Goal: Task Accomplishment & Management: Complete application form

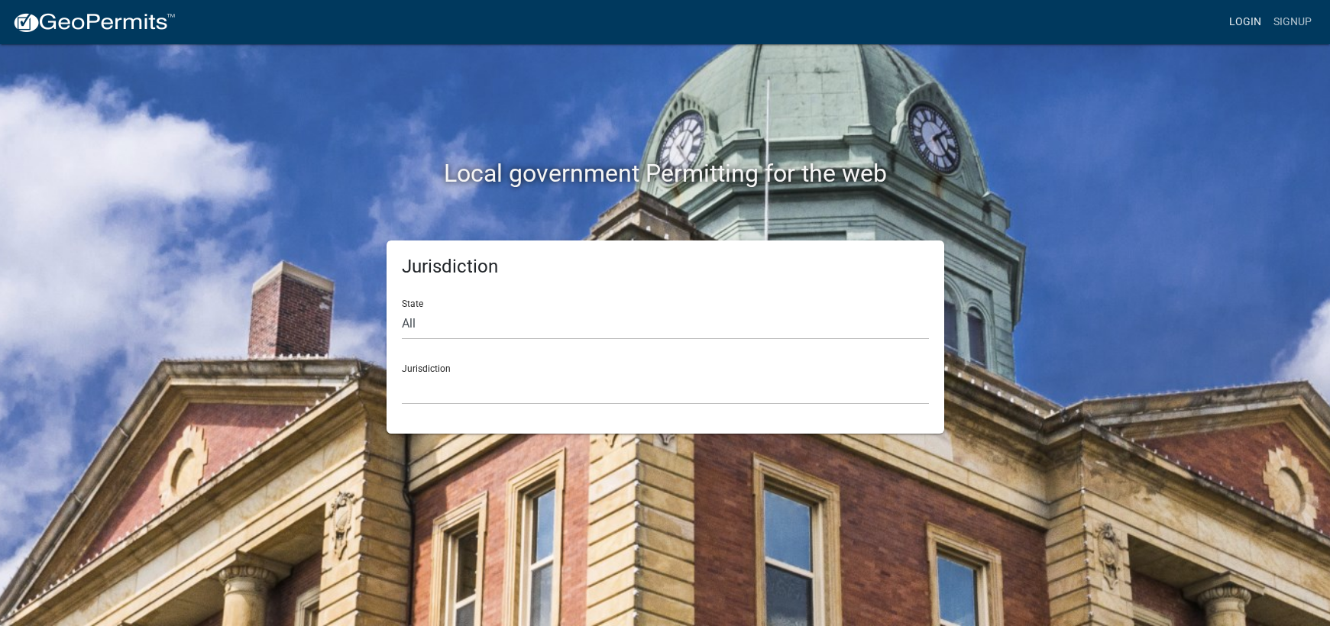
click at [1250, 20] on link "Login" at bounding box center [1245, 22] width 44 height 29
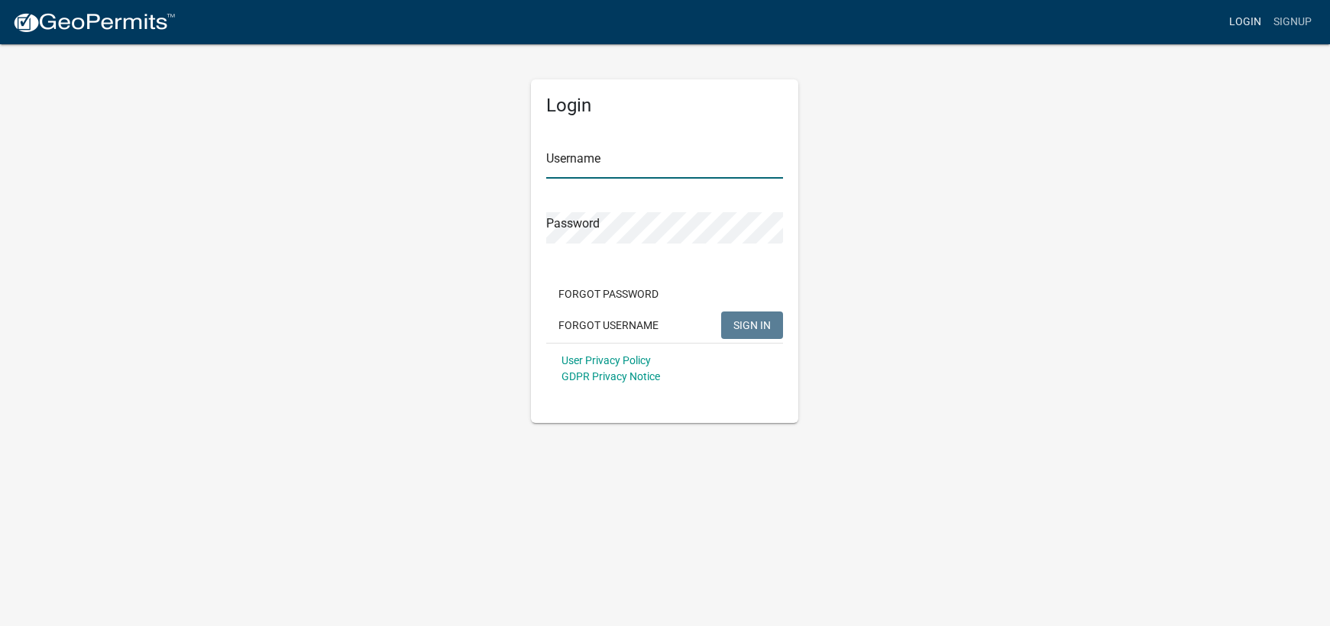
type input "mhaller"
click at [767, 319] on span "SIGN IN" at bounding box center [751, 325] width 37 height 12
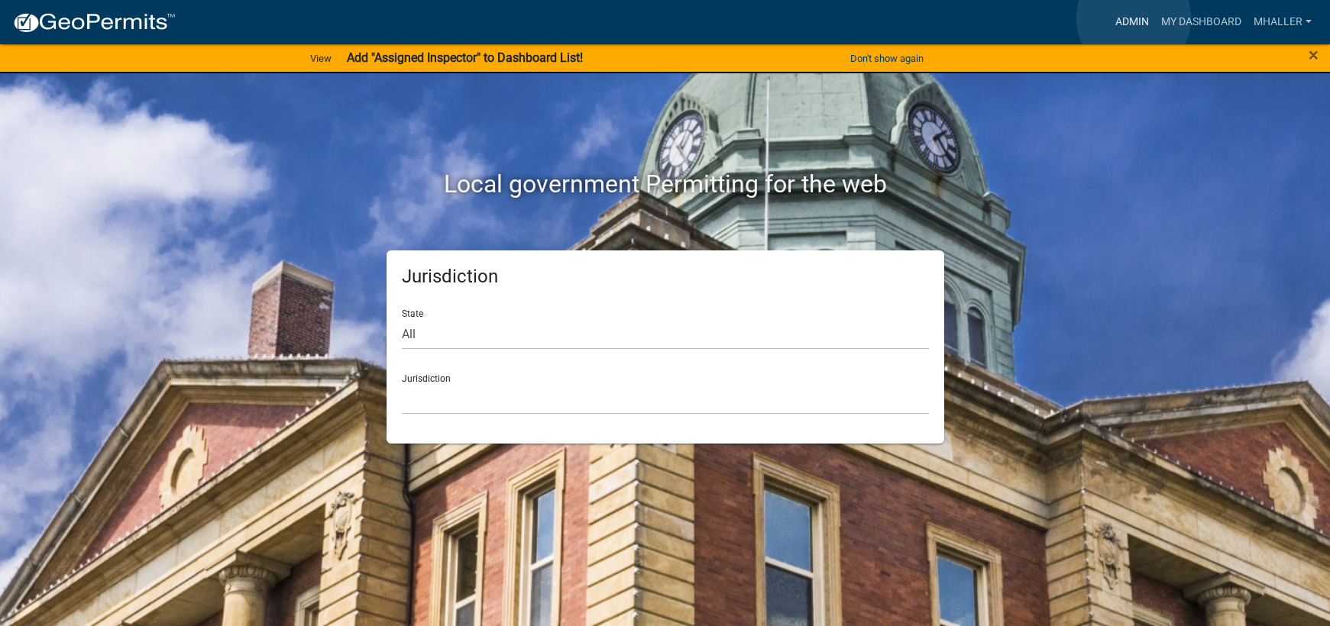
click at [1134, 18] on link "Admin" at bounding box center [1132, 22] width 46 height 29
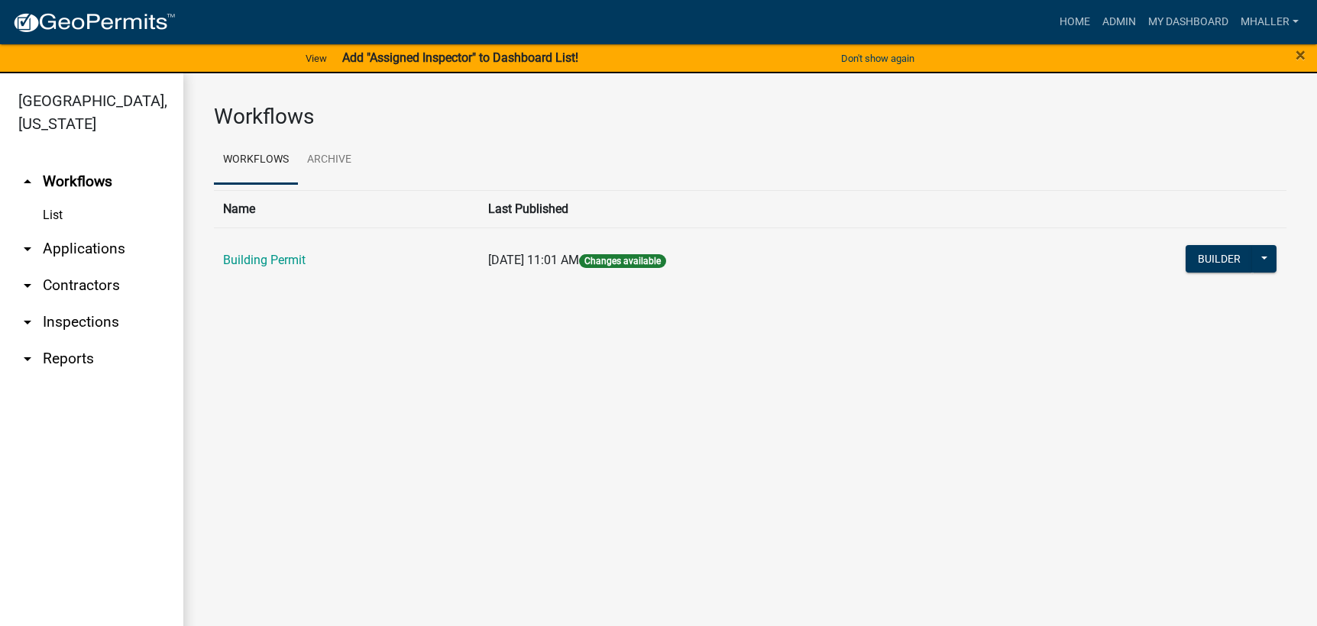
click at [57, 231] on link "arrow_drop_down Applications" at bounding box center [91, 249] width 183 height 37
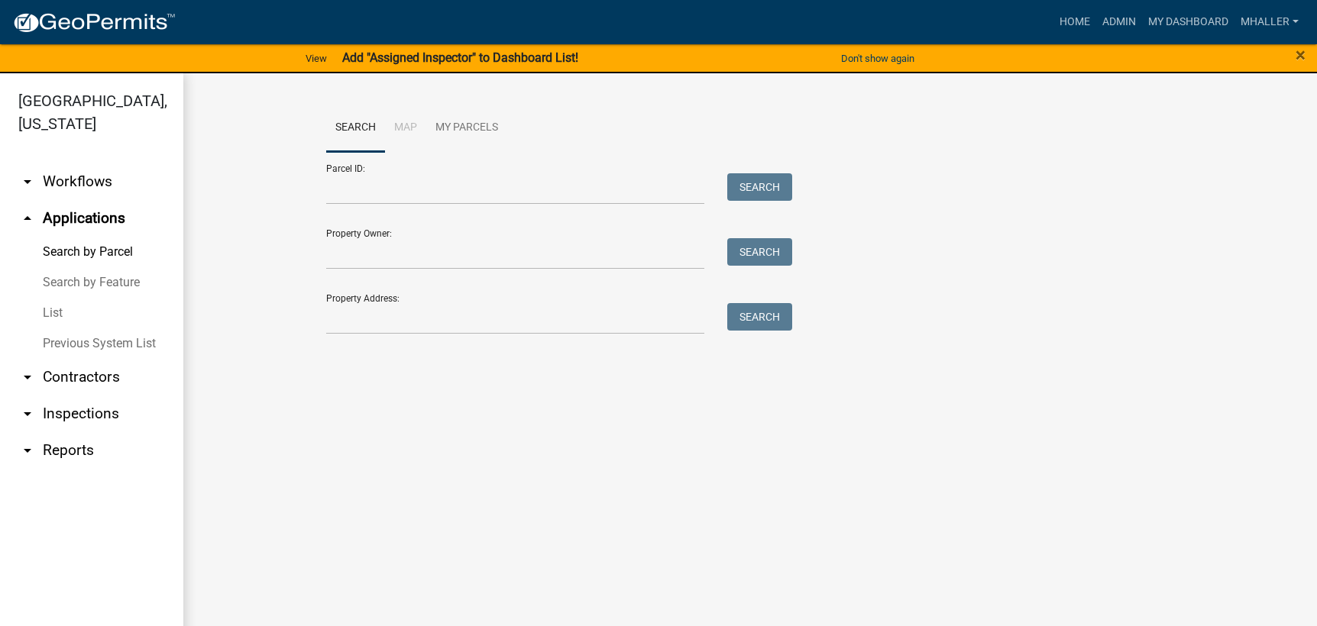
click at [57, 298] on link "List" at bounding box center [91, 313] width 183 height 31
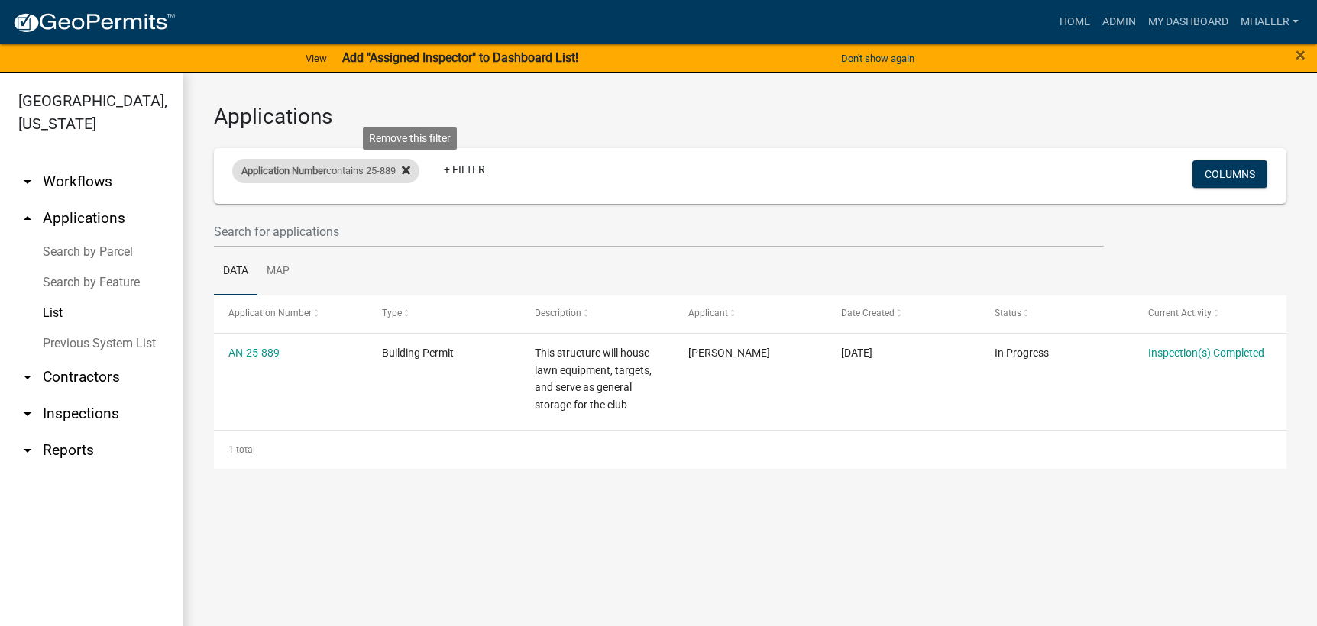
click at [410, 172] on icon at bounding box center [406, 171] width 8 height 8
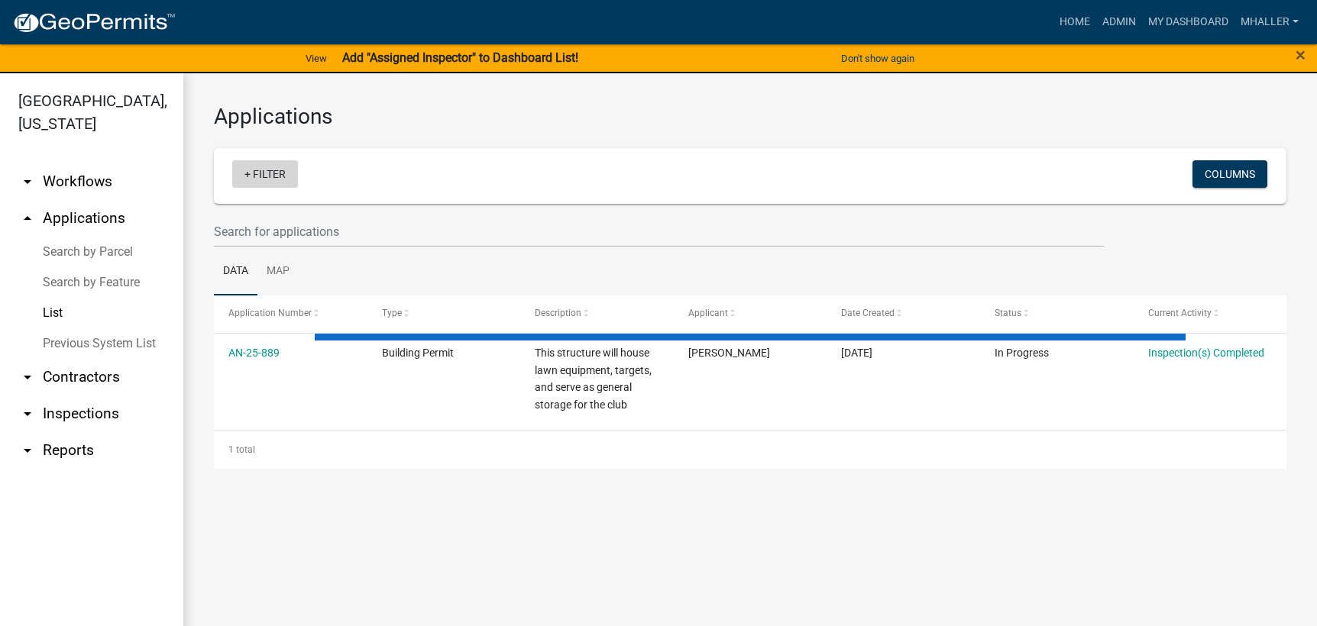
click at [277, 173] on link "+ Filter" at bounding box center [265, 173] width 66 height 27
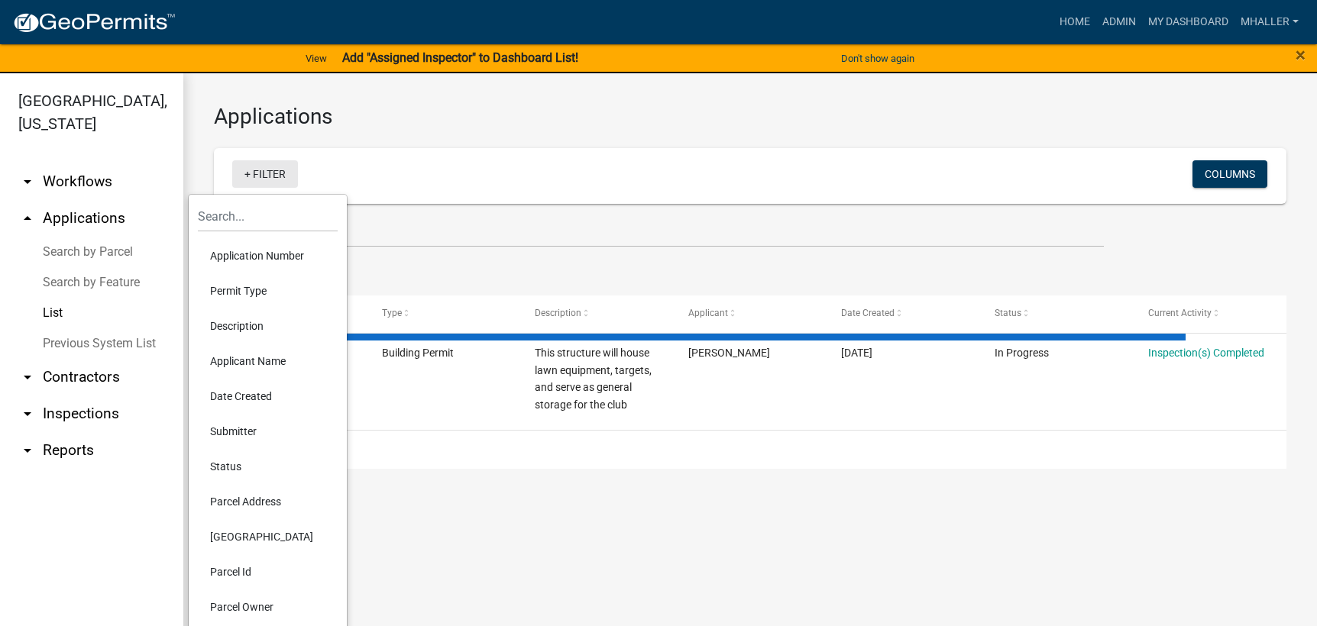
select select "1: 25"
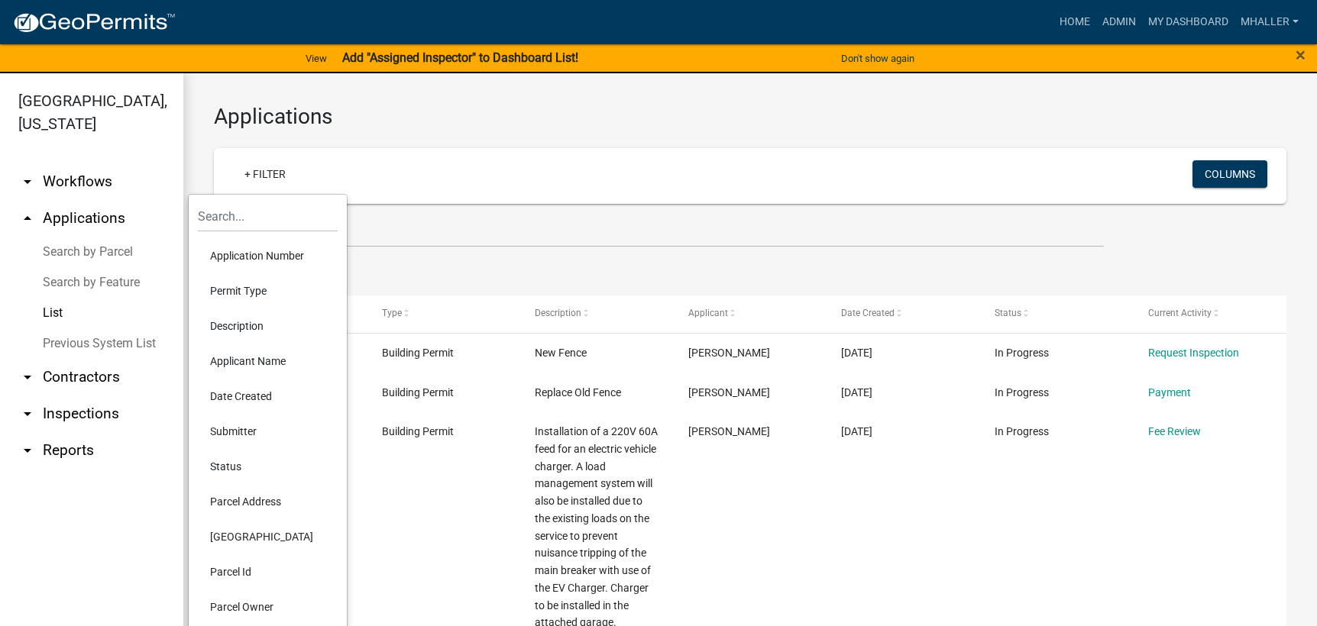
click at [238, 498] on li "Parcel Address" at bounding box center [268, 501] width 140 height 35
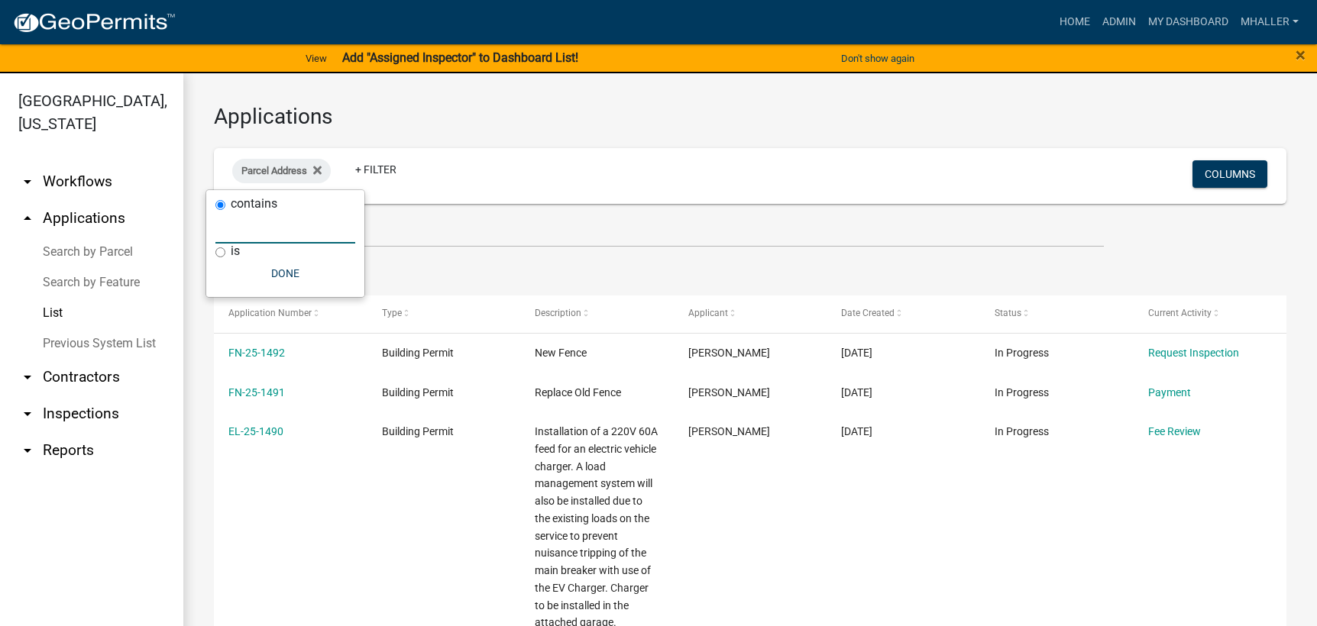
click at [235, 228] on input "text" at bounding box center [285, 227] width 140 height 31
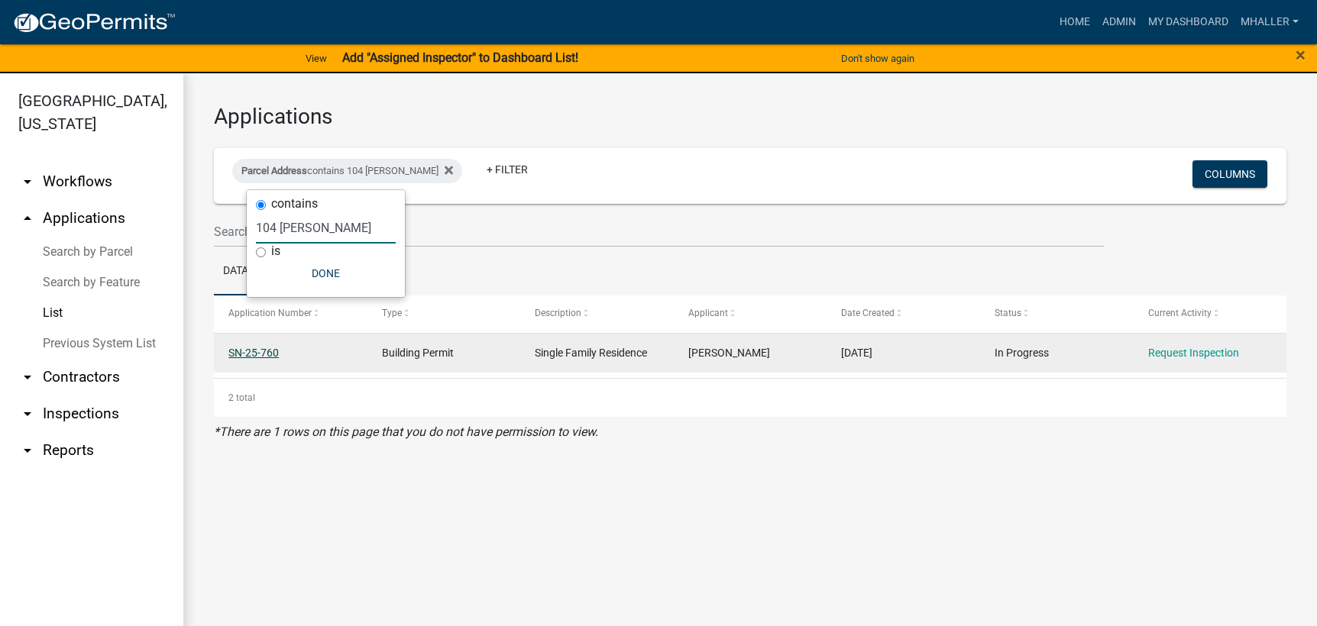
type input "104 [PERSON_NAME]"
click at [249, 351] on link "SN-25-760" at bounding box center [253, 353] width 50 height 12
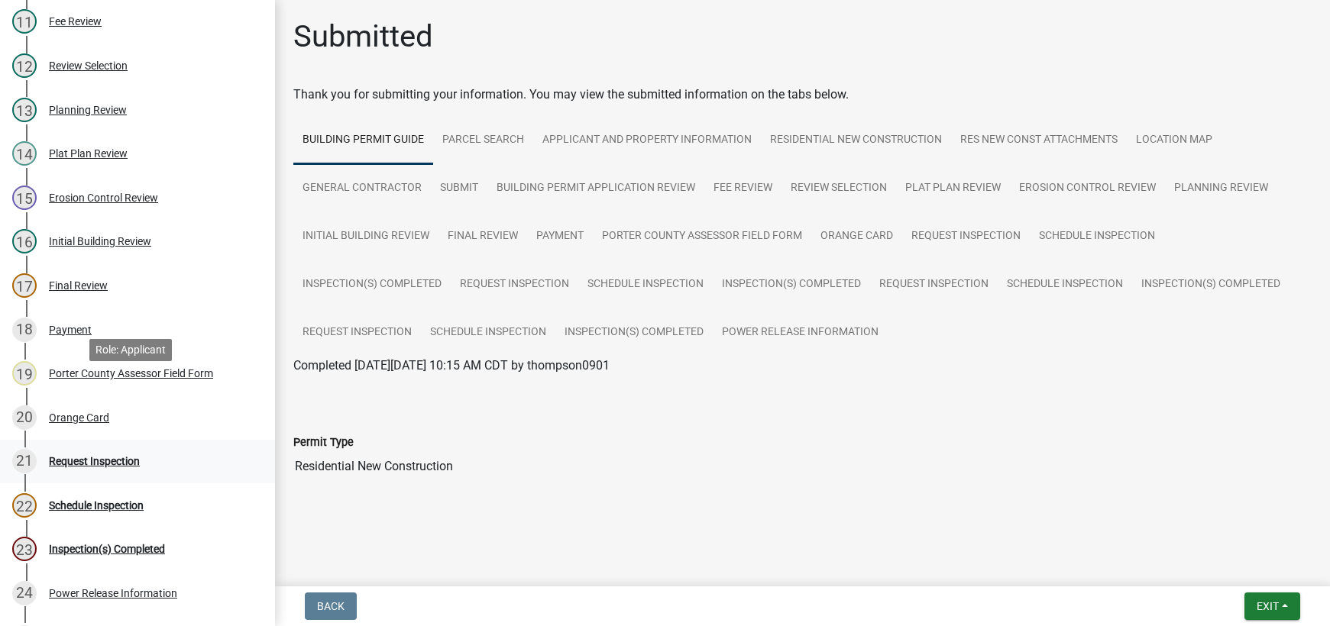
scroll to position [784, 0]
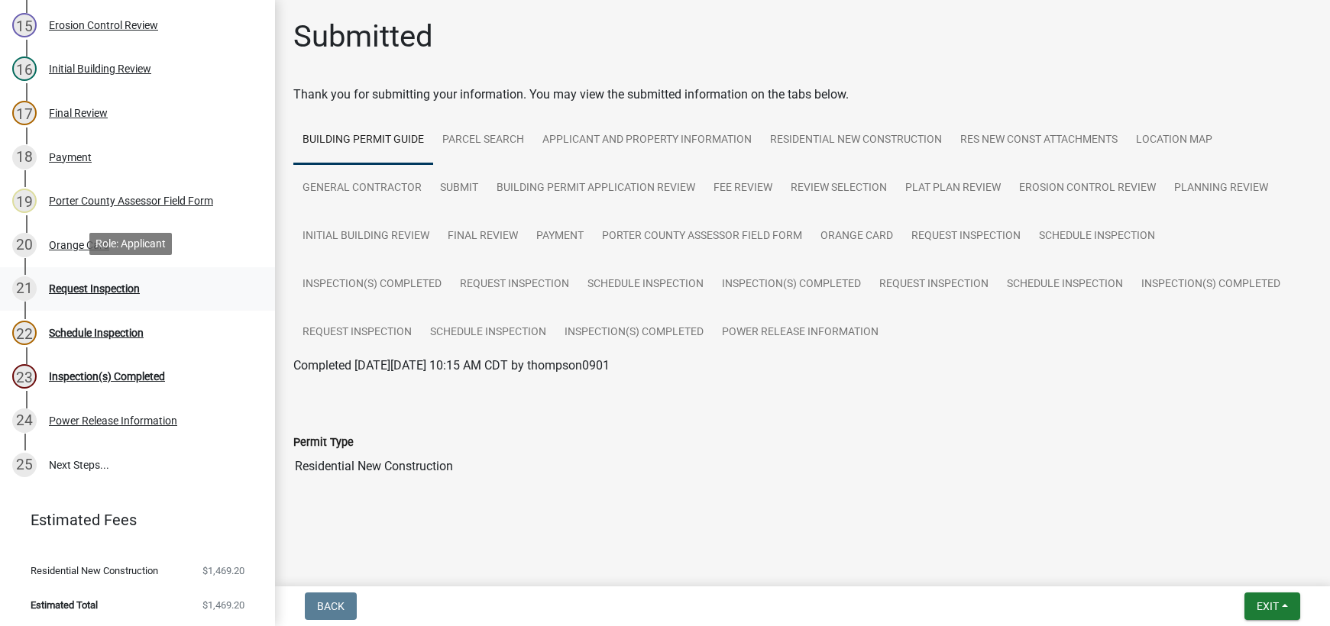
click at [96, 285] on div "Request Inspection" at bounding box center [94, 288] width 91 height 11
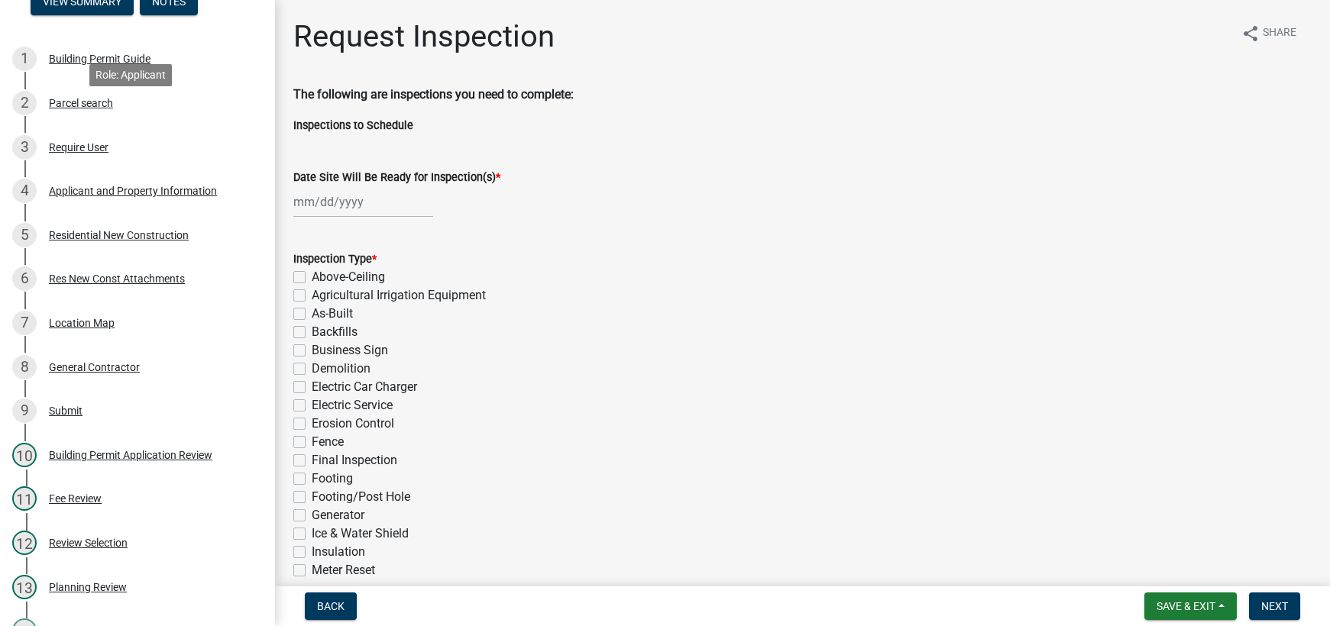
scroll to position [96, 0]
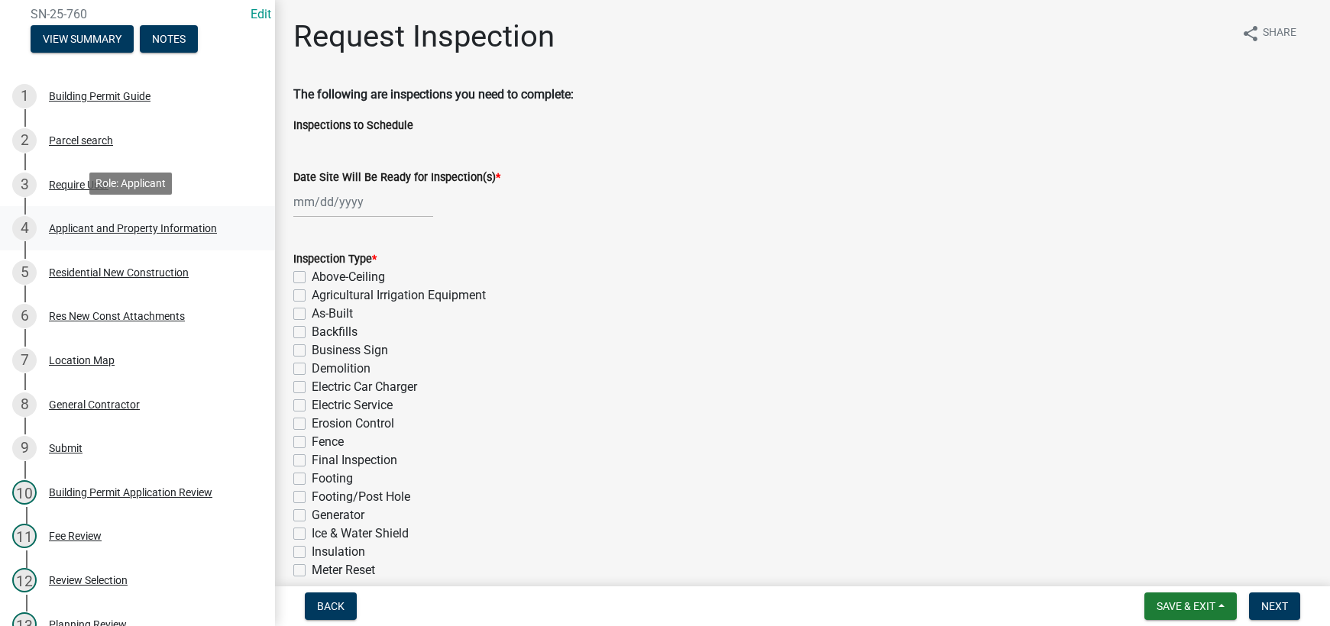
click at [115, 223] on div "Applicant and Property Information" at bounding box center [133, 228] width 168 height 11
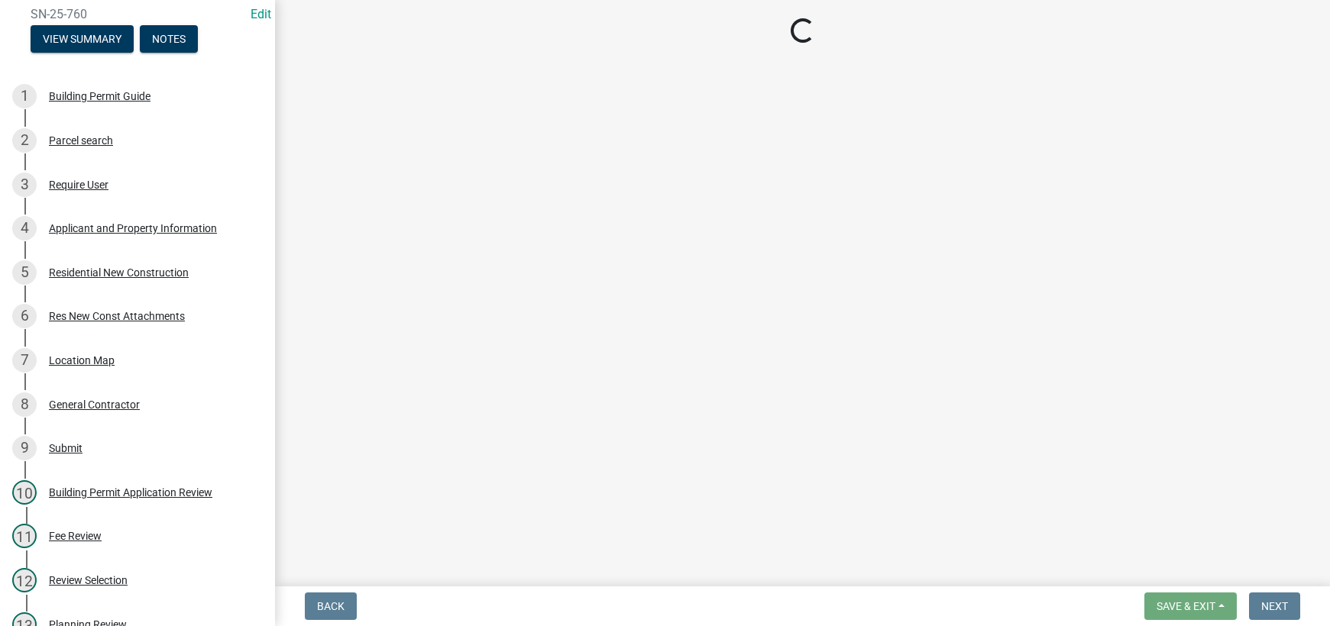
select select "eebc071e-620a-4db8-83e9-cb6b194c67e9"
select select "1496f93b-ddd0-4852-8a2e-456fea7c9be3"
select select "e2d1b1d7-ccc9-456b-9e96-e16306515997"
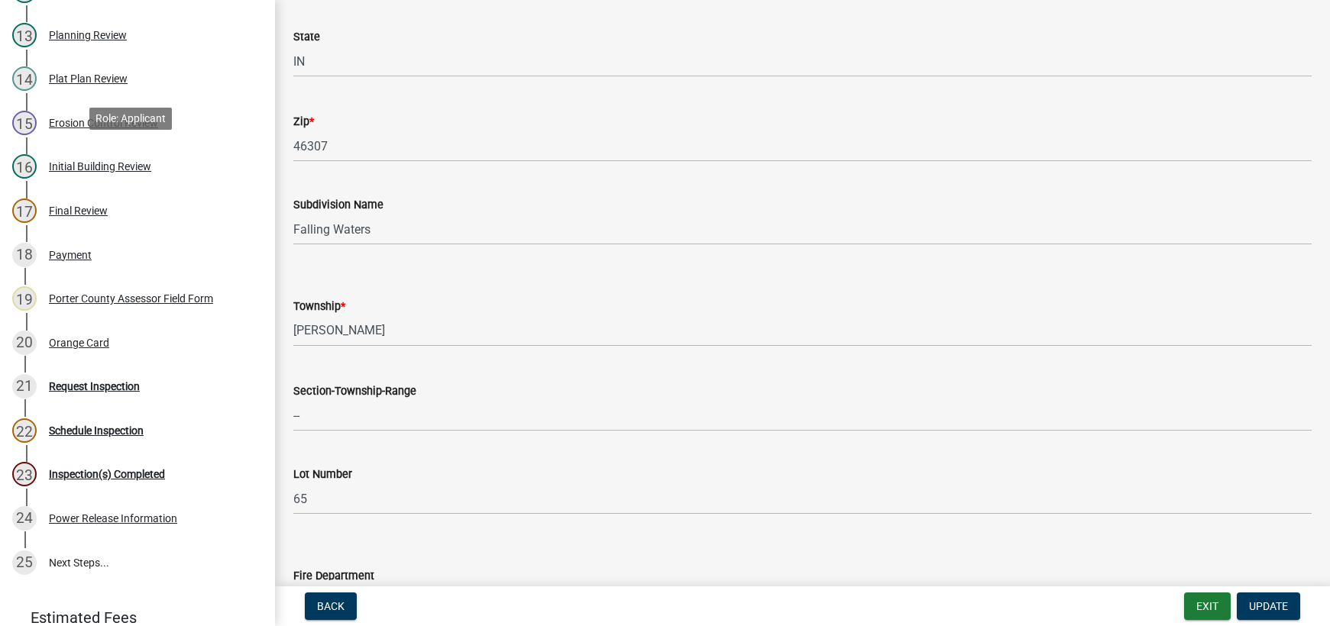
scroll to position [784, 0]
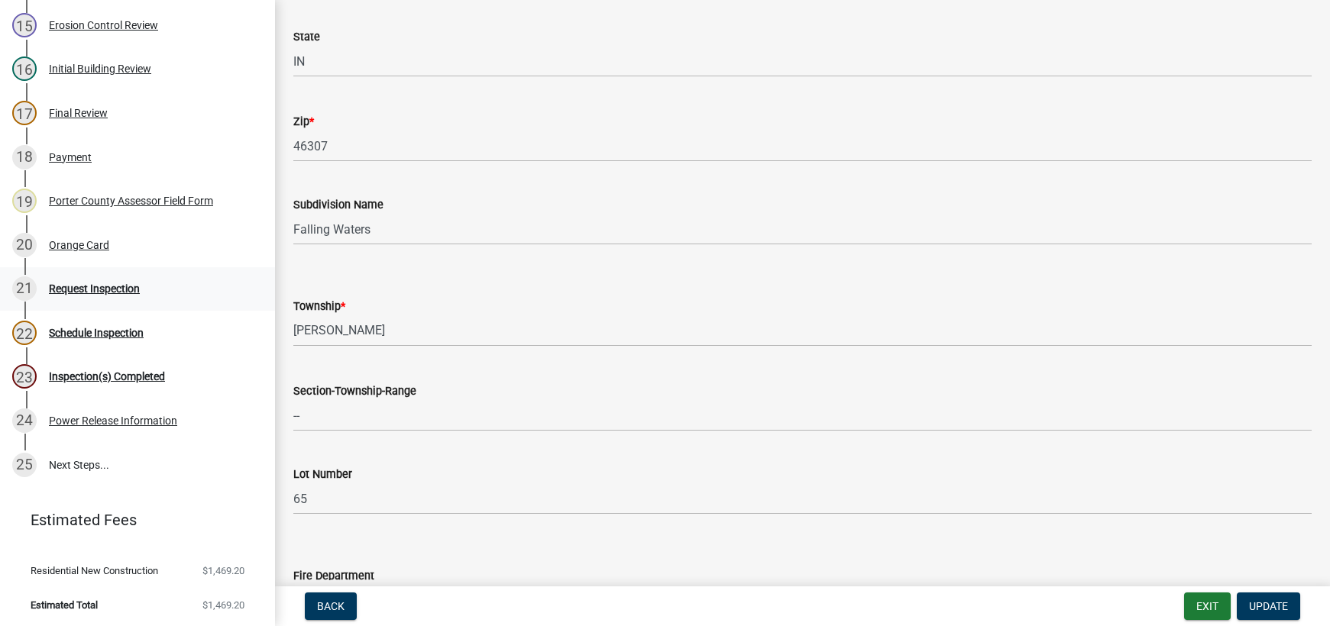
click at [86, 286] on div "Request Inspection" at bounding box center [94, 288] width 91 height 11
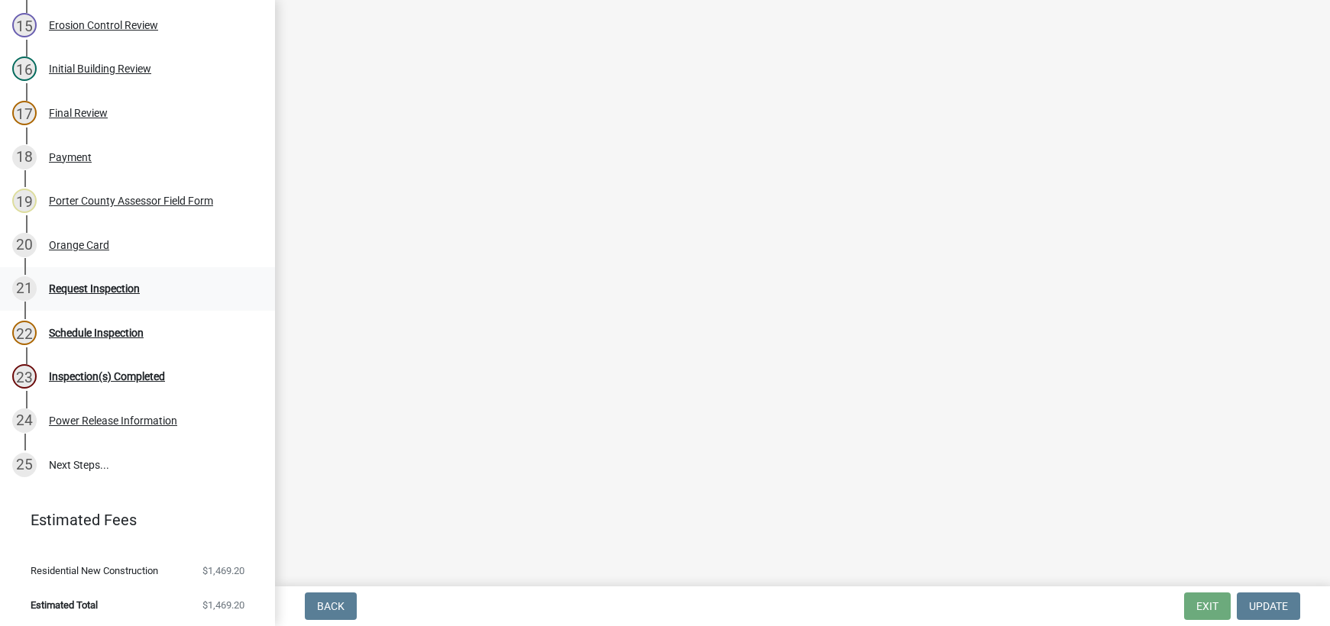
scroll to position [0, 0]
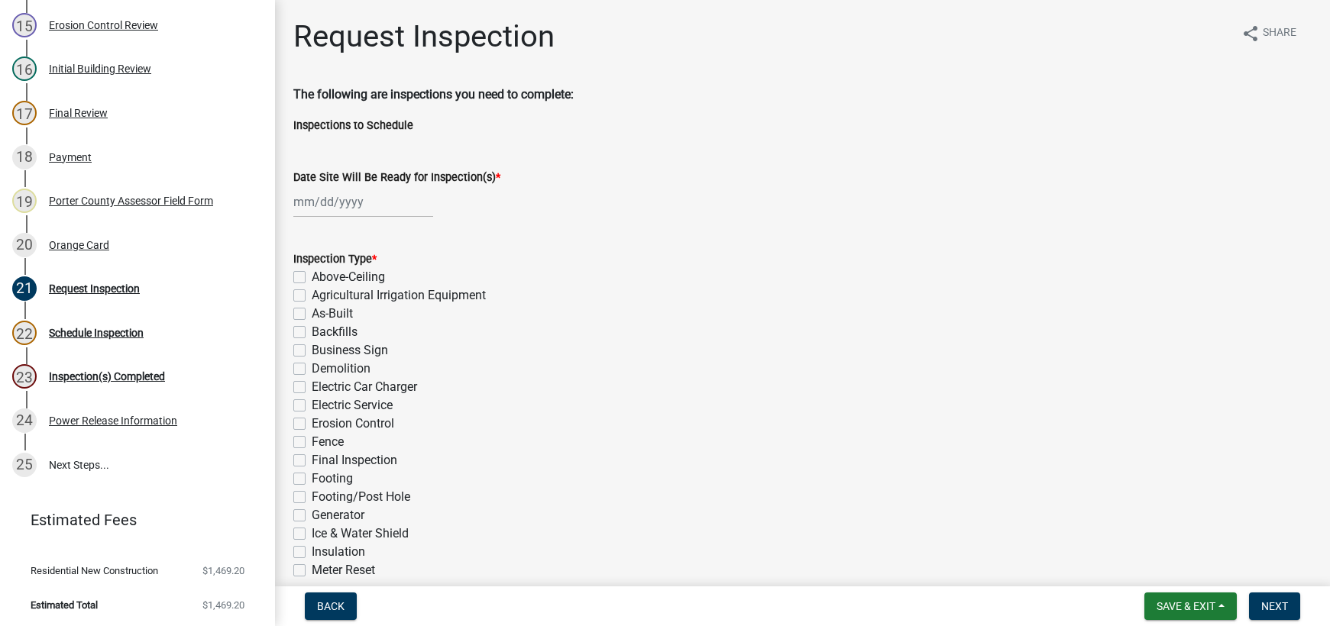
select select "8"
select select "2025"
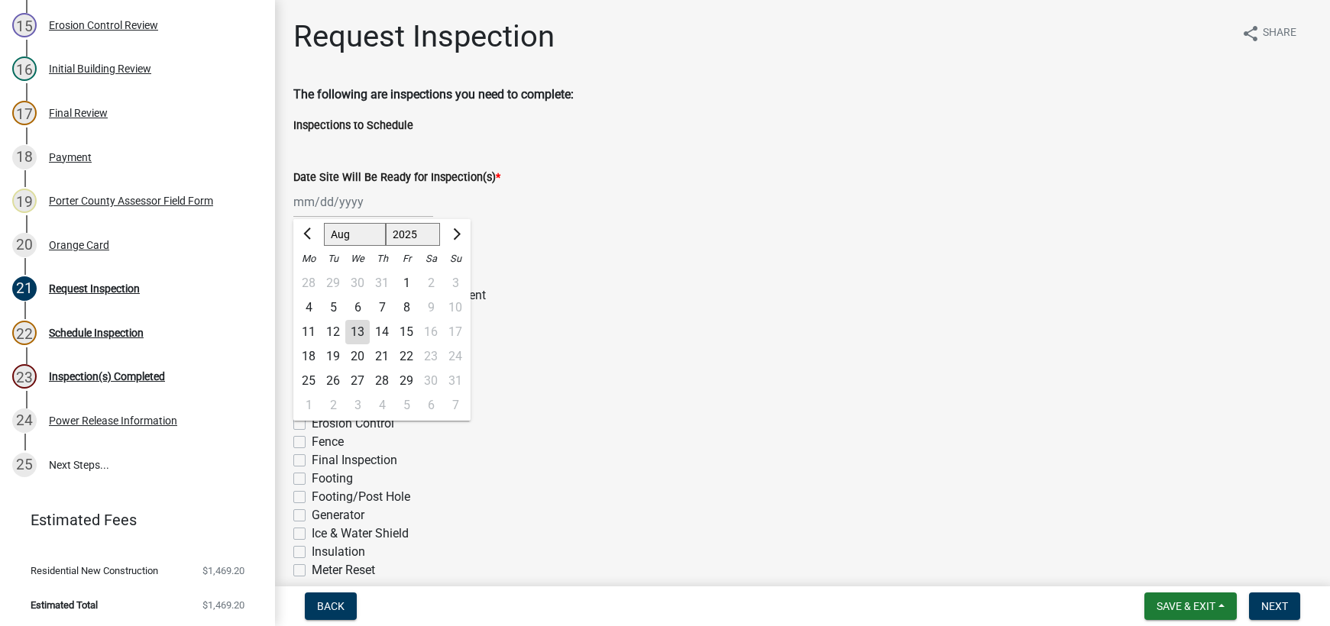
click at [338, 208] on div "[PERSON_NAME] Feb Mar Apr [PERSON_NAME][DATE] Oct Nov [DATE] 1526 1527 1528 152…" at bounding box center [363, 201] width 140 height 31
click at [357, 331] on div "13" at bounding box center [357, 332] width 24 height 24
type input "[DATE]"
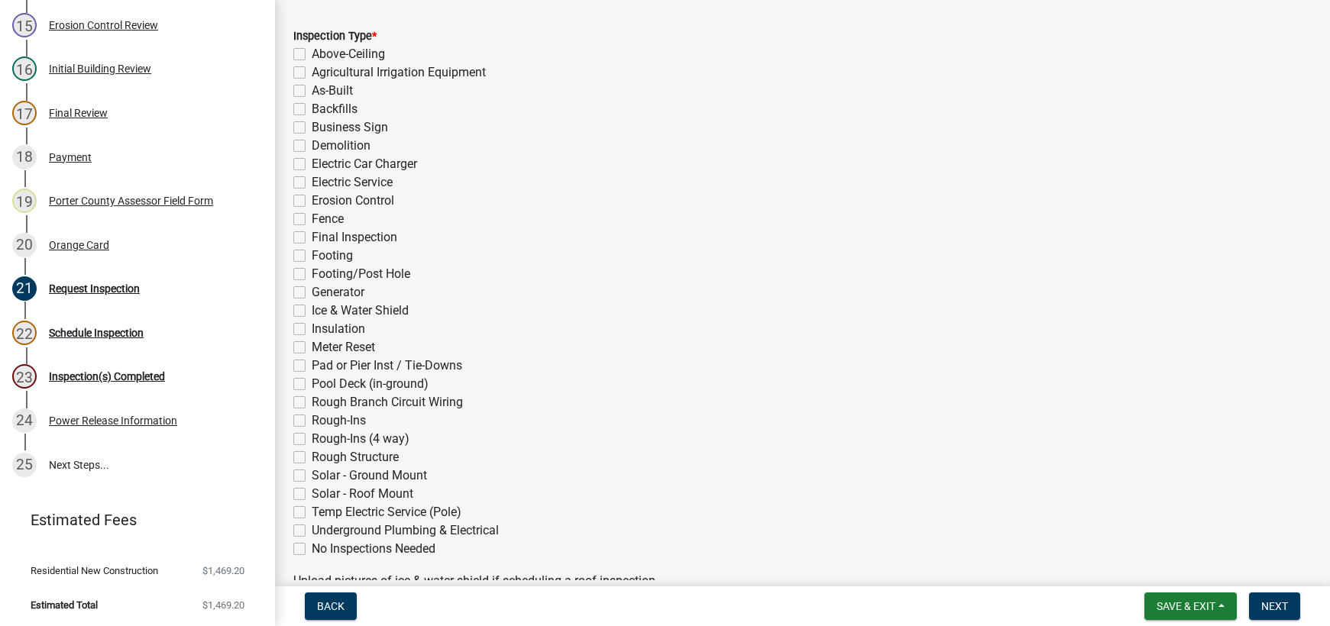
scroll to position [229, 0]
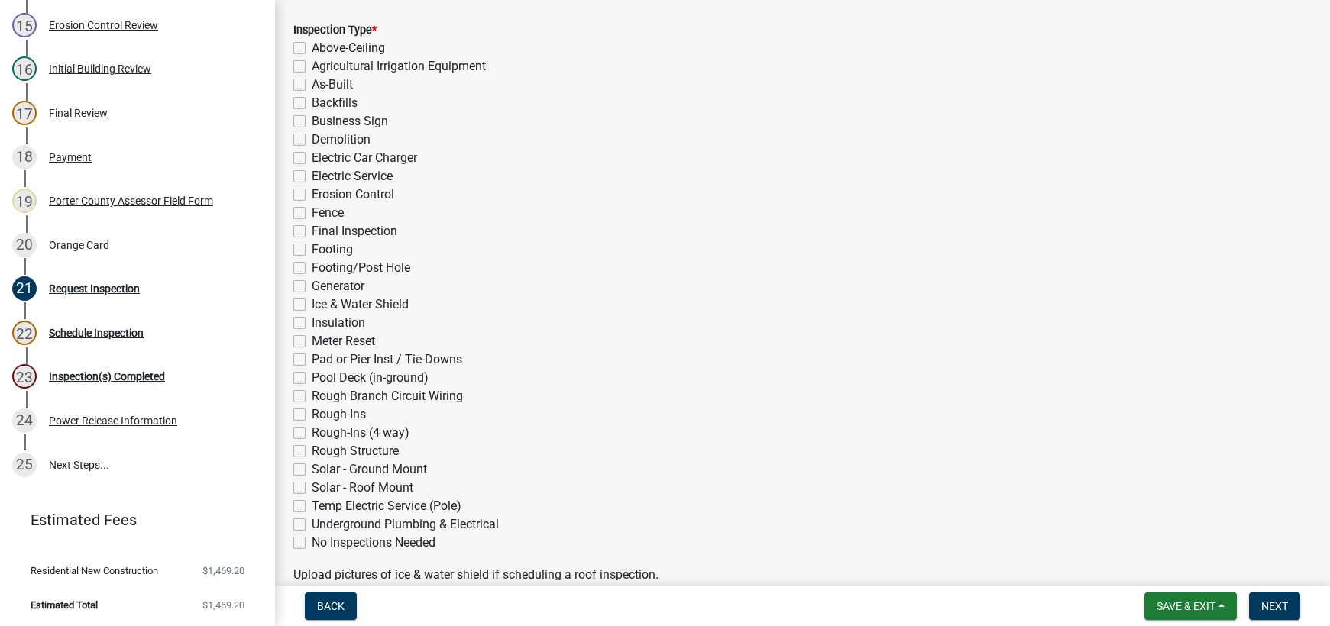
click at [312, 435] on label "Rough-Ins (4 way)" at bounding box center [361, 433] width 98 height 18
click at [312, 434] on input "Rough-Ins (4 way)" at bounding box center [317, 429] width 10 height 10
checkbox input "true"
checkbox input "false"
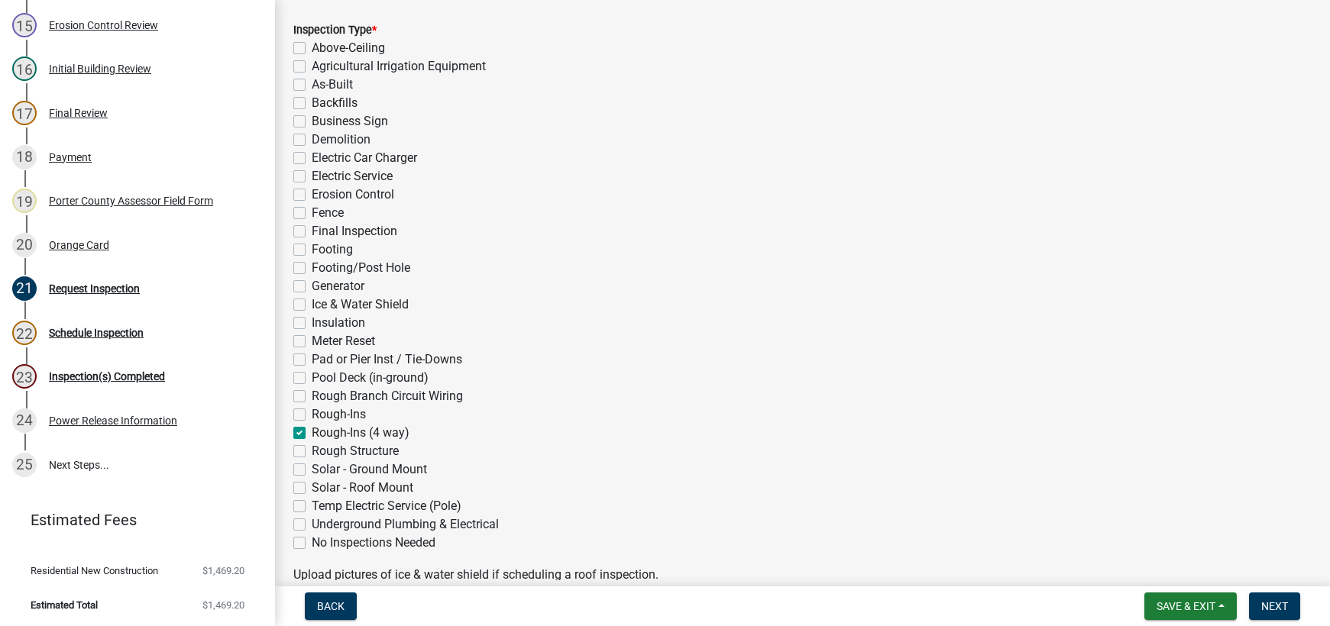
checkbox input "false"
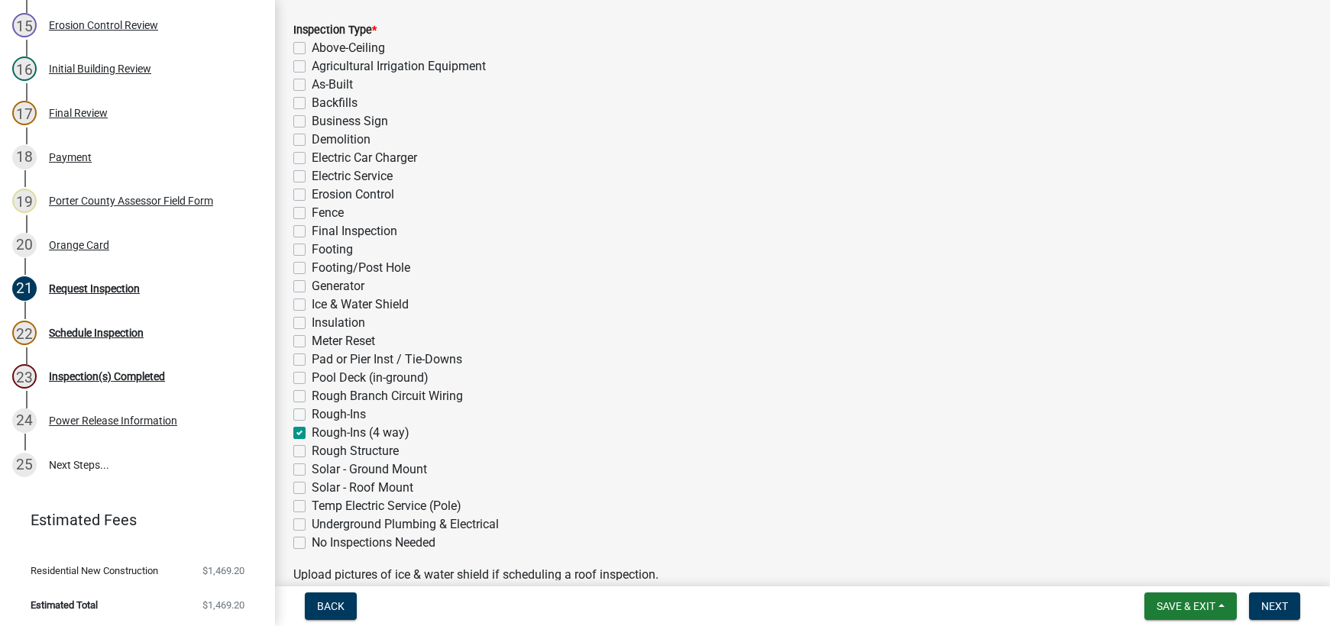
checkbox input "false"
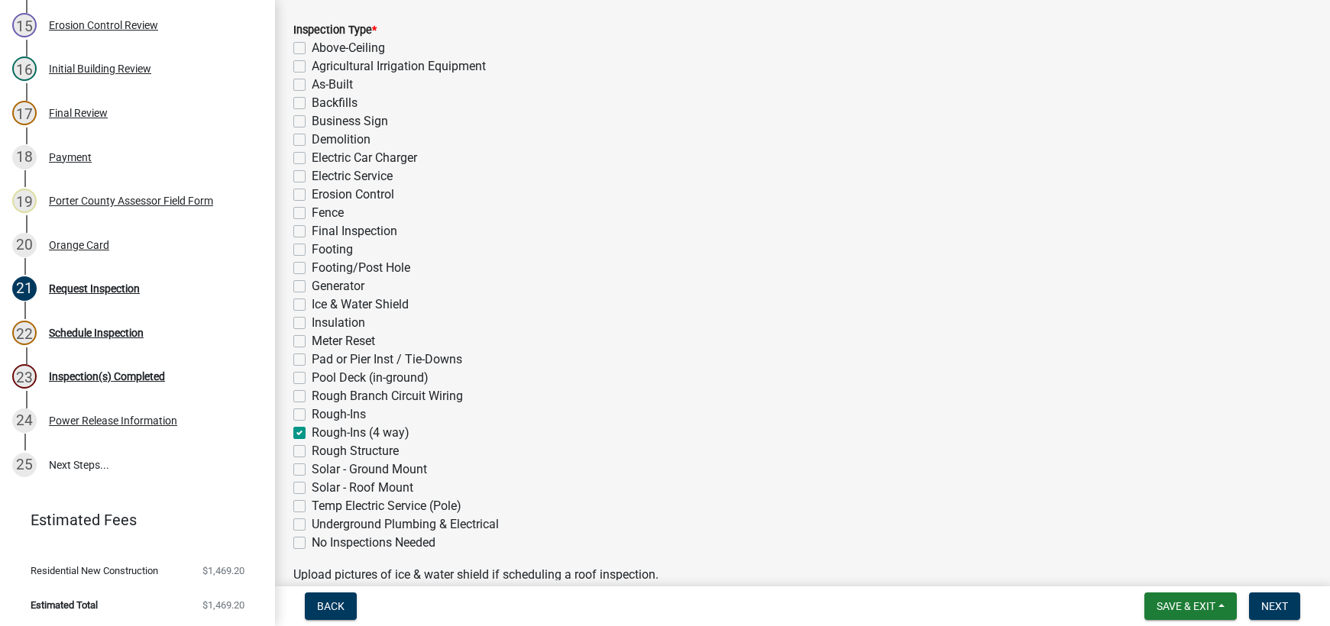
checkbox input "false"
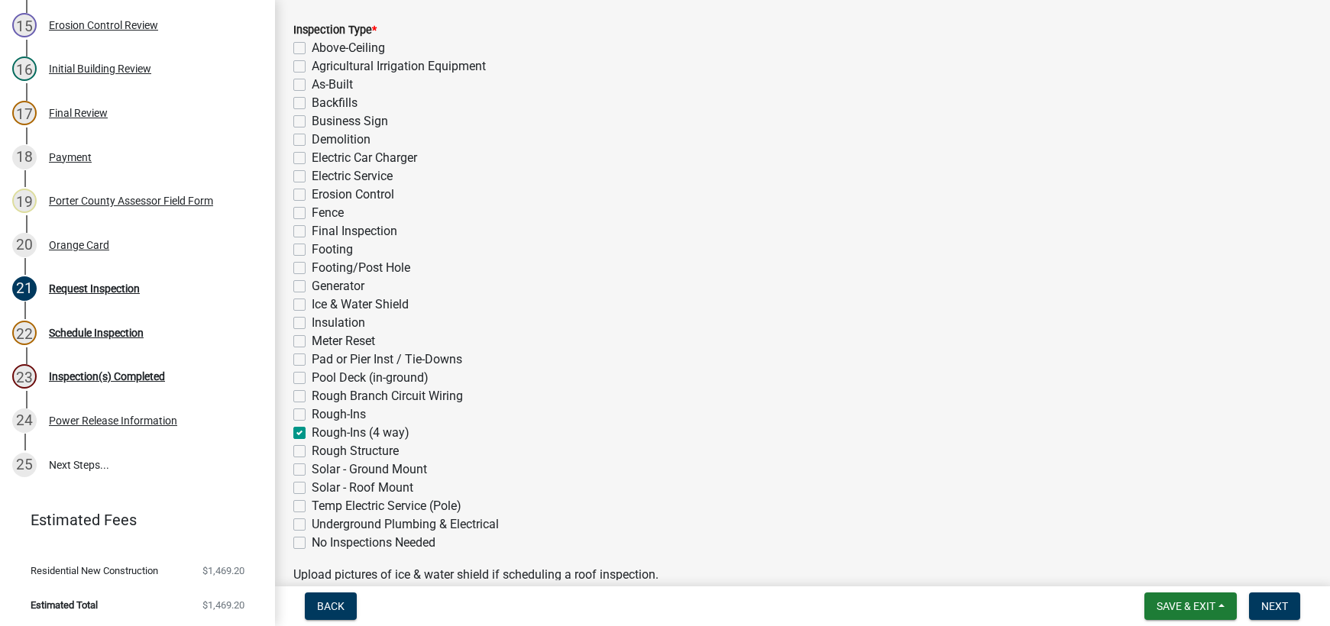
checkbox input "false"
checkbox input "true"
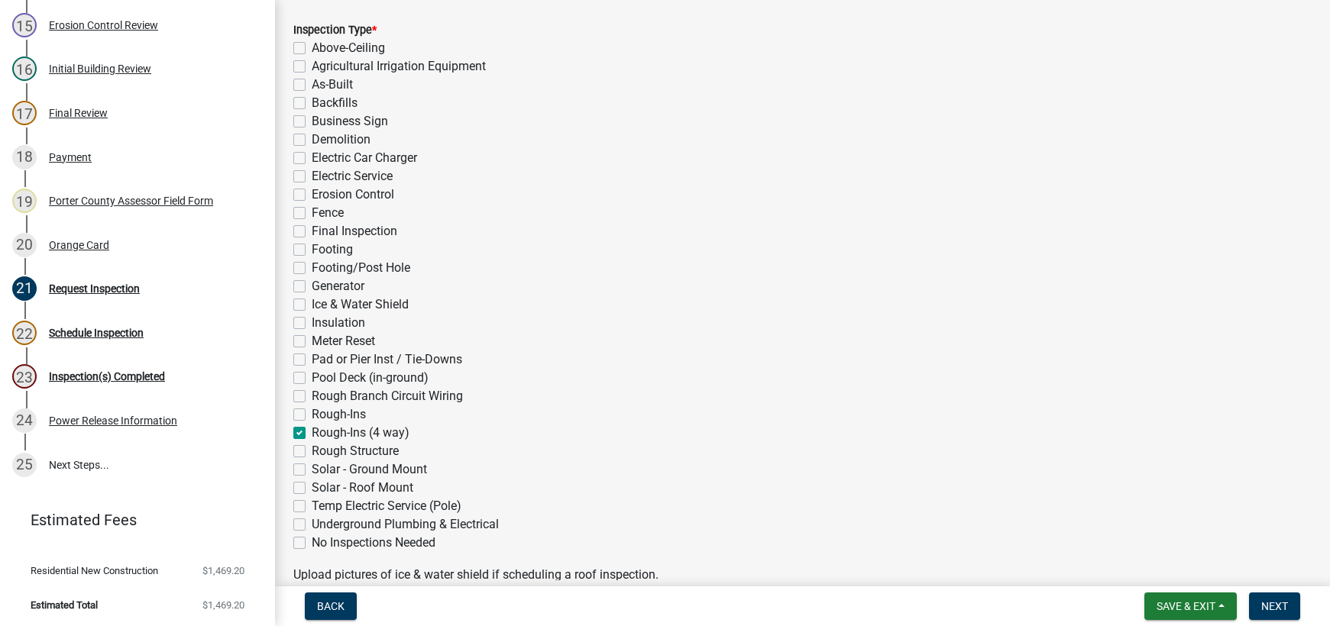
checkbox input "false"
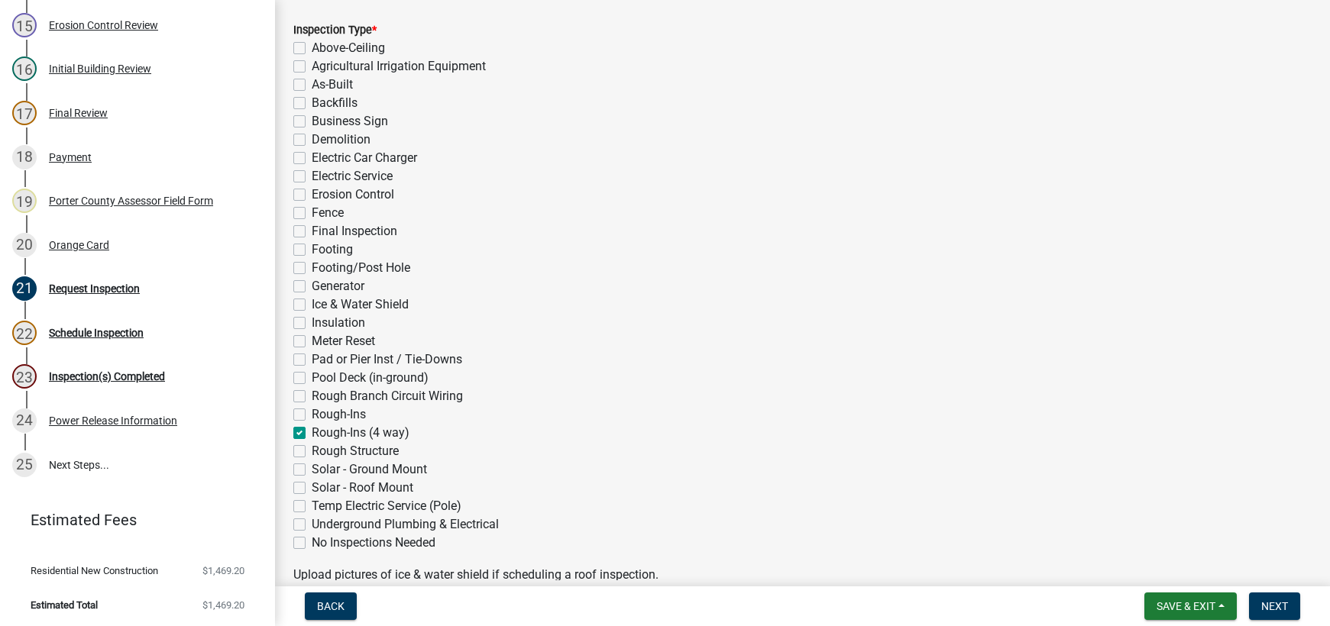
checkbox input "false"
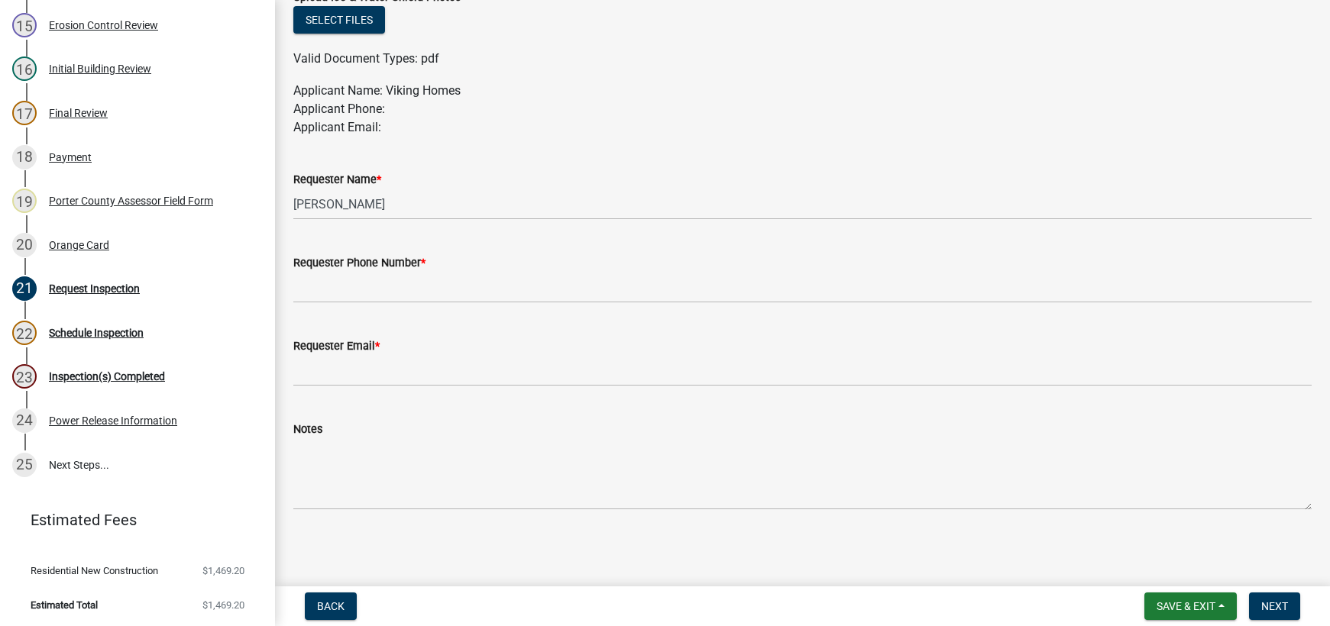
scroll to position [858, 0]
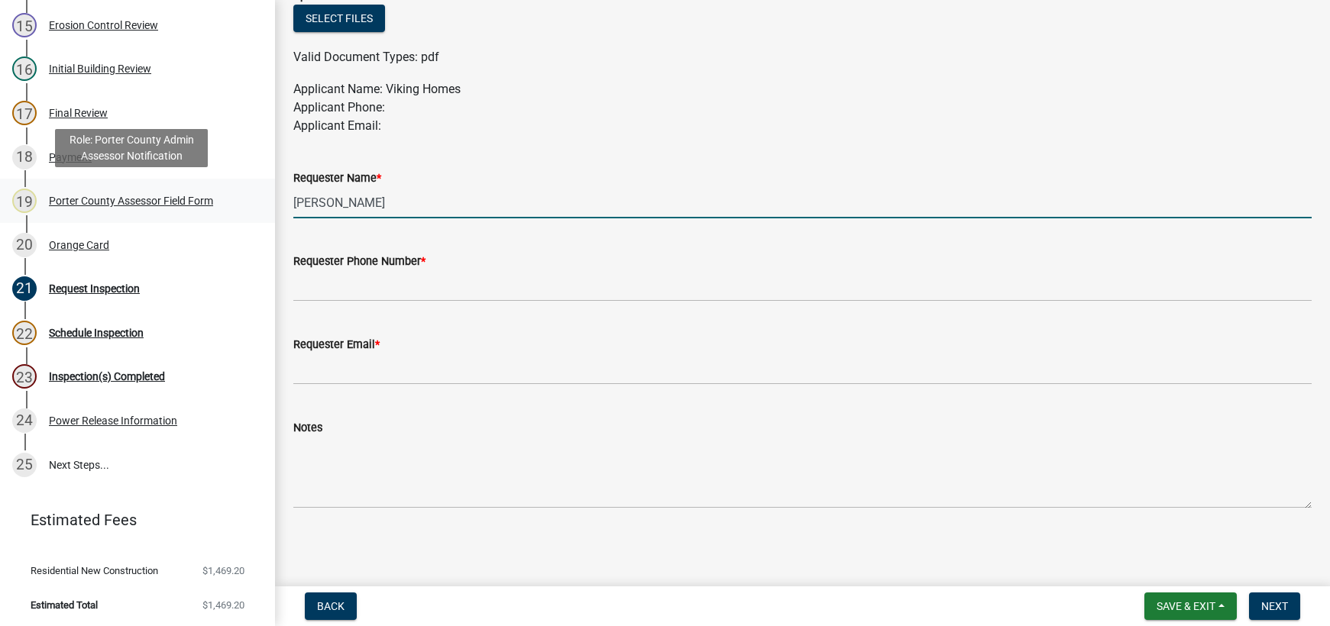
drag, startPoint x: 380, startPoint y: 205, endPoint x: 212, endPoint y: 202, distance: 167.3
click at [212, 202] on div "Building Permit SN-25-760 Edit View Summary Notes 1 Building Permit Guide 2 Par…" at bounding box center [665, 313] width 1330 height 626
type input "[PERSON_NAME]"
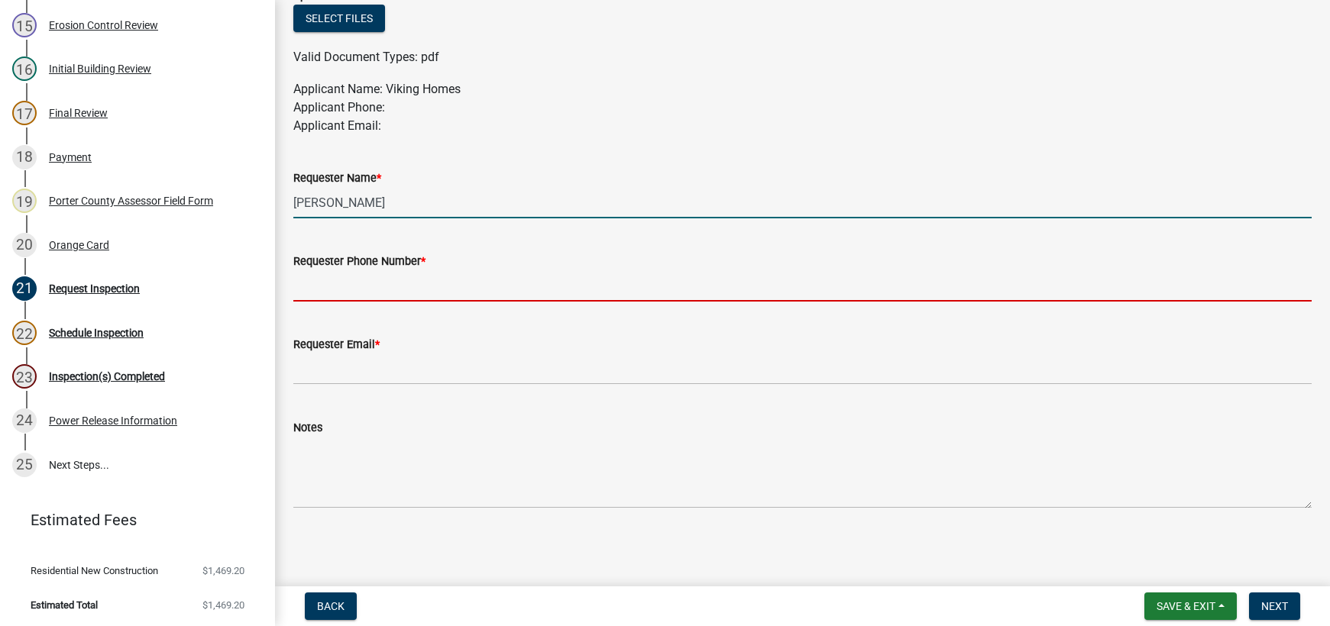
click at [372, 289] on input "Requester Phone Number *" at bounding box center [802, 285] width 1018 height 31
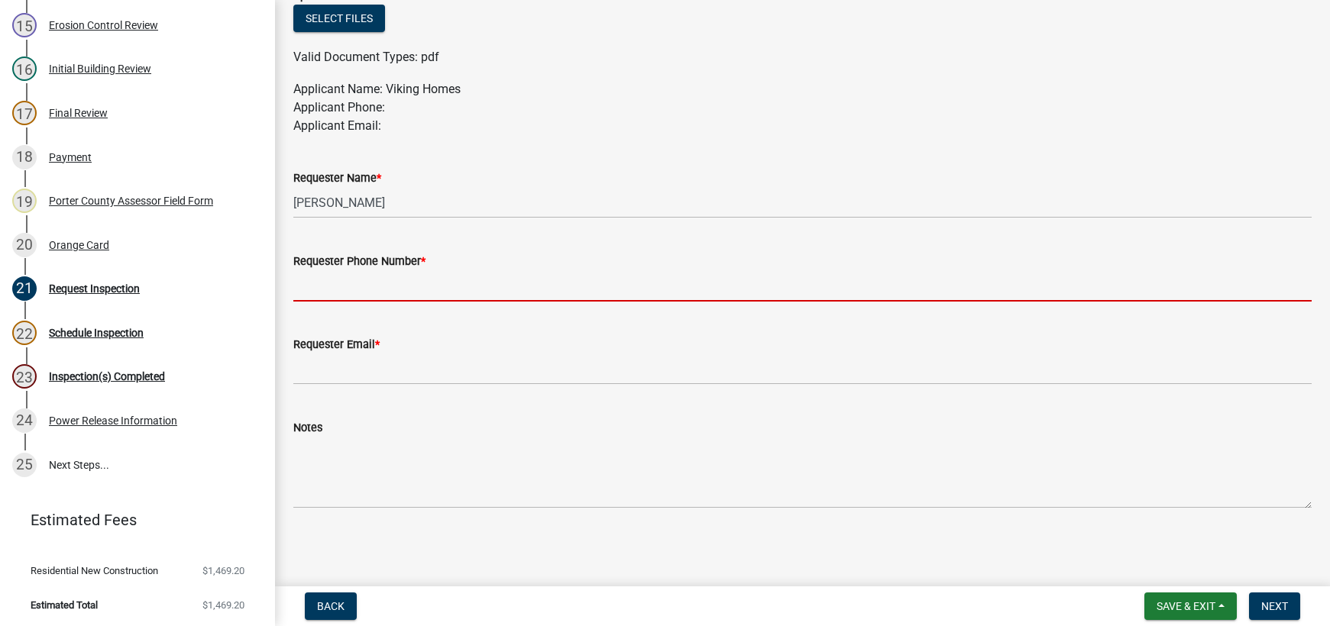
type input "[PHONE_NUMBER]"
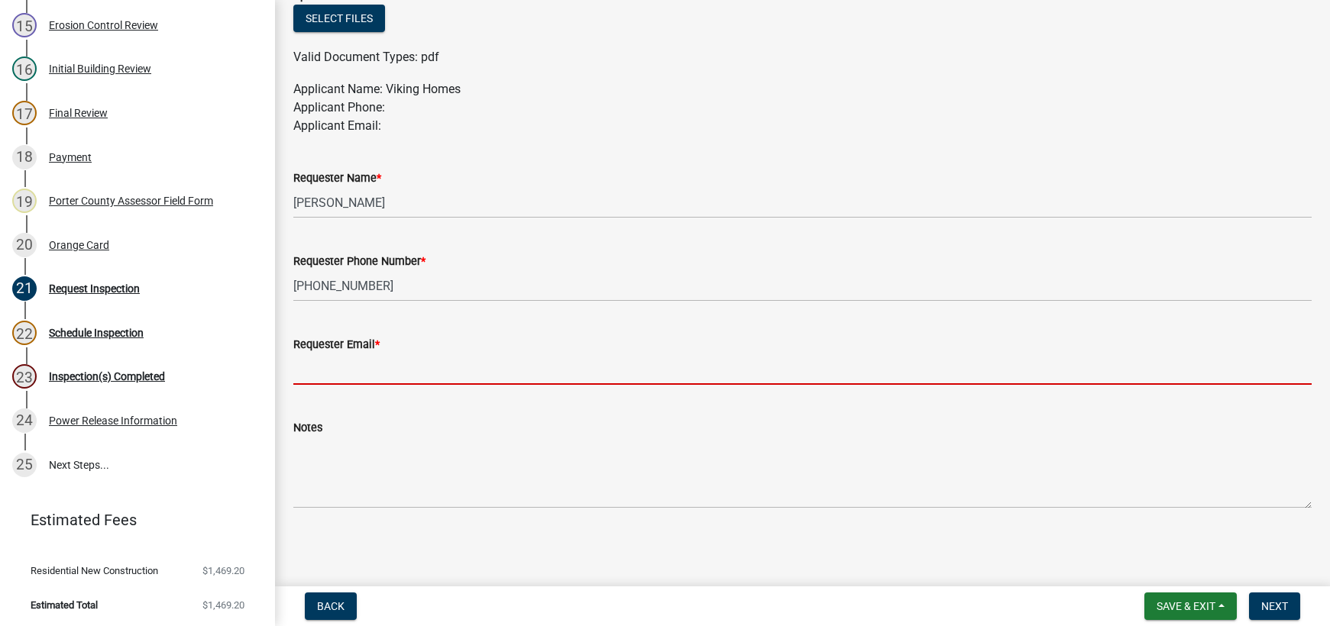
click at [400, 374] on input "Requester Email *" at bounding box center [802, 369] width 1018 height 31
type input "j"
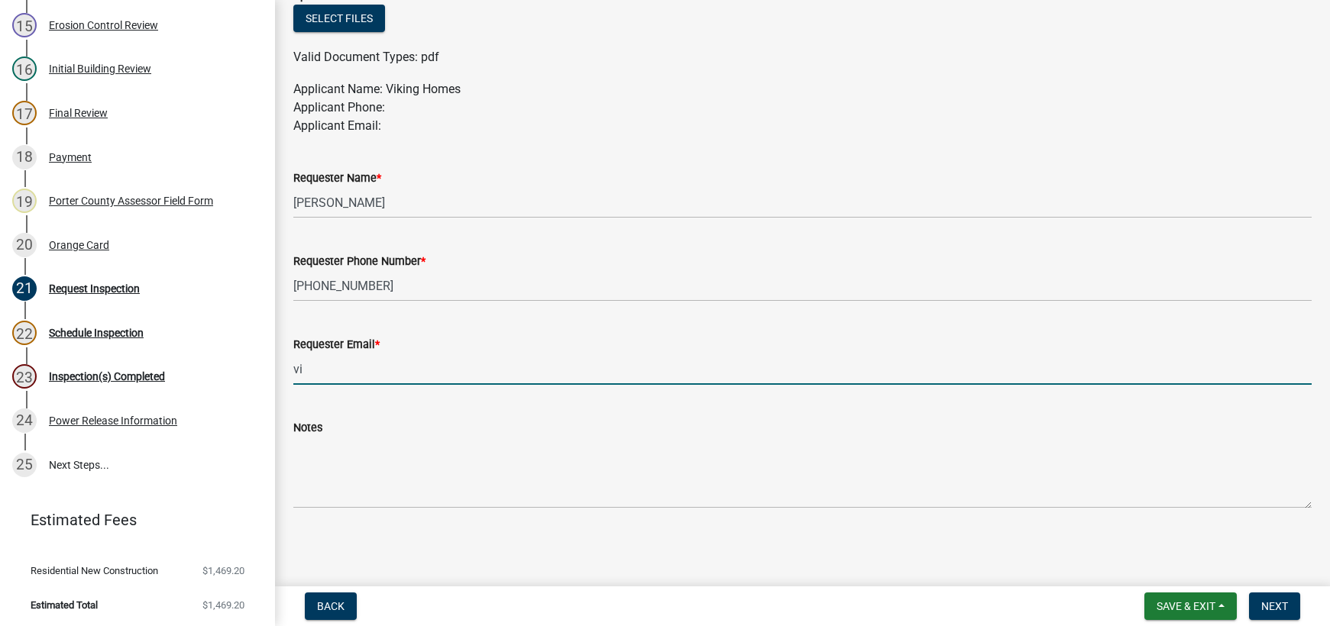
type input "v"
type input "[PERSON_NAME][EMAIL_ADDRESS][DOMAIN_NAME]"
click at [1265, 605] on span "Next" at bounding box center [1274, 606] width 27 height 12
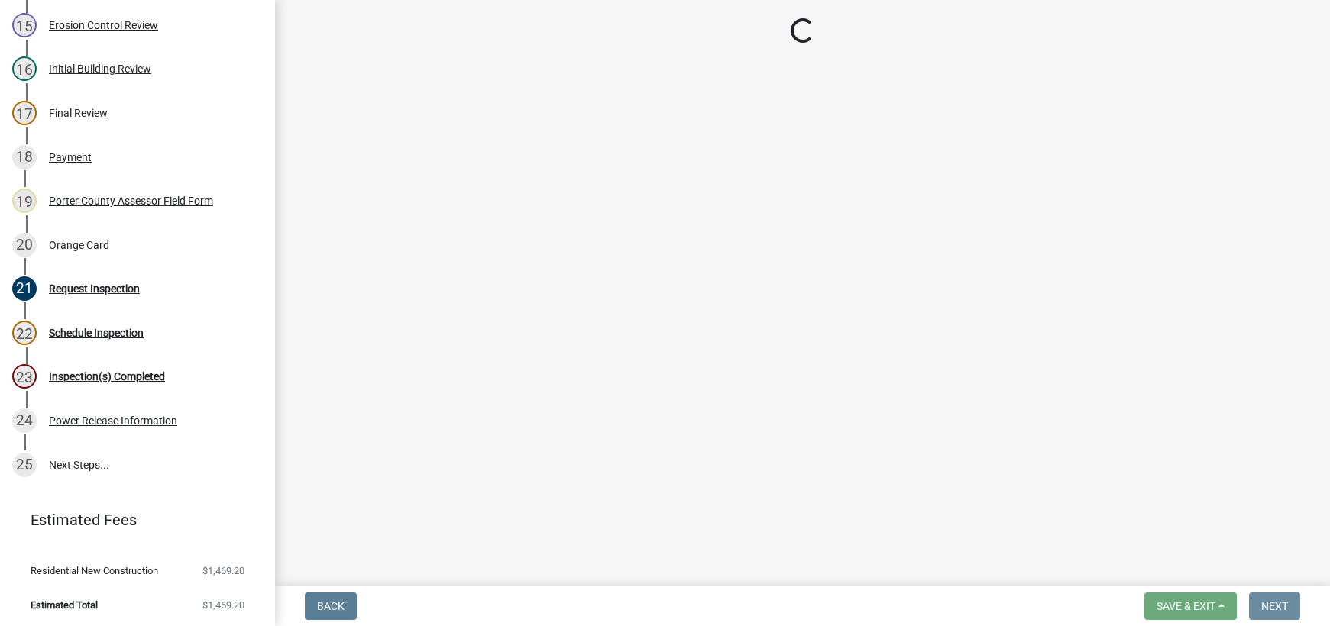
scroll to position [0, 0]
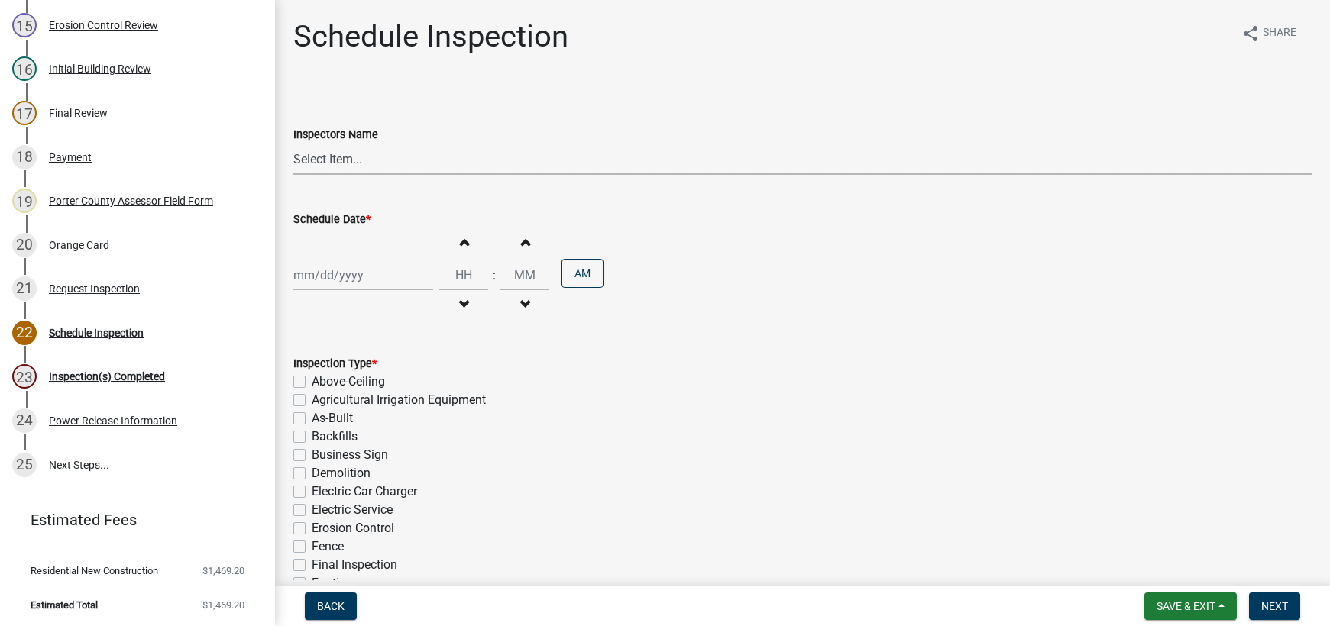
click at [321, 160] on select "Select Item... mhaller ([PERSON_NAME])" at bounding box center [802, 159] width 1018 height 31
select select "ca350da2-795e-4cf8-941d-46ff53e354ae"
click at [293, 144] on select "Select Item... mhaller ([PERSON_NAME])" at bounding box center [802, 159] width 1018 height 31
click at [338, 273] on div at bounding box center [363, 275] width 140 height 31
select select "8"
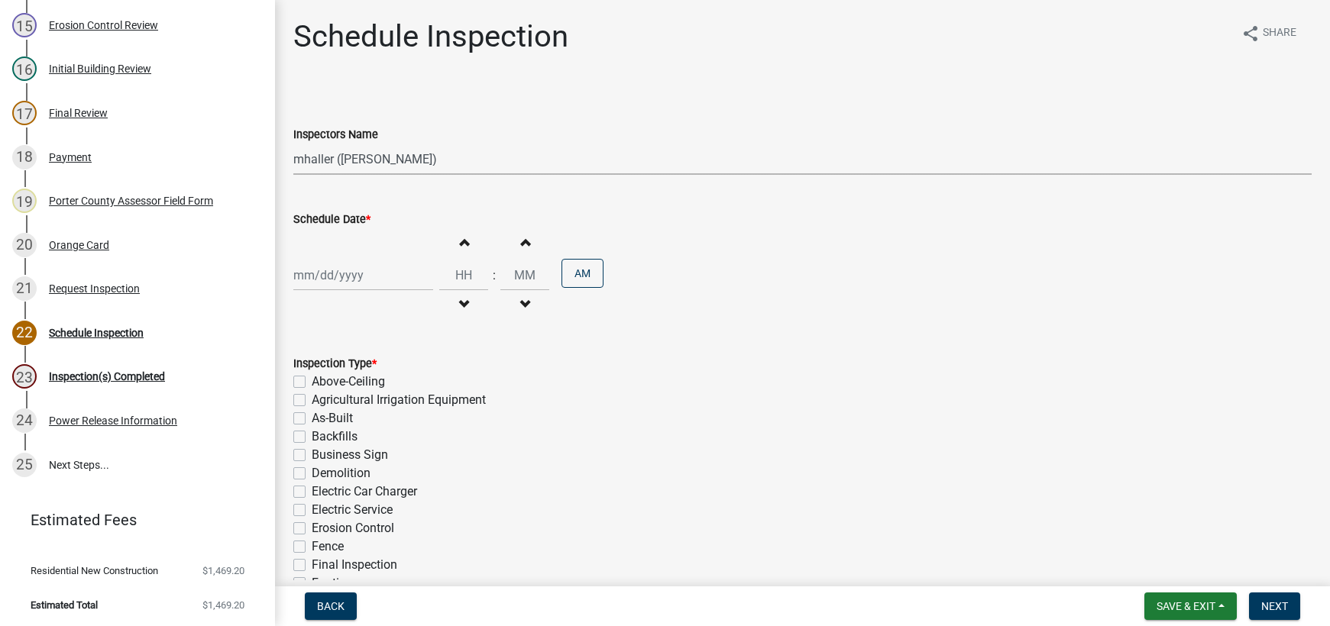
select select "2025"
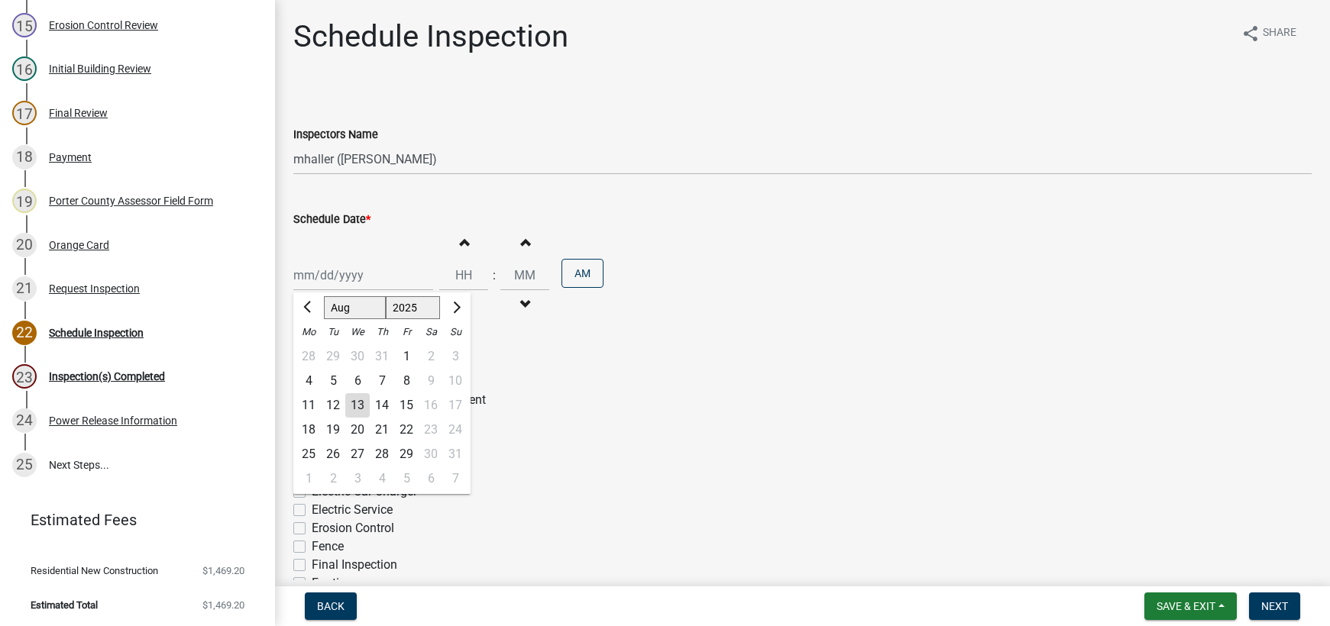
click at [357, 405] on div "13" at bounding box center [357, 405] width 24 height 24
type input "[DATE]"
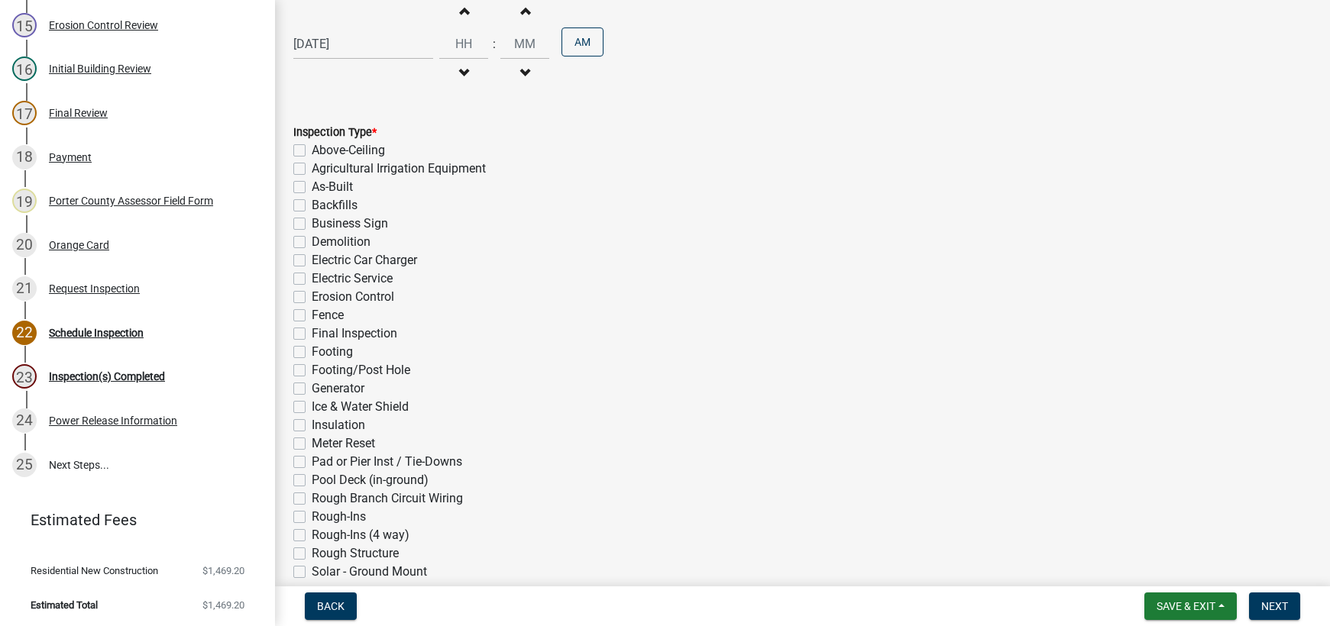
scroll to position [306, 0]
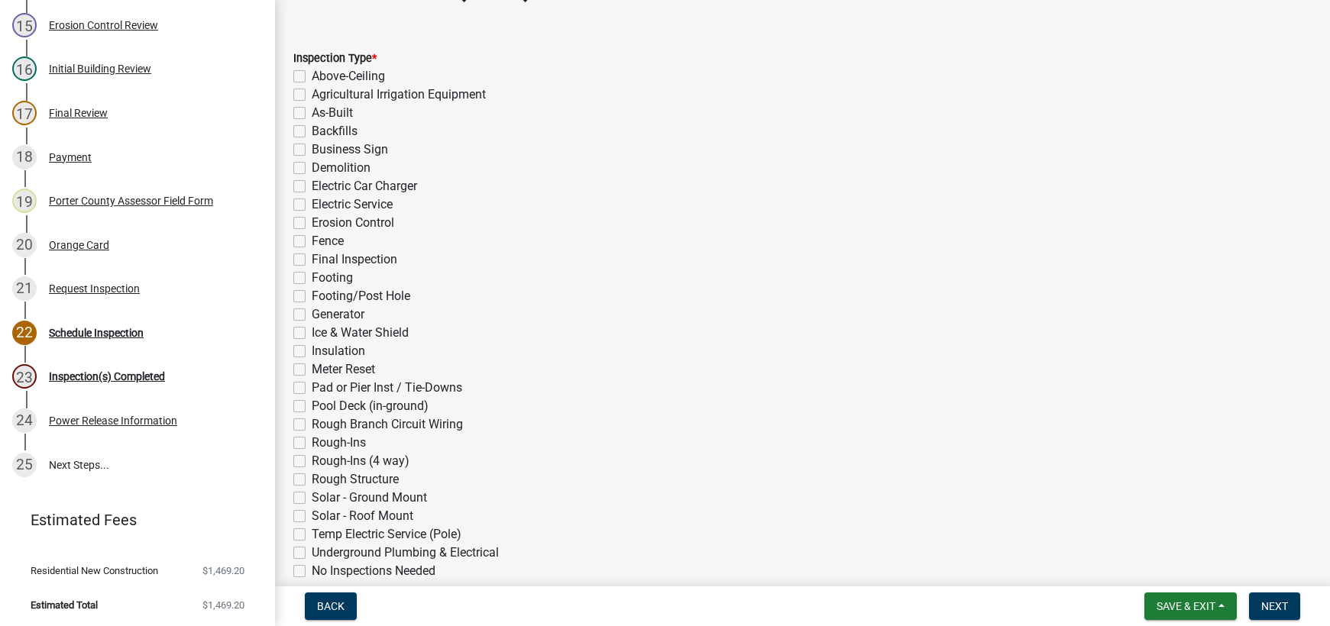
click at [312, 460] on label "Rough-Ins (4 way)" at bounding box center [361, 461] width 98 height 18
click at [312, 460] on input "Rough-Ins (4 way)" at bounding box center [317, 457] width 10 height 10
checkbox input "true"
checkbox input "false"
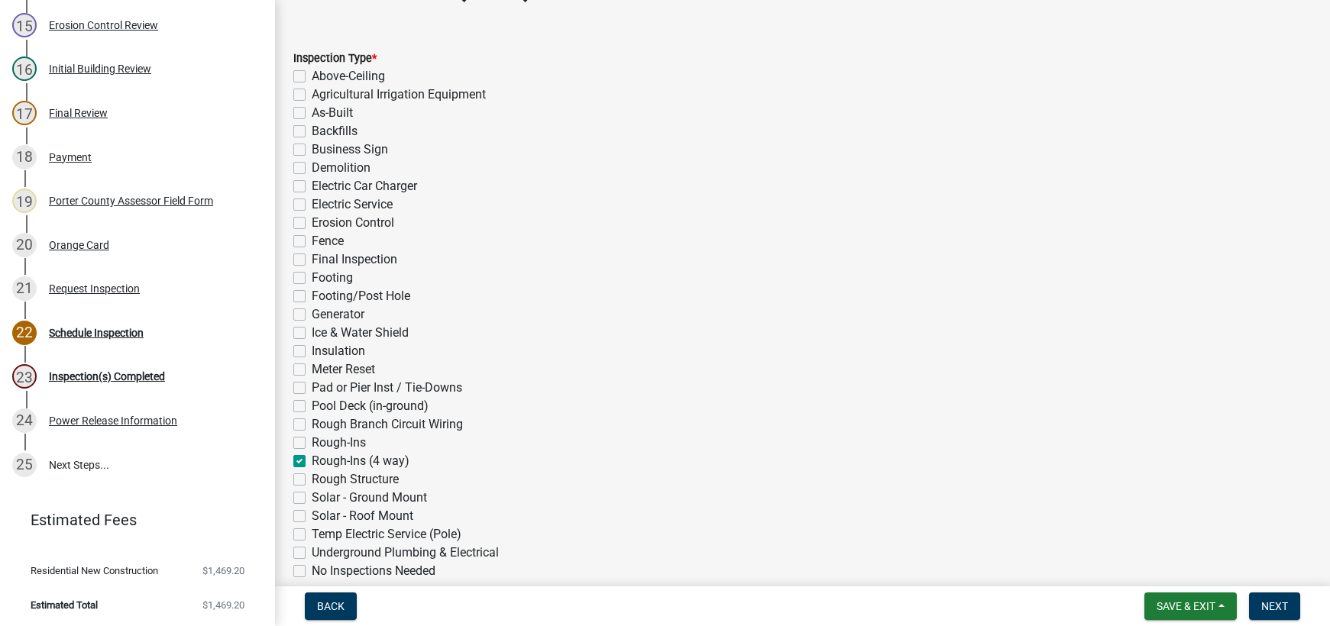
checkbox input "false"
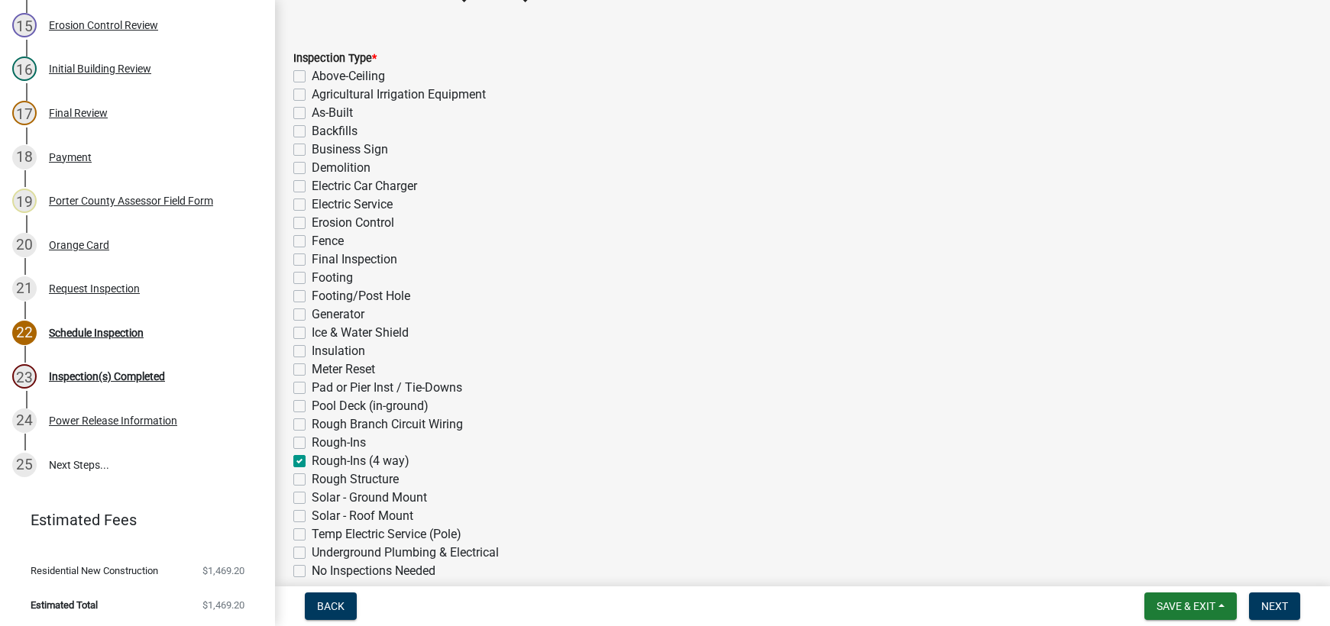
checkbox input "false"
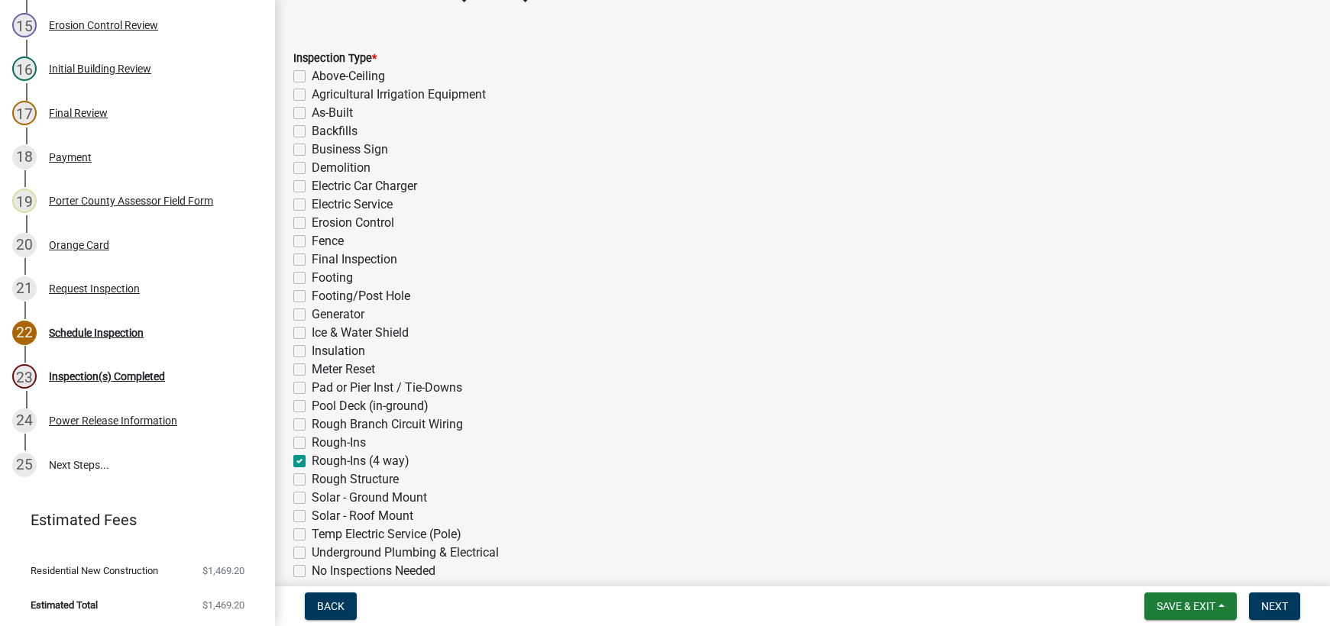
checkbox input "false"
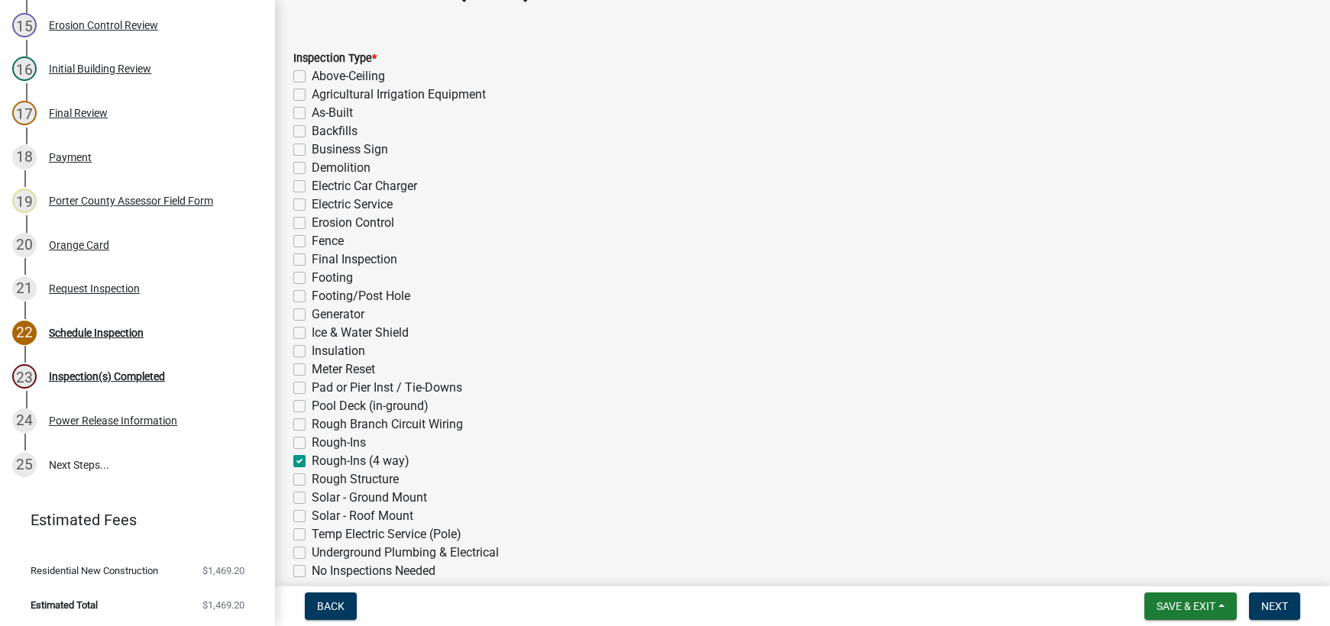
checkbox input "false"
checkbox input "true"
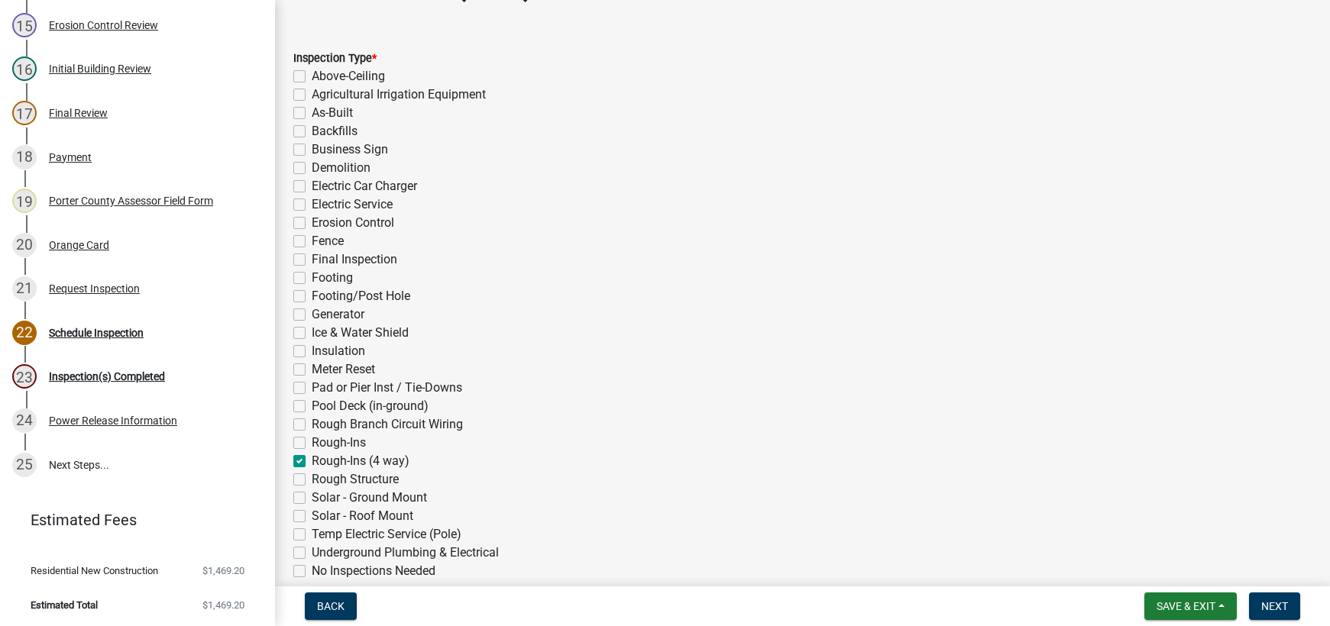
checkbox input "false"
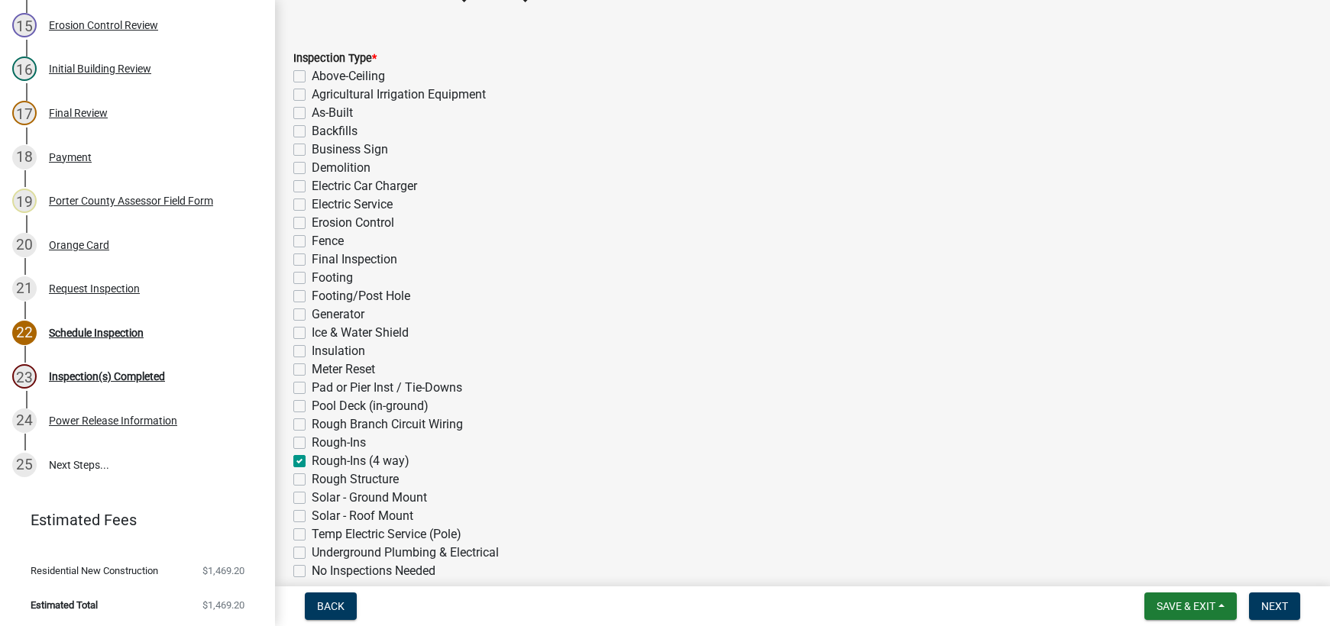
checkbox input "false"
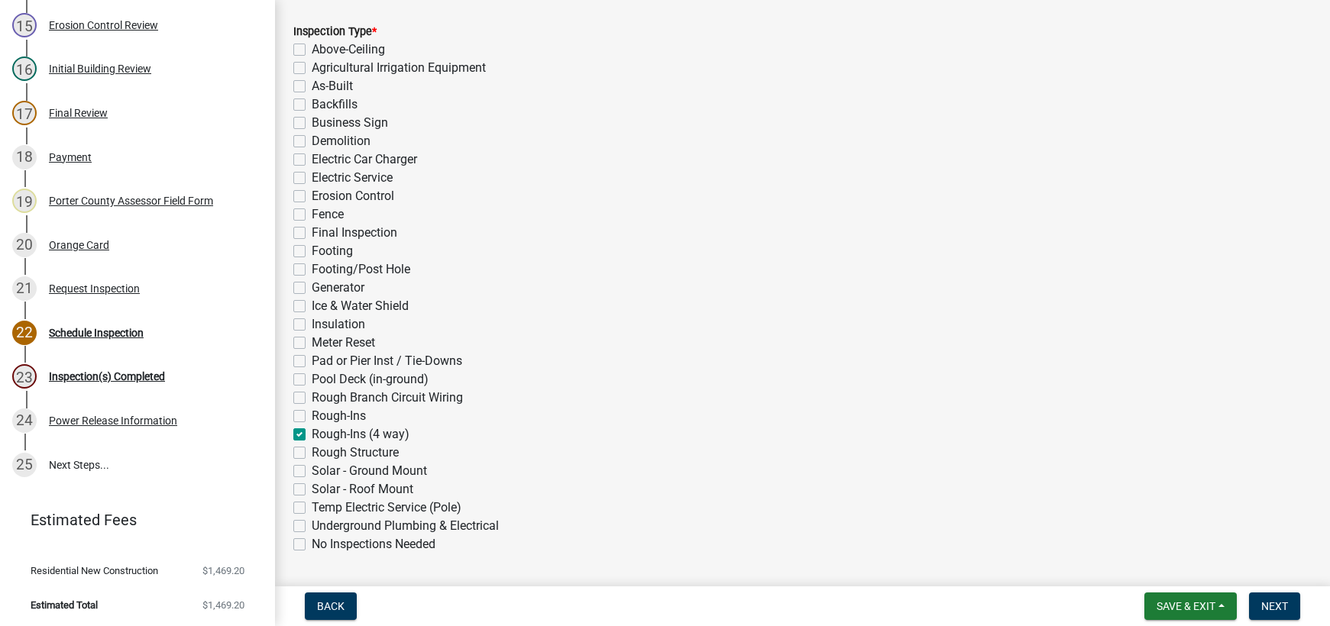
scroll to position [379, 0]
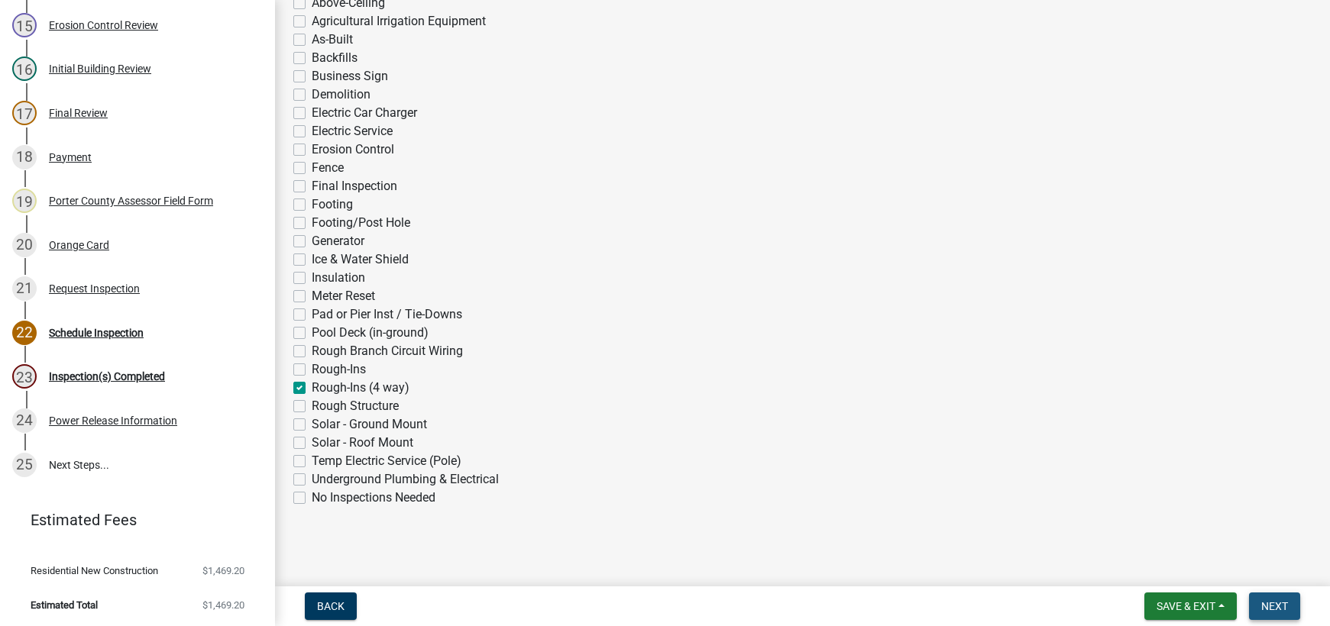
click at [1278, 607] on span "Next" at bounding box center [1274, 606] width 27 height 12
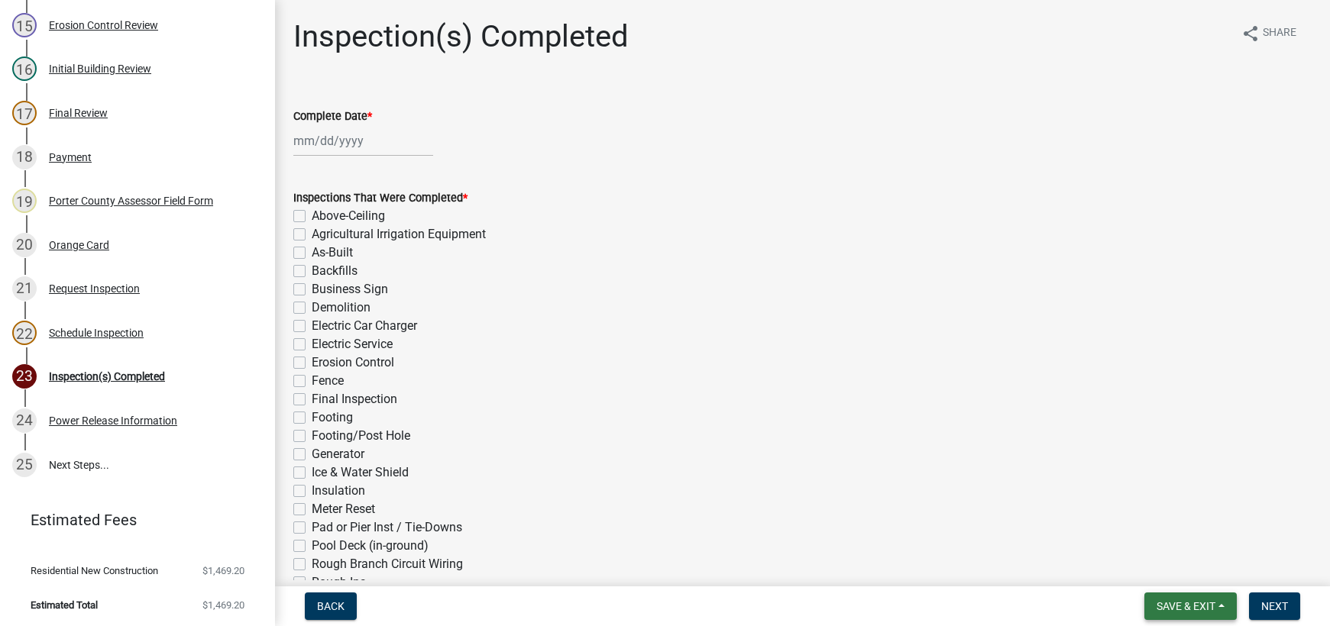
click at [1192, 606] on span "Save & Exit" at bounding box center [1185, 606] width 59 height 12
click at [1175, 555] on button "Save & Exit" at bounding box center [1175, 566] width 122 height 37
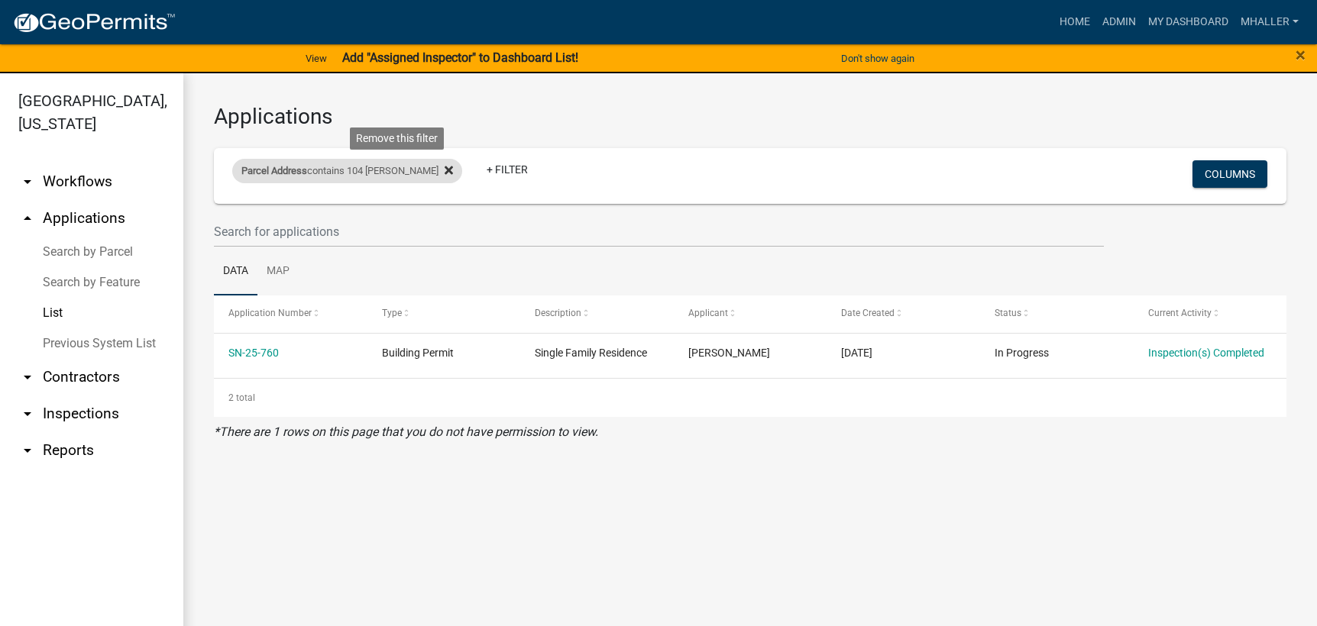
click at [445, 169] on icon at bounding box center [449, 171] width 8 height 8
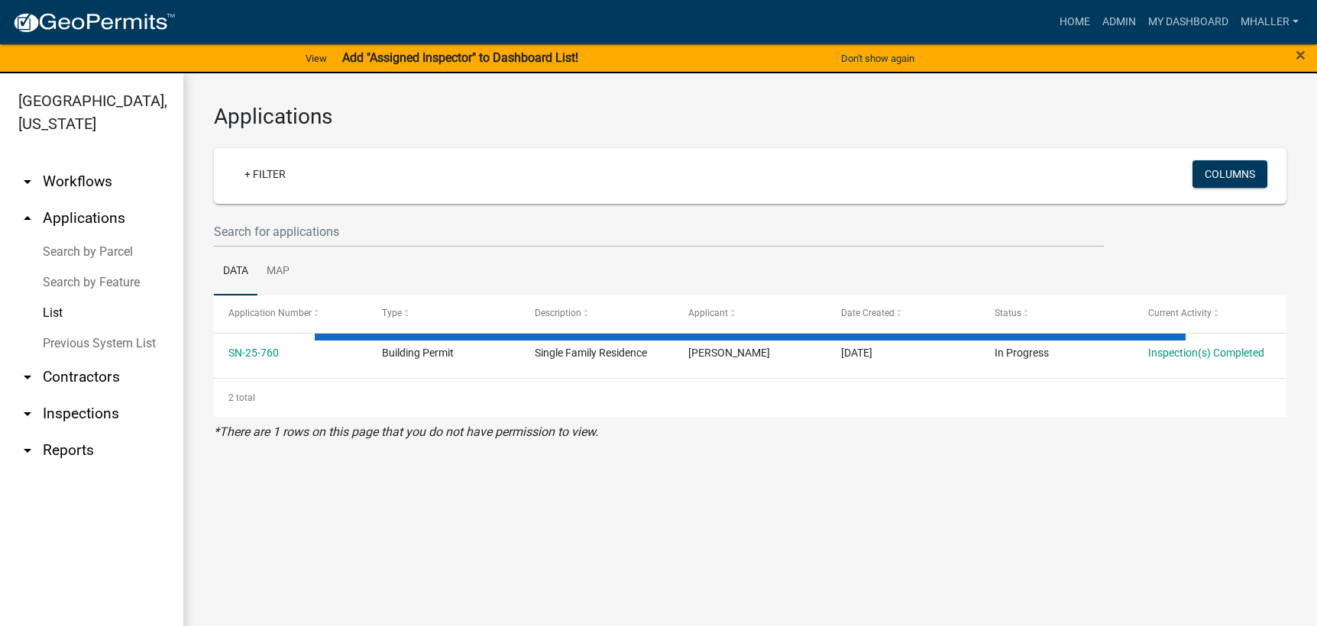
click at [90, 200] on link "arrow_drop_up Applications" at bounding box center [91, 218] width 183 height 37
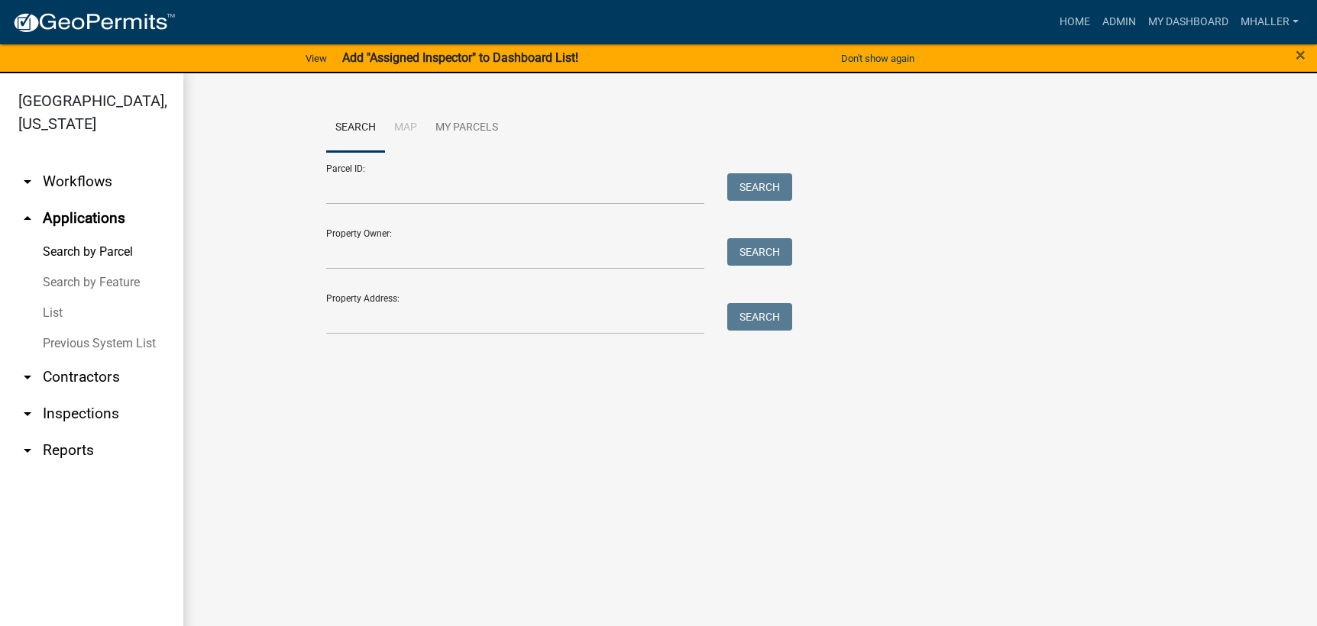
click at [59, 298] on link "List" at bounding box center [91, 313] width 183 height 31
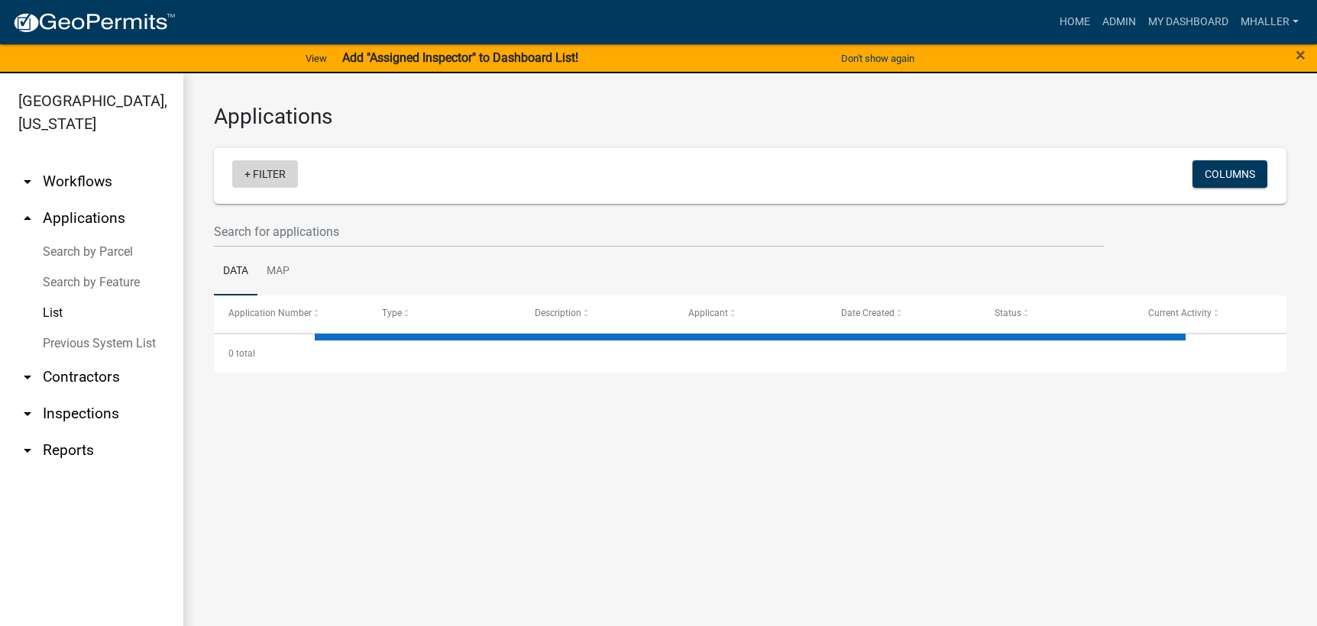
click at [277, 176] on link "+ Filter" at bounding box center [265, 173] width 66 height 27
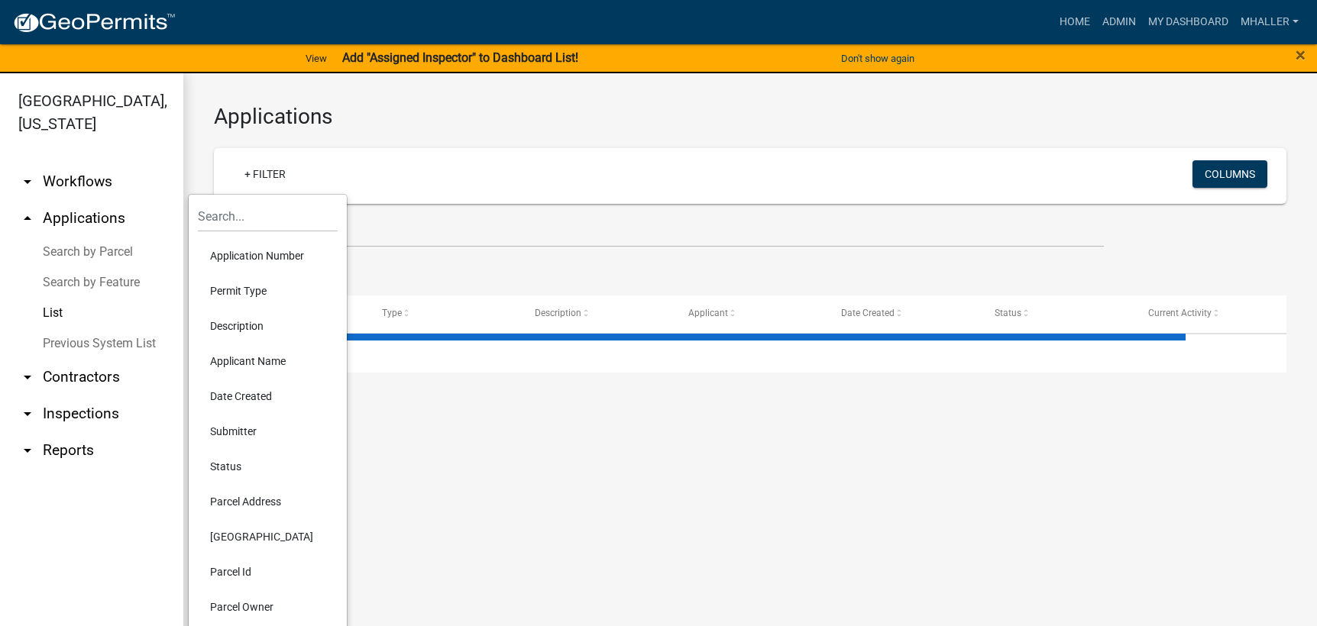
select select "1: 25"
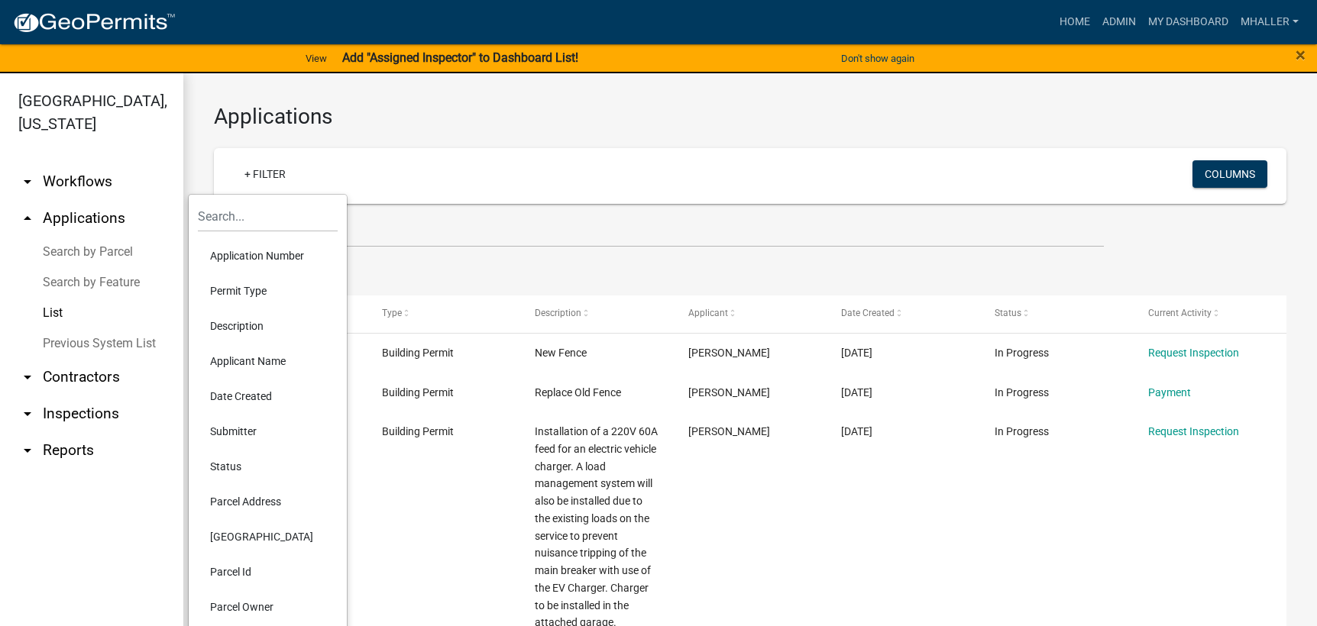
click at [267, 256] on li "Application Number" at bounding box center [268, 255] width 140 height 35
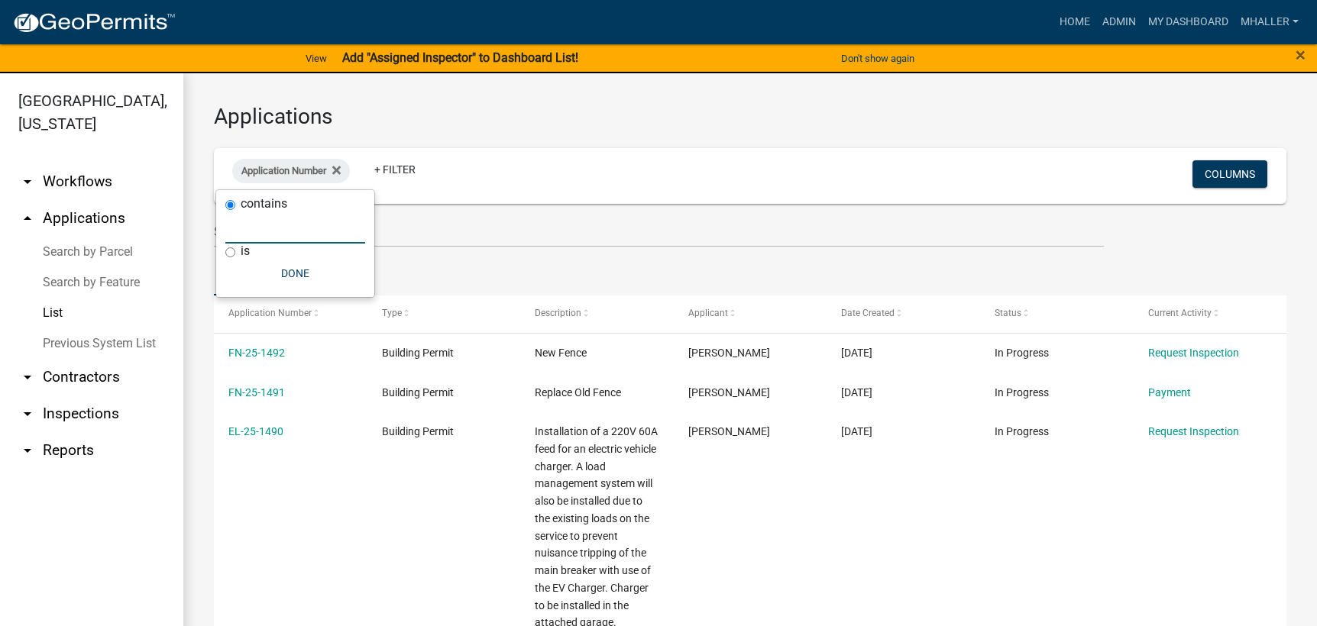
click at [265, 232] on input "text" at bounding box center [295, 227] width 140 height 31
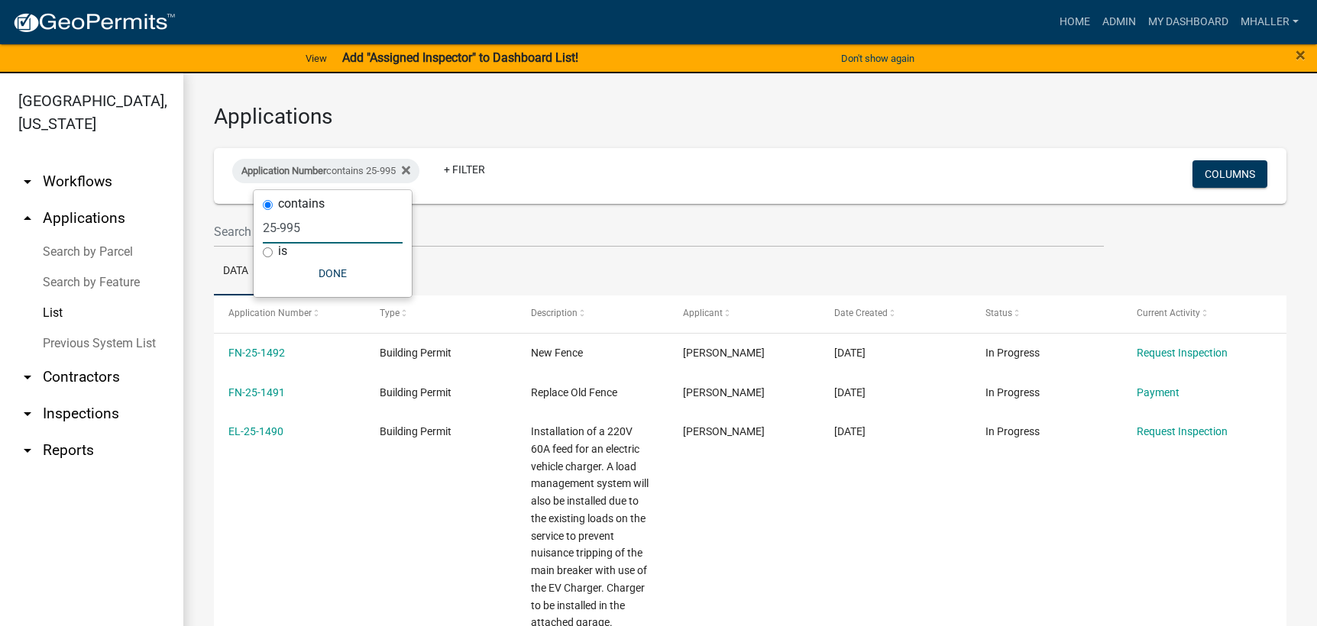
type input "25-995"
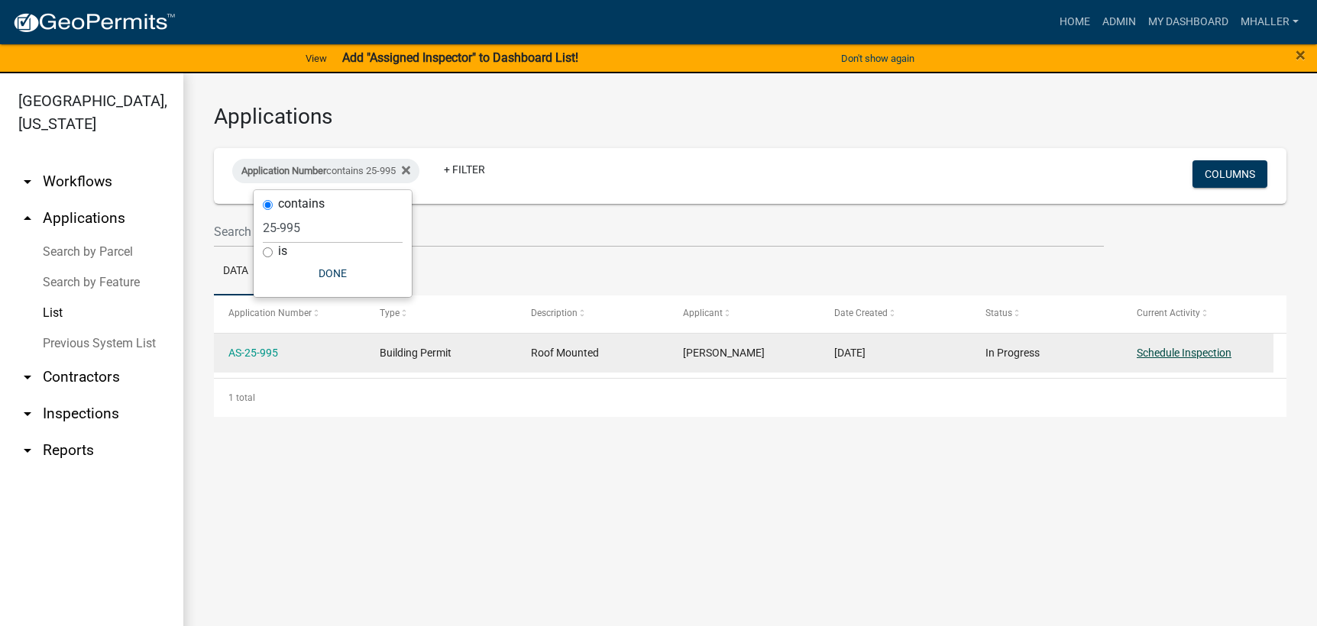
click at [1158, 354] on link "Schedule Inspection" at bounding box center [1184, 353] width 95 height 12
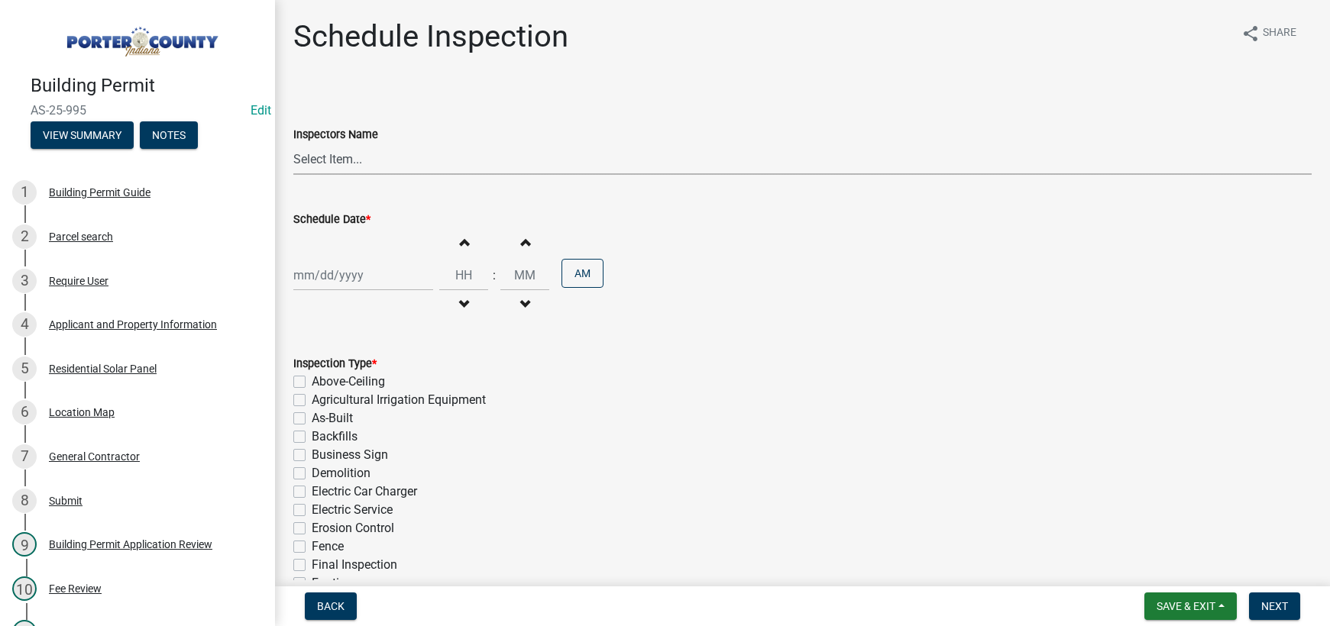
click at [334, 160] on select "Select Item... mhaller ([PERSON_NAME])" at bounding box center [802, 159] width 1018 height 31
select select "ca350da2-795e-4cf8-941d-46ff53e354ae"
click at [293, 144] on select "Select Item... mhaller ([PERSON_NAME])" at bounding box center [802, 159] width 1018 height 31
click at [353, 270] on div at bounding box center [363, 275] width 140 height 31
select select "8"
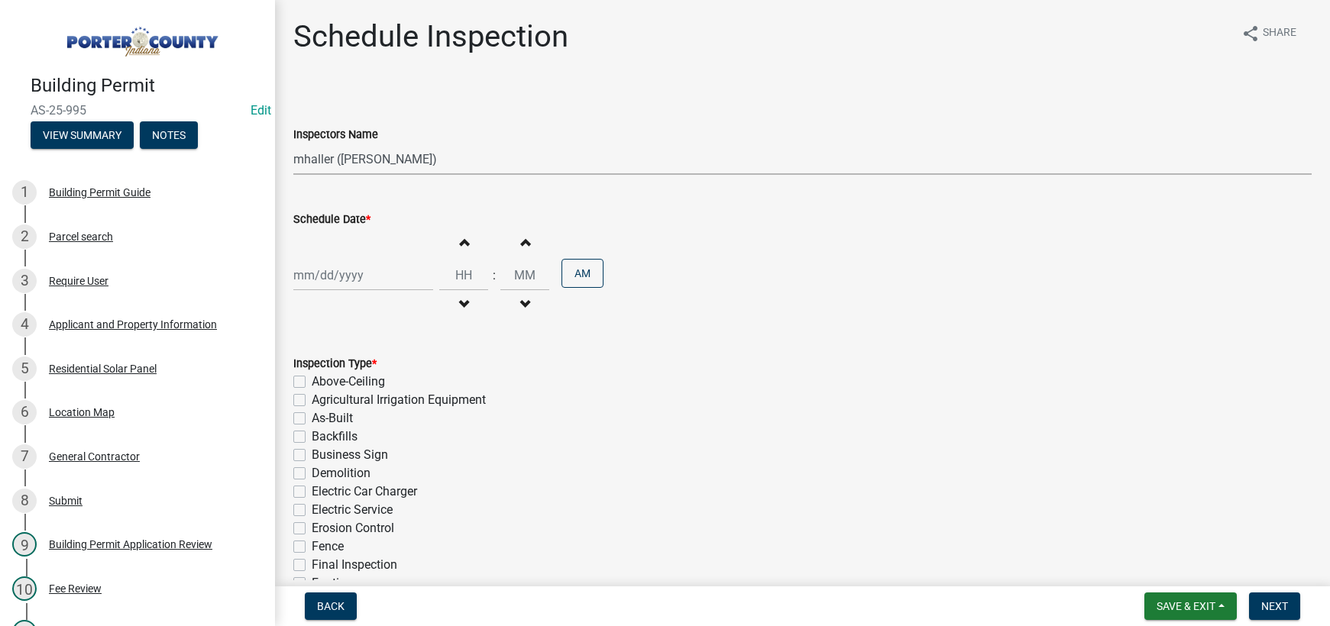
select select "2025"
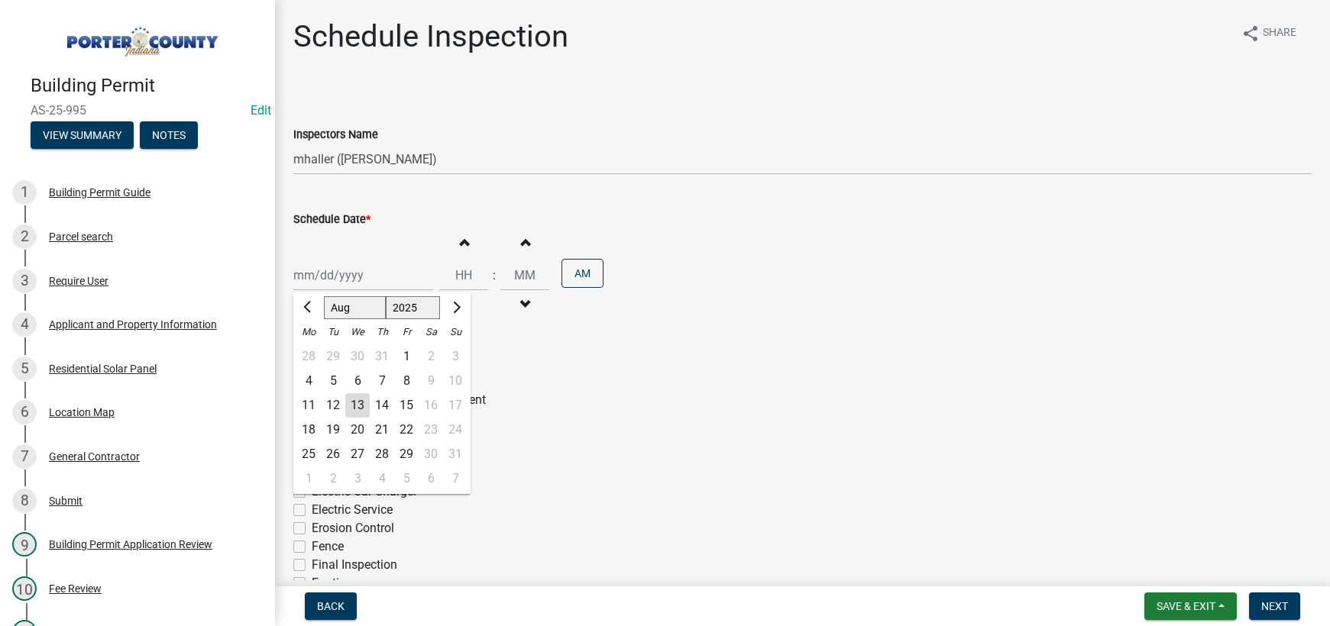
click at [355, 408] on div "13" at bounding box center [357, 405] width 24 height 24
type input "[DATE]"
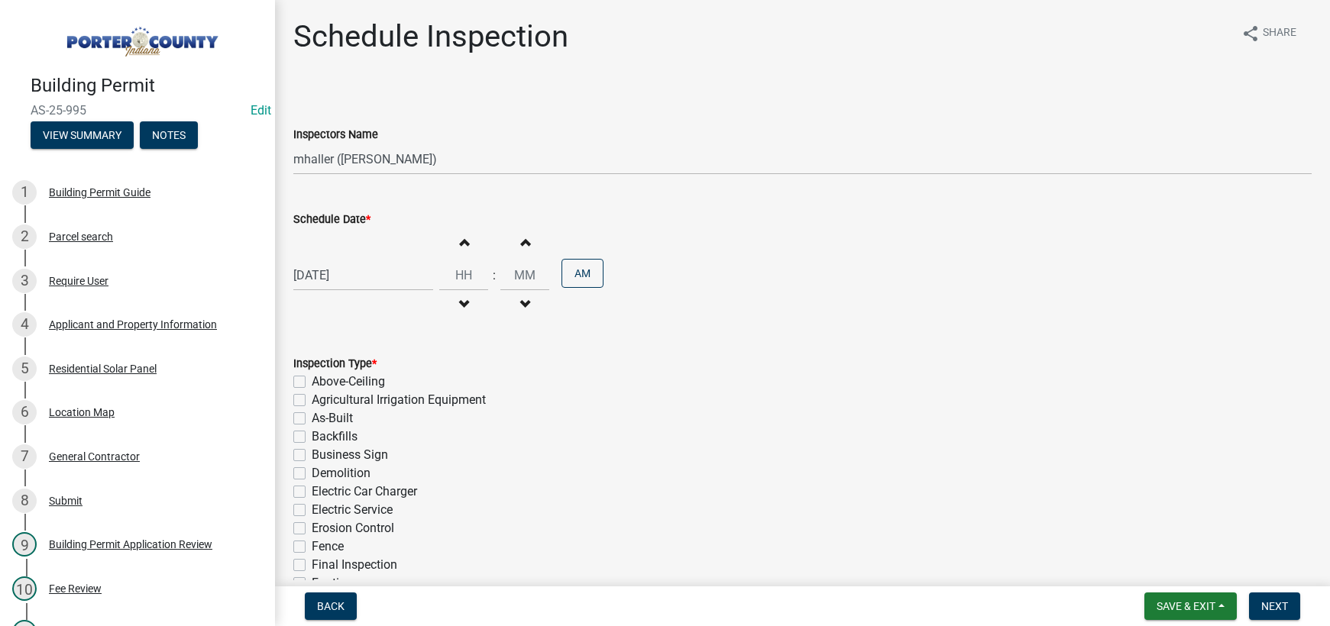
click at [460, 243] on span "button" at bounding box center [464, 242] width 8 height 12
type input "01"
type input "00"
click at [460, 243] on span "button" at bounding box center [464, 242] width 8 height 12
type input "02"
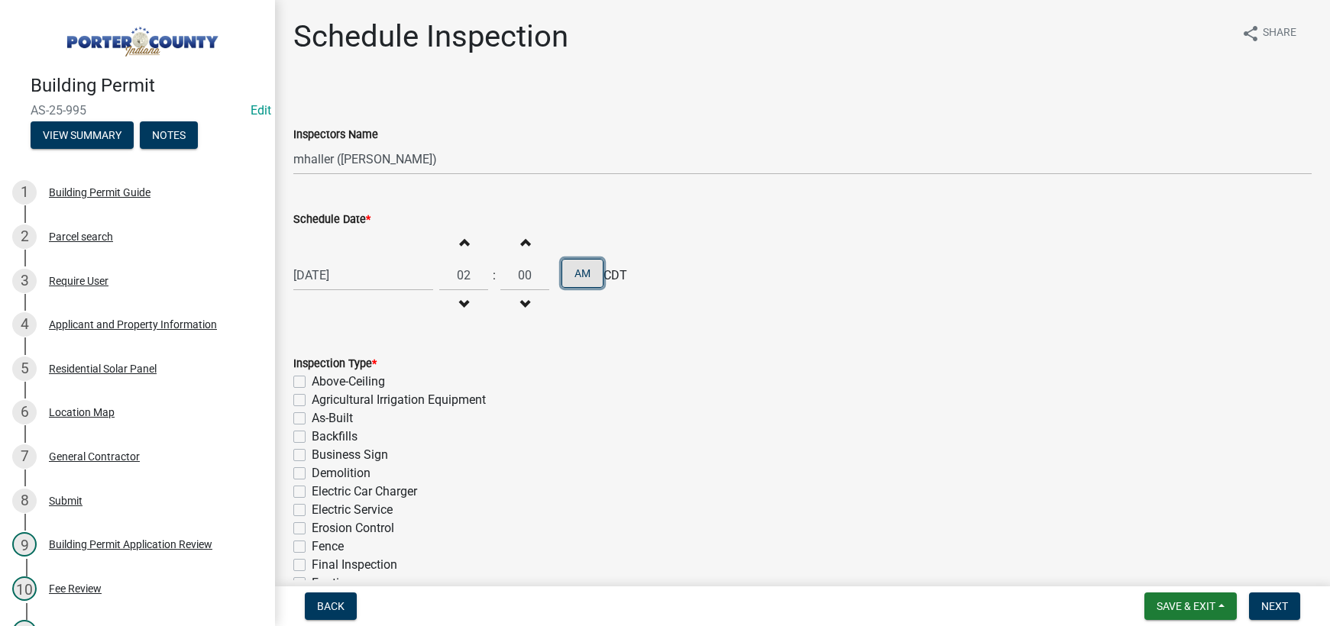
click at [581, 277] on button "AM" at bounding box center [582, 273] width 42 height 29
click at [542, 367] on div "Inspection Type *" at bounding box center [802, 363] width 1018 height 18
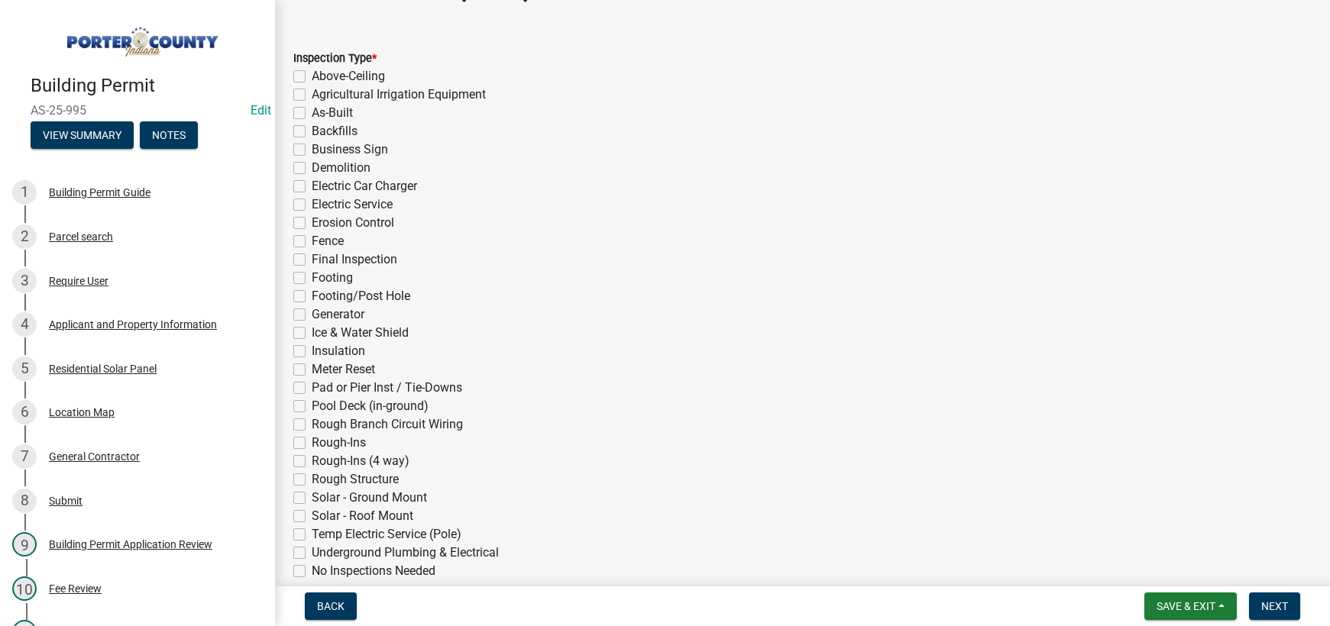
scroll to position [379, 0]
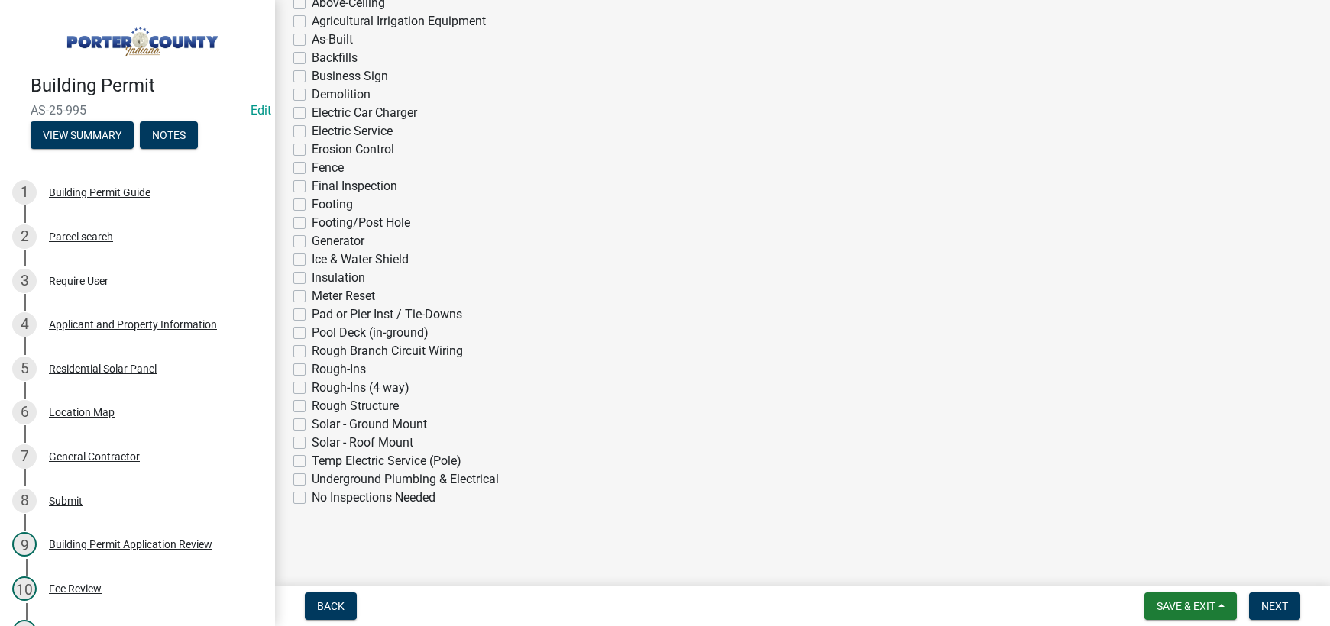
click at [312, 443] on label "Solar - Roof Mount" at bounding box center [363, 443] width 102 height 18
click at [312, 443] on input "Solar - Roof Mount" at bounding box center [317, 439] width 10 height 10
checkbox input "true"
checkbox input "false"
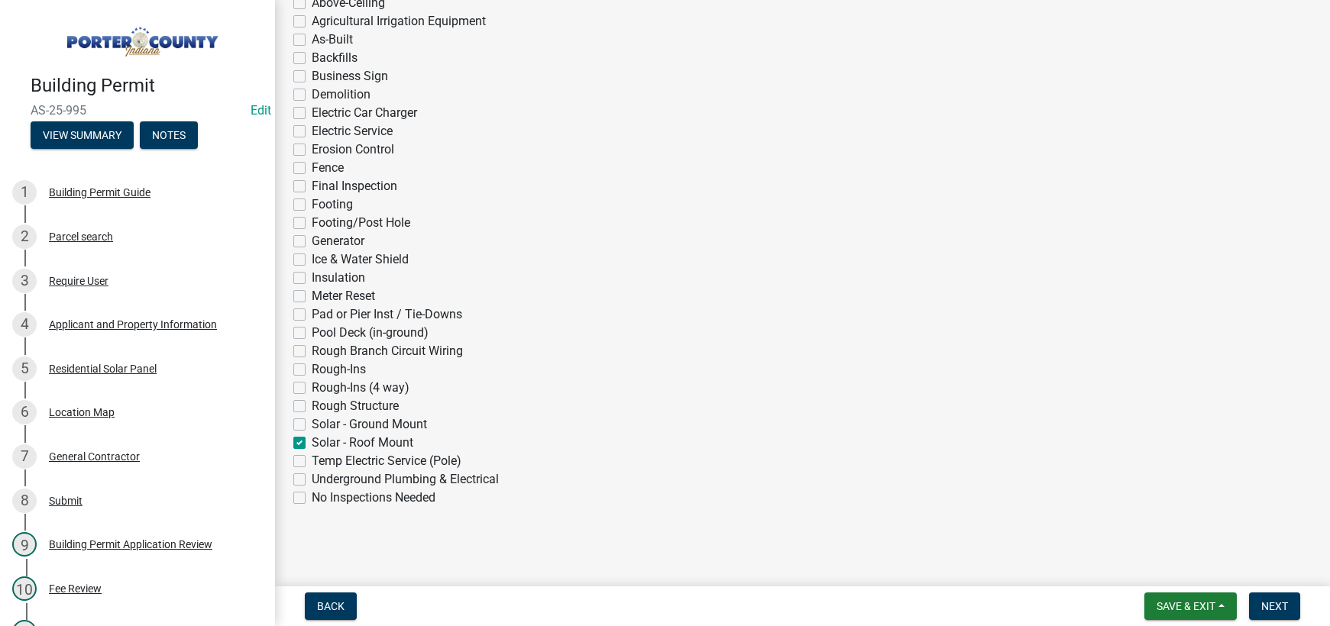
checkbox input "false"
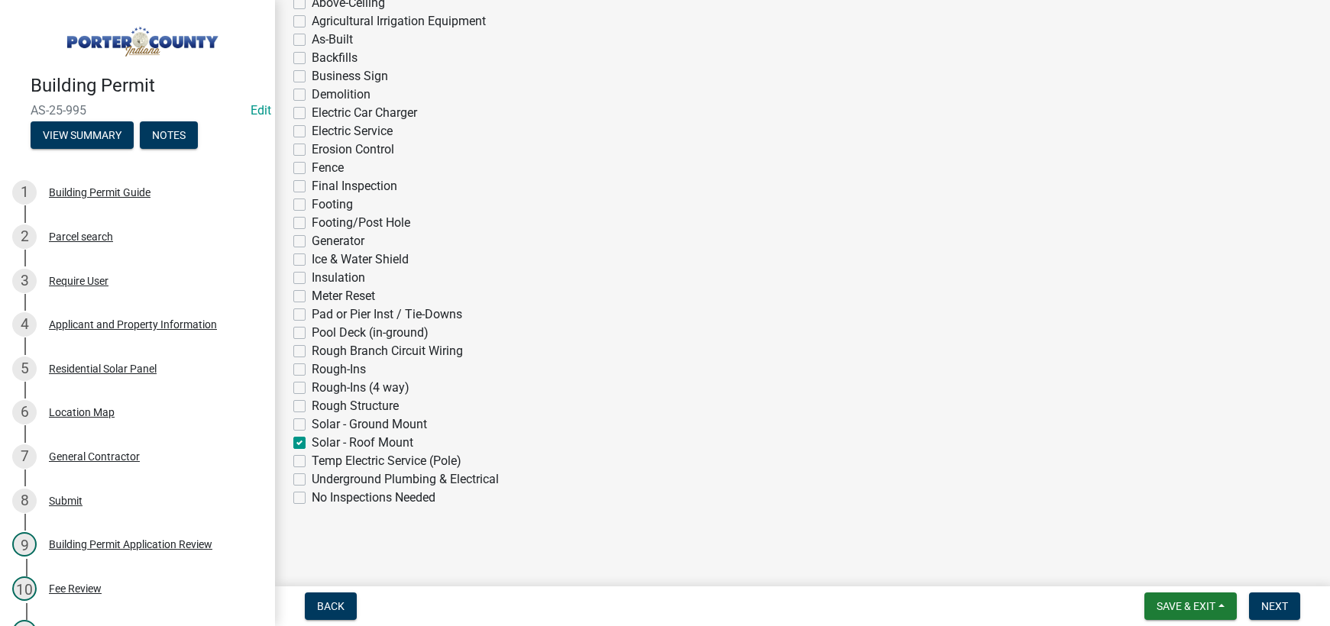
checkbox input "false"
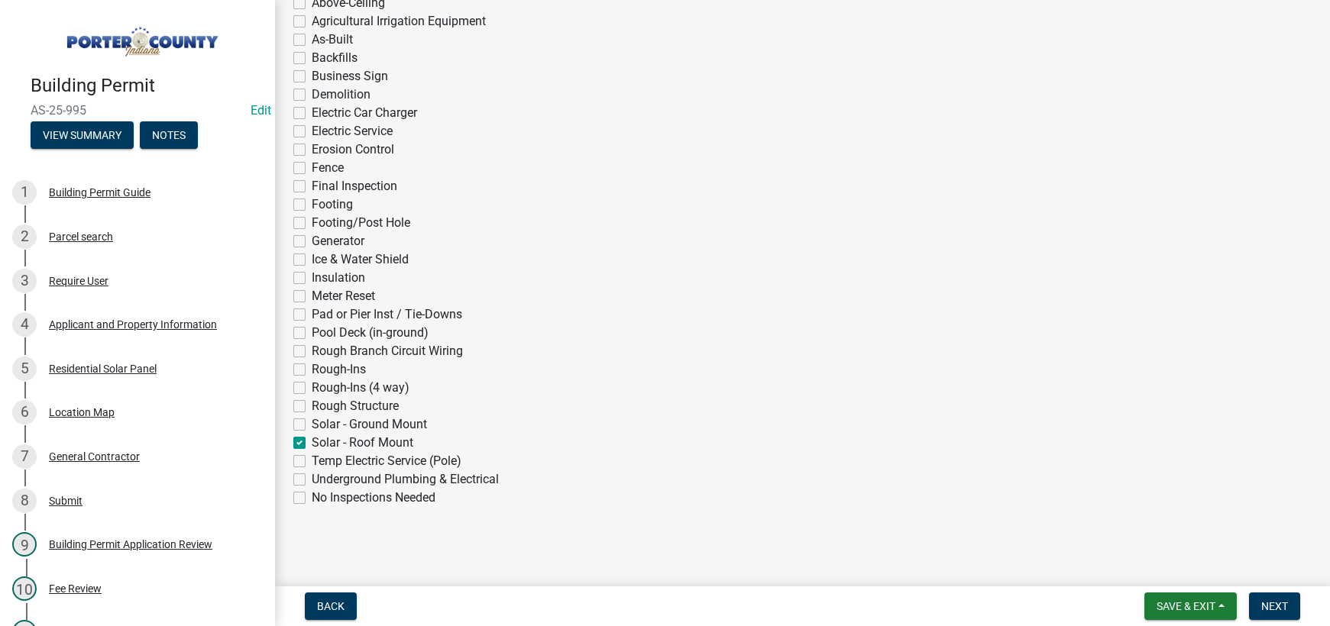
checkbox input "false"
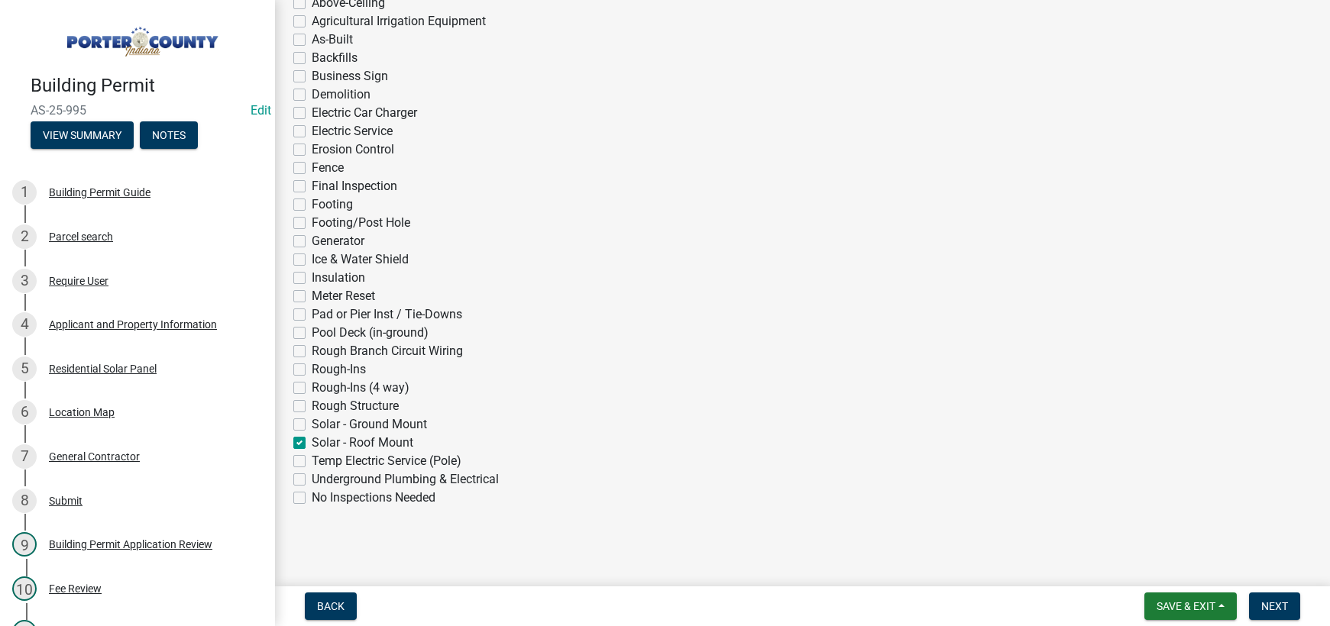
checkbox input "false"
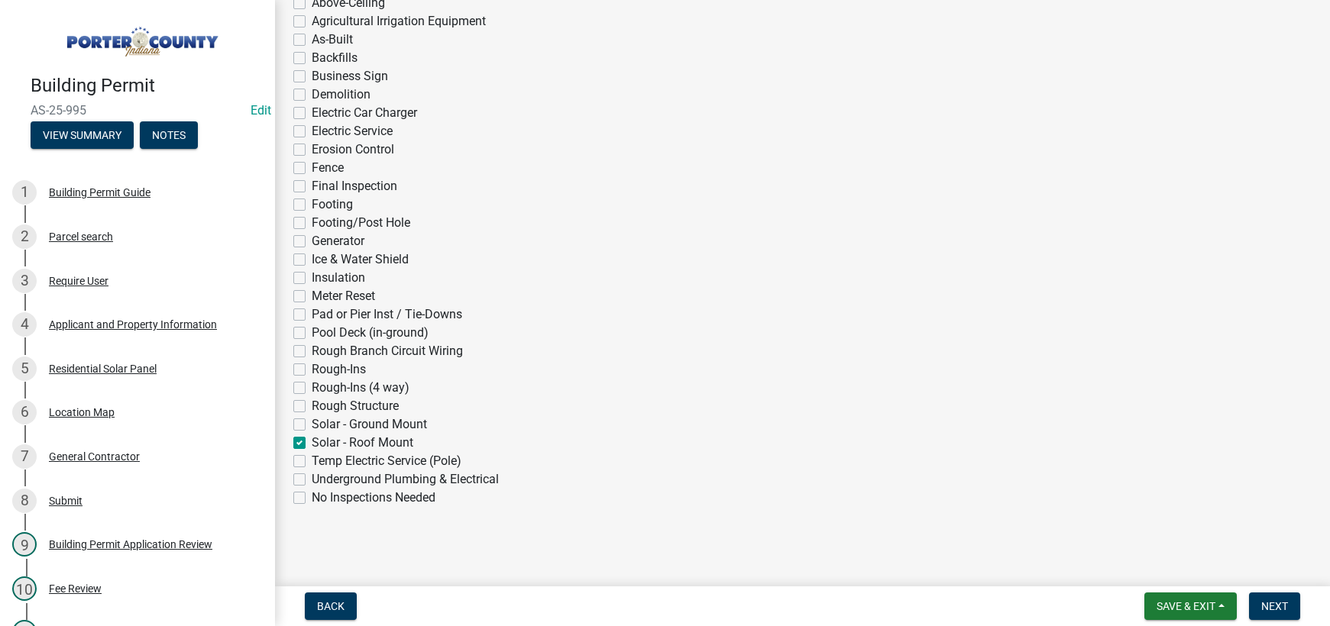
checkbox input "false"
checkbox input "true"
checkbox input "false"
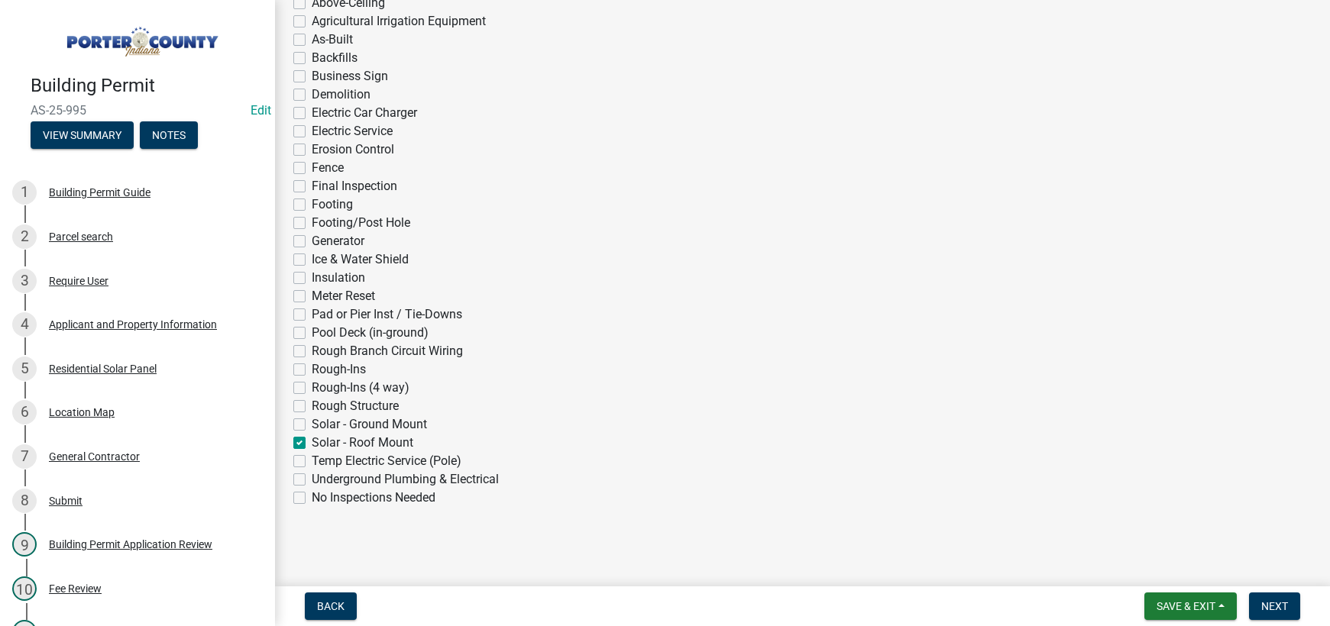
checkbox input "false"
click at [1268, 605] on span "Next" at bounding box center [1274, 606] width 27 height 12
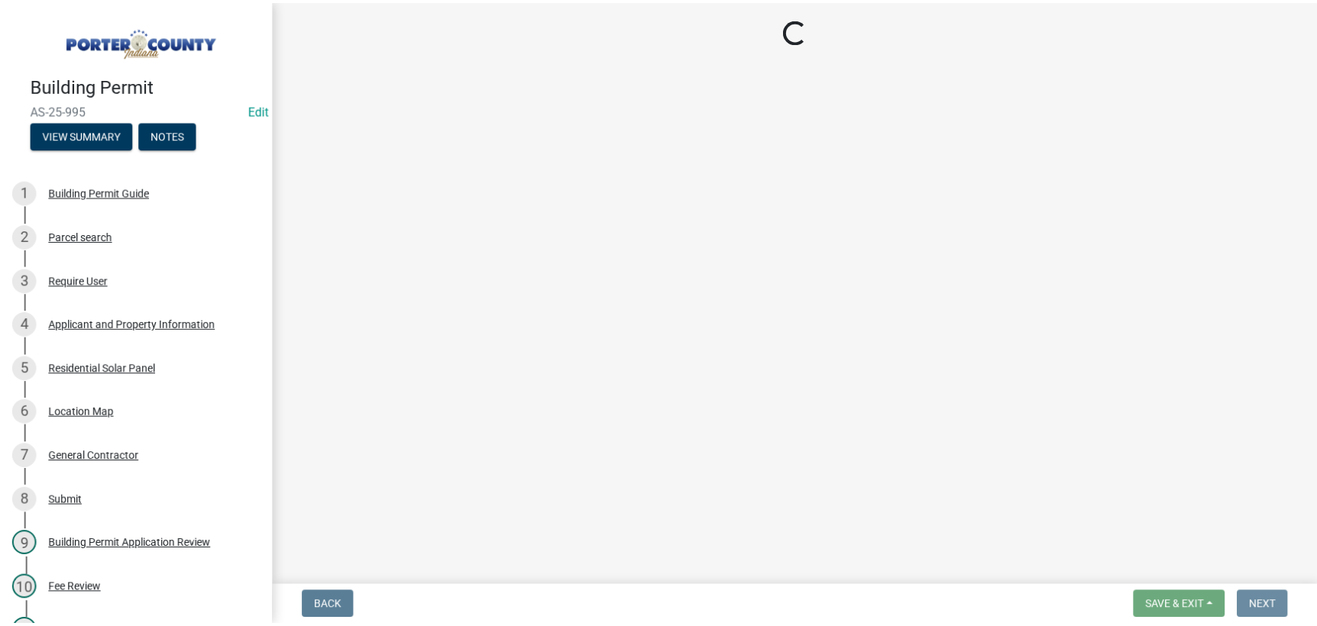
scroll to position [0, 0]
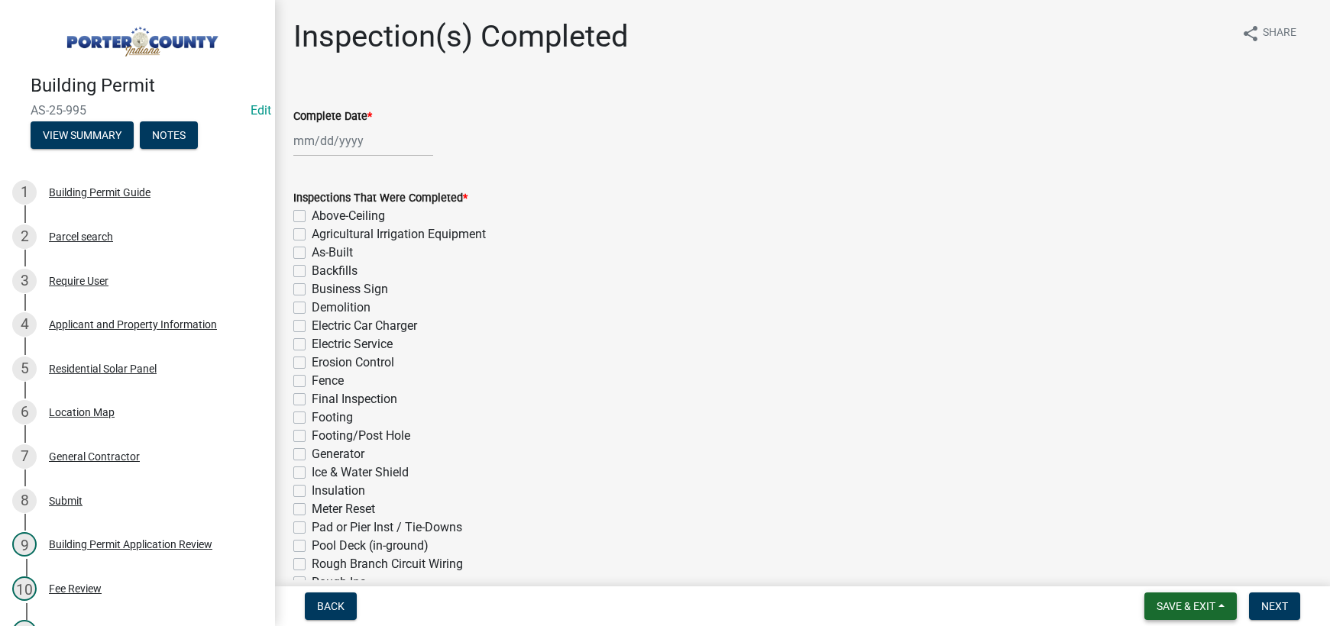
click at [1187, 607] on span "Save & Exit" at bounding box center [1185, 606] width 59 height 12
click at [1182, 568] on button "Save & Exit" at bounding box center [1175, 566] width 122 height 37
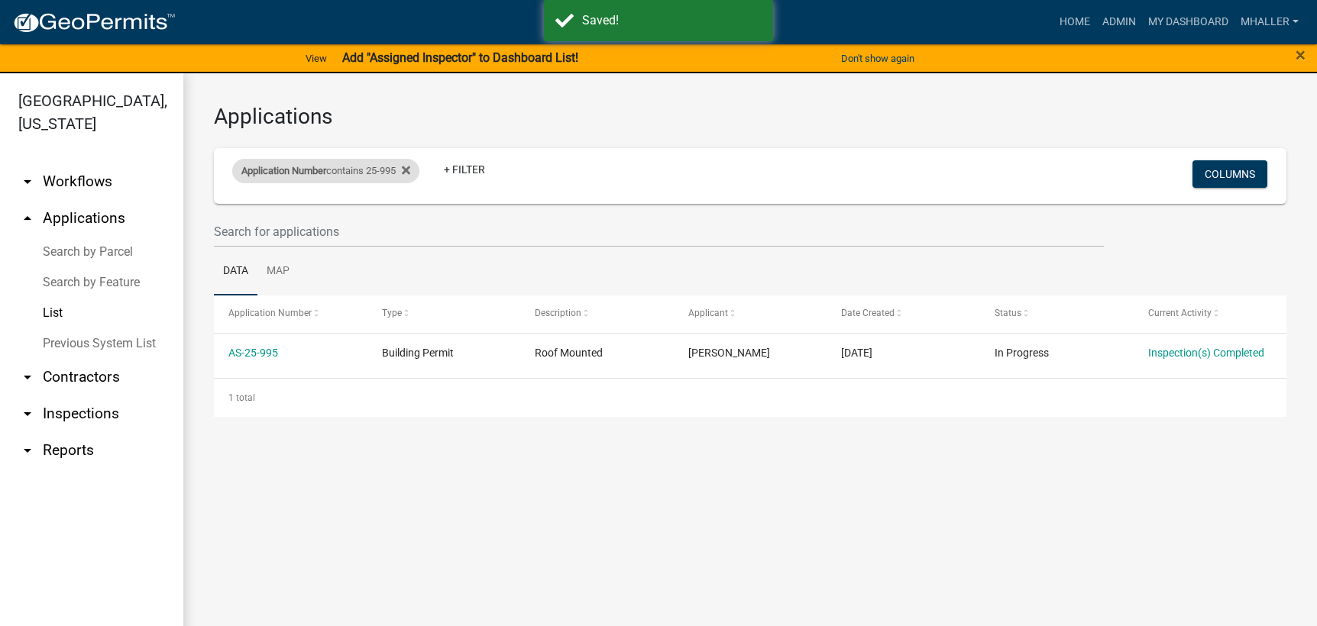
click at [332, 170] on div "Application Number contains 25-995" at bounding box center [325, 171] width 187 height 24
click at [302, 231] on input "25-995" at bounding box center [333, 227] width 140 height 31
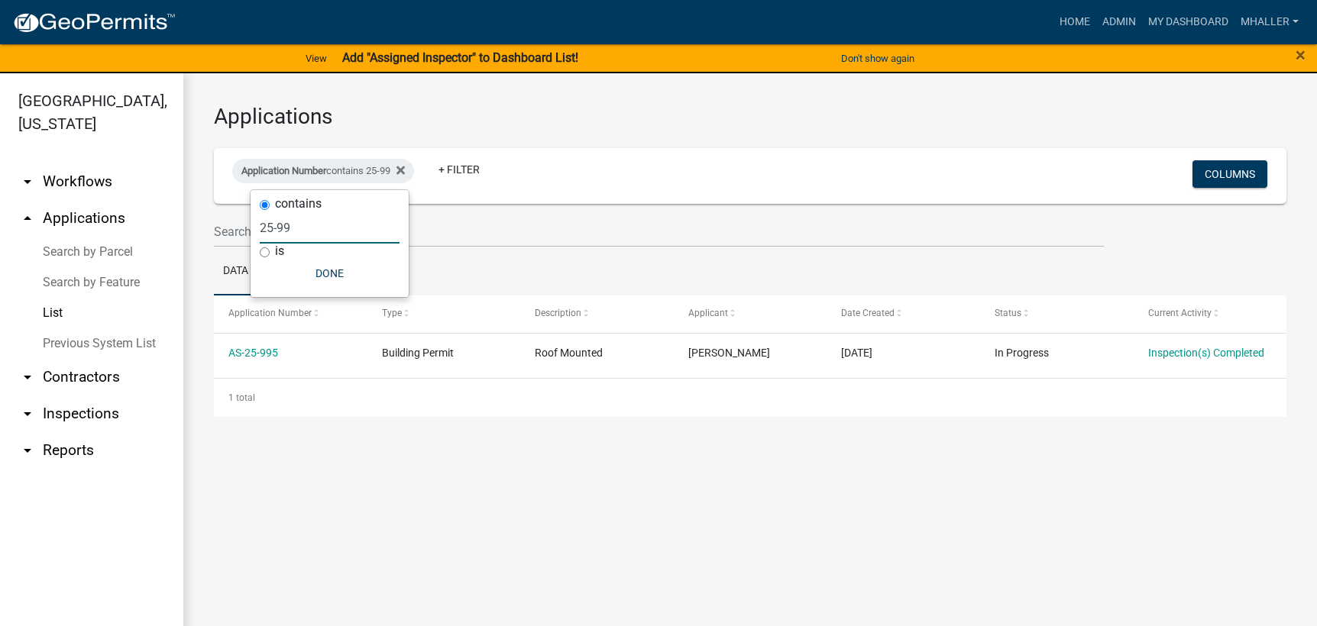
type input "25-9"
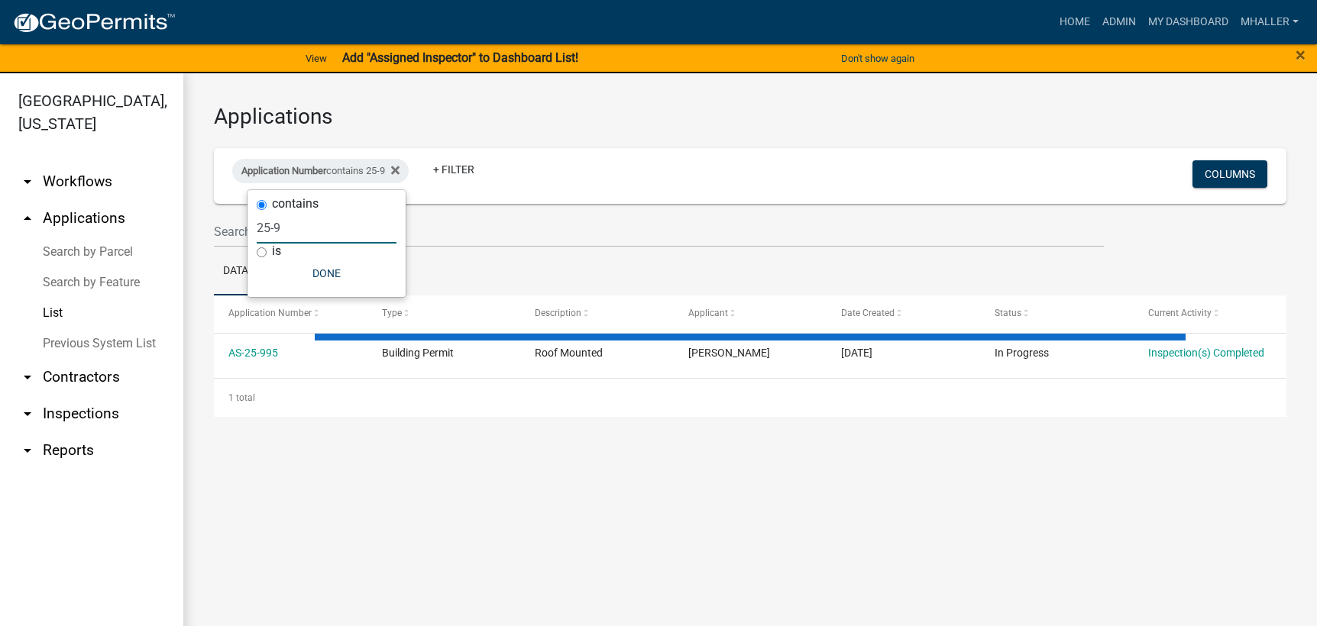
select select "1: 25"
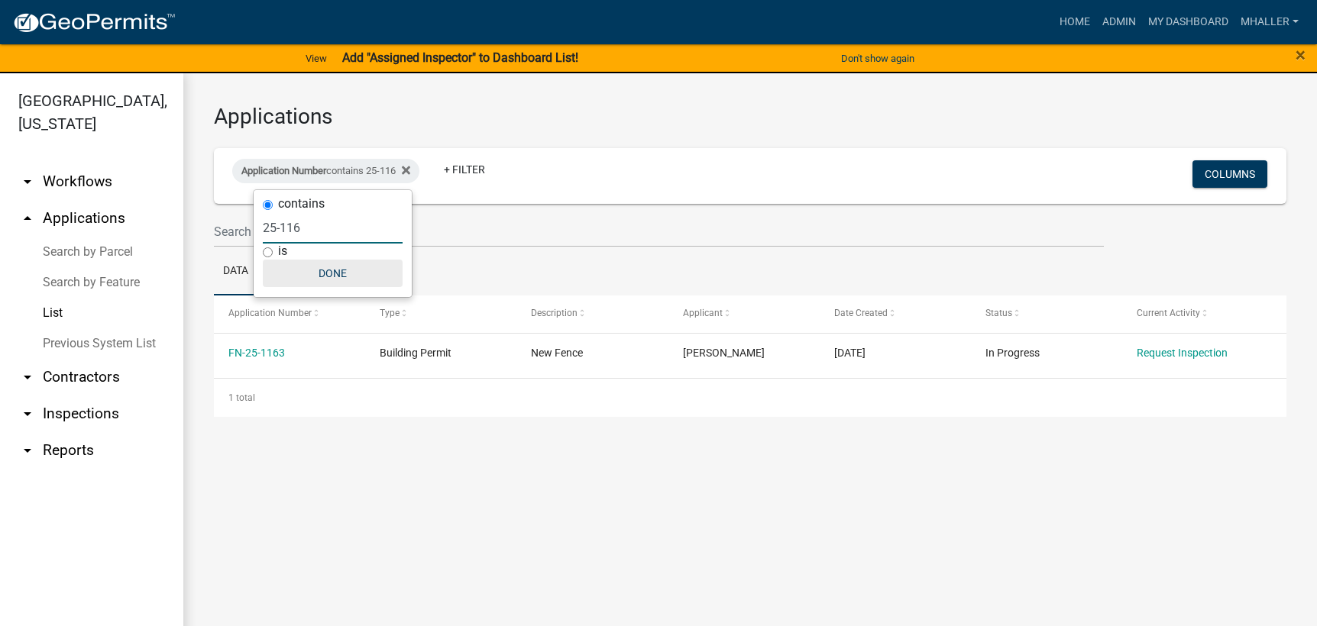
type input "25-11"
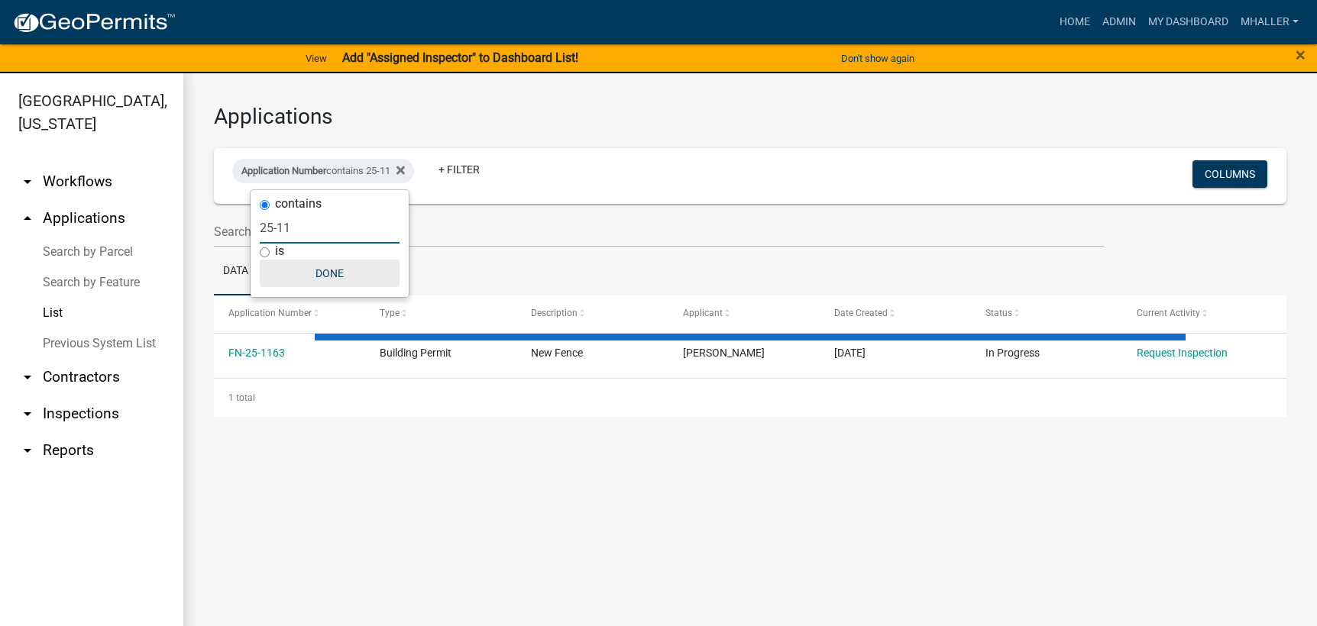
select select "1: 25"
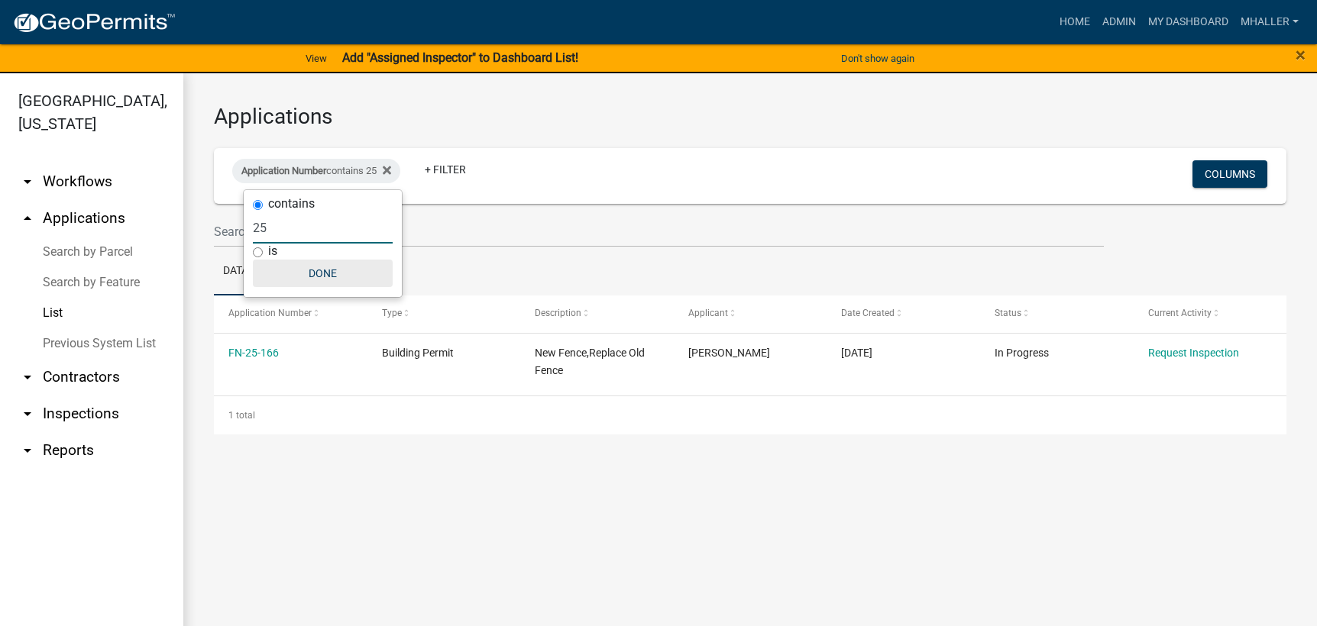
type input "2"
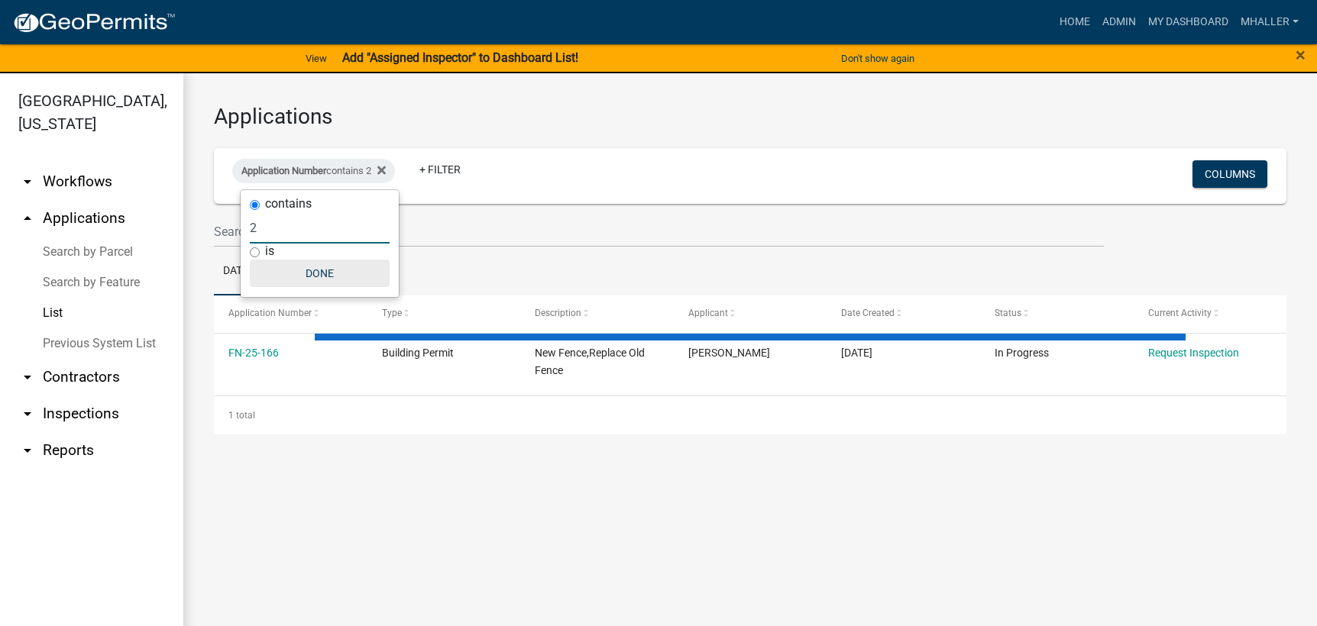
select select "1: 25"
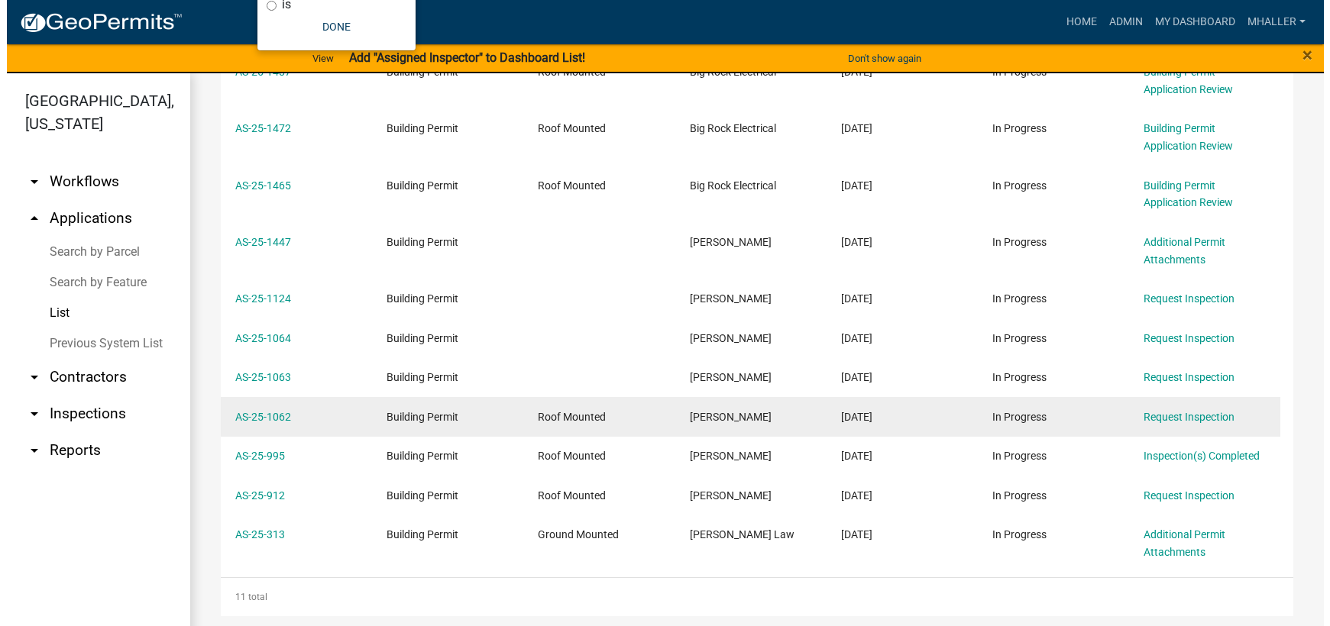
scroll to position [348, 0]
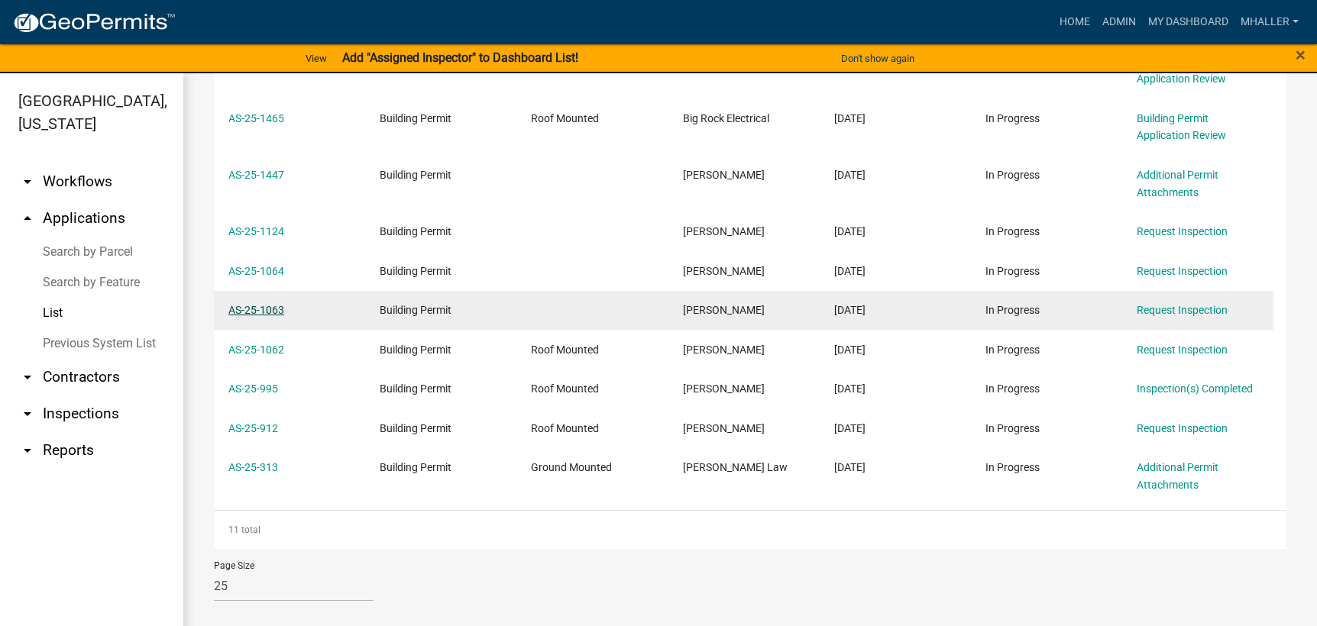
type input "as-25"
click at [247, 312] on link "AS-25-1063" at bounding box center [256, 310] width 56 height 12
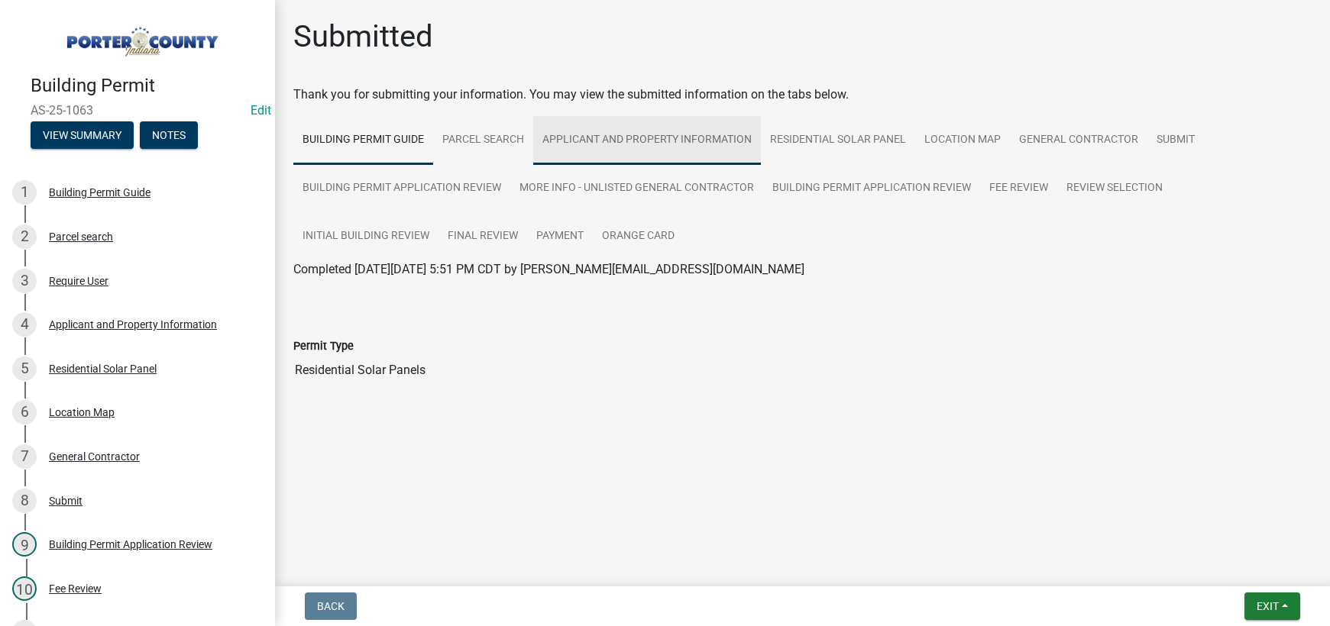
click at [636, 141] on link "Applicant and Property Information" at bounding box center [647, 140] width 228 height 49
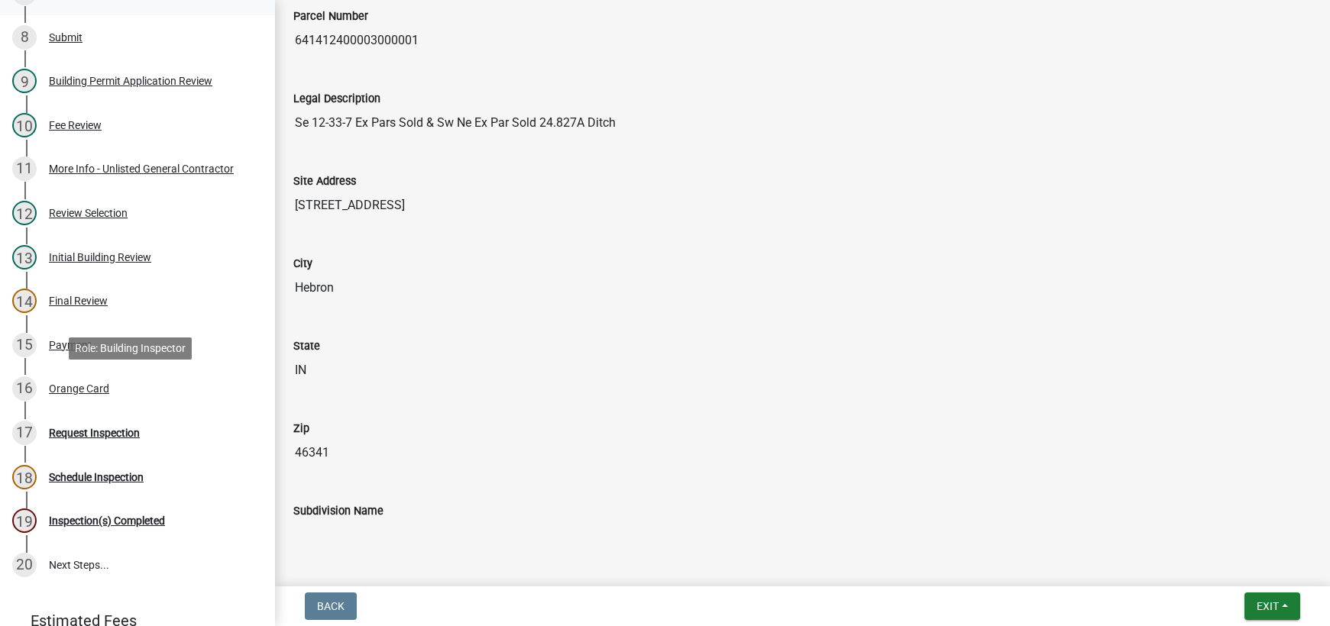
scroll to position [598, 0]
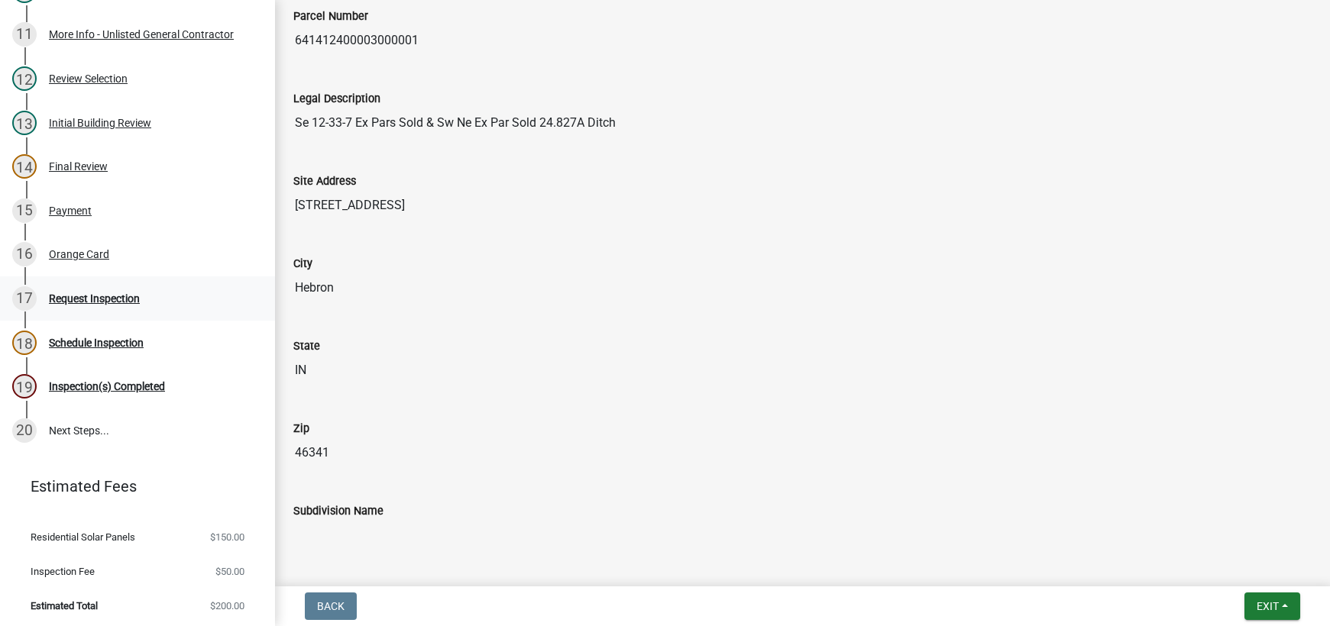
click at [92, 299] on div "Request Inspection" at bounding box center [94, 298] width 91 height 11
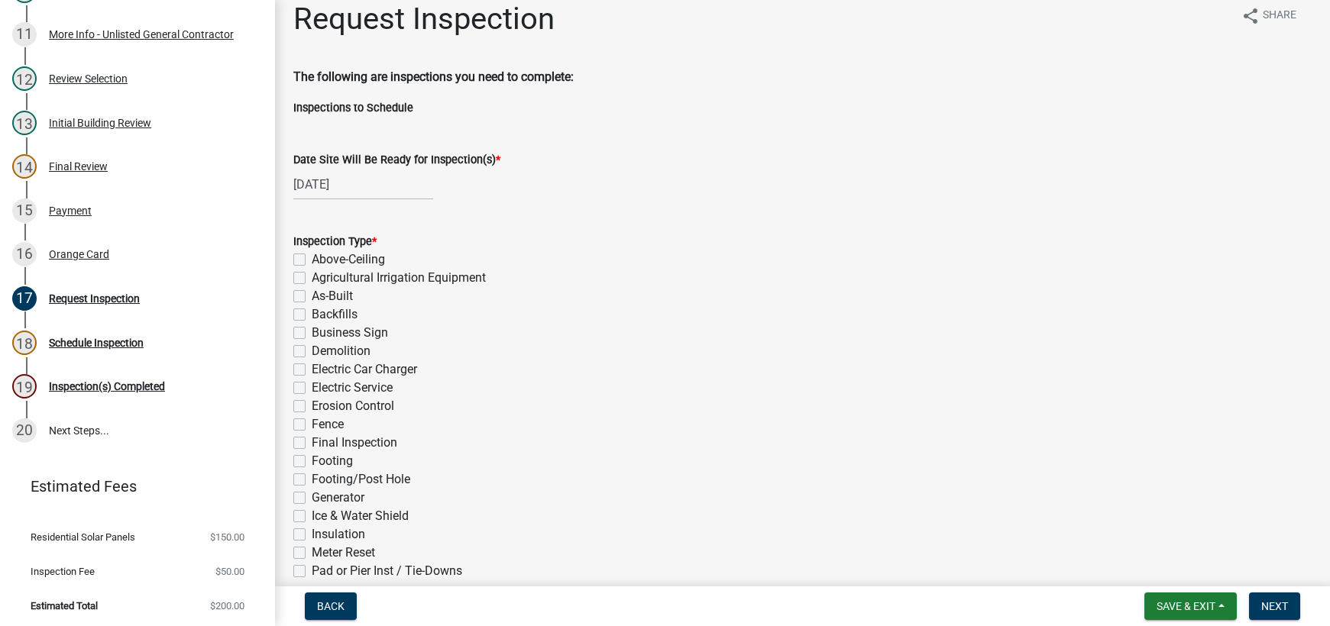
scroll to position [0, 0]
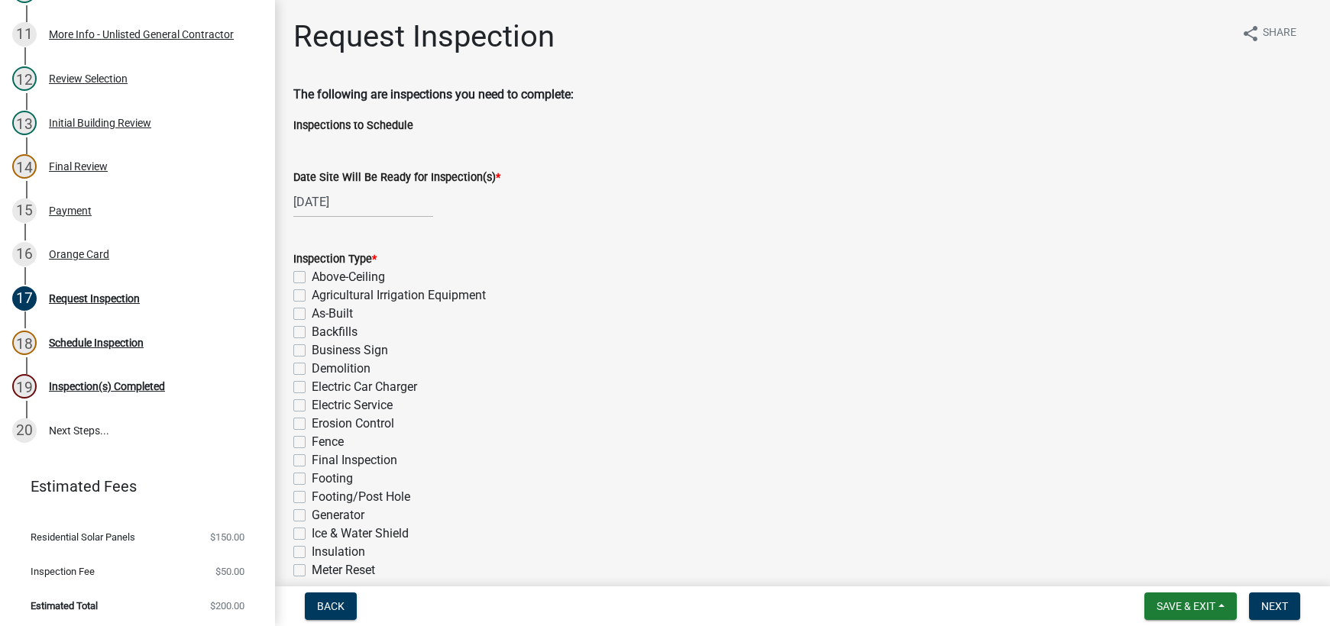
click at [351, 202] on div "[DATE]" at bounding box center [363, 201] width 140 height 31
select select "8"
select select "2025"
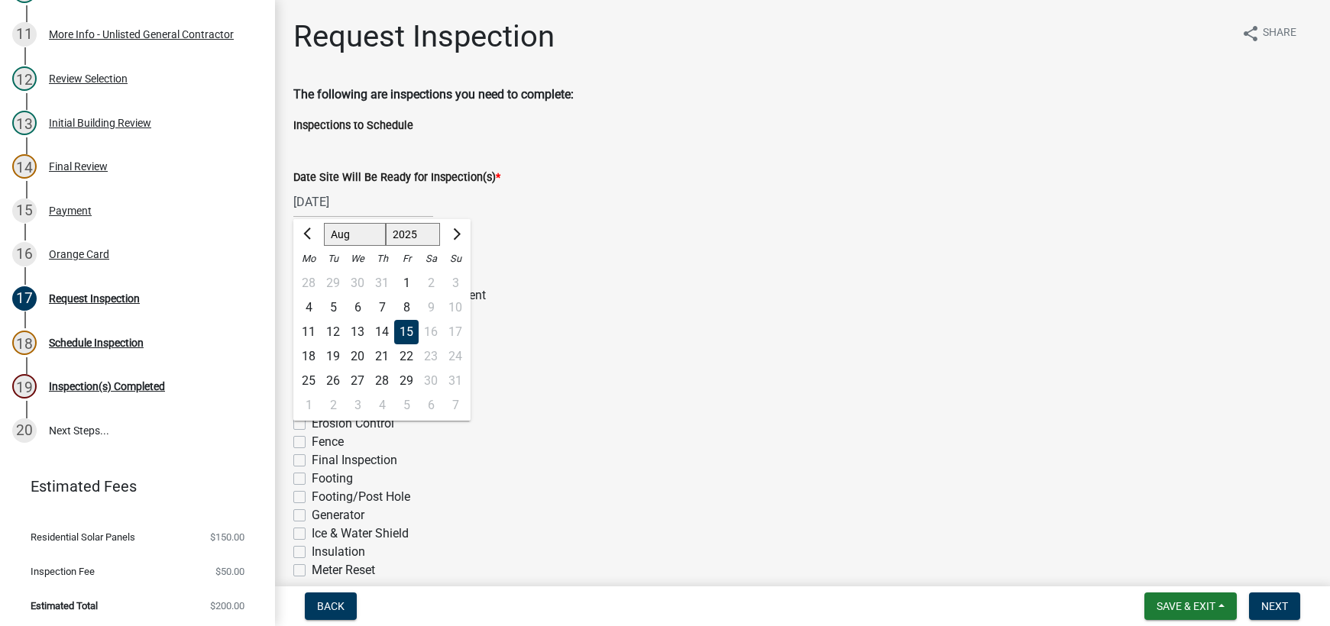
click at [381, 332] on div "14" at bounding box center [382, 332] width 24 height 24
type input "[DATE]"
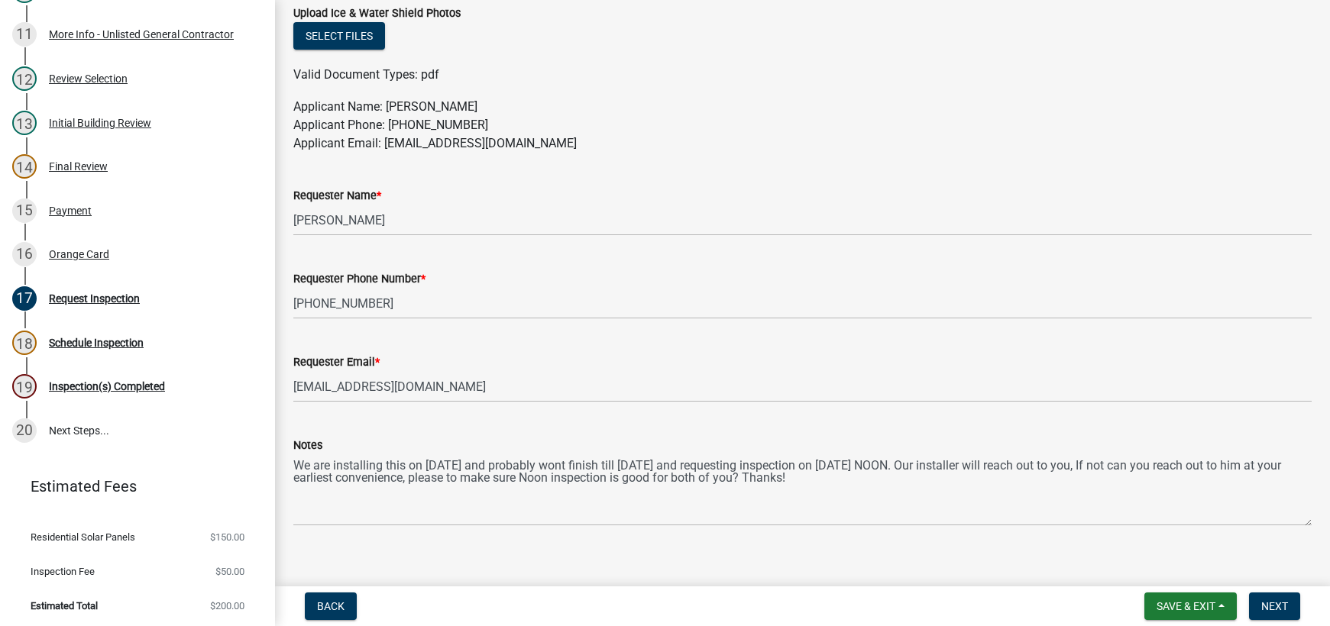
scroll to position [858, 0]
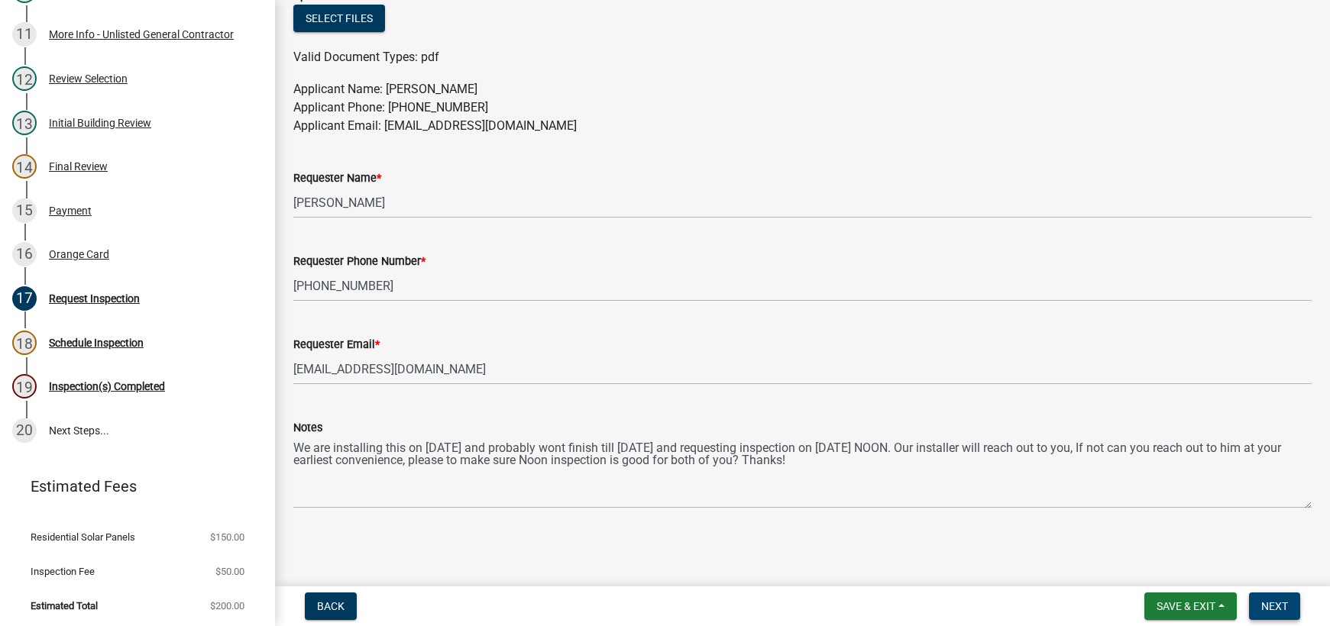
click at [1266, 610] on span "Next" at bounding box center [1274, 606] width 27 height 12
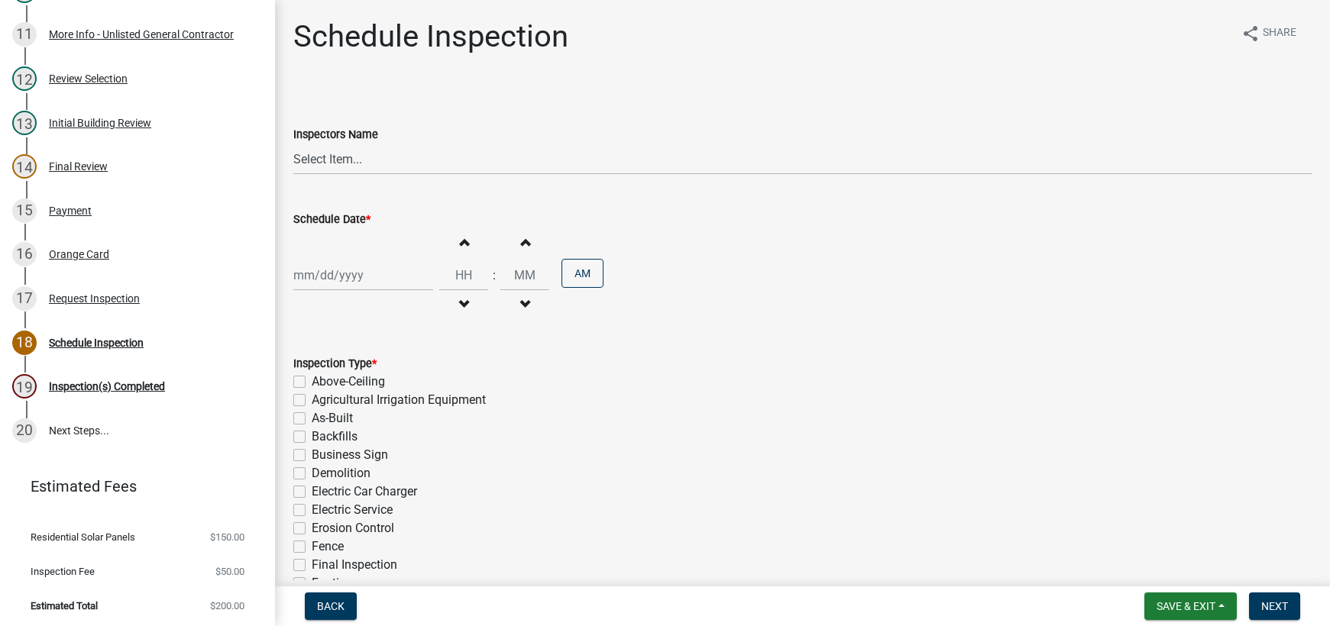
click at [748, 500] on div "Electric Car Charger" at bounding box center [802, 492] width 1018 height 18
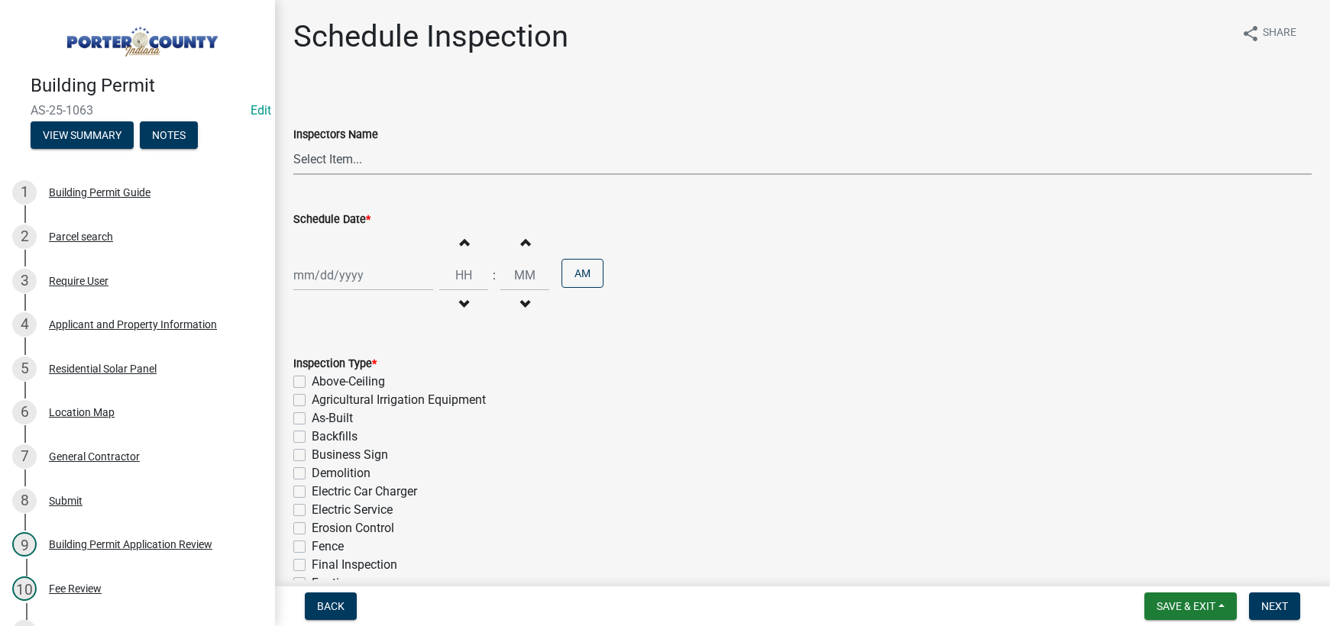
click at [328, 158] on select "Select Item... mhaller ([PERSON_NAME])" at bounding box center [802, 159] width 1018 height 31
select select "ca350da2-795e-4cf8-941d-46ff53e354ae"
click at [293, 144] on select "Select Item... mhaller ([PERSON_NAME])" at bounding box center [802, 159] width 1018 height 31
click at [348, 273] on div at bounding box center [363, 275] width 140 height 31
select select "8"
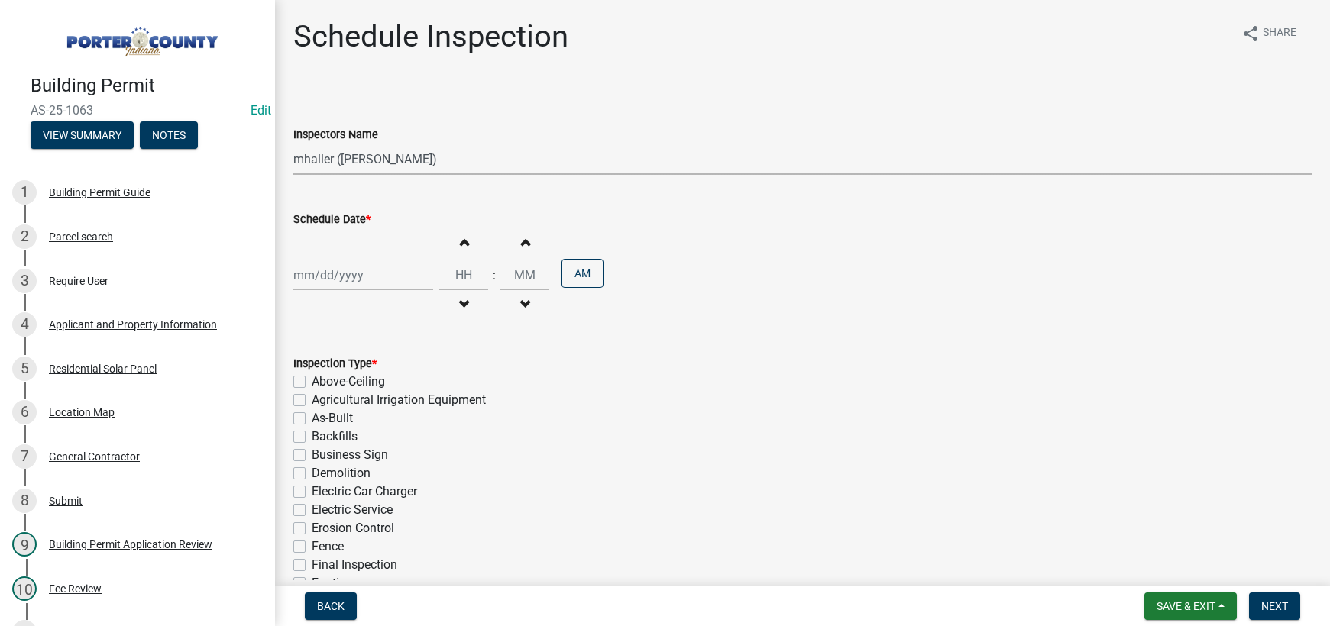
select select "2025"
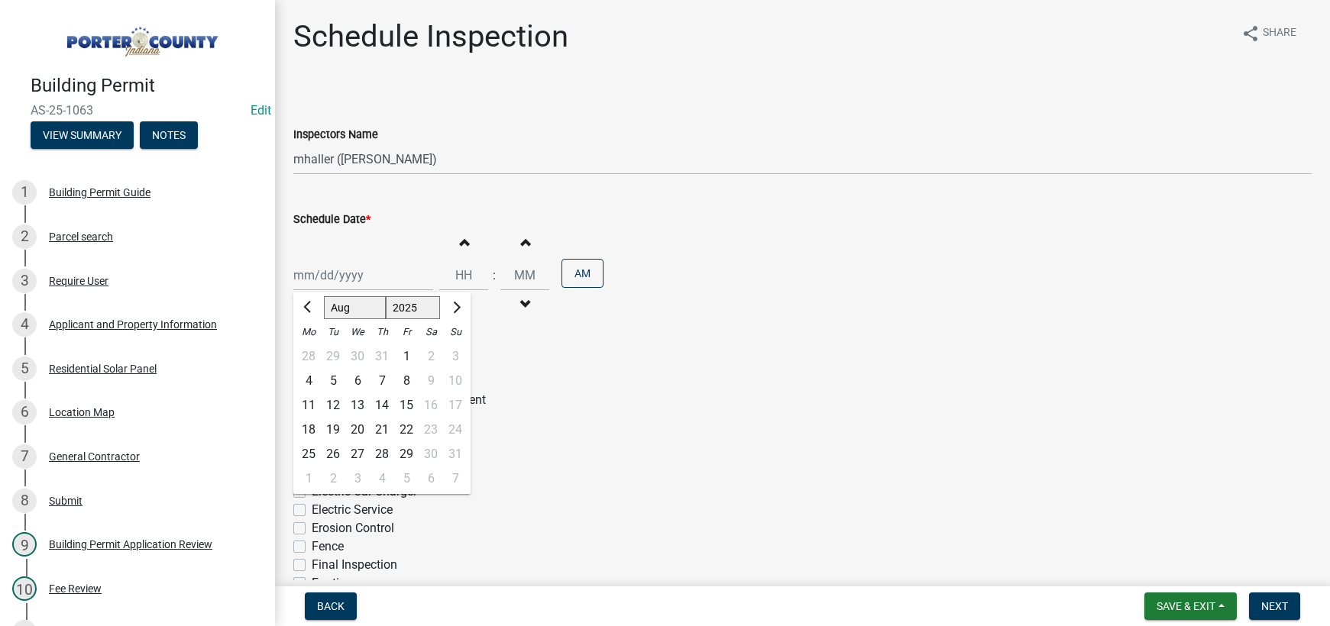
click at [504, 432] on div "Backfills" at bounding box center [802, 437] width 1018 height 18
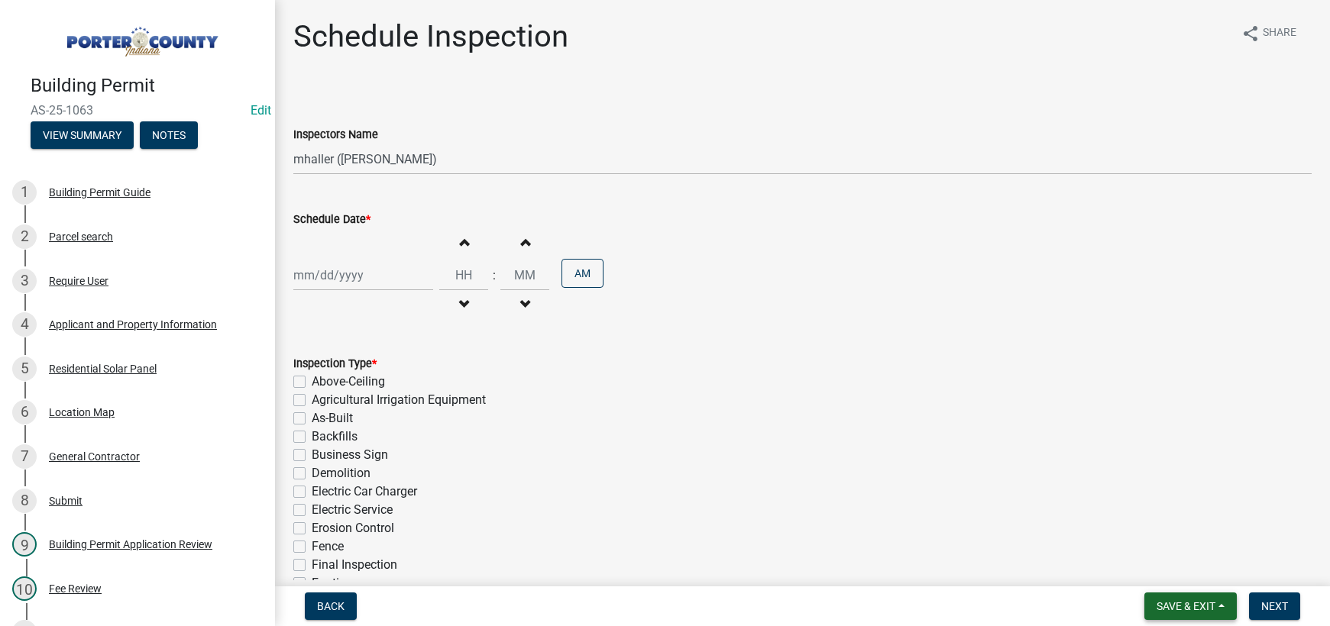
click at [1189, 613] on span "Save & Exit" at bounding box center [1185, 606] width 59 height 12
click at [1179, 567] on button "Save & Exit" at bounding box center [1175, 566] width 122 height 37
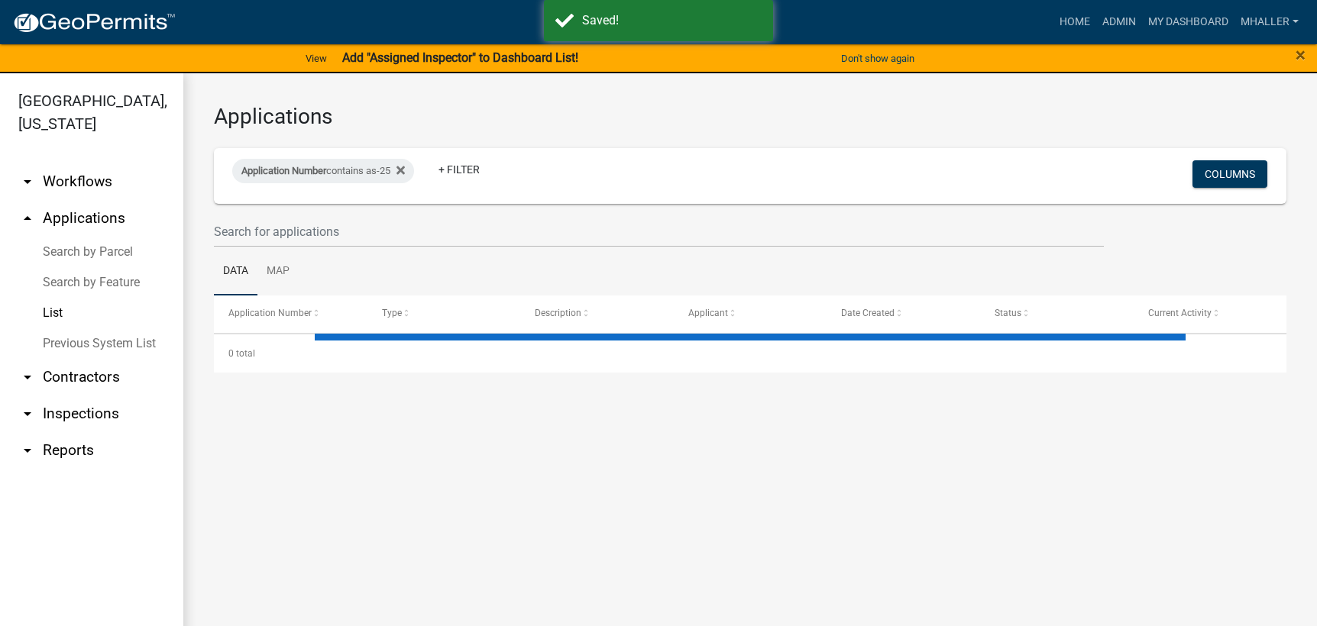
select select "1: 25"
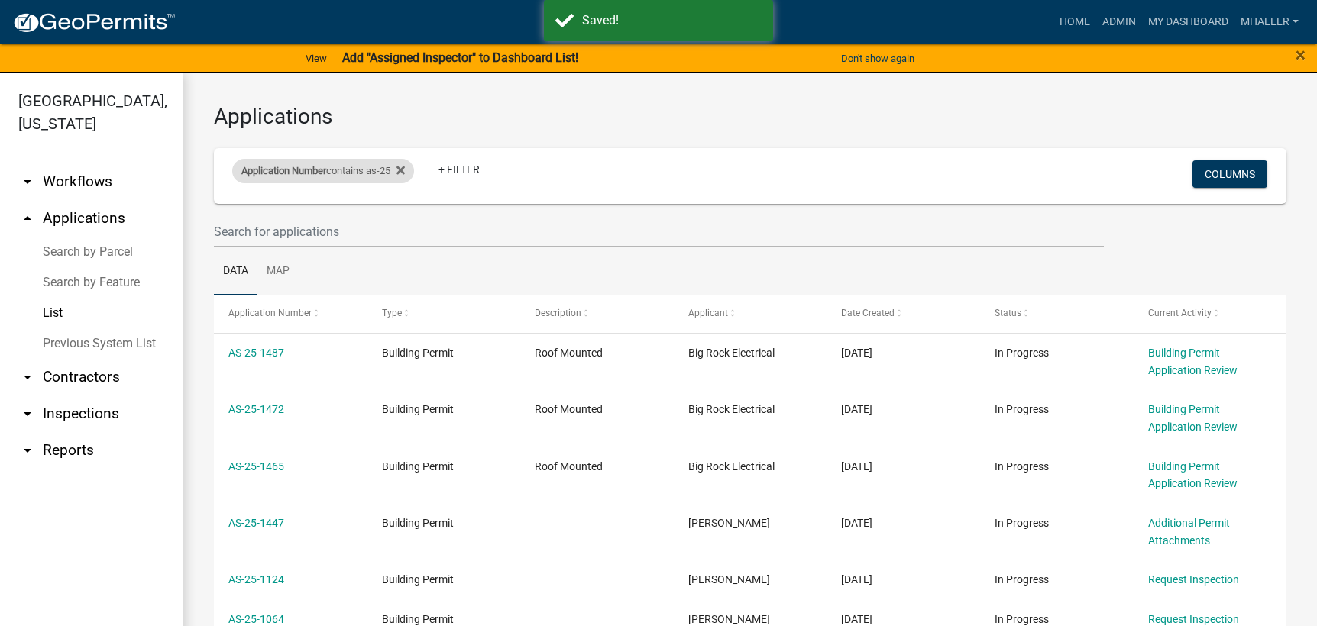
click at [295, 174] on span "Application Number" at bounding box center [283, 170] width 85 height 11
click at [306, 224] on input "as-25" at bounding box center [330, 227] width 140 height 31
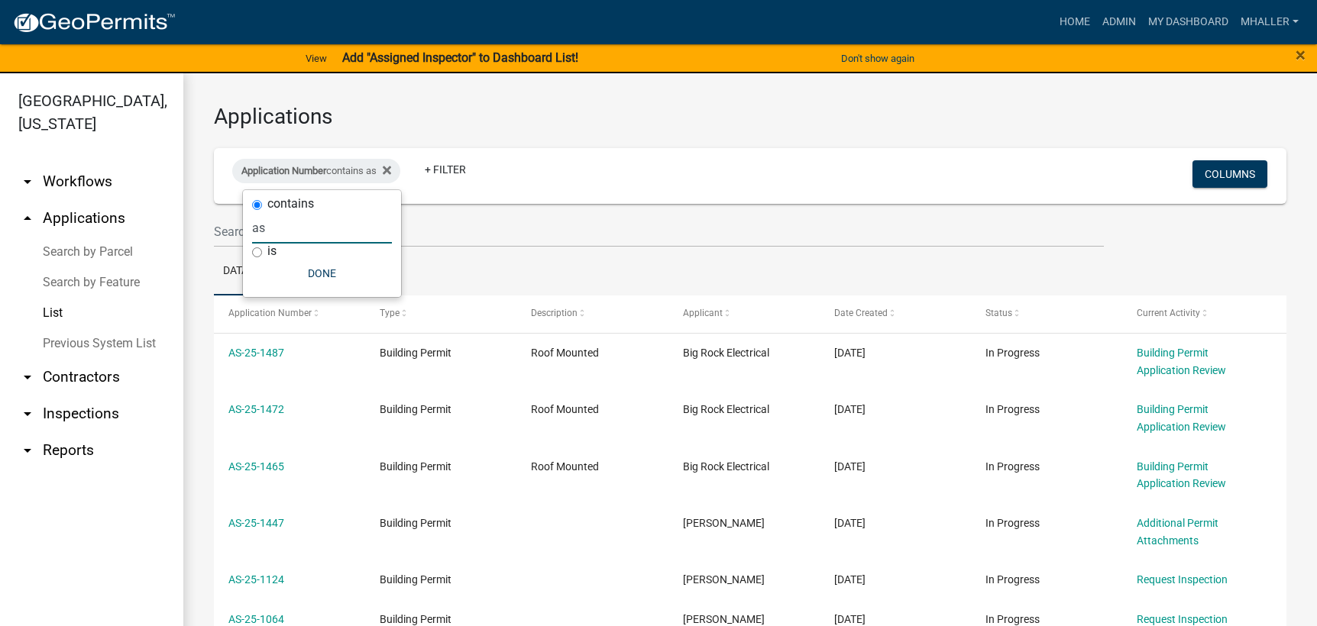
type input "a"
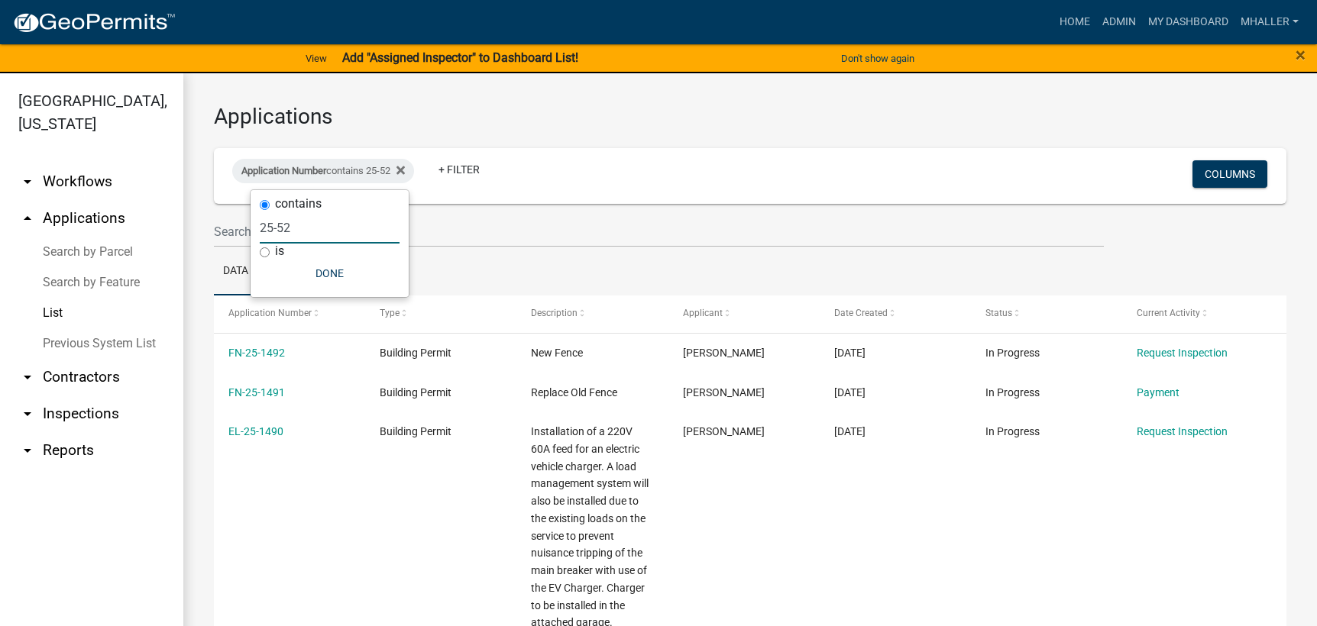
type input "25-52"
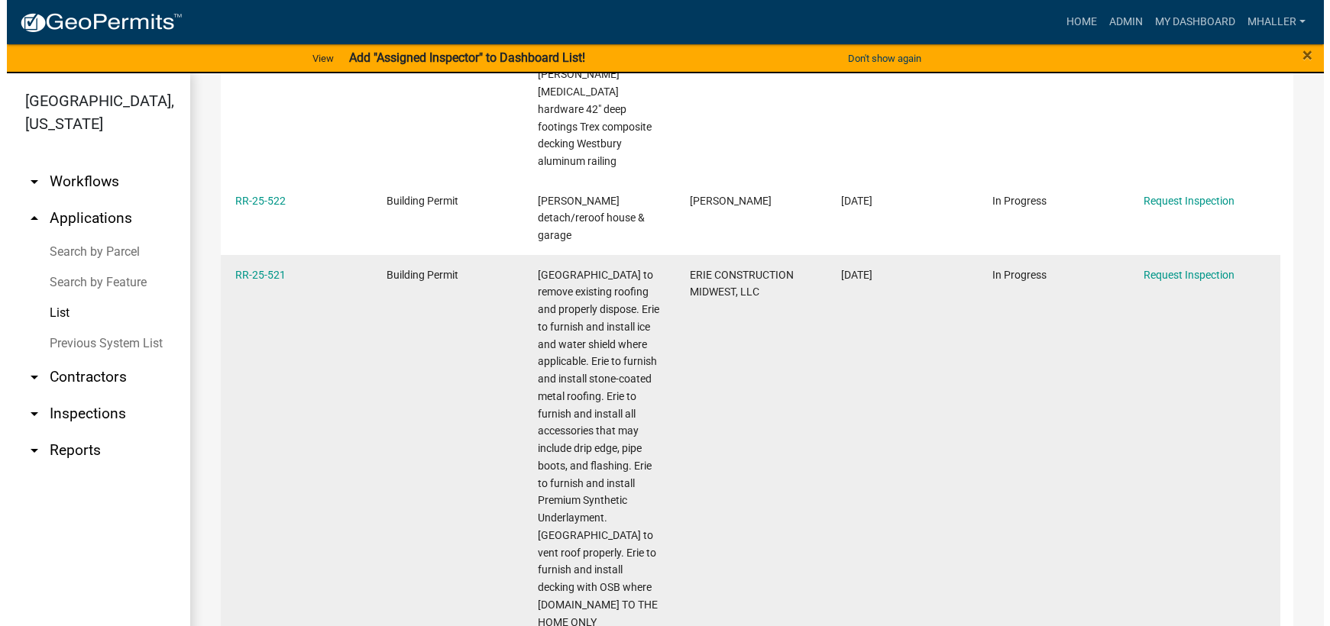
scroll to position [993, 0]
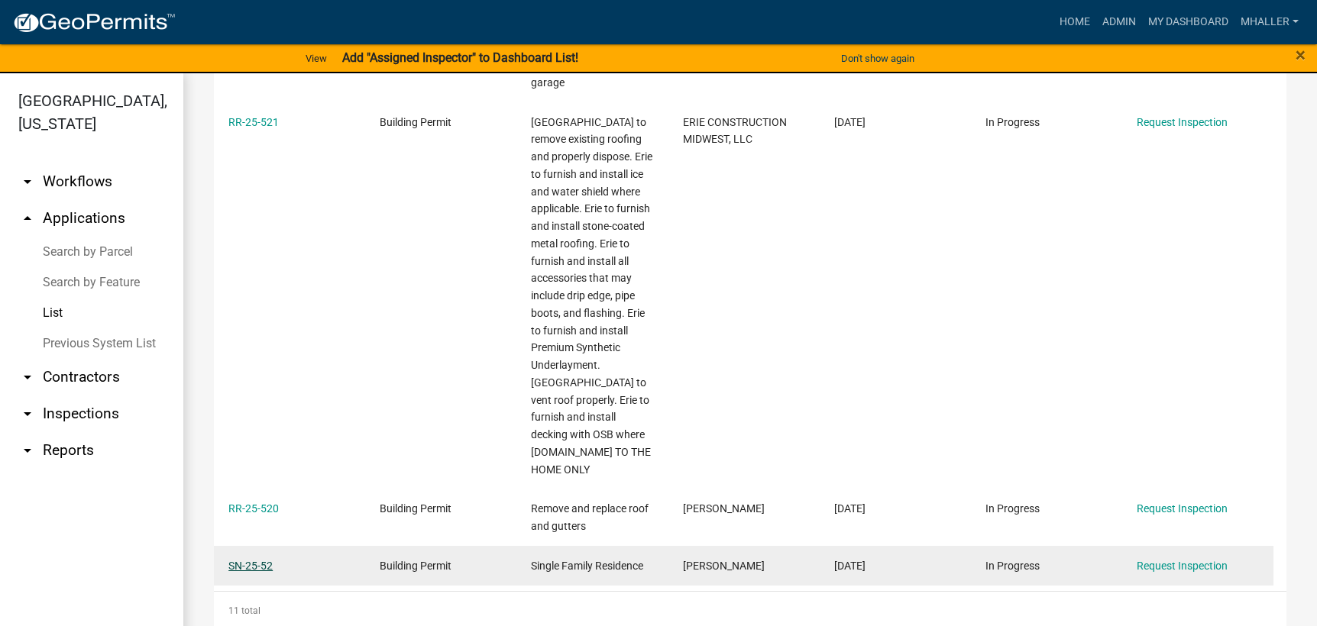
click at [251, 560] on link "SN-25-52" at bounding box center [250, 566] width 44 height 12
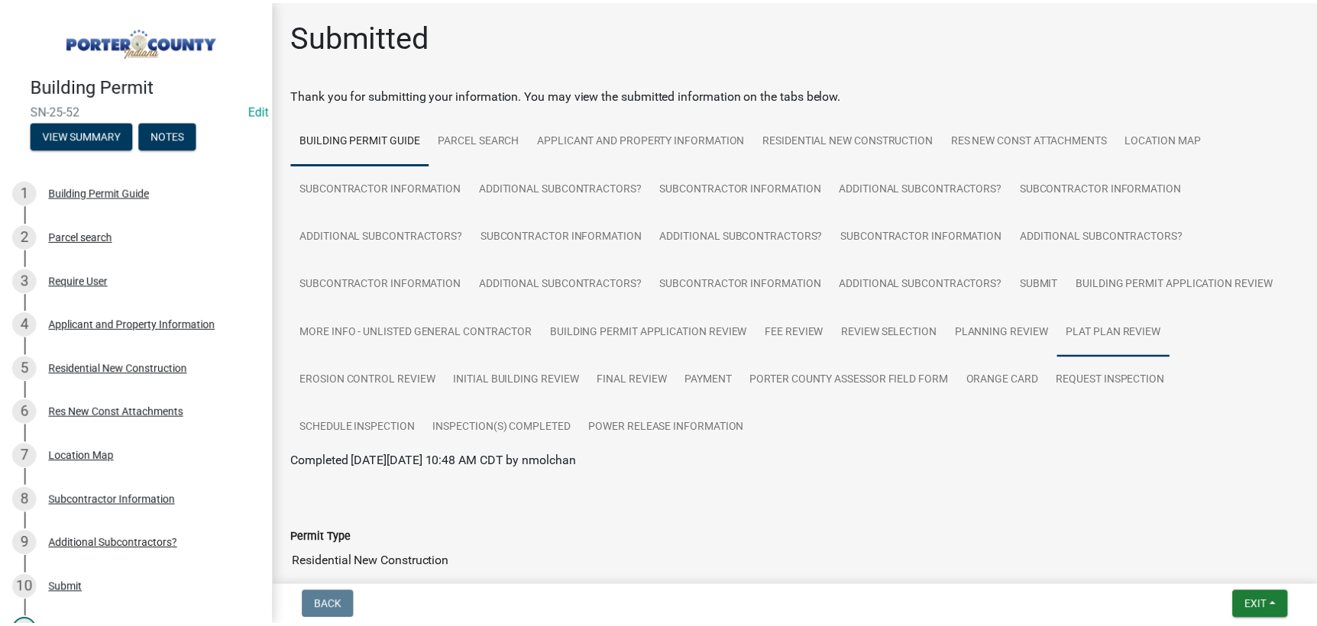
scroll to position [88, 0]
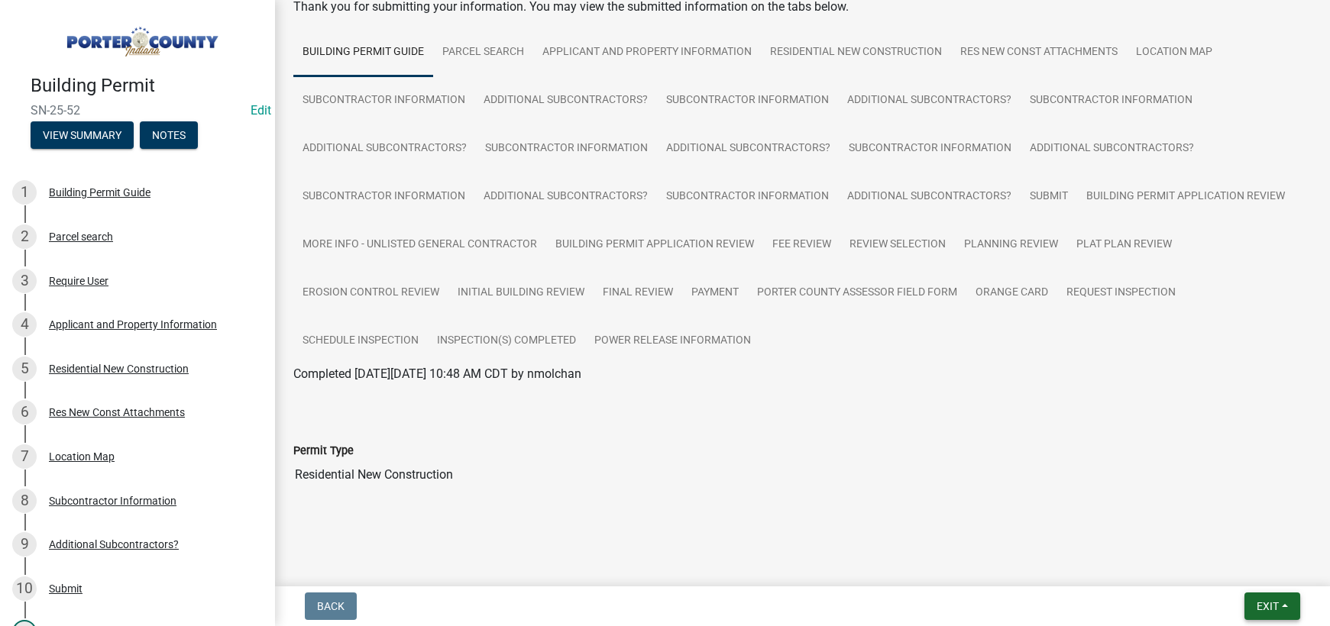
click at [1277, 607] on span "Exit" at bounding box center [1268, 606] width 22 height 12
click at [1260, 572] on button "Save & Exit" at bounding box center [1239, 566] width 122 height 37
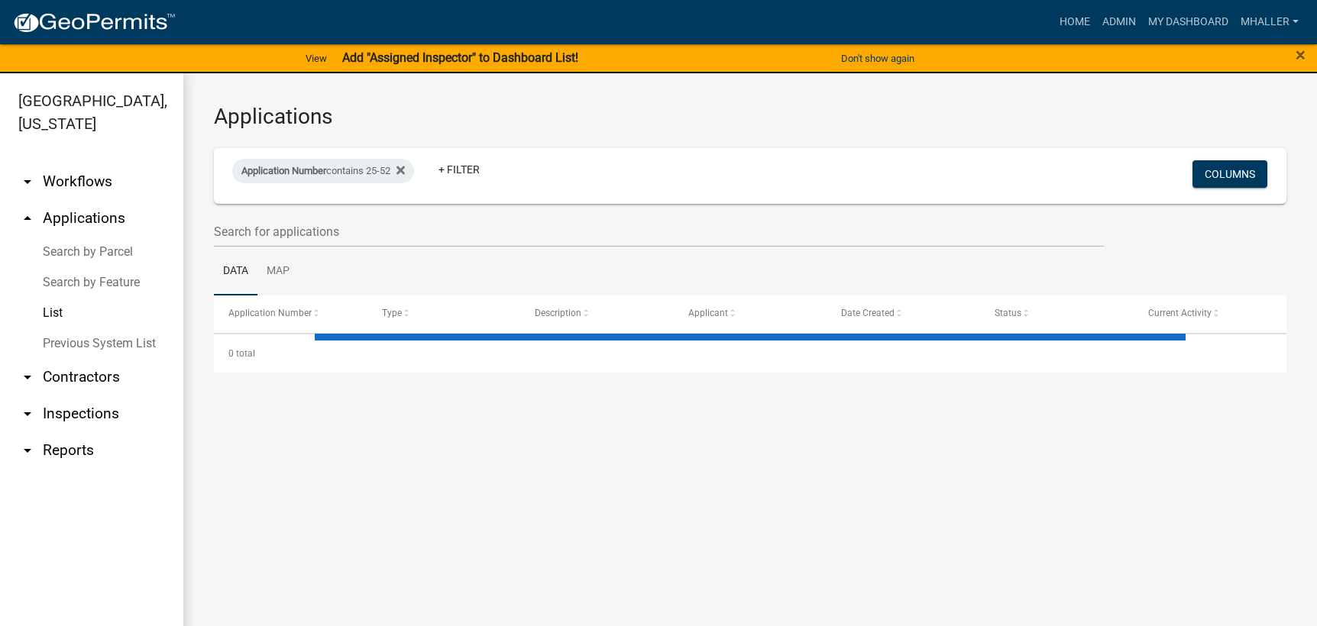
select select "1: 25"
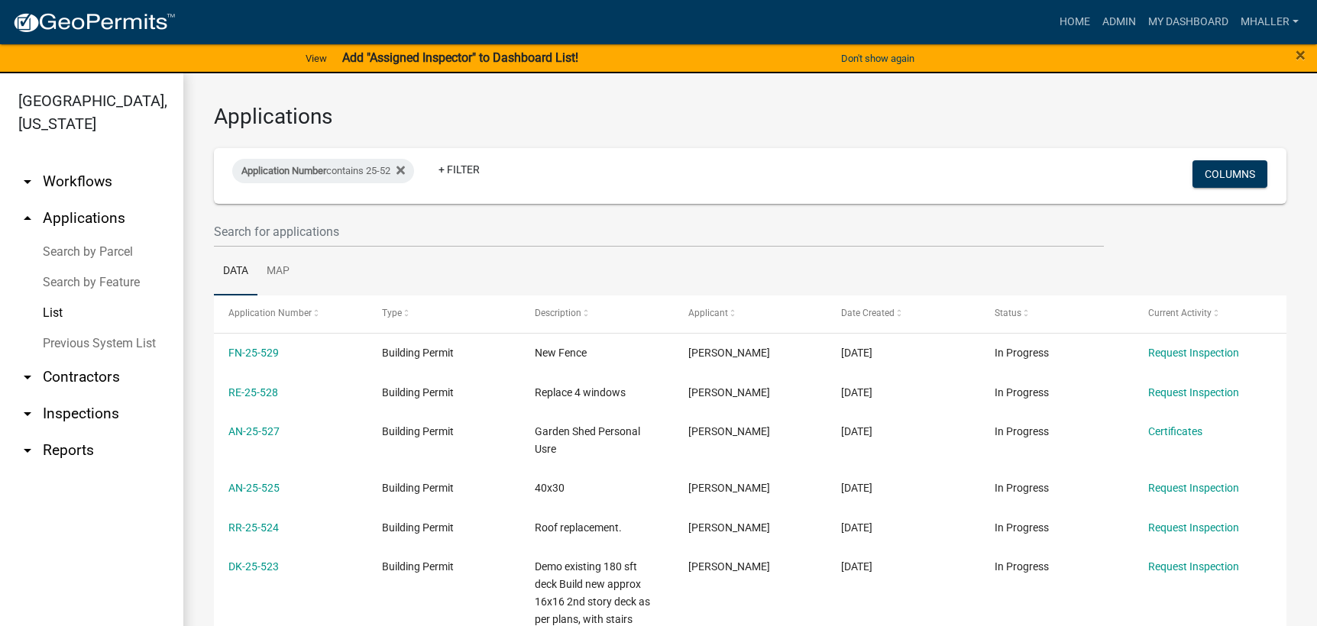
click at [63, 396] on link "arrow_drop_down Inspections" at bounding box center [91, 414] width 183 height 37
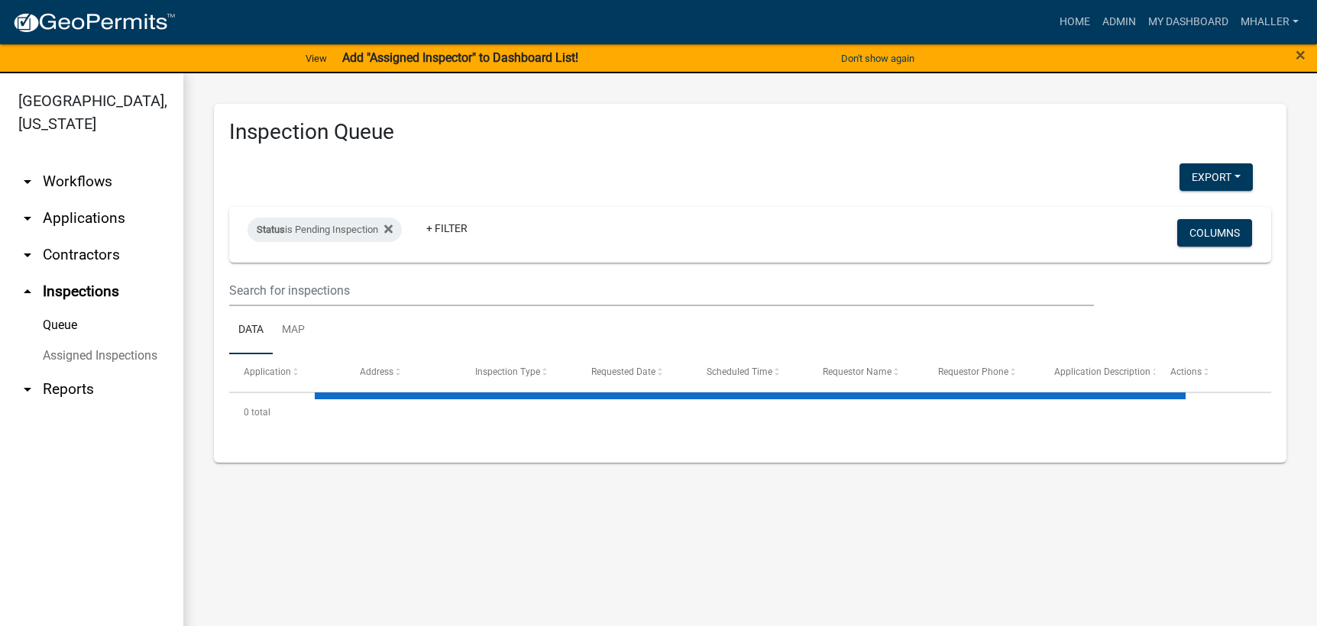
select select "1: 25"
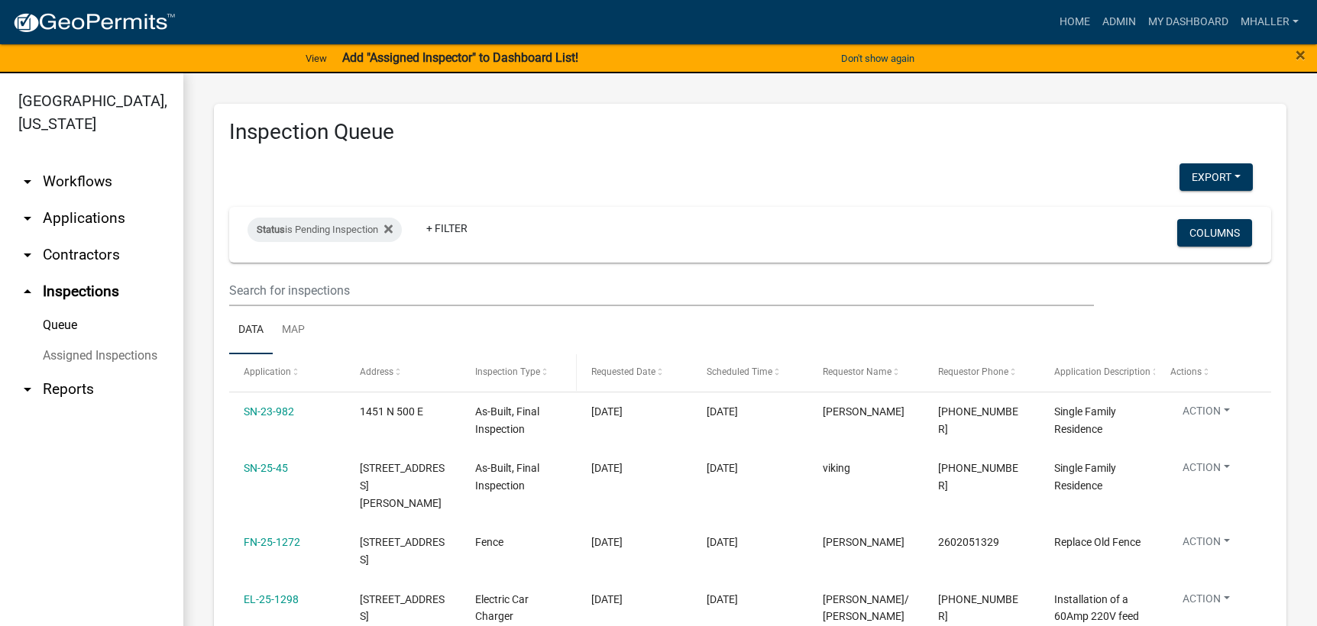
click at [498, 369] on span "Inspection Type" at bounding box center [507, 372] width 65 height 11
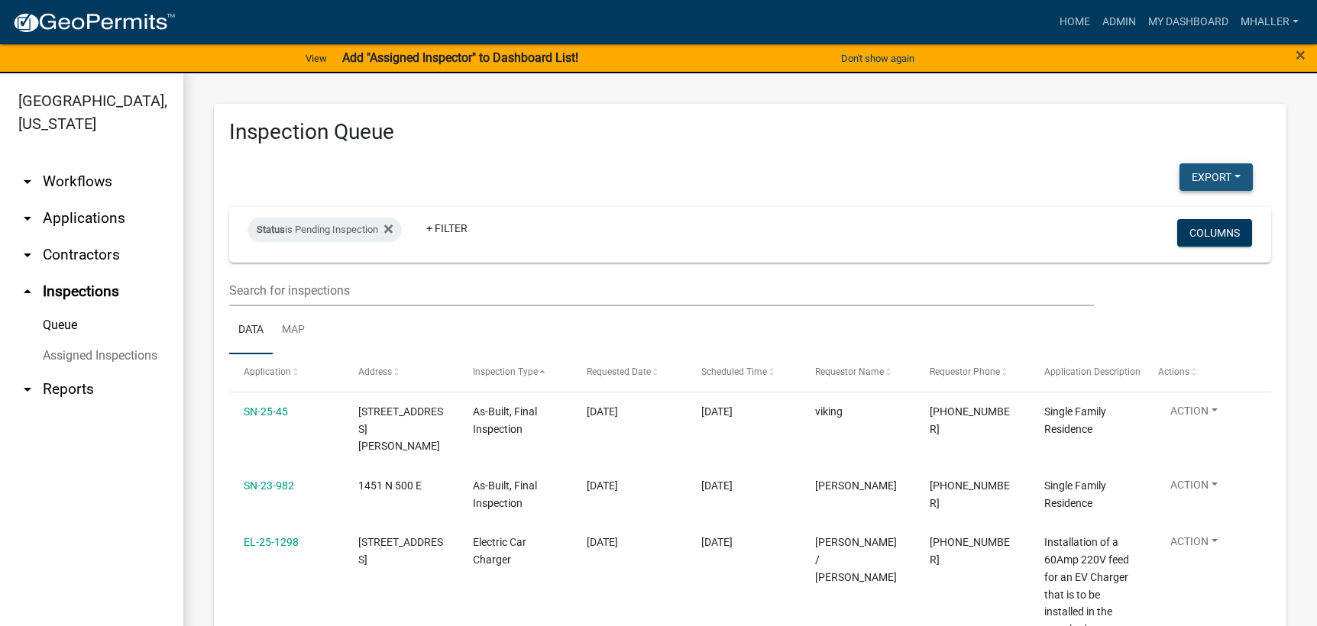
click at [1192, 181] on button "Export" at bounding box center [1215, 176] width 73 height 27
click at [1156, 222] on button "Excel Format (.xlsx)" at bounding box center [1181, 217] width 143 height 37
click at [1200, 176] on button "Export" at bounding box center [1215, 176] width 73 height 27
click at [1169, 218] on button "Excel Format (.xlsx)" at bounding box center [1181, 217] width 143 height 37
click at [63, 200] on link "arrow_drop_down Applications" at bounding box center [91, 218] width 183 height 37
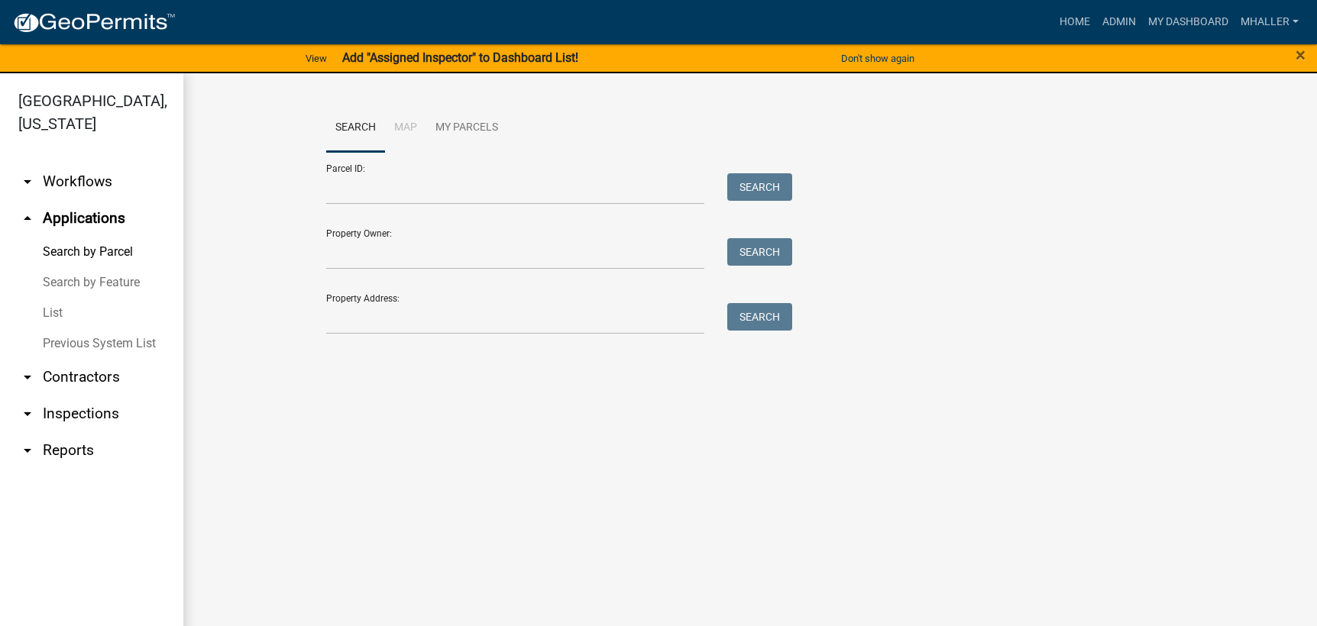
click at [53, 298] on link "List" at bounding box center [91, 313] width 183 height 31
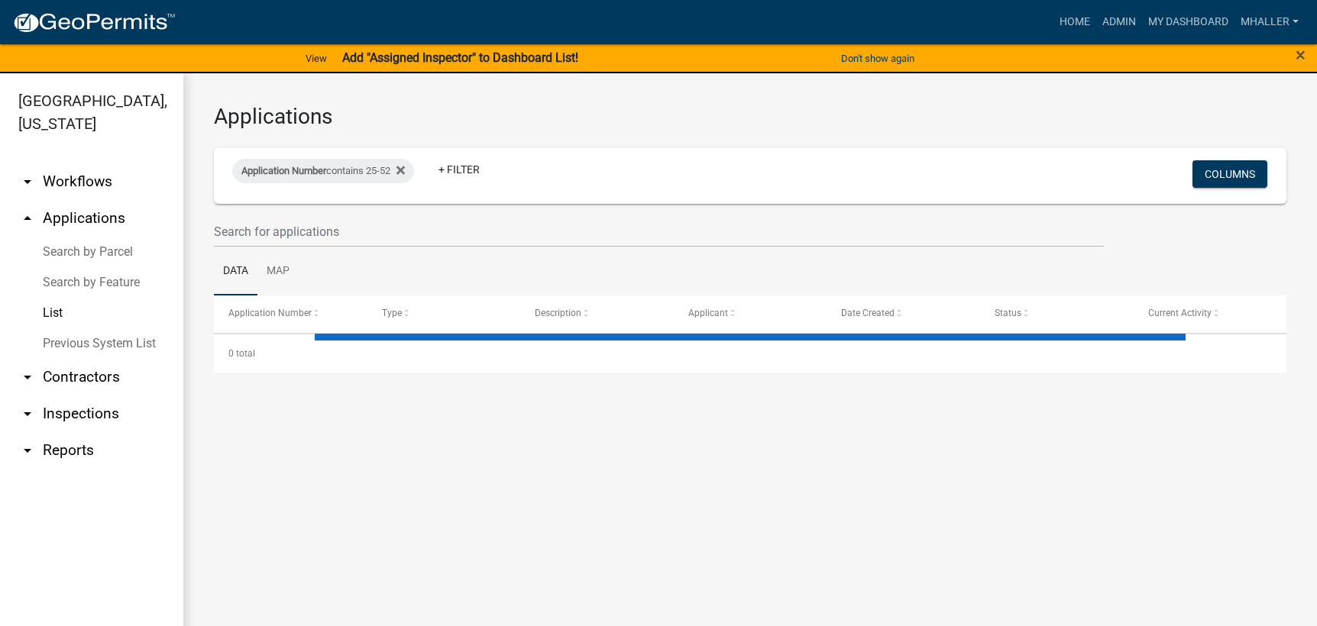
select select "1: 25"
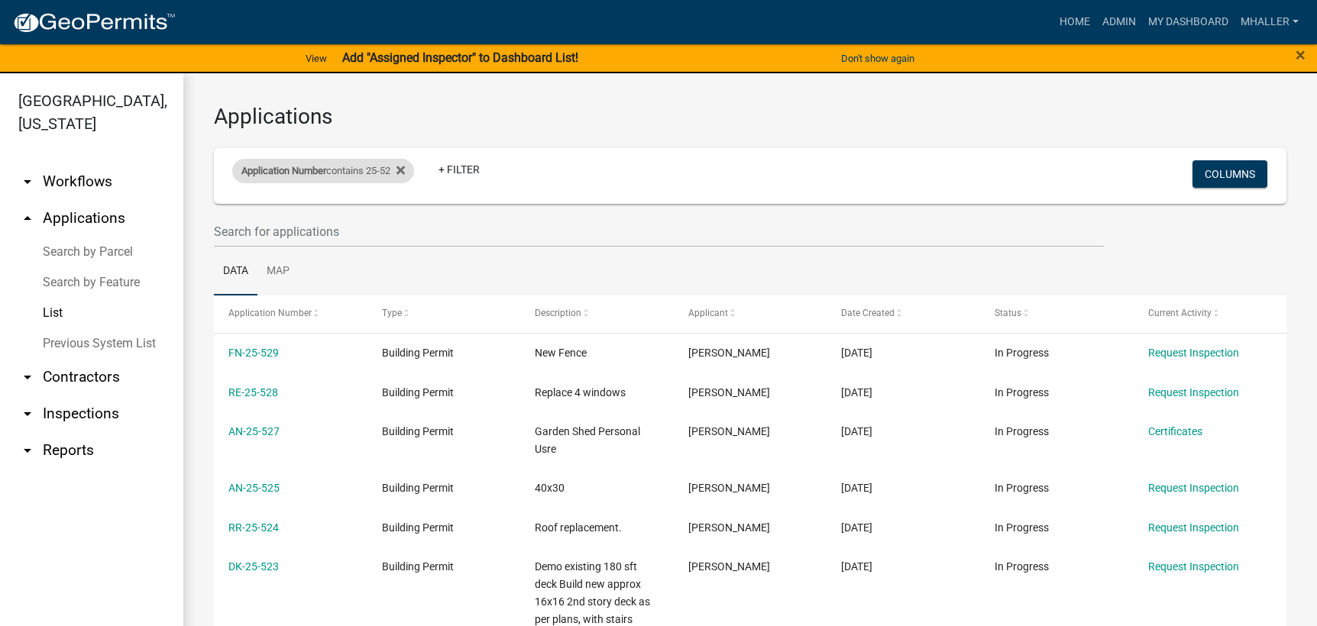
click at [348, 169] on div "Application Number contains 25-52" at bounding box center [323, 171] width 182 height 24
click at [330, 229] on input "25-52" at bounding box center [330, 227] width 140 height 31
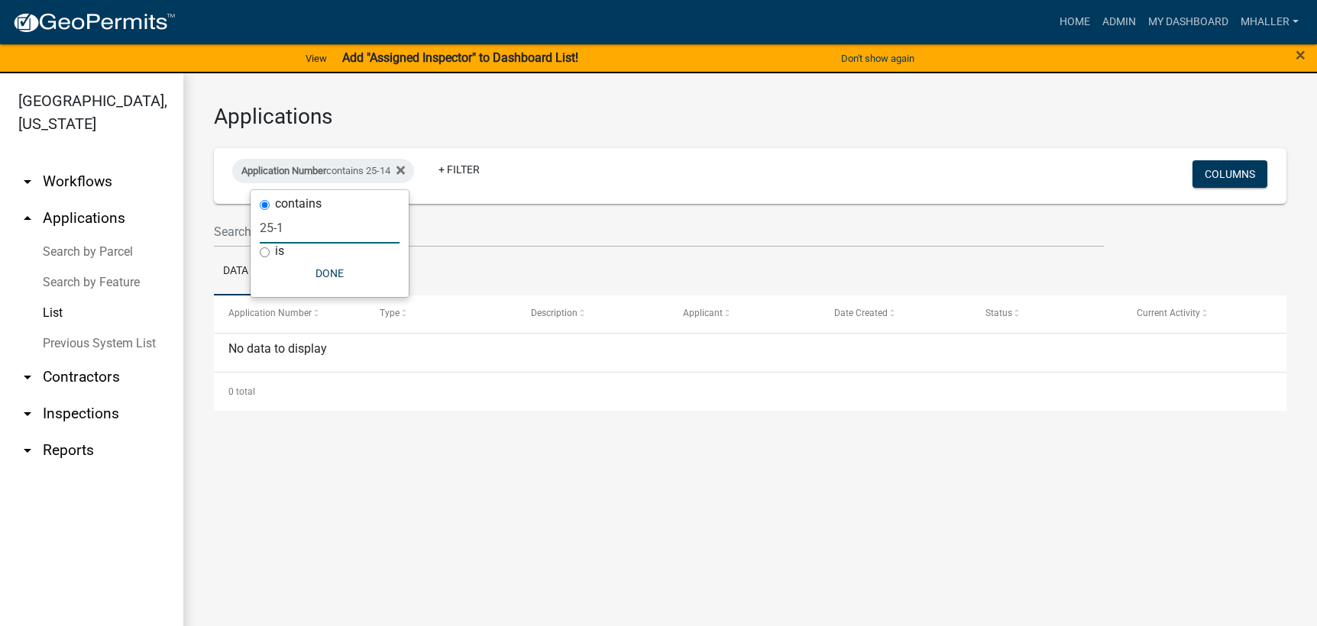
type input "25-"
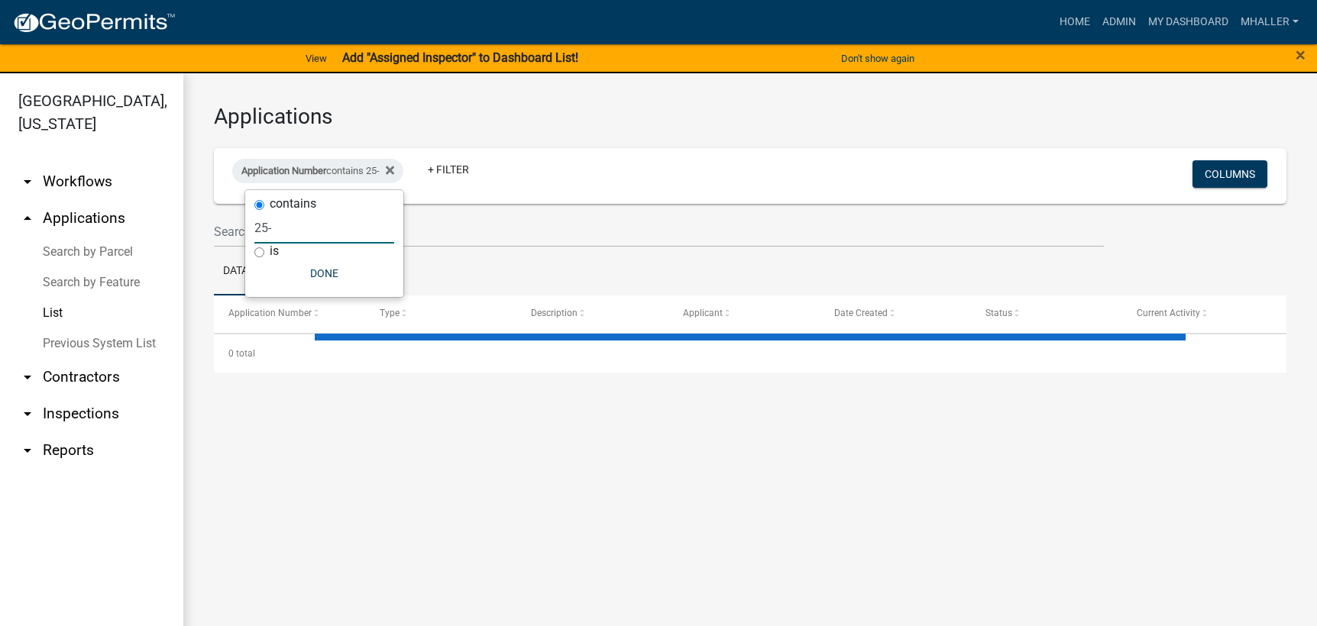
select select "1: 25"
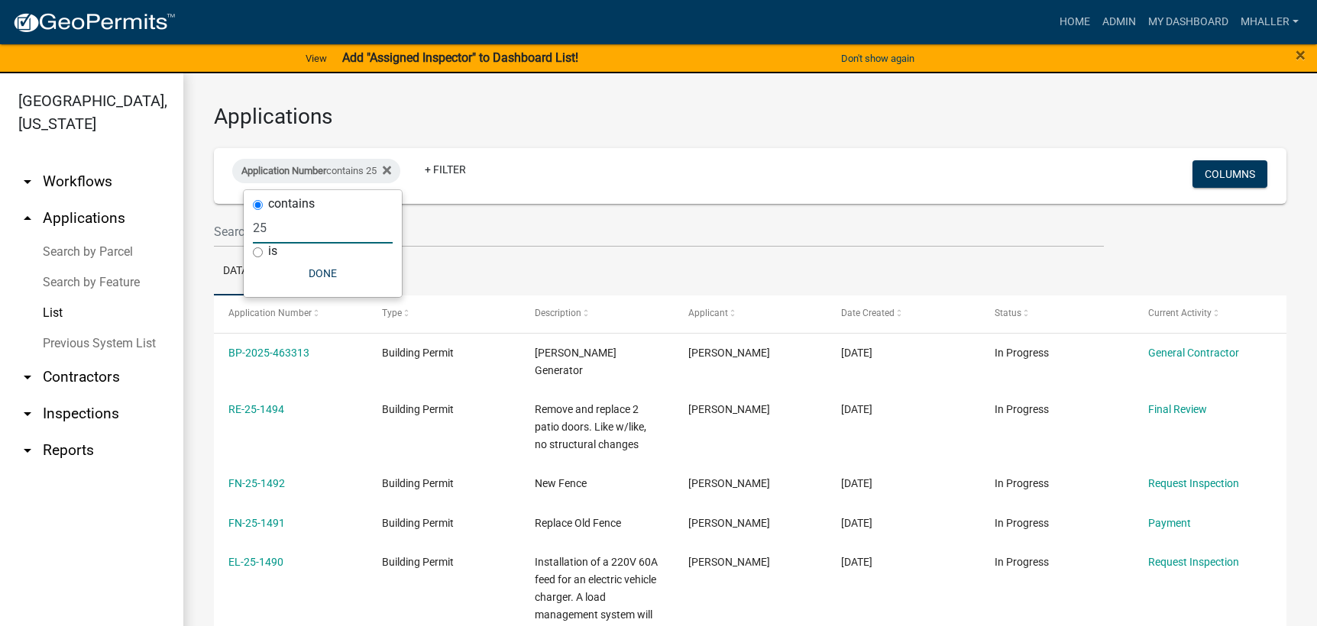
type input "2"
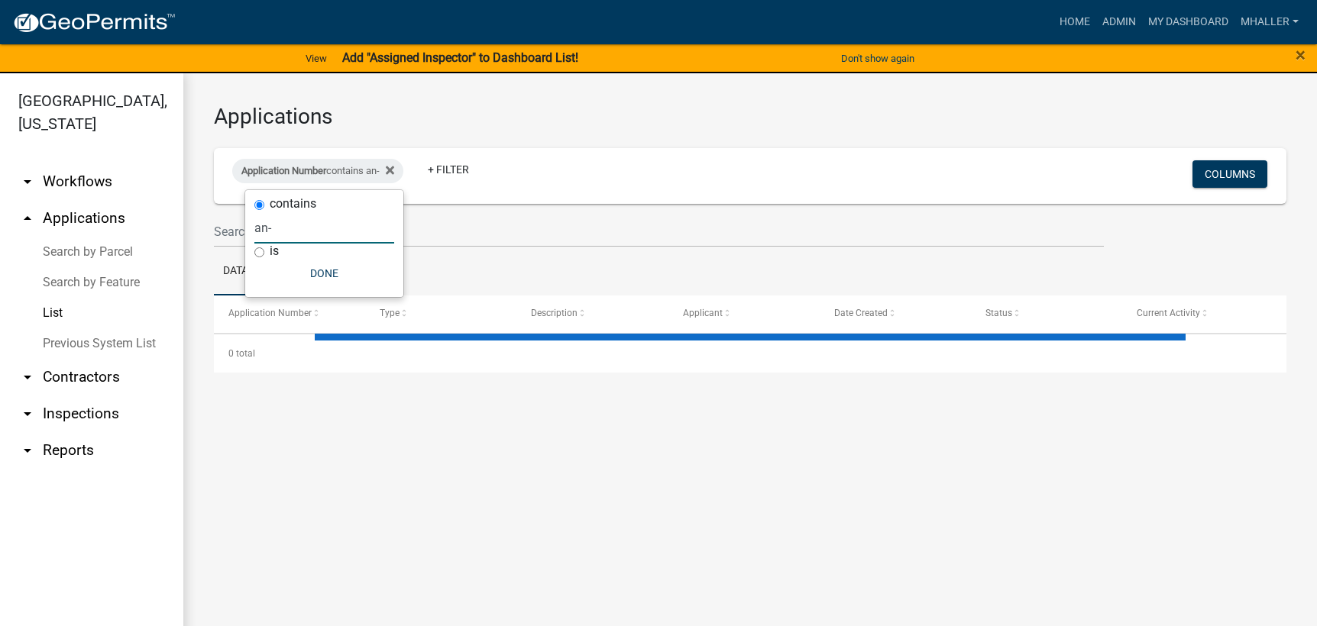
type input "an"
select select "1: 25"
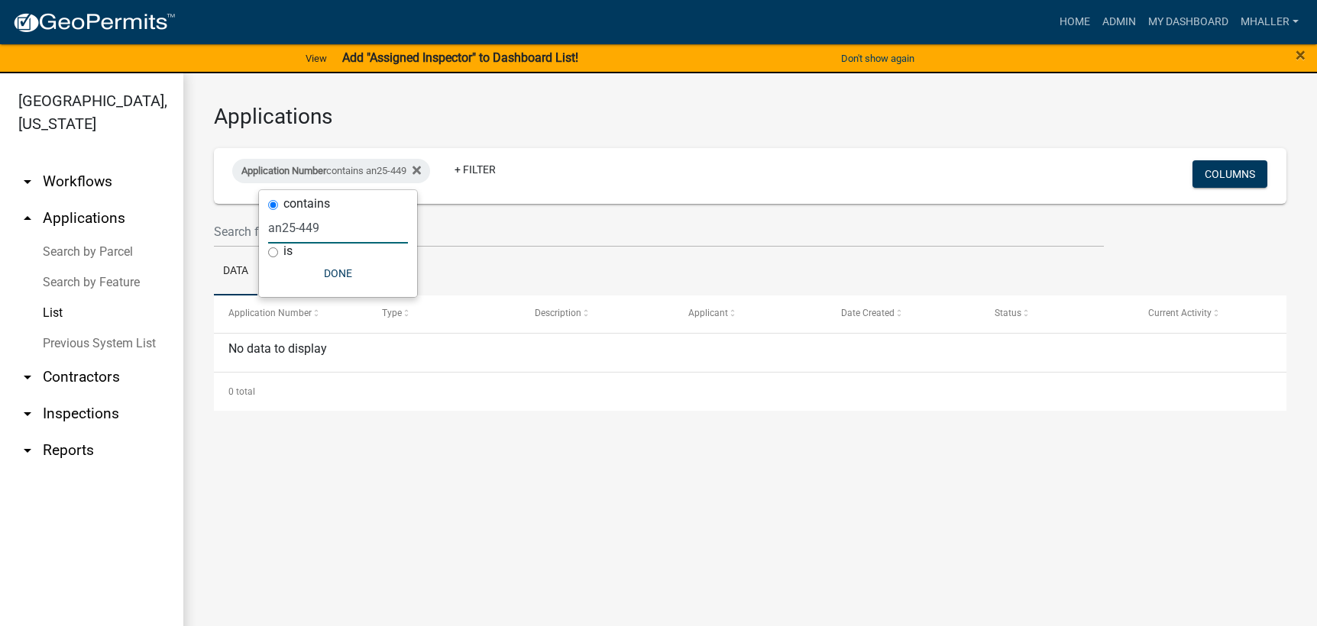
type input "an25-449"
click at [89, 200] on link "arrow_drop_up Applications" at bounding box center [91, 218] width 183 height 37
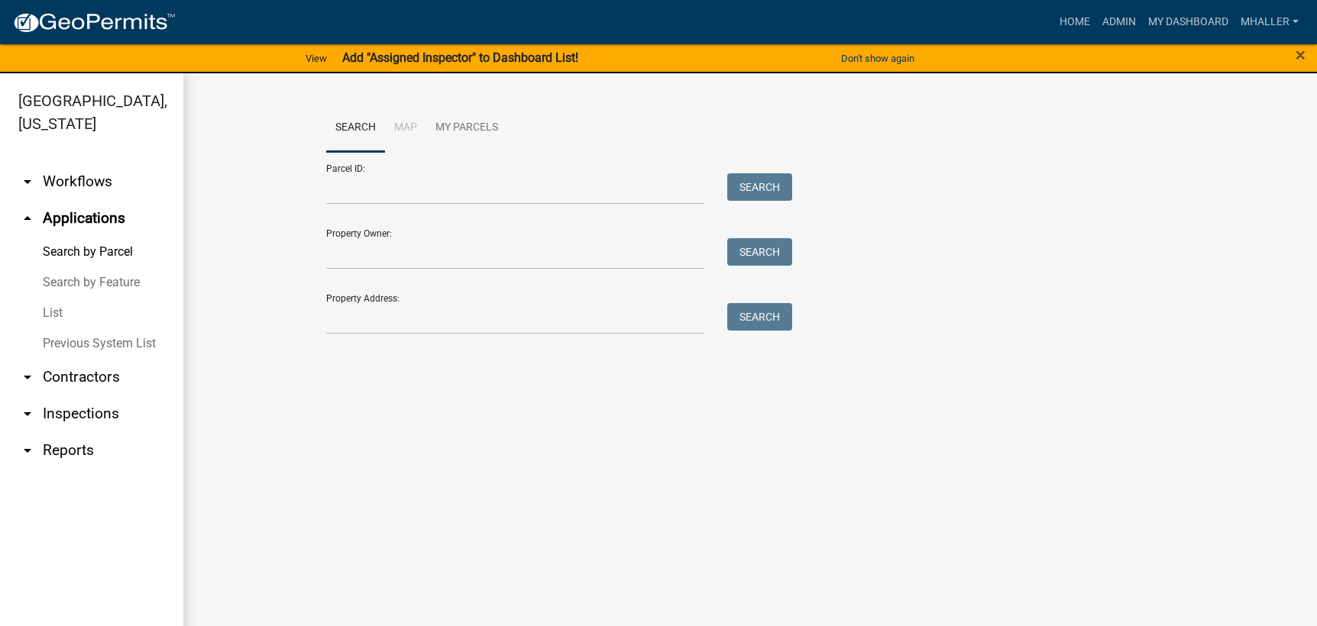
click at [58, 298] on link "List" at bounding box center [91, 313] width 183 height 31
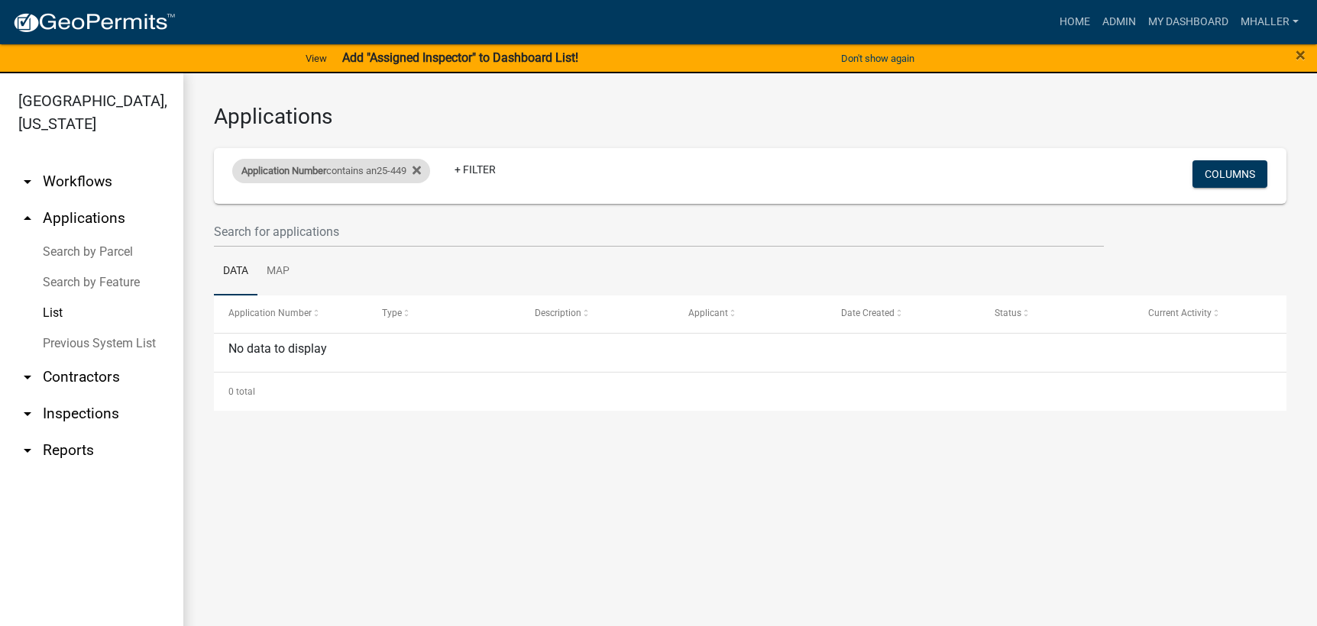
click at [377, 170] on div "Application Number contains an25-449" at bounding box center [331, 171] width 198 height 24
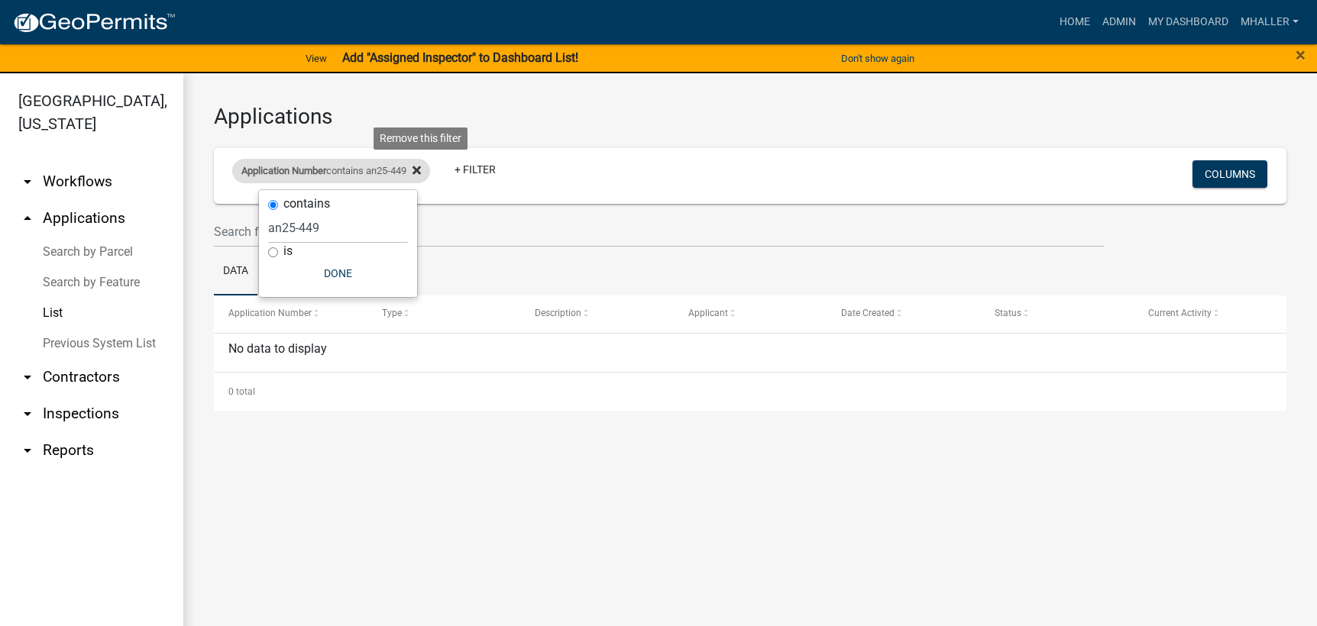
click at [421, 170] on icon at bounding box center [416, 171] width 8 height 8
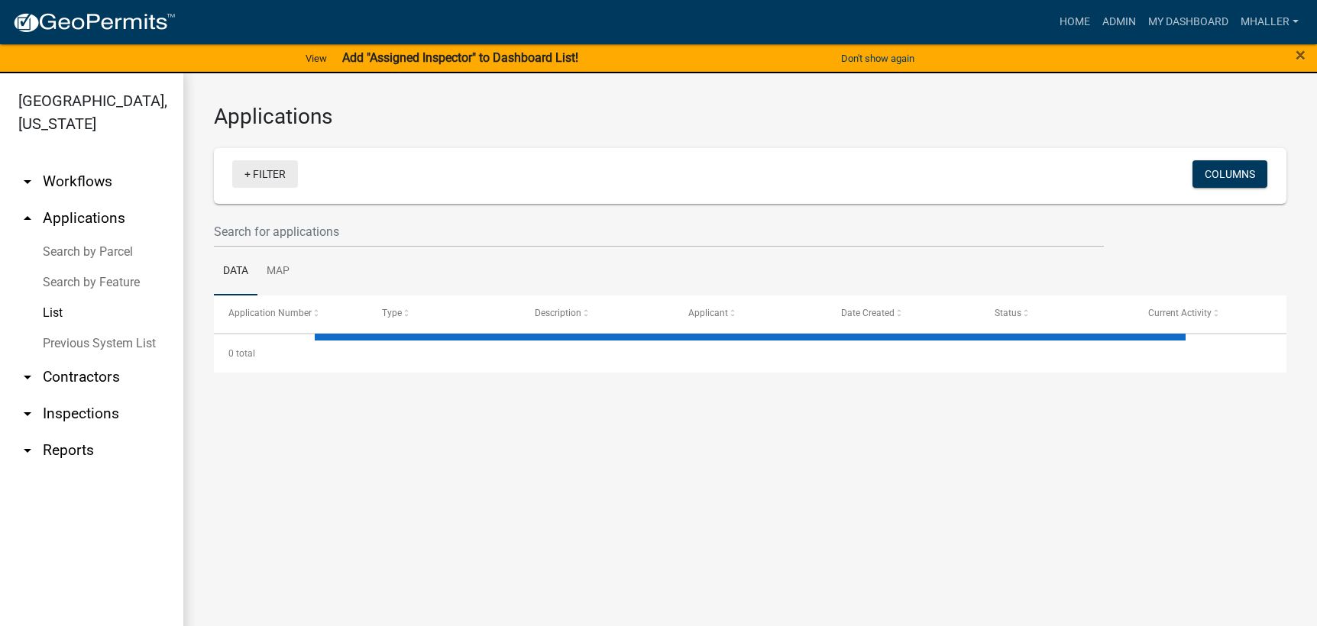
click at [276, 176] on link "+ Filter" at bounding box center [265, 173] width 66 height 27
select select "1: 25"
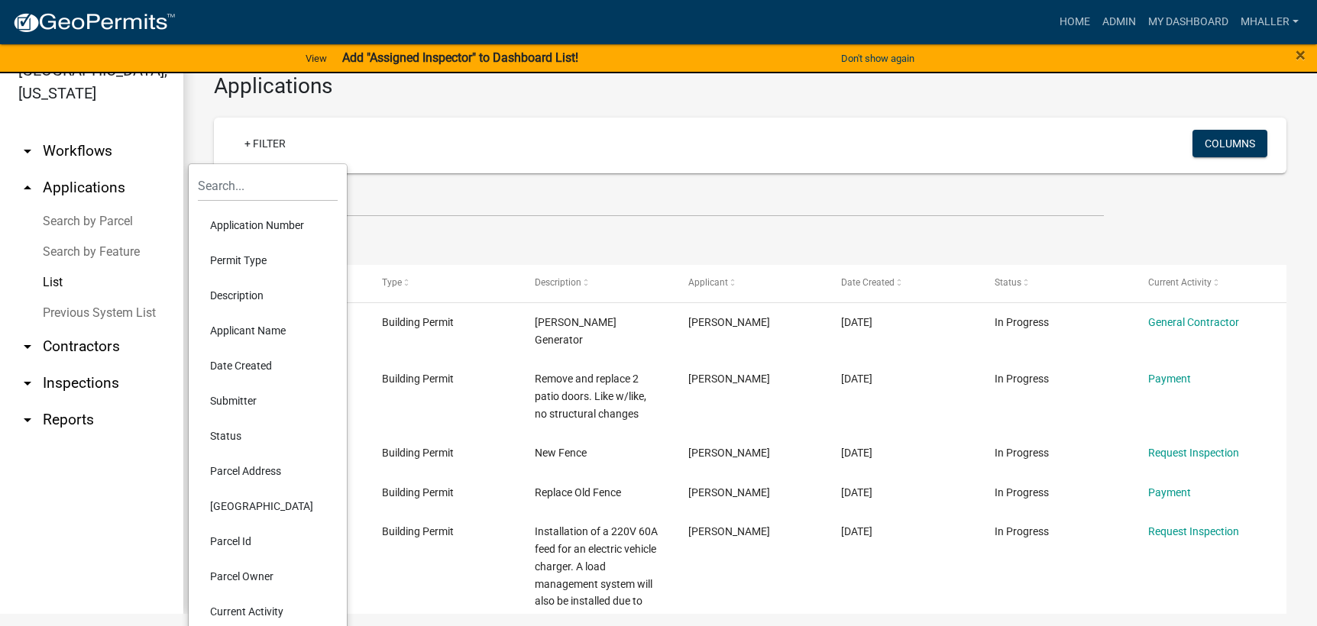
scroll to position [47, 0]
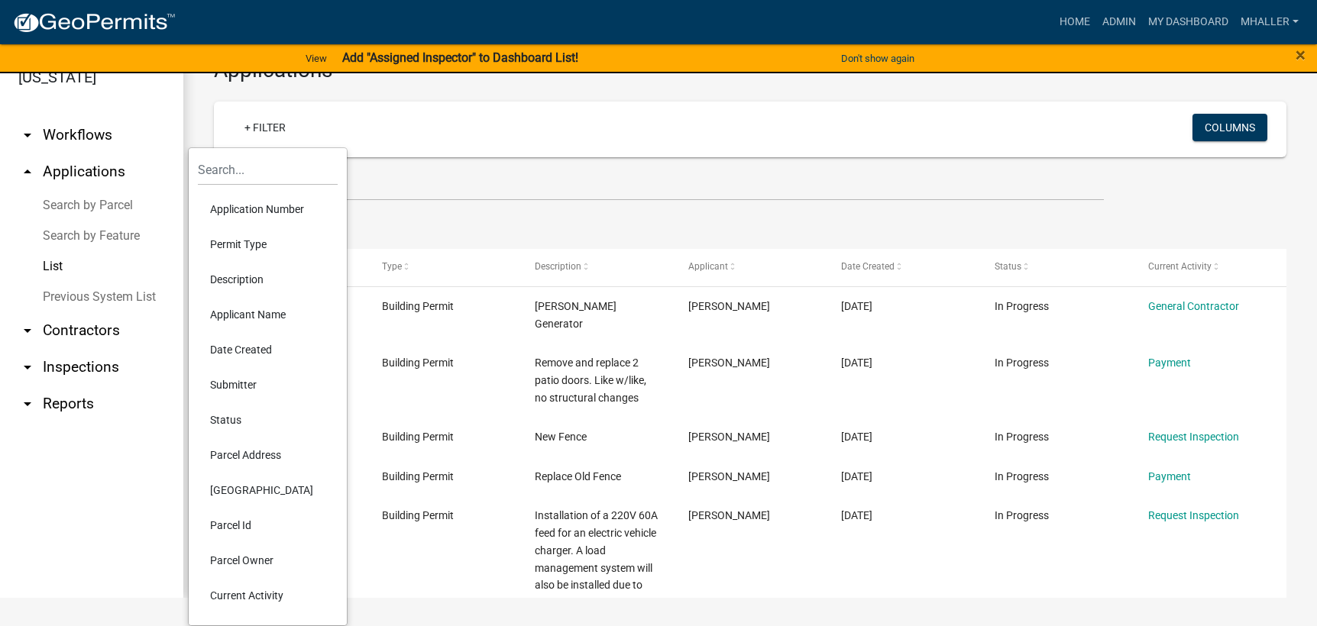
click at [250, 456] on li "Parcel Address" at bounding box center [268, 455] width 140 height 35
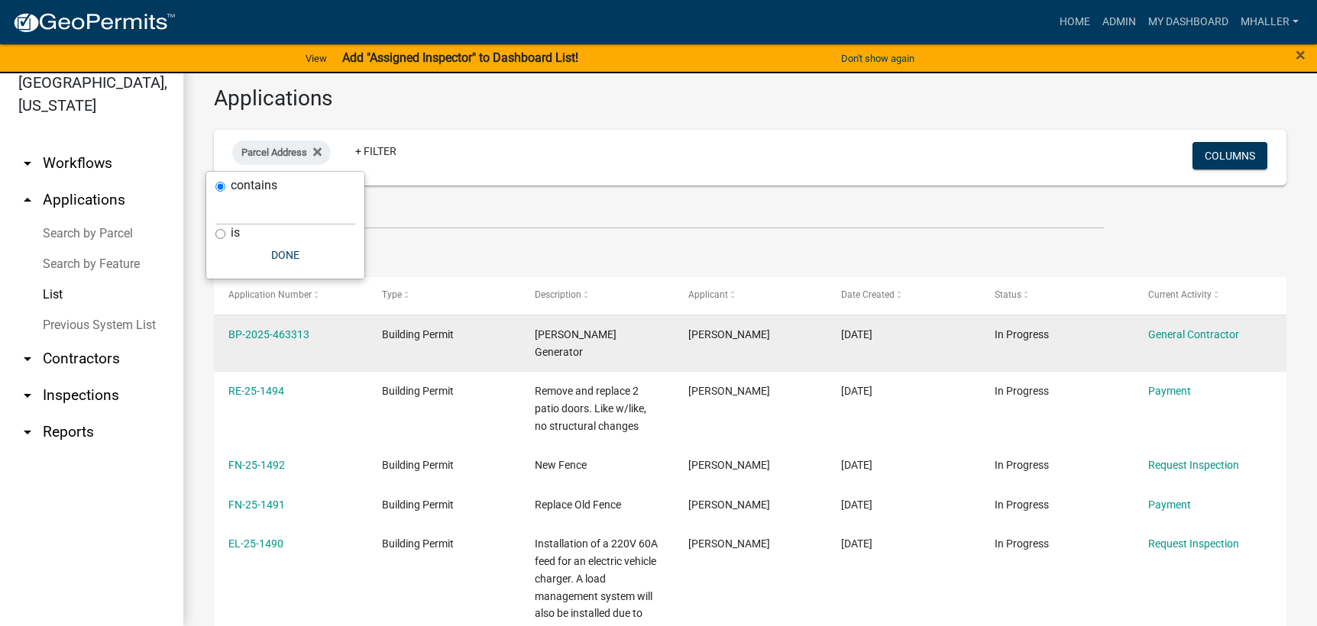
scroll to position [18, 0]
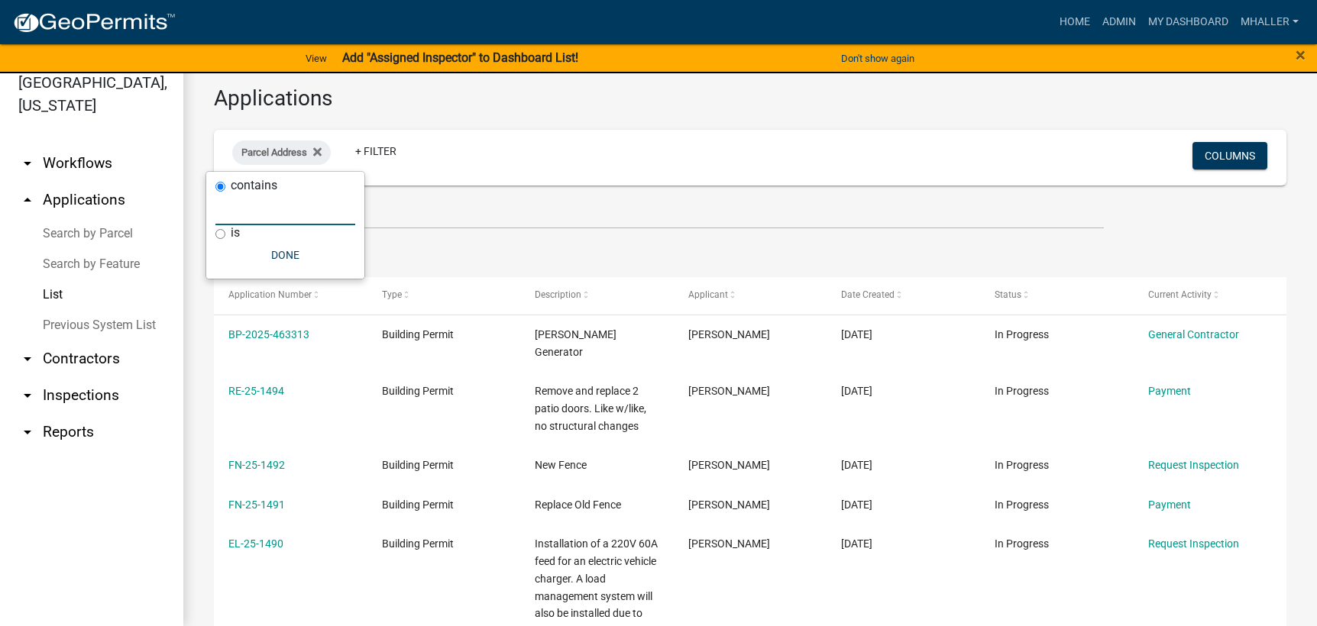
click at [283, 212] on input "text" at bounding box center [285, 209] width 140 height 31
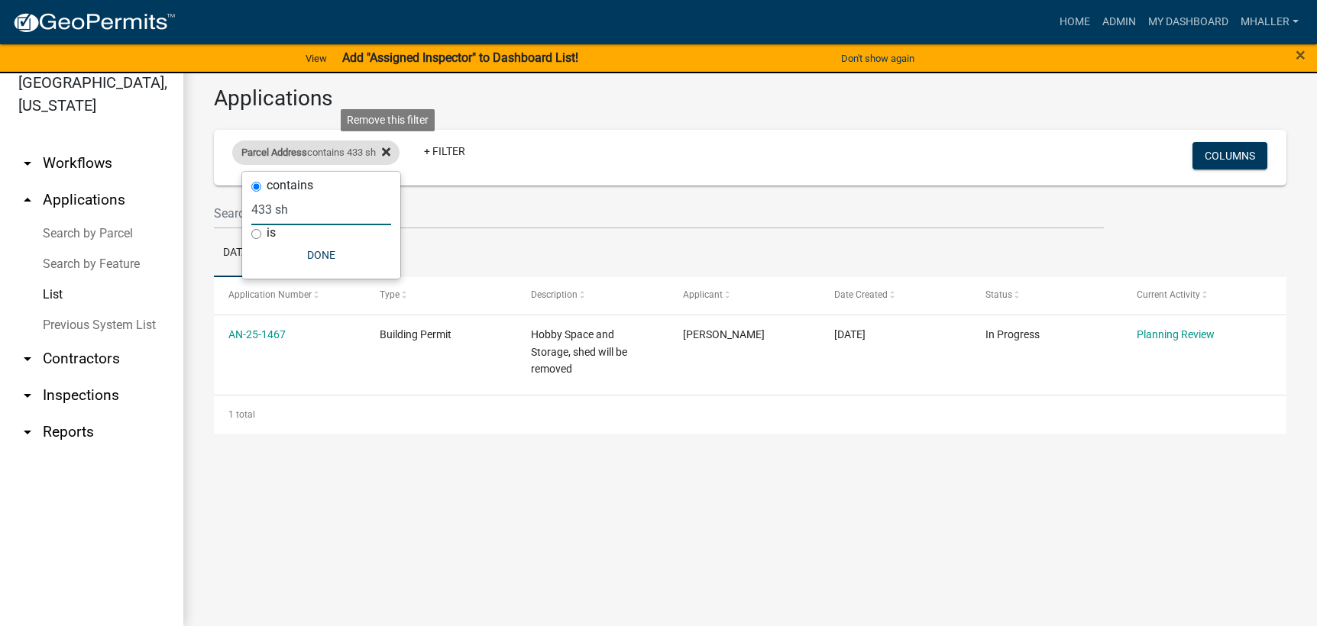
type input "433 sh"
click at [390, 153] on icon at bounding box center [386, 152] width 8 height 8
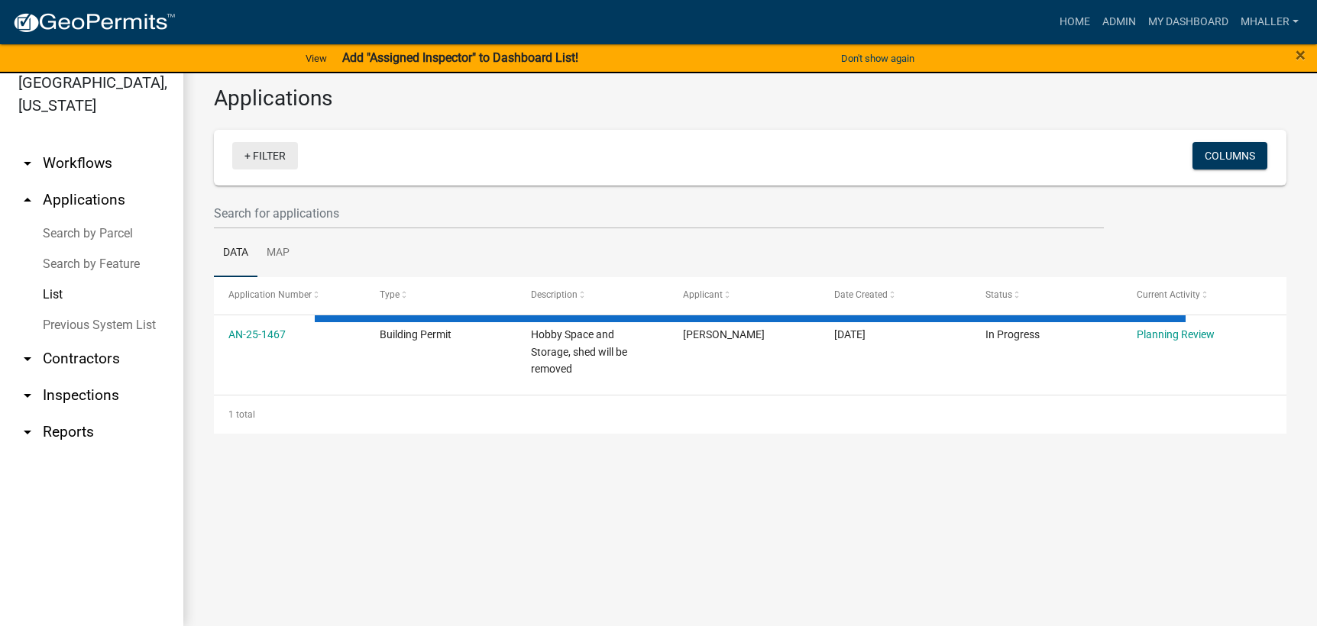
click at [267, 158] on link "+ Filter" at bounding box center [265, 155] width 66 height 27
select select "1: 25"
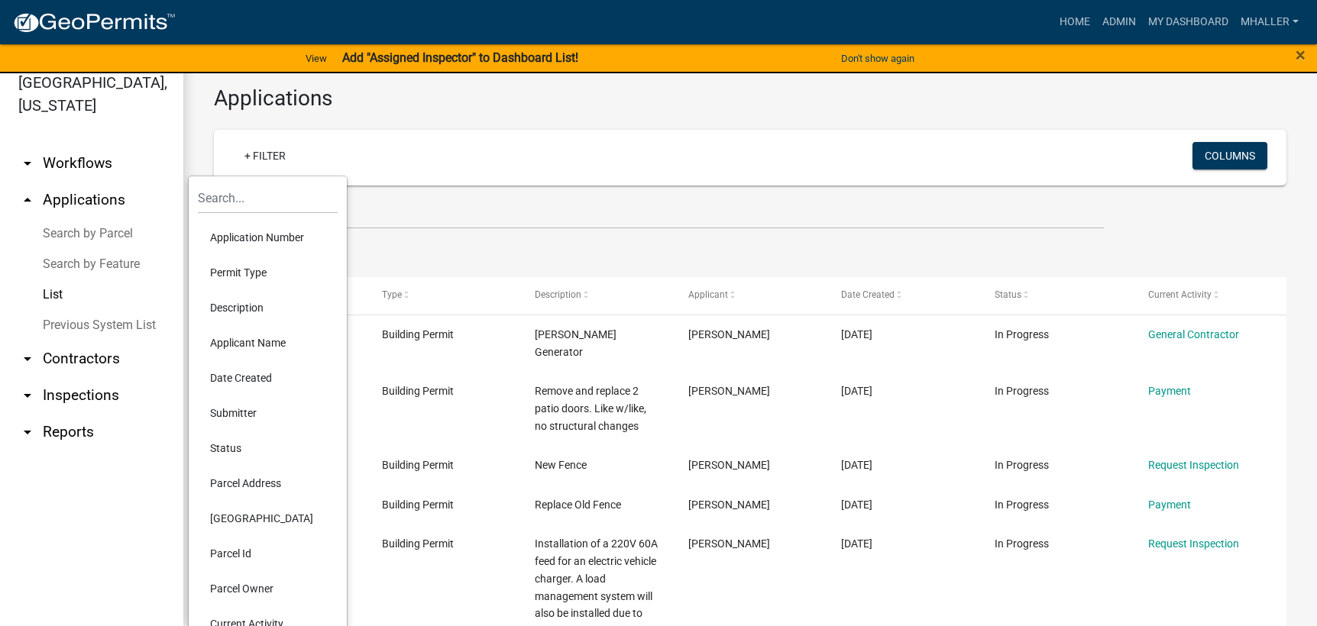
click at [253, 236] on li "Application Number" at bounding box center [268, 237] width 140 height 35
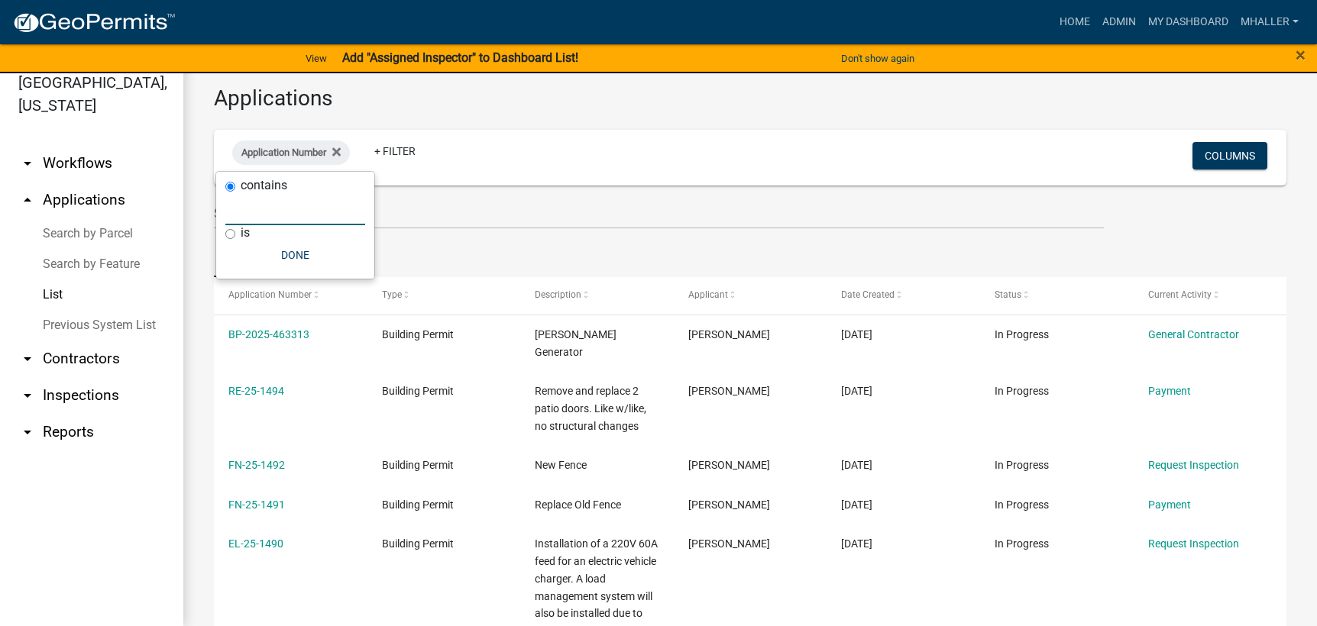
click at [245, 212] on input "text" at bounding box center [295, 209] width 140 height 31
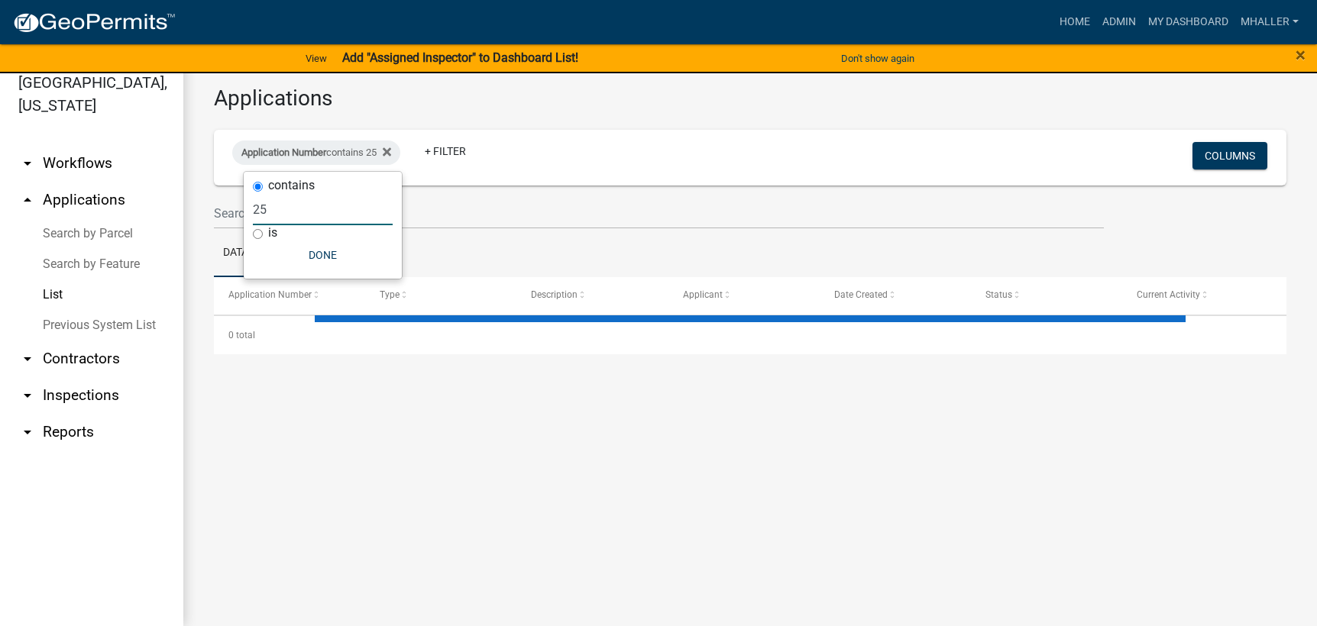
type input "2"
select select "1: 25"
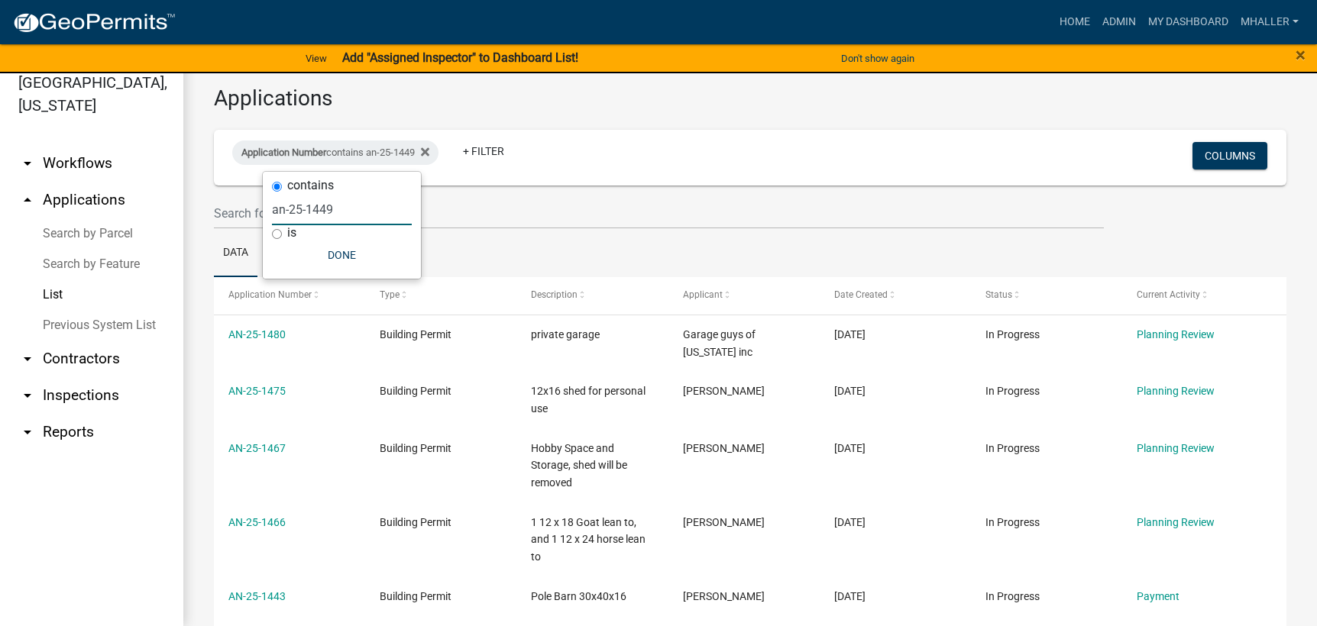
type input "an-25-1449"
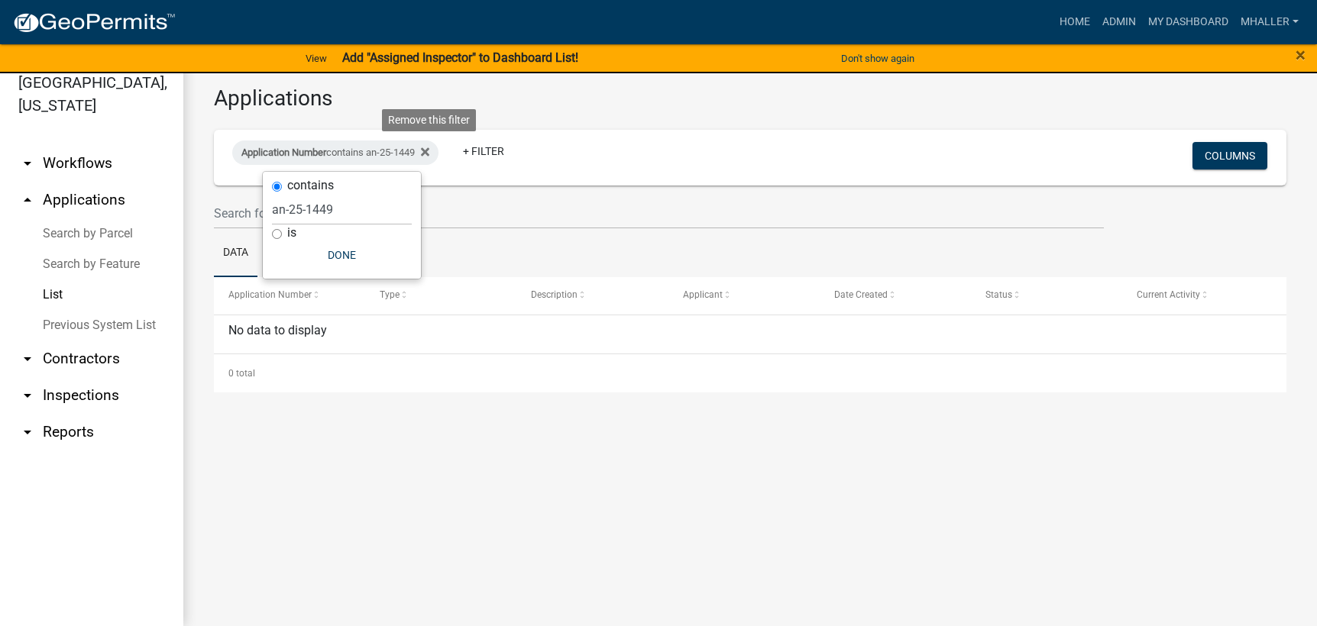
click at [429, 150] on icon at bounding box center [425, 152] width 8 height 12
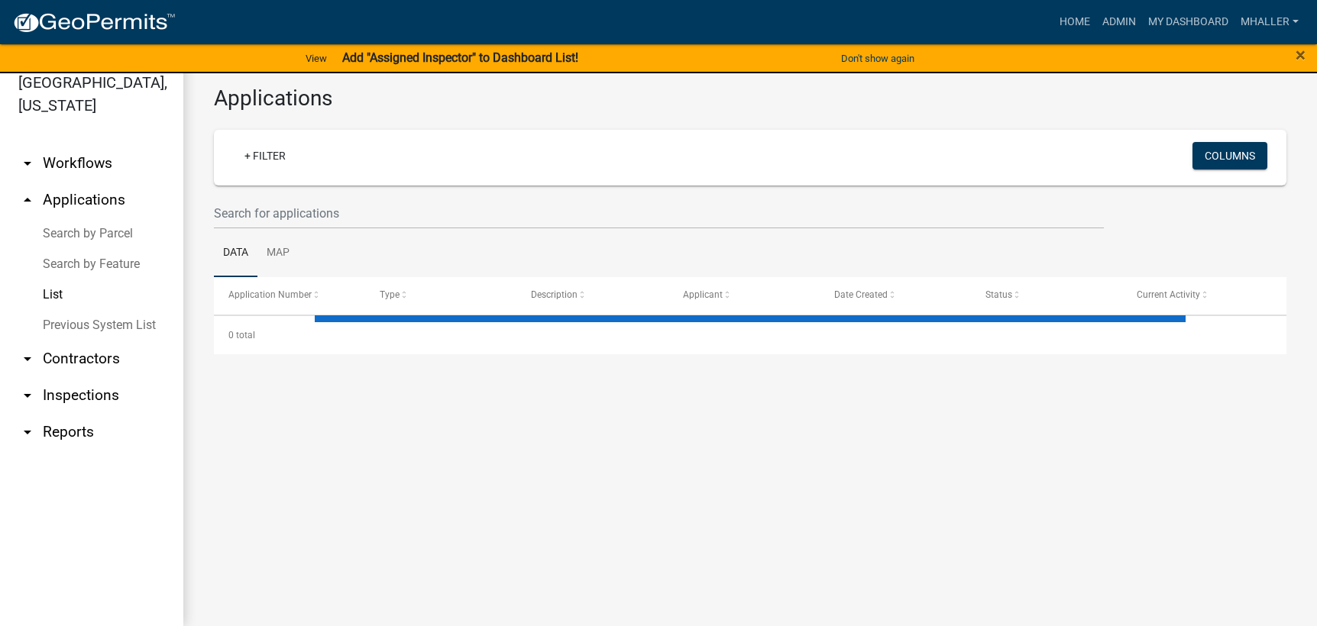
select select "1: 25"
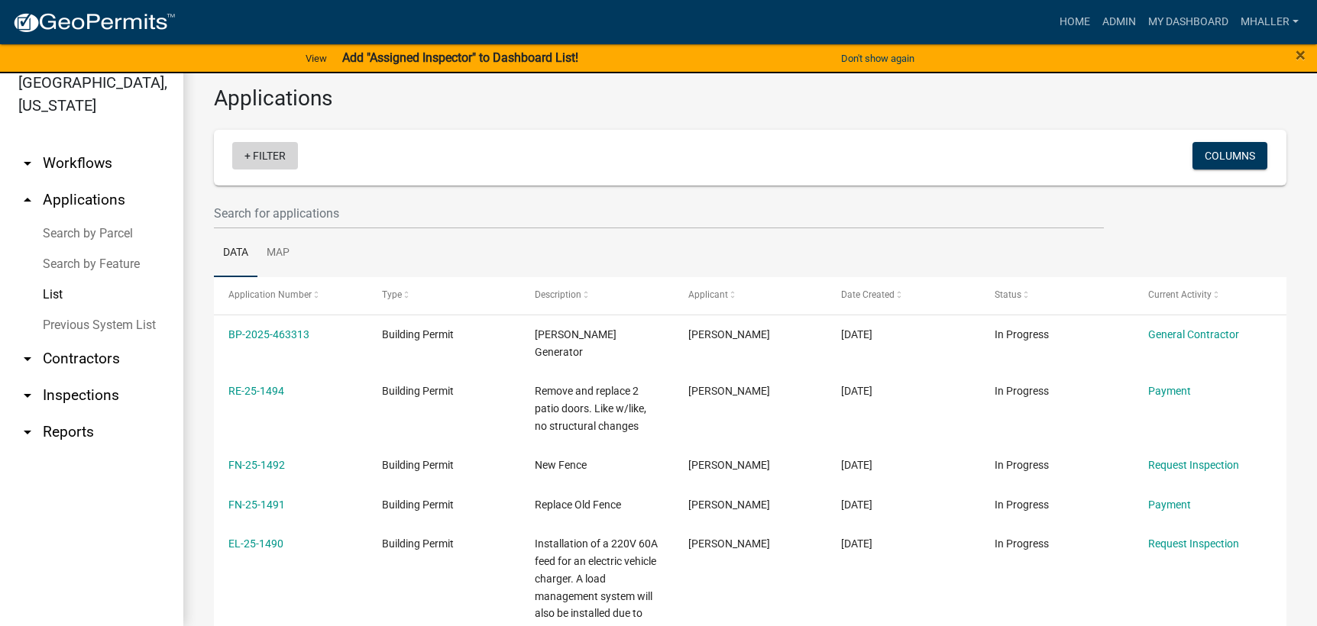
click at [266, 156] on link "+ Filter" at bounding box center [265, 155] width 66 height 27
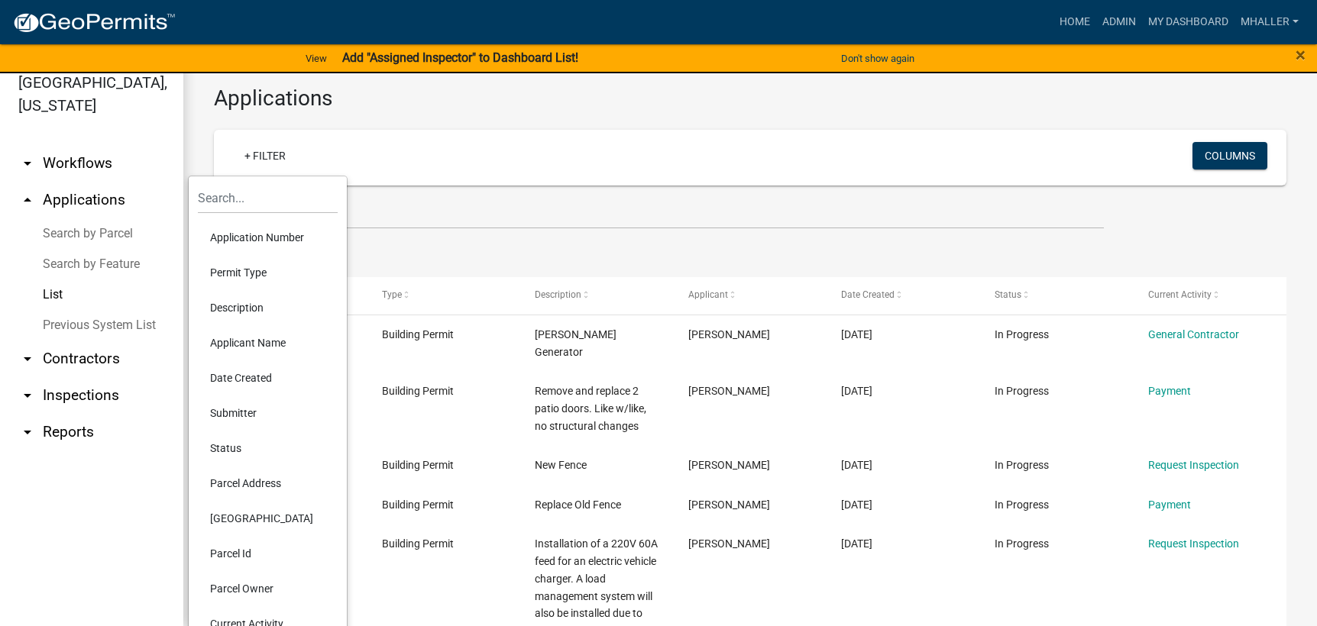
click at [257, 480] on li "Parcel Address" at bounding box center [268, 483] width 140 height 35
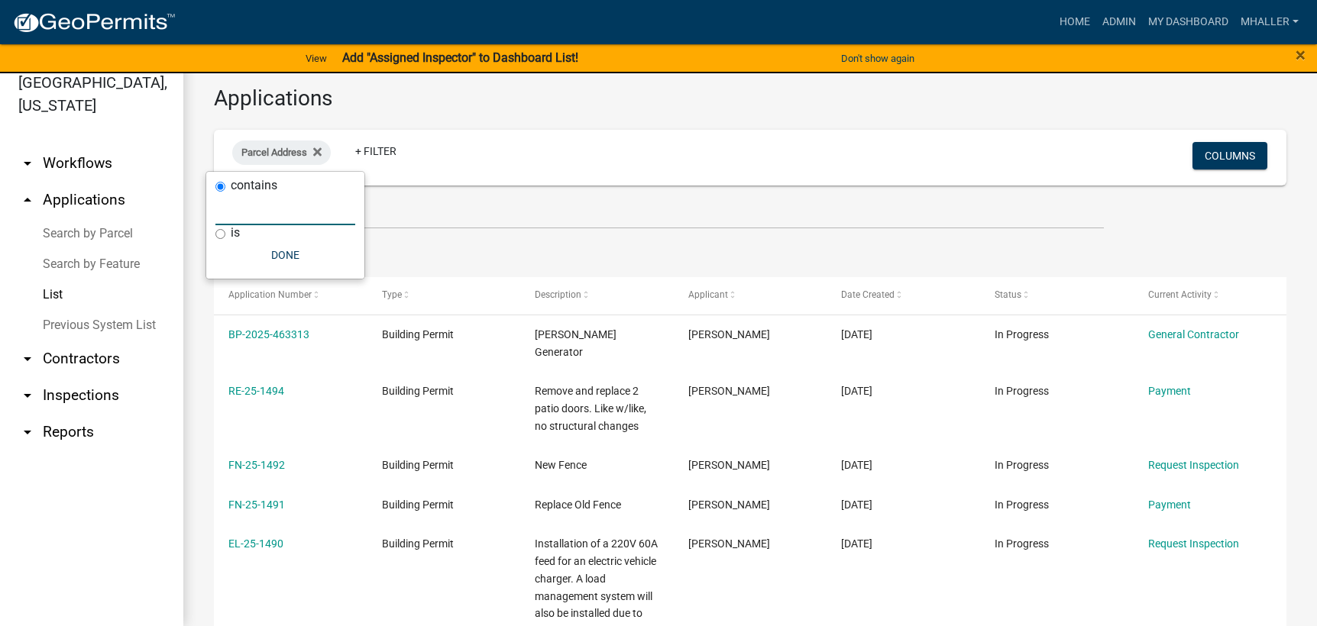
click at [232, 209] on input "text" at bounding box center [285, 209] width 140 height 31
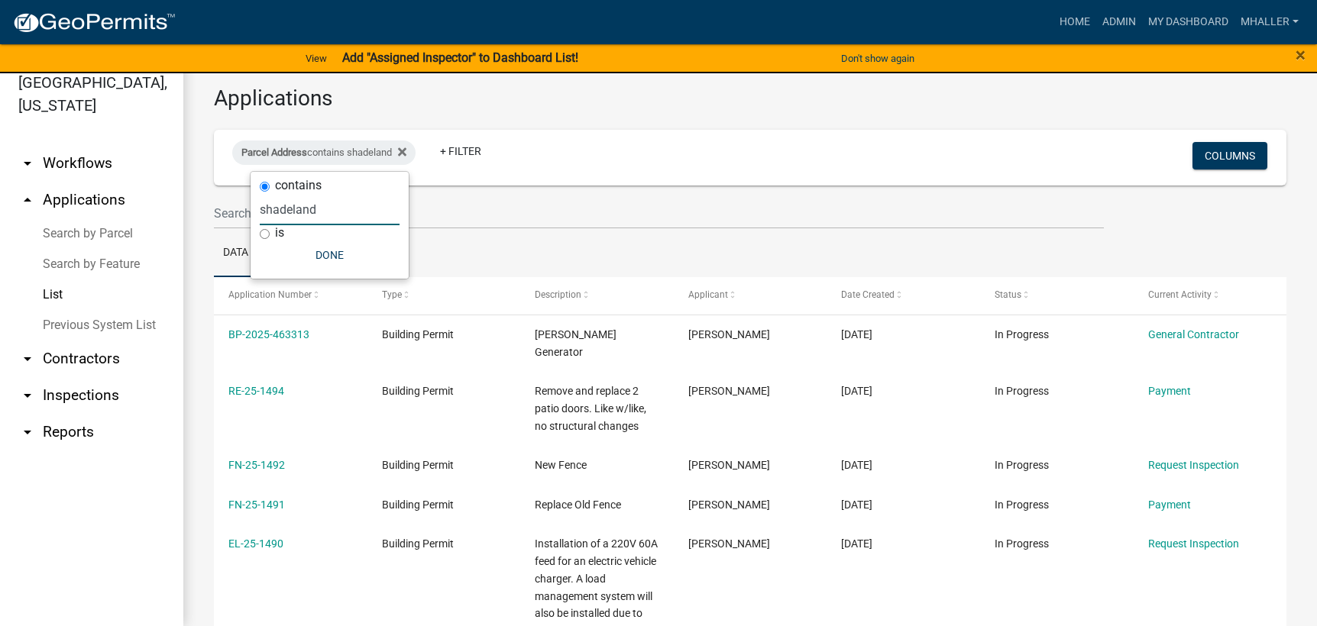
type input "shadeland"
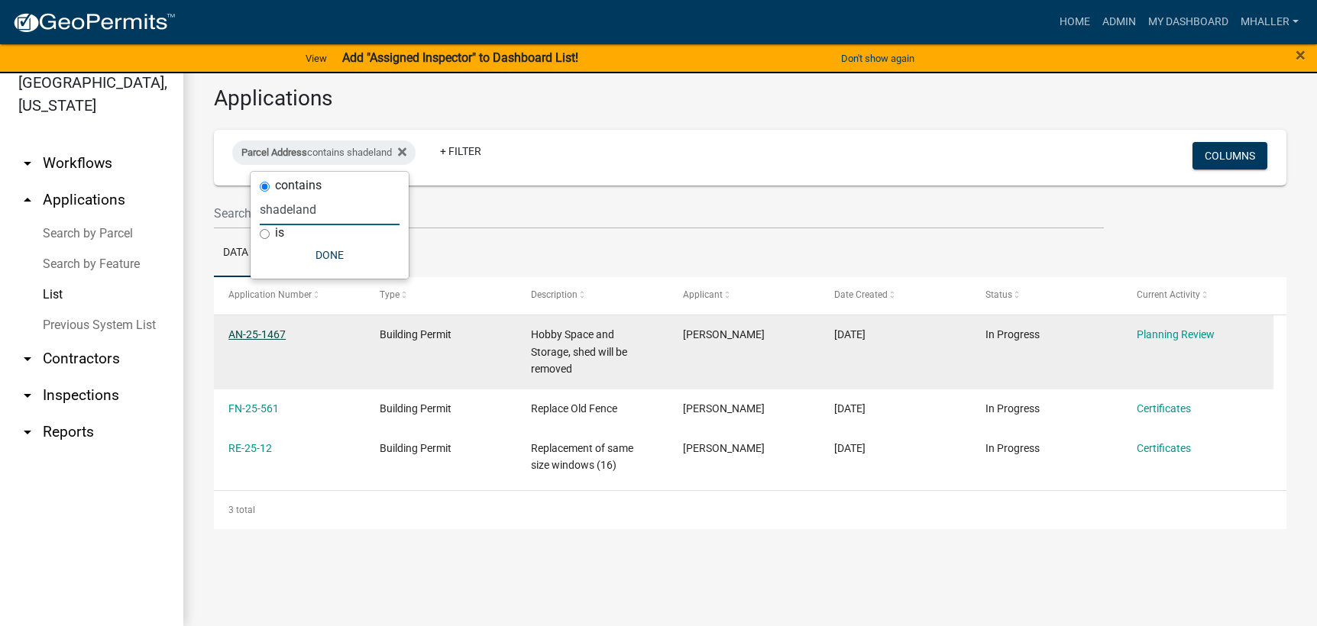
click at [258, 336] on link "AN-25-1467" at bounding box center [256, 334] width 57 height 12
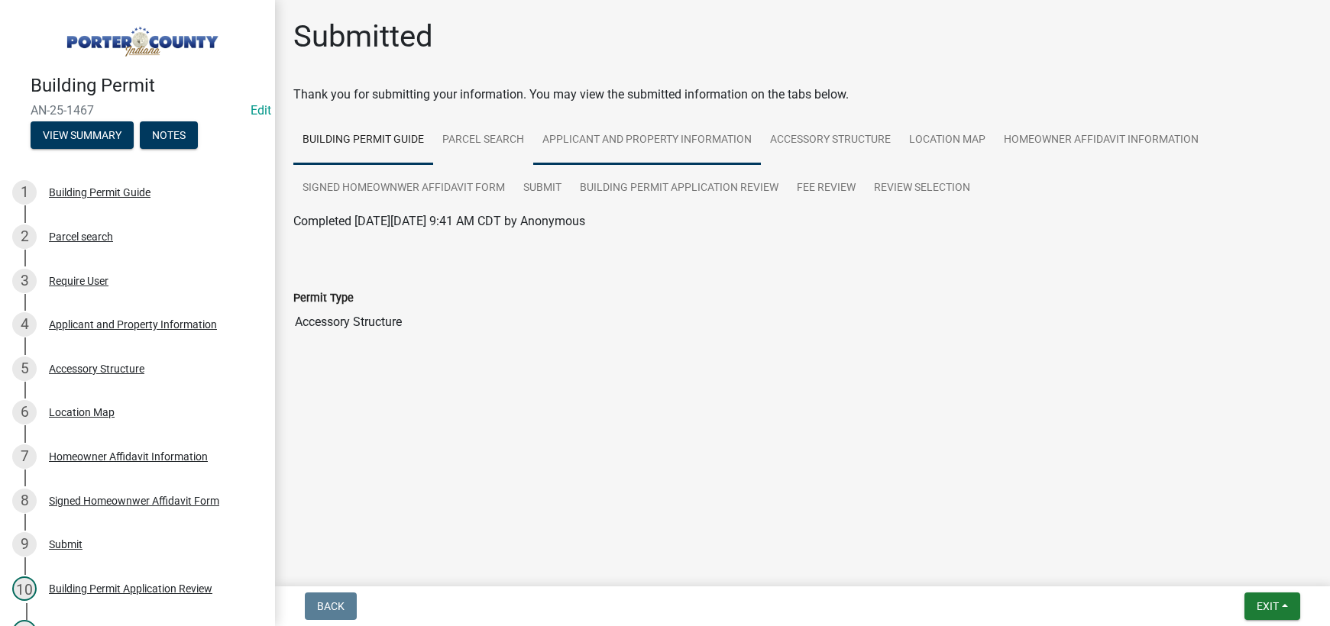
click at [637, 140] on link "Applicant and Property Information" at bounding box center [647, 140] width 228 height 49
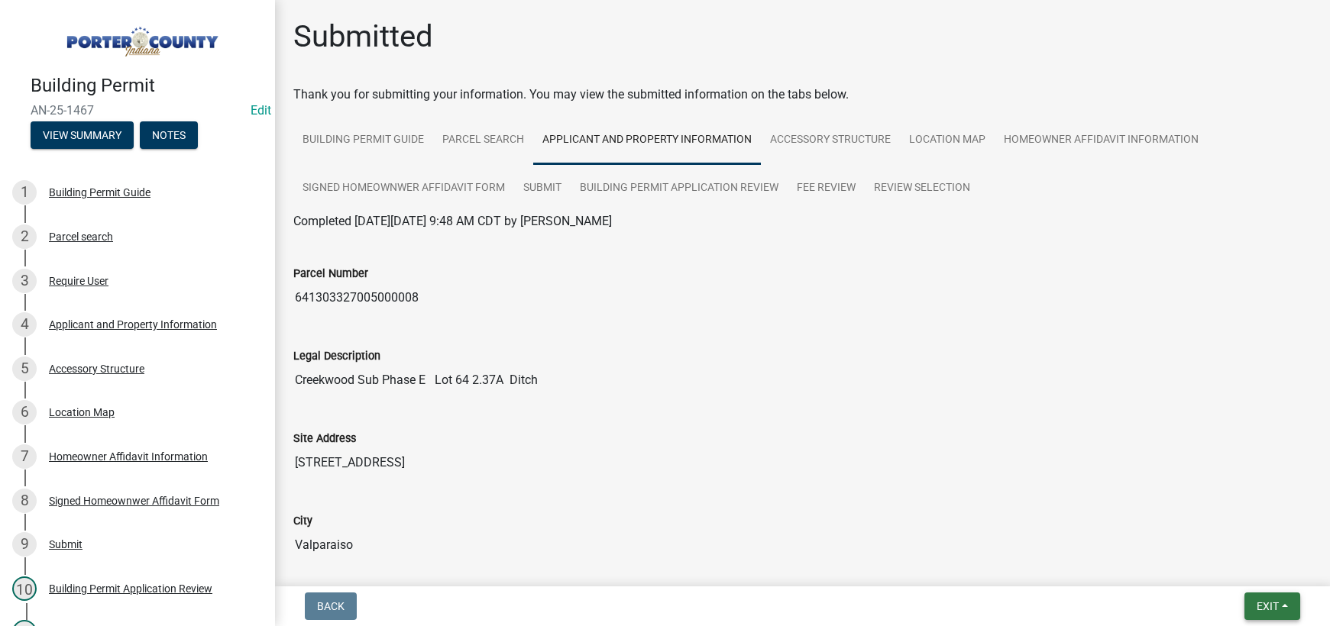
click at [1256, 613] on button "Exit" at bounding box center [1272, 606] width 56 height 27
click at [1243, 571] on button "Save & Exit" at bounding box center [1239, 566] width 122 height 37
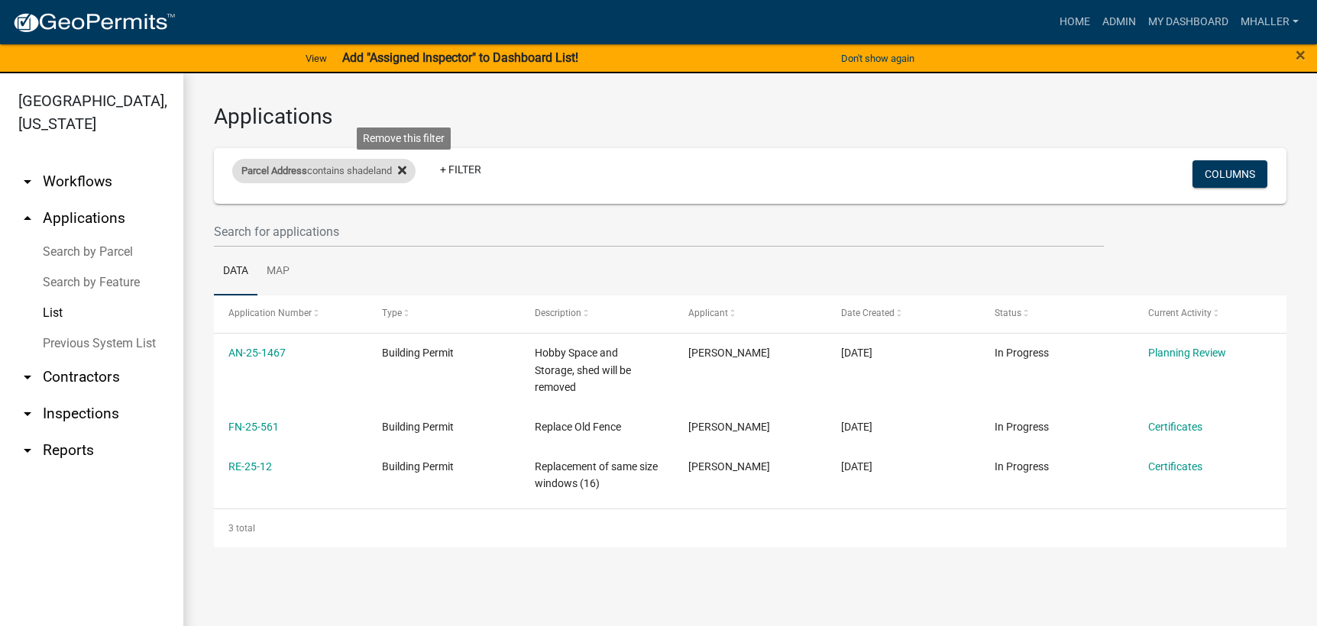
click at [406, 168] on icon at bounding box center [402, 170] width 8 height 12
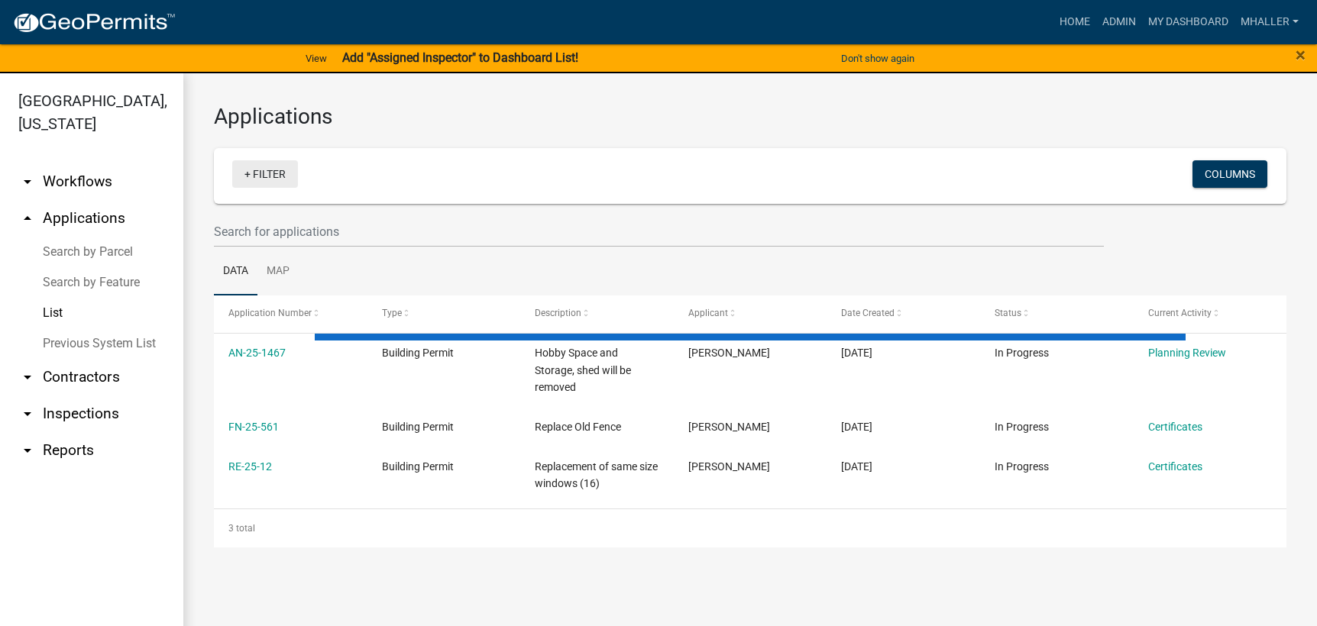
select select "1: 25"
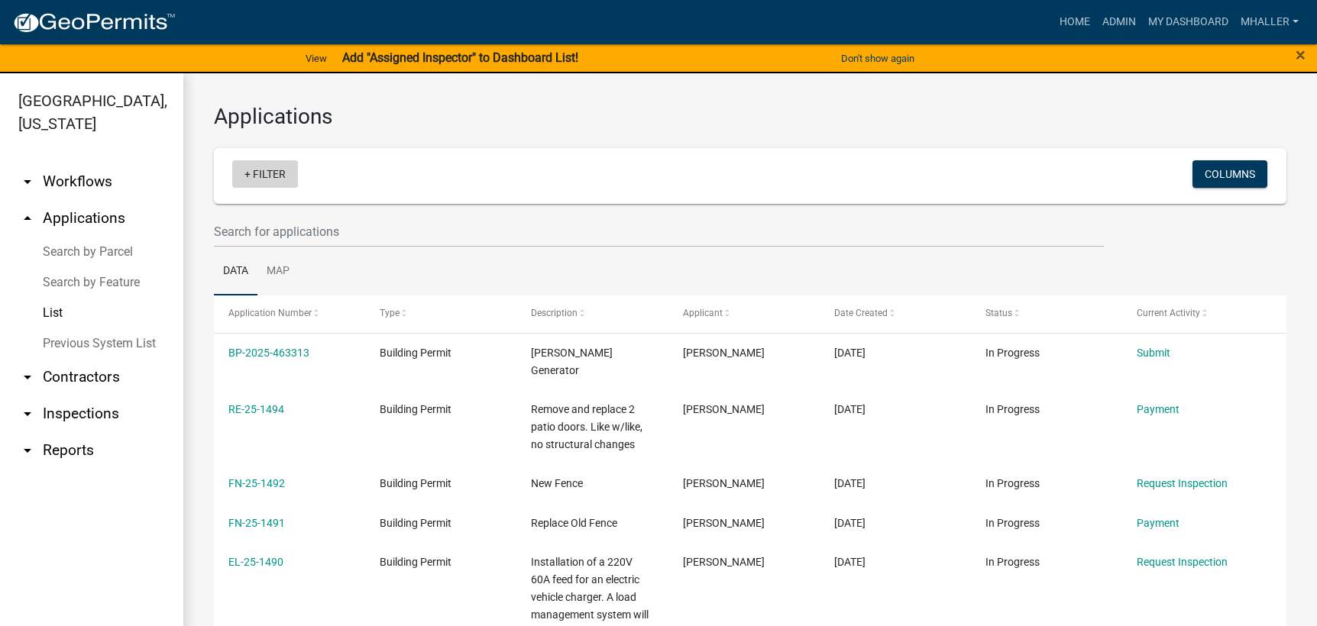
click at [261, 177] on link "+ Filter" at bounding box center [265, 173] width 66 height 27
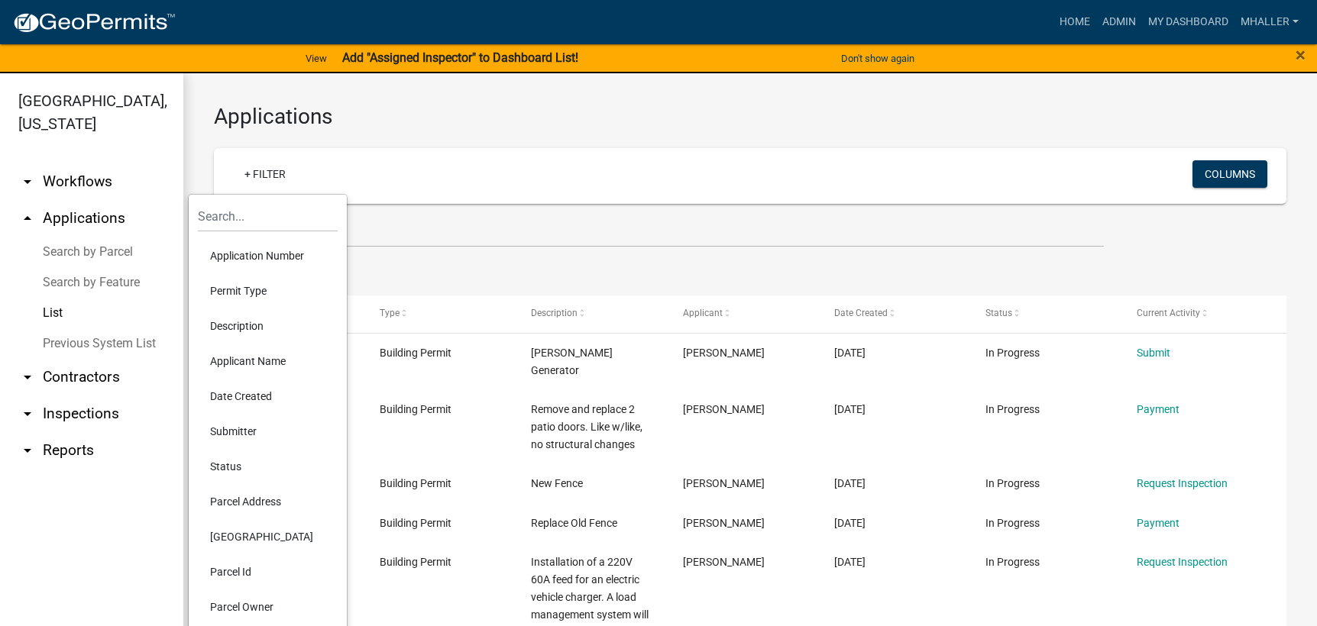
click at [270, 253] on li "Application Number" at bounding box center [268, 255] width 140 height 35
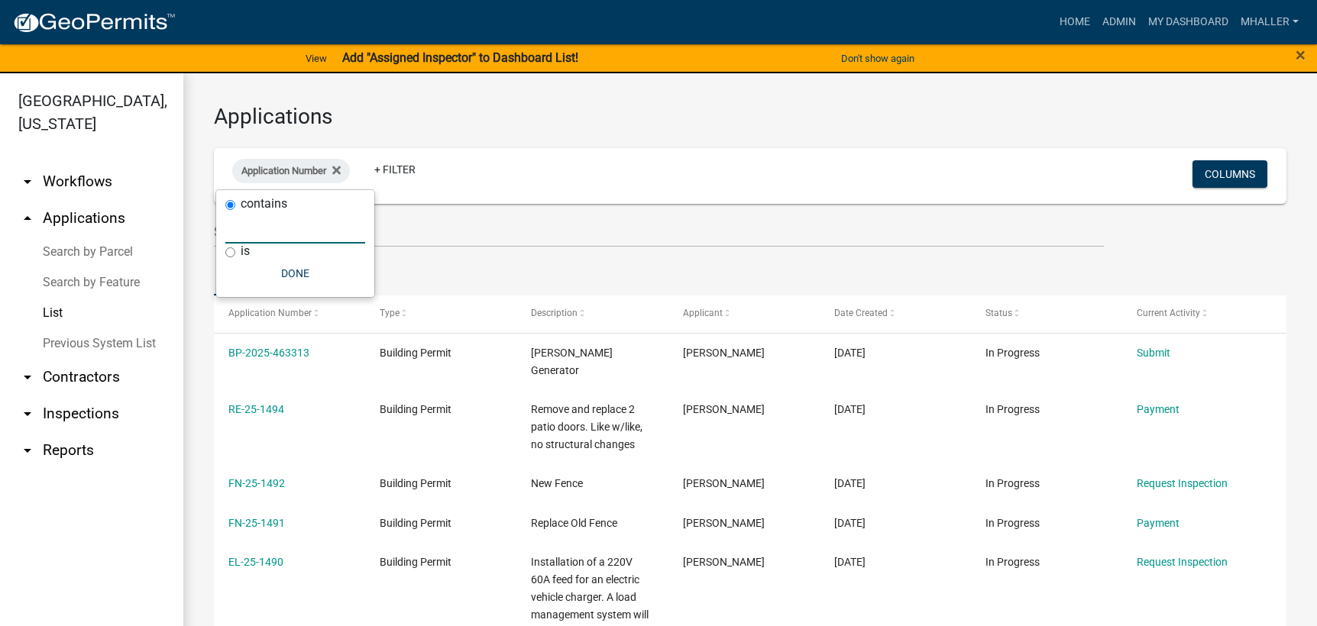
click at [253, 222] on input "text" at bounding box center [295, 227] width 140 height 31
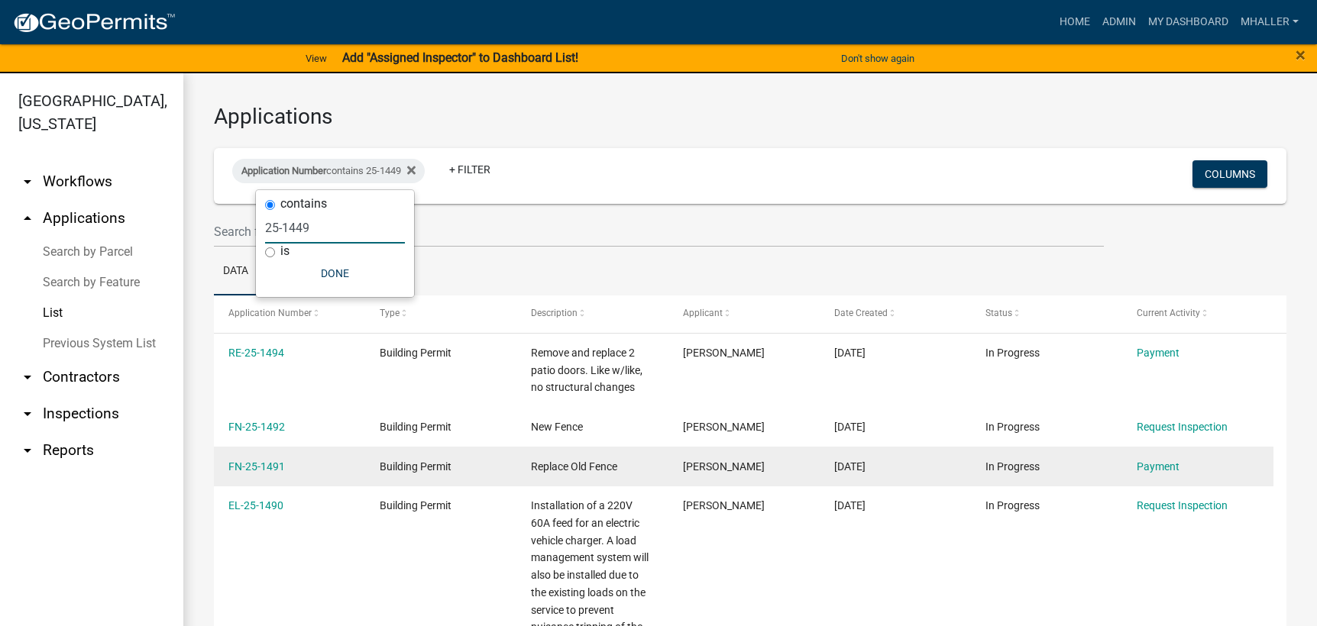
type input "25-1449"
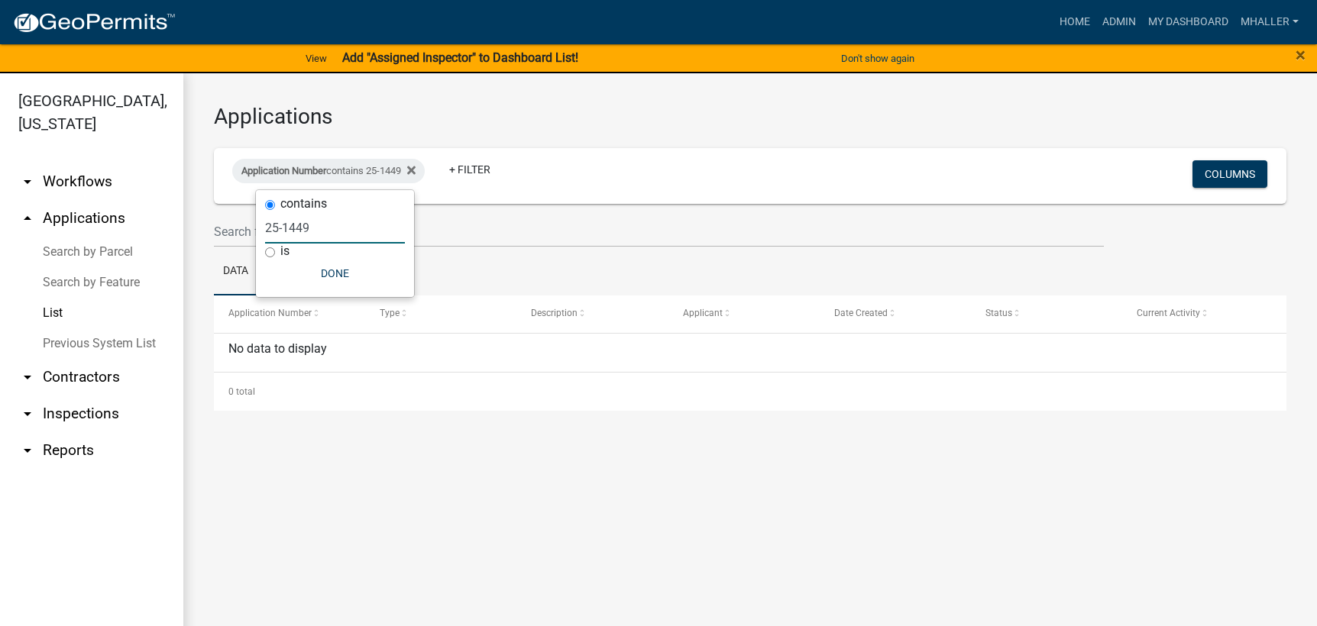
drag, startPoint x: 294, startPoint y: 227, endPoint x: 191, endPoint y: 232, distance: 103.3
click at [191, 232] on body "Internet Explorer does NOT work with GeoPermits. Get a new browser for more sec…" at bounding box center [658, 313] width 1317 height 626
click at [422, 203] on div "Application Number contains 25-1449 + Filter Columns" at bounding box center [750, 176] width 1059 height 56
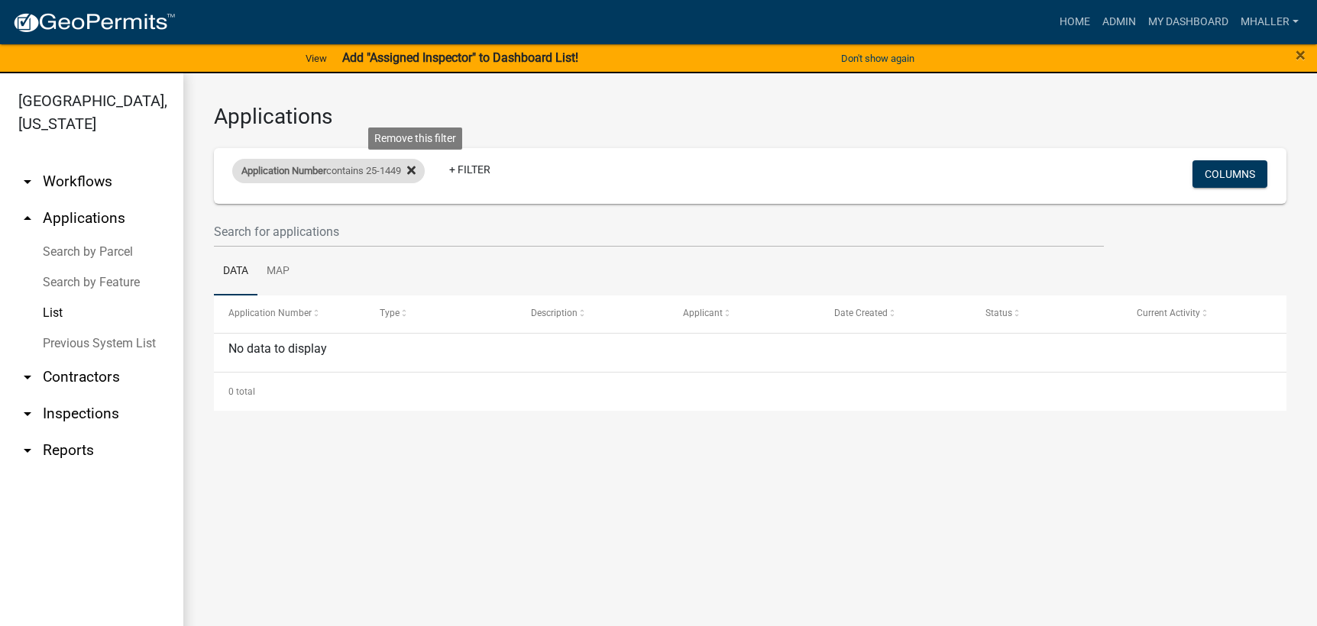
click at [416, 170] on icon at bounding box center [411, 171] width 8 height 8
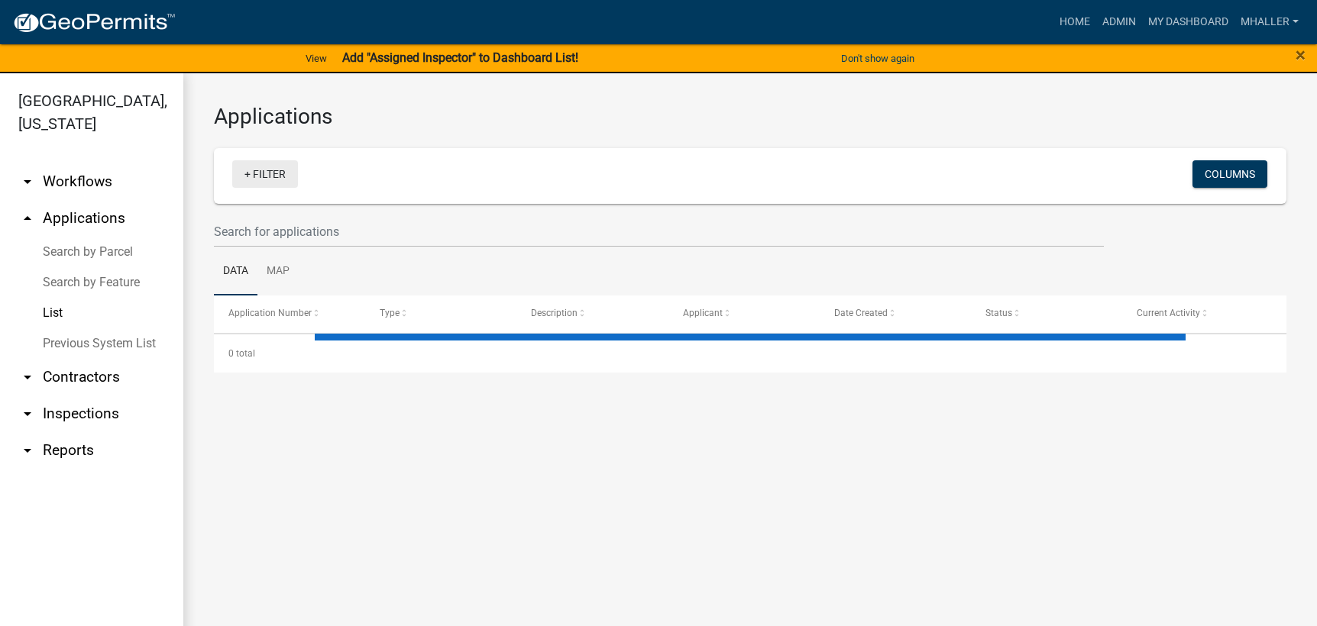
click at [262, 170] on link "+ Filter" at bounding box center [265, 173] width 66 height 27
select select "1: 25"
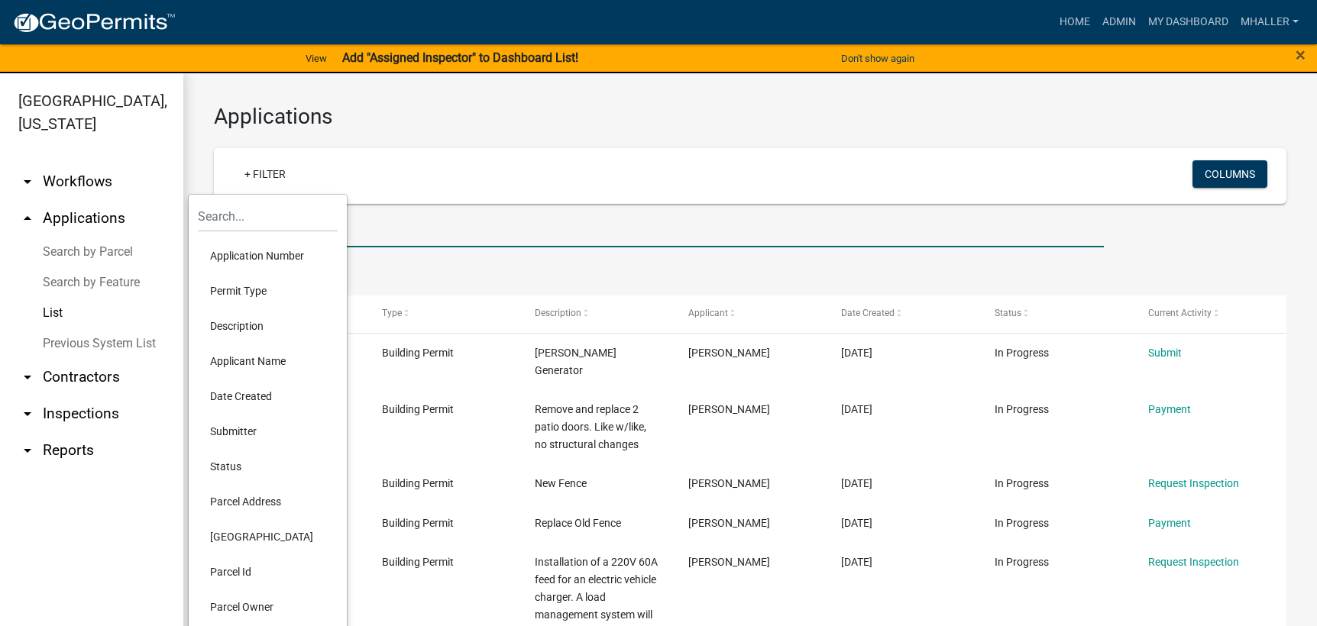
click at [383, 222] on input "text" at bounding box center [659, 231] width 890 height 31
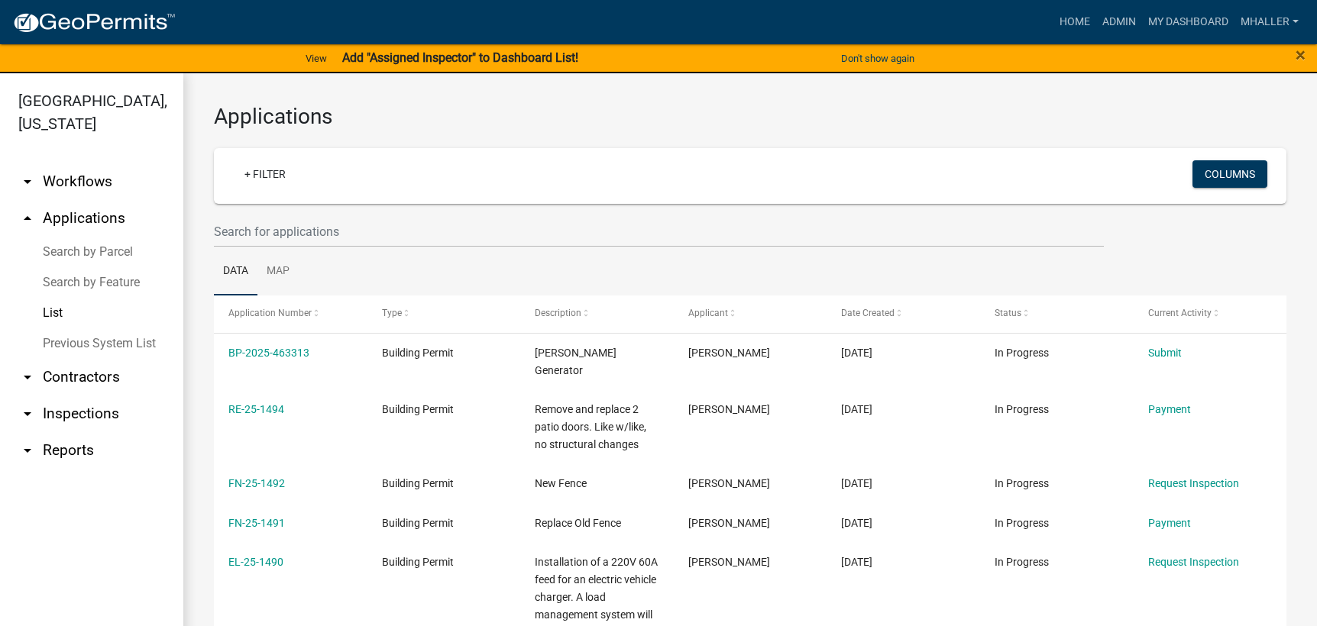
click at [225, 229] on input "text" at bounding box center [659, 231] width 890 height 31
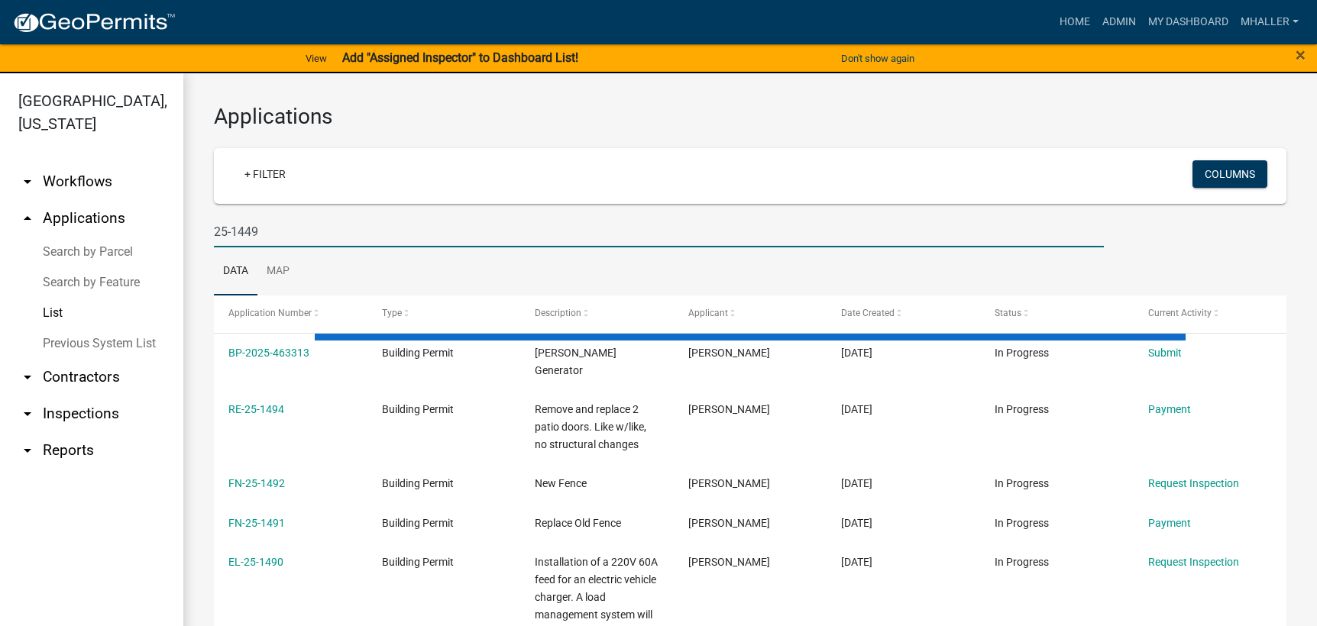
type input "25-1449"
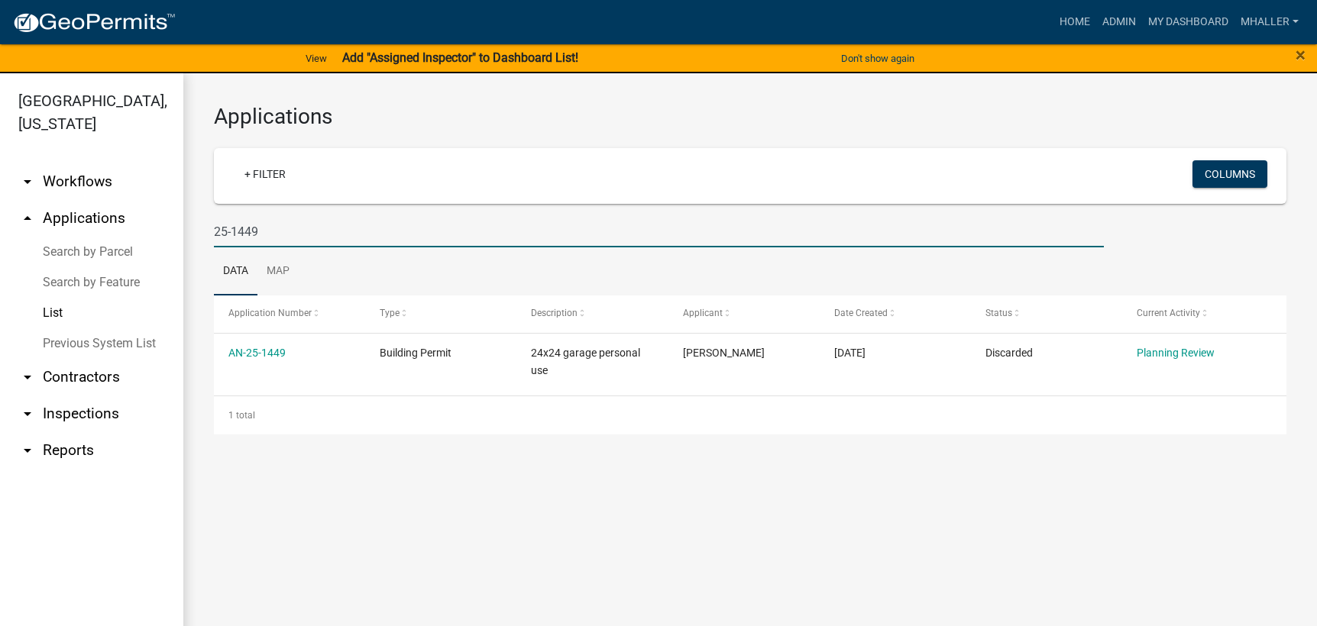
click at [87, 396] on link "arrow_drop_down Inspections" at bounding box center [91, 414] width 183 height 37
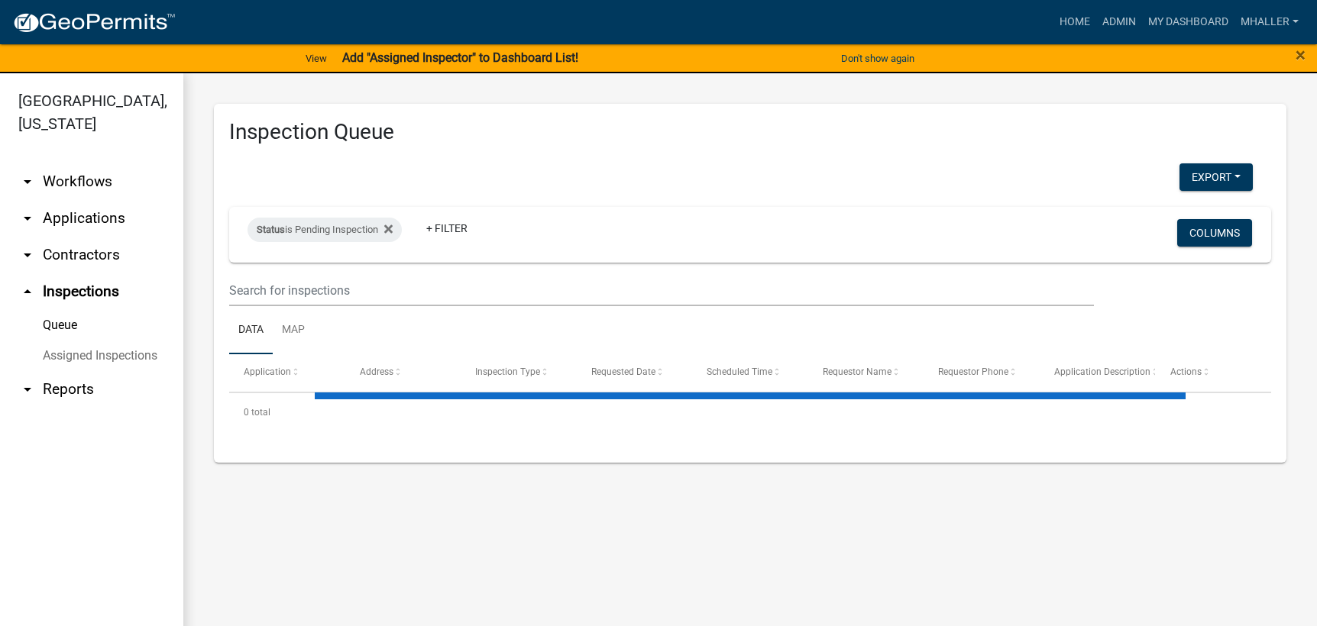
select select "1: 25"
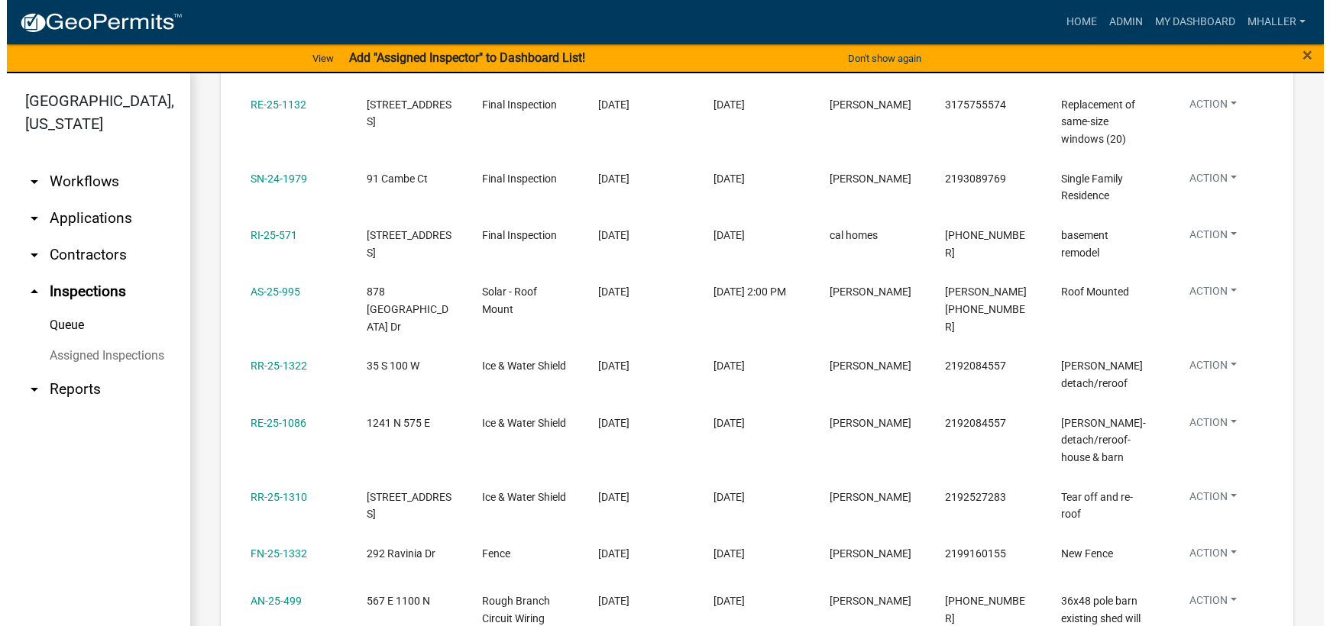
scroll to position [917, 0]
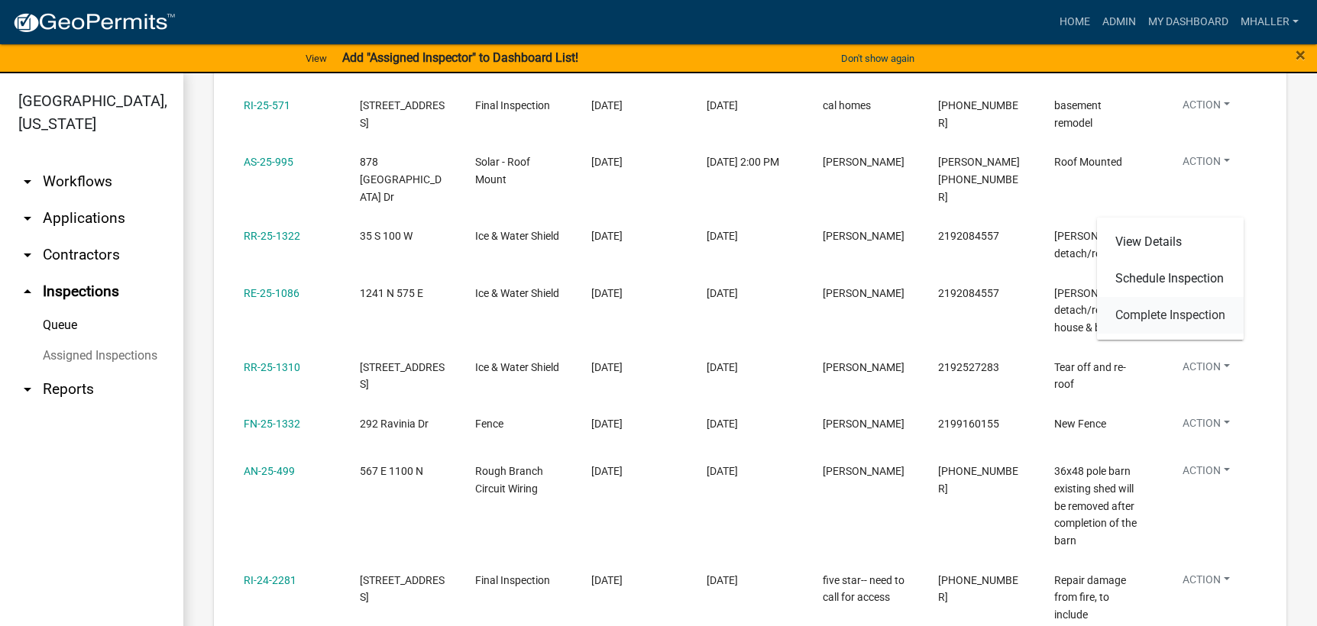
click at [1192, 315] on link "Complete Inspection" at bounding box center [1170, 315] width 147 height 37
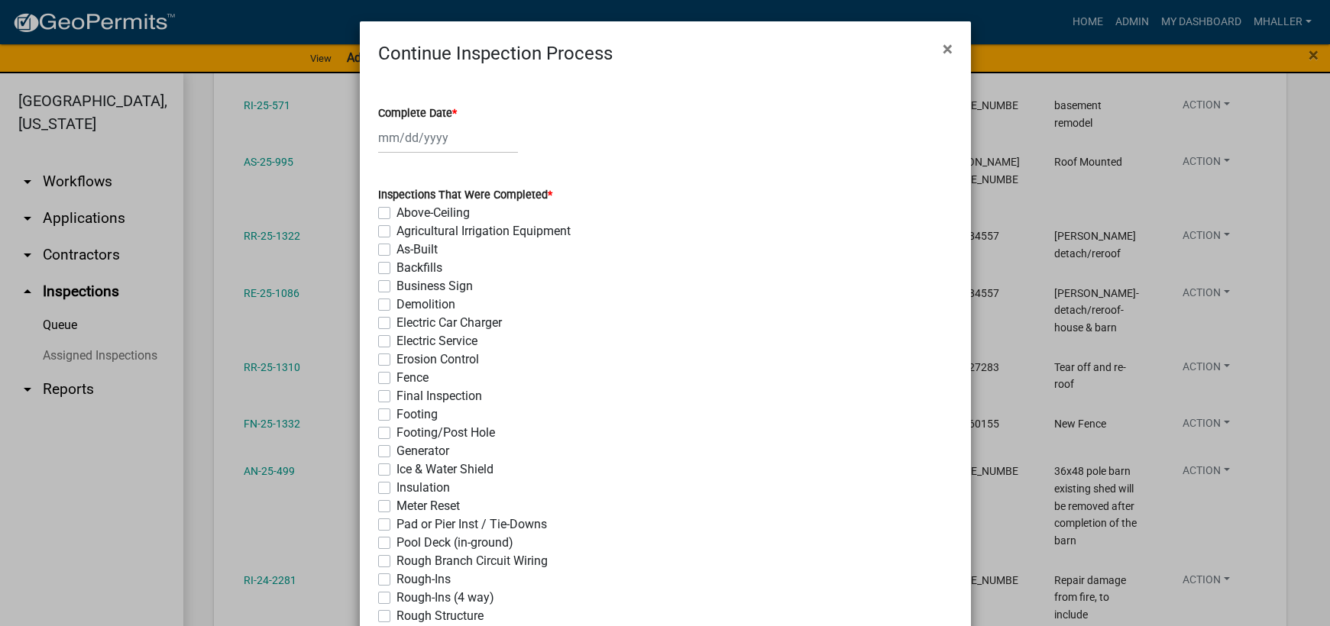
click at [422, 134] on div at bounding box center [448, 137] width 140 height 31
select select "8"
select select "2025"
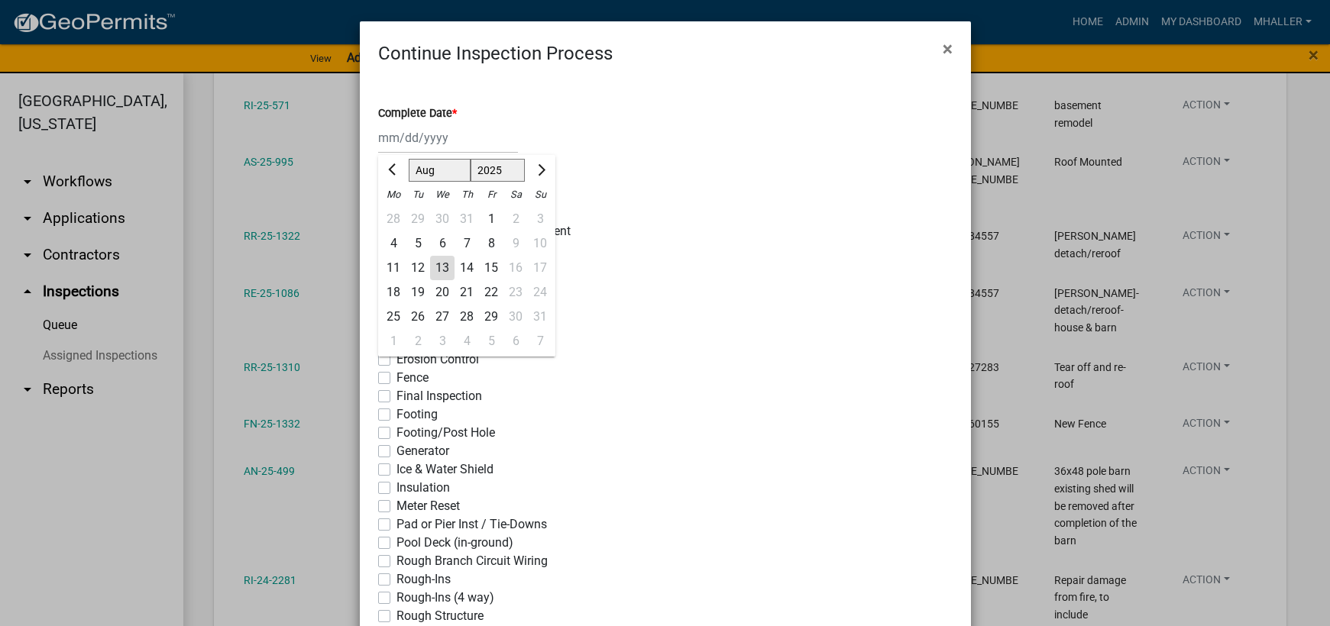
click at [434, 264] on div "13" at bounding box center [442, 268] width 24 height 24
type input "[DATE]"
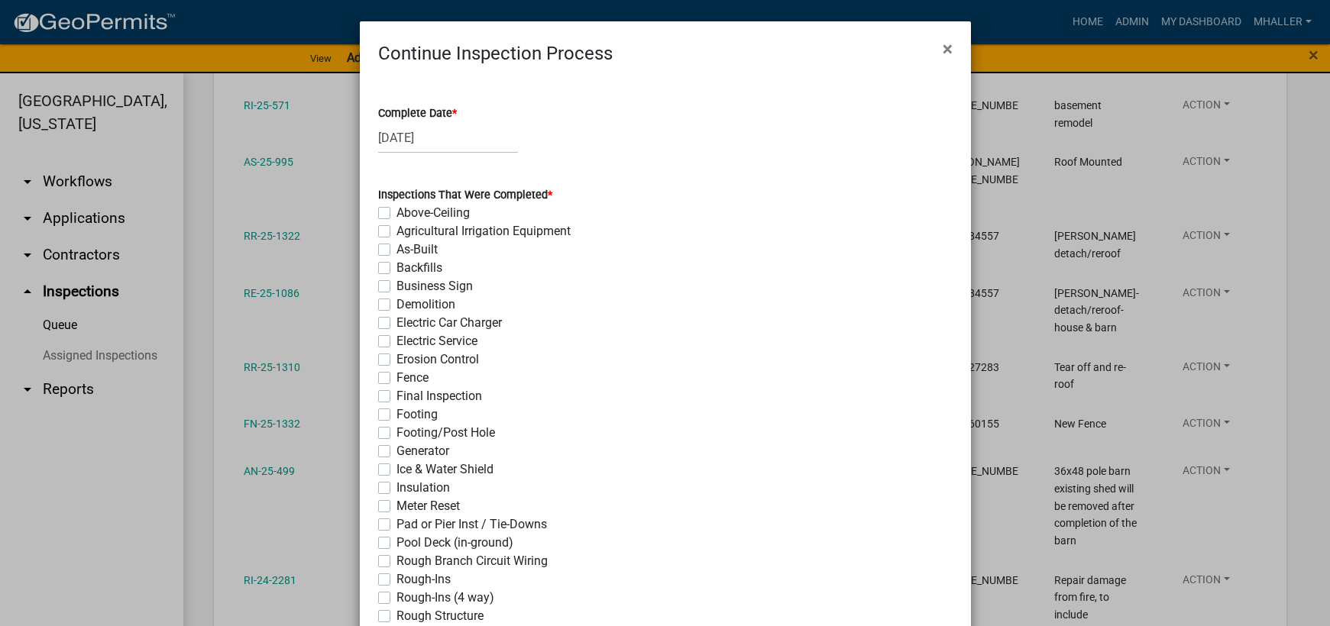
click at [396, 470] on label "Ice & Water Shield" at bounding box center [444, 470] width 97 height 18
click at [396, 470] on input "Ice & Water Shield" at bounding box center [401, 466] width 10 height 10
checkbox input "true"
checkbox input "false"
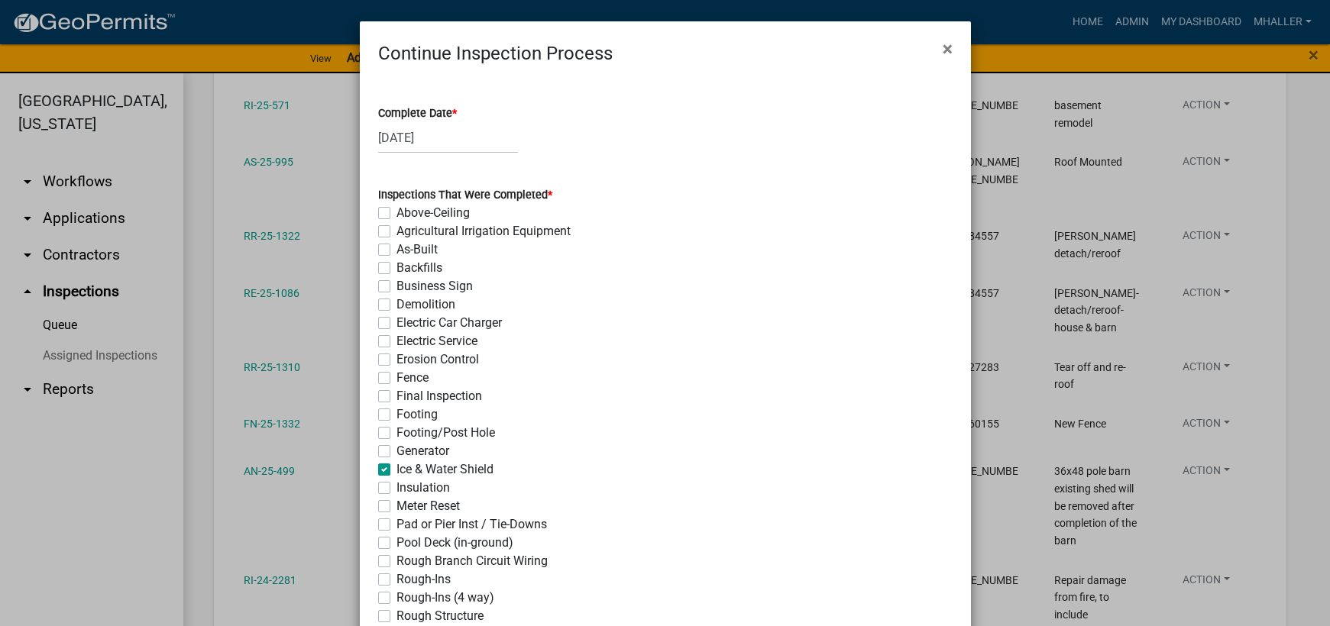
checkbox input "false"
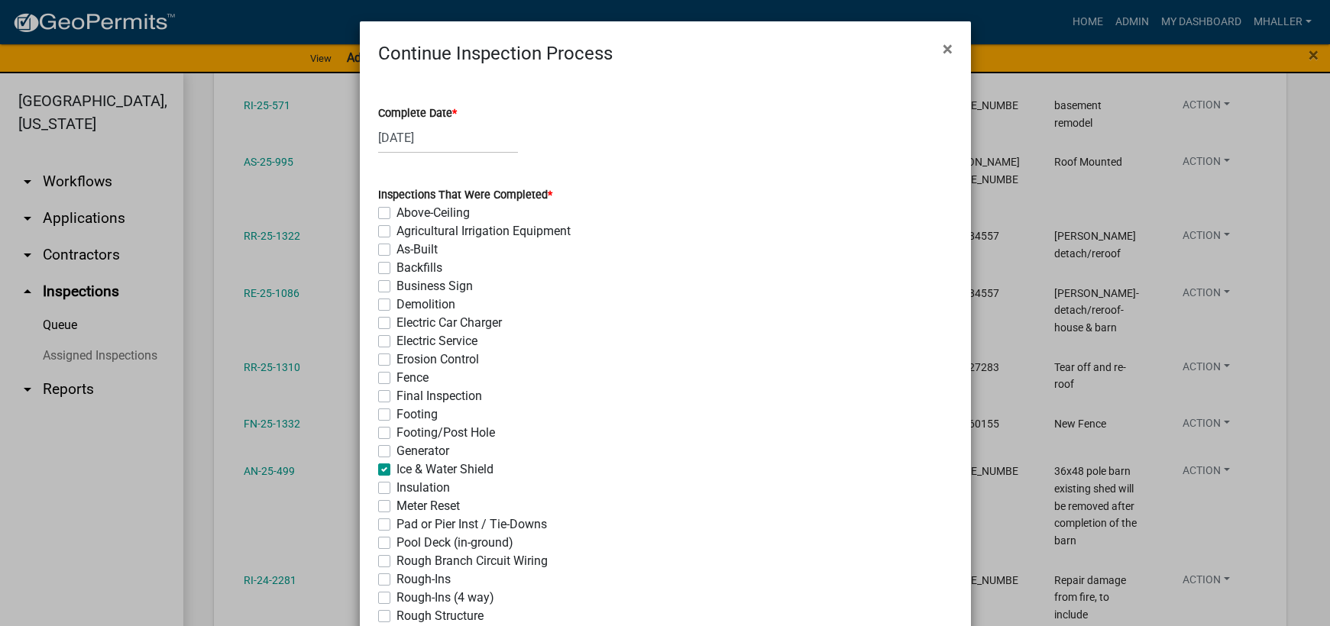
checkbox input "false"
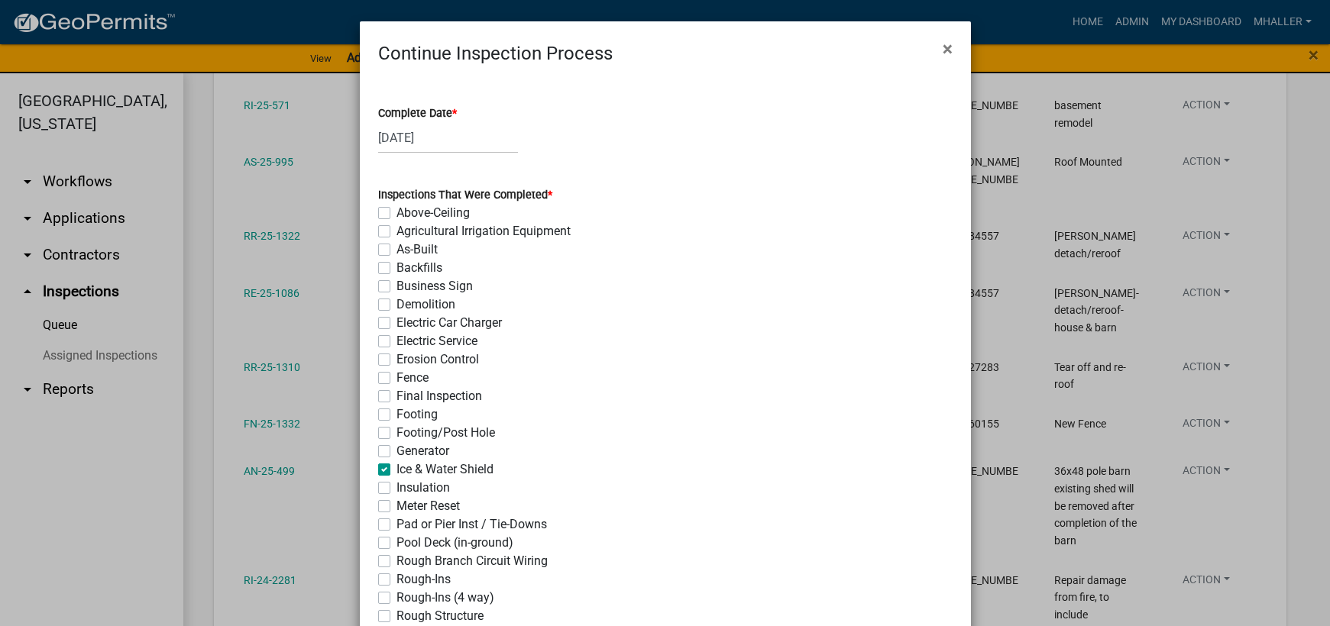
checkbox input "false"
checkbox input "true"
checkbox input "false"
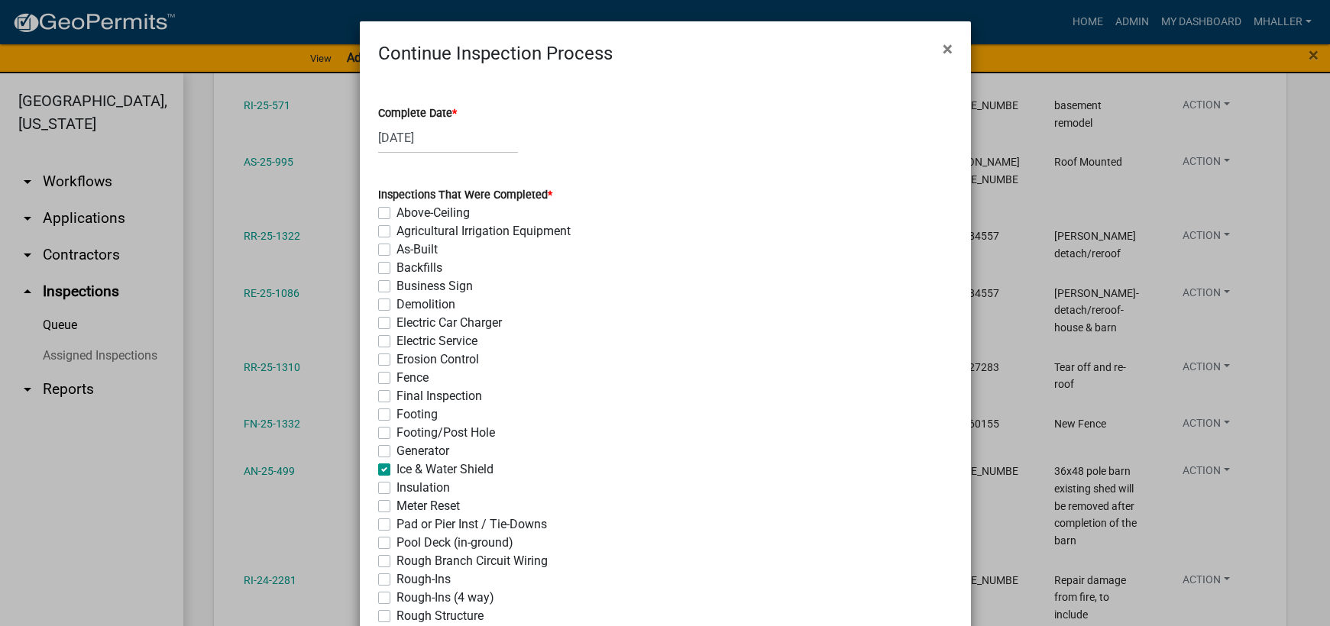
checkbox input "false"
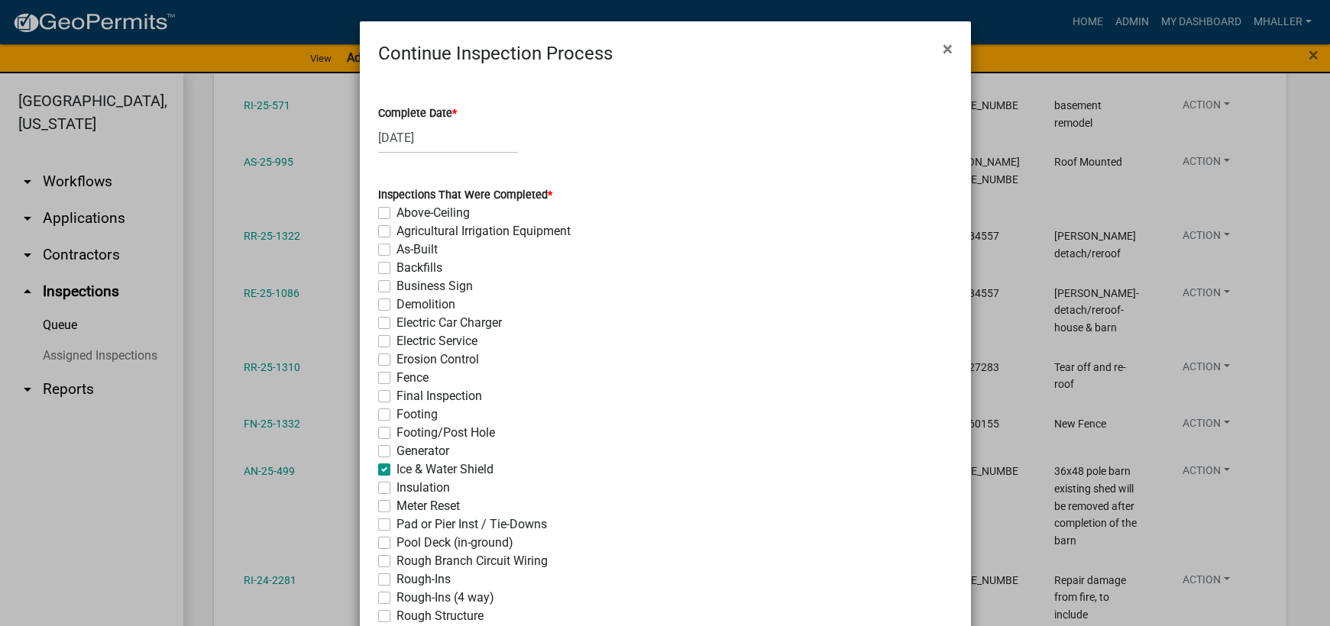
checkbox input "false"
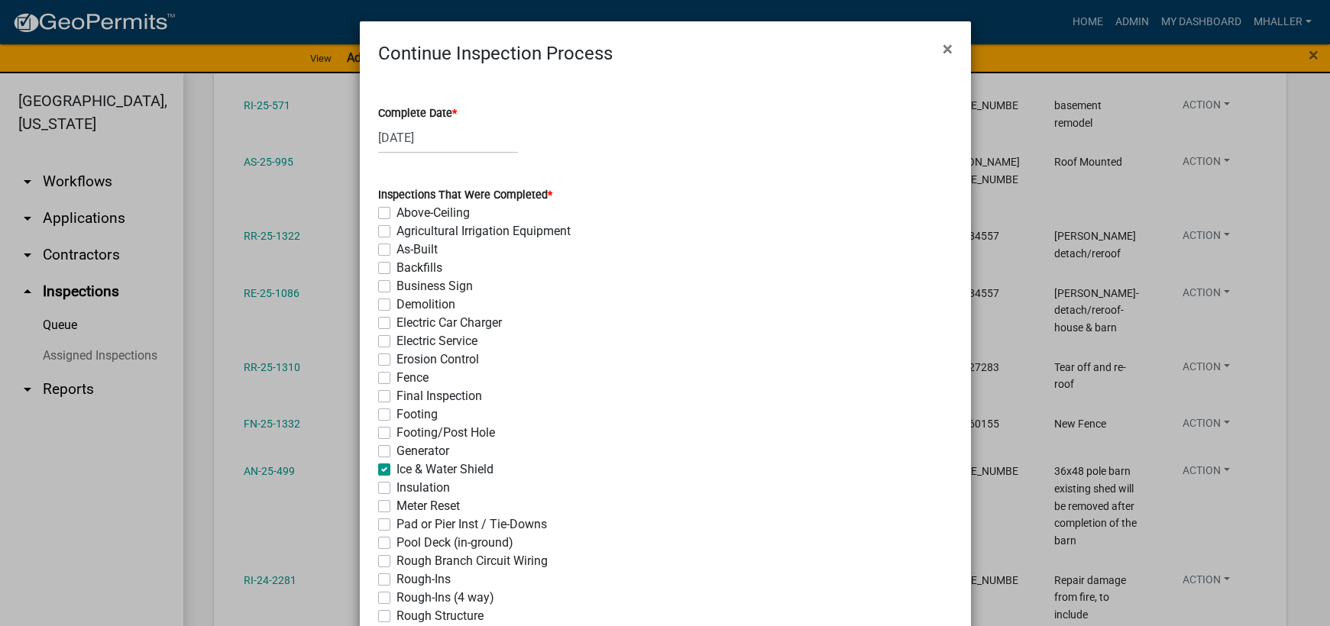
checkbox input "false"
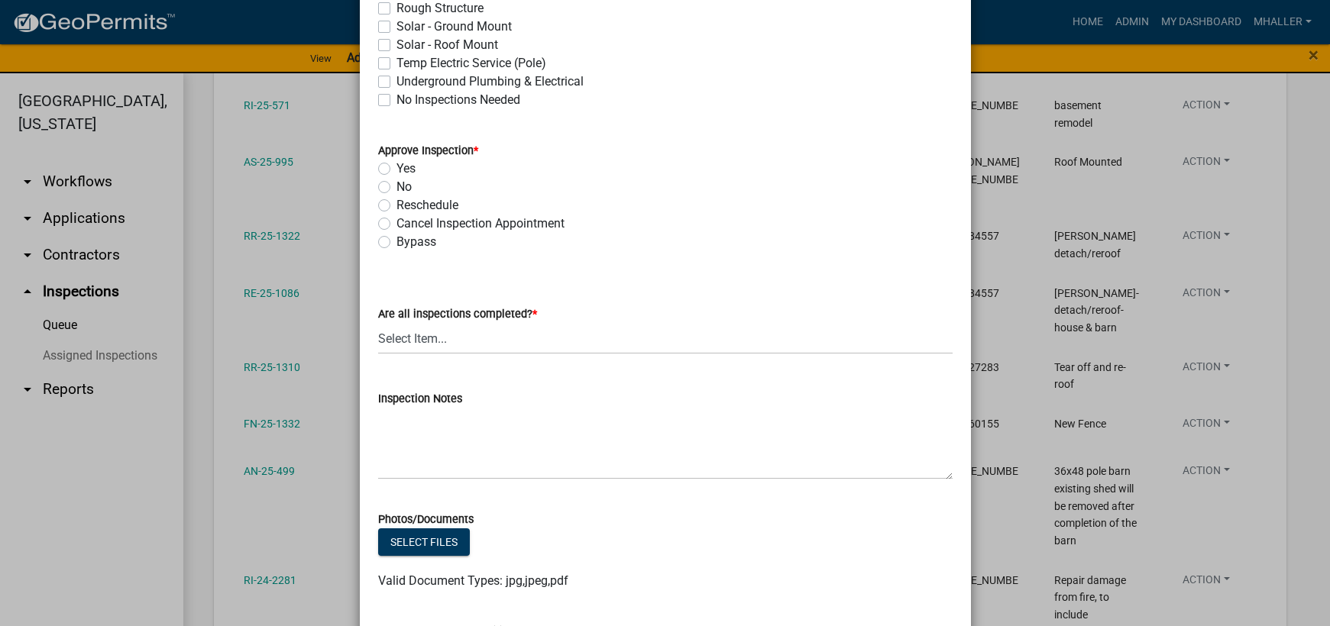
scroll to position [611, 0]
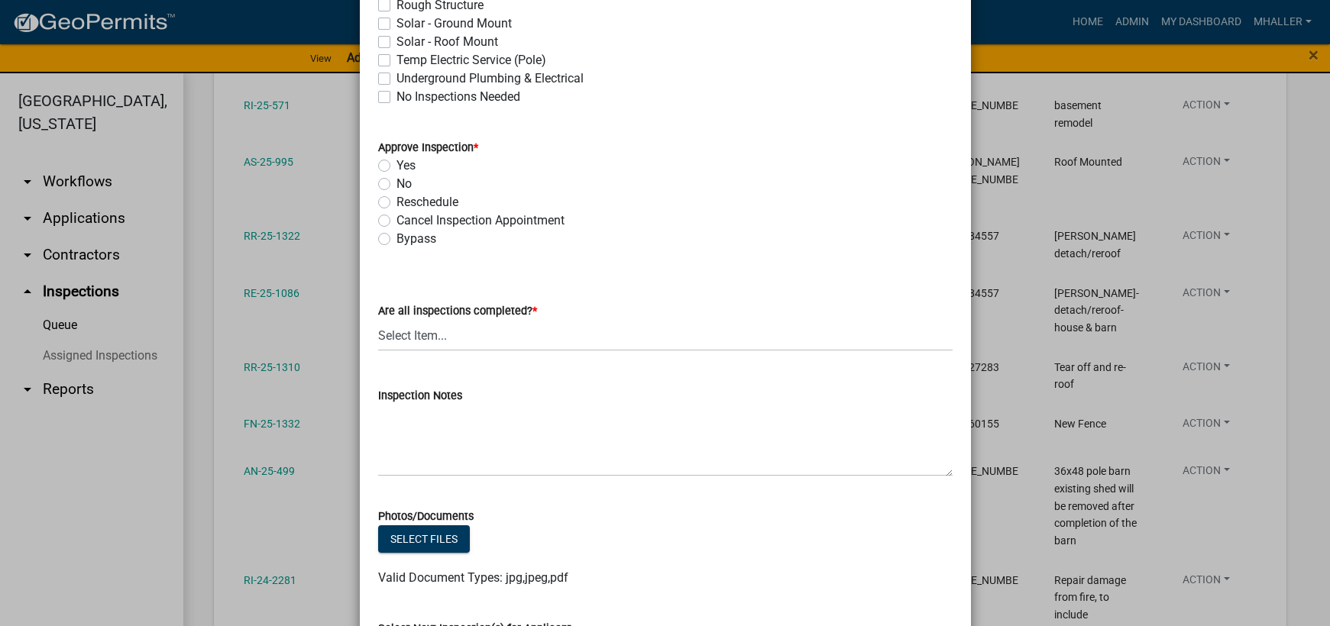
drag, startPoint x: 379, startPoint y: 166, endPoint x: 401, endPoint y: 189, distance: 32.4
click at [396, 166] on label "Yes" at bounding box center [405, 166] width 19 height 18
click at [396, 166] on input "Yes" at bounding box center [401, 162] width 10 height 10
radio input "true"
click at [503, 332] on select "Select Item... Yes - All Inspections Have Been Completed No - More Inspections …" at bounding box center [665, 335] width 574 height 31
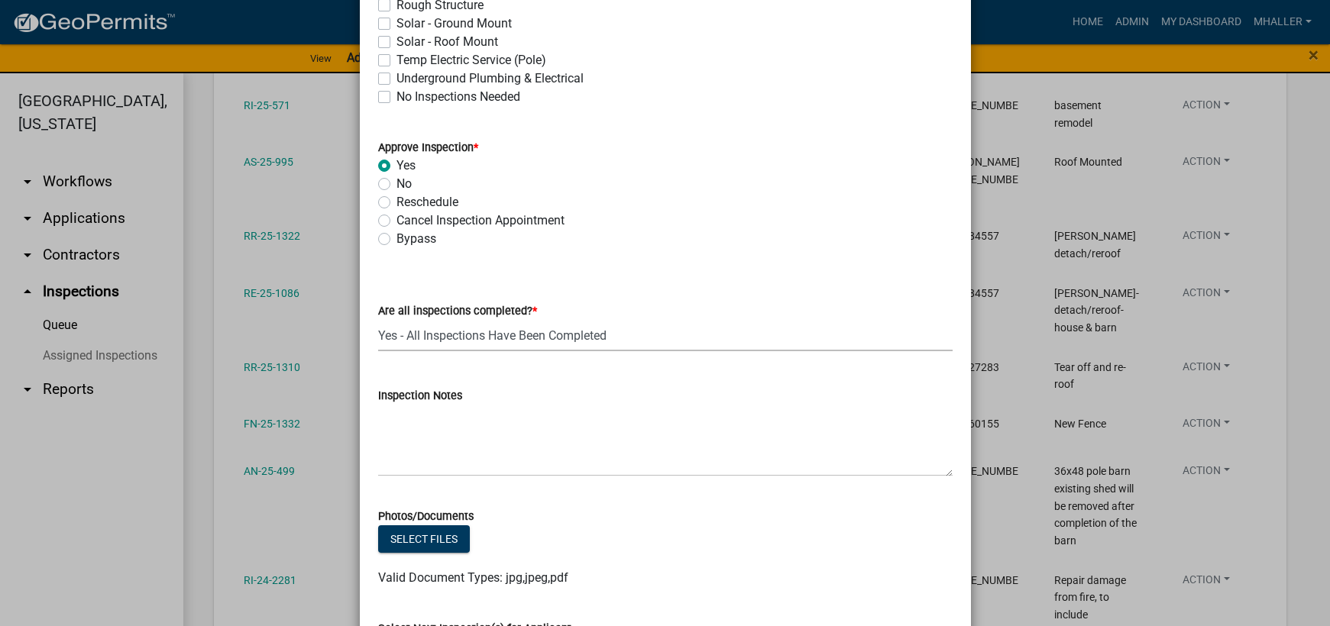
click at [378, 320] on select "Select Item... Yes - All Inspections Have Been Completed No - More Inspections …" at bounding box center [665, 335] width 574 height 31
select select "9a8ccc90-dcd1-4d2c-ac64-5460e8d85408"
click at [510, 433] on textarea "Inspection Notes" at bounding box center [665, 441] width 574 height 72
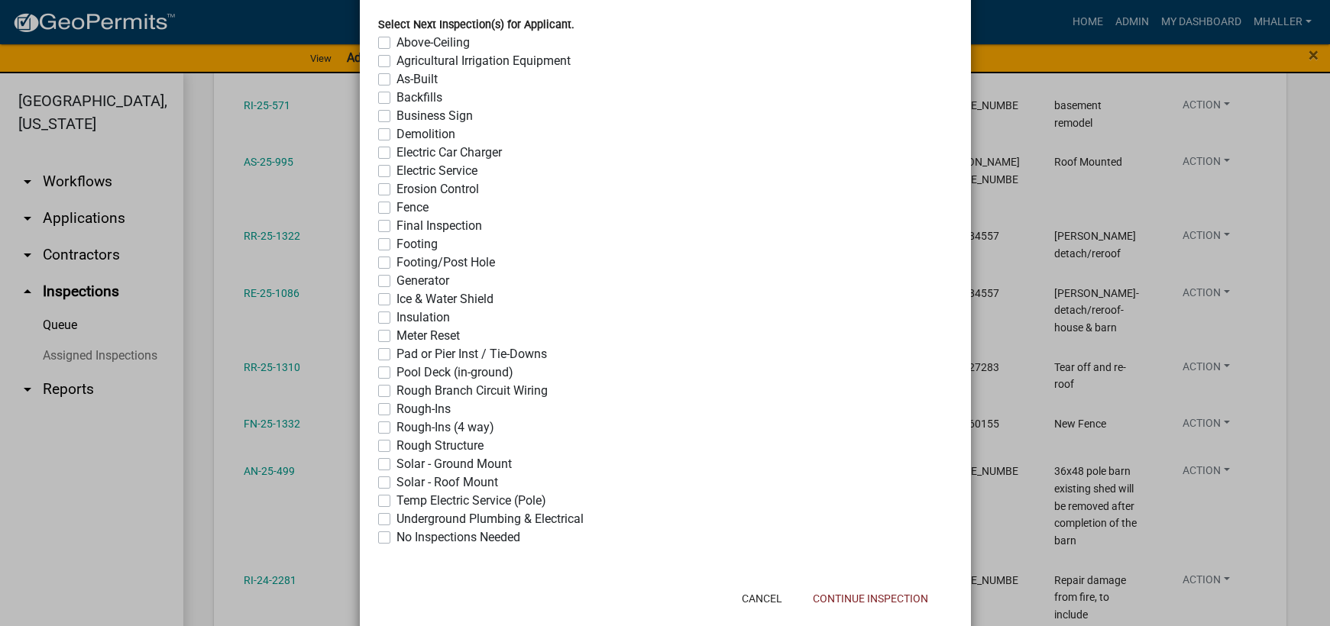
scroll to position [1246, 0]
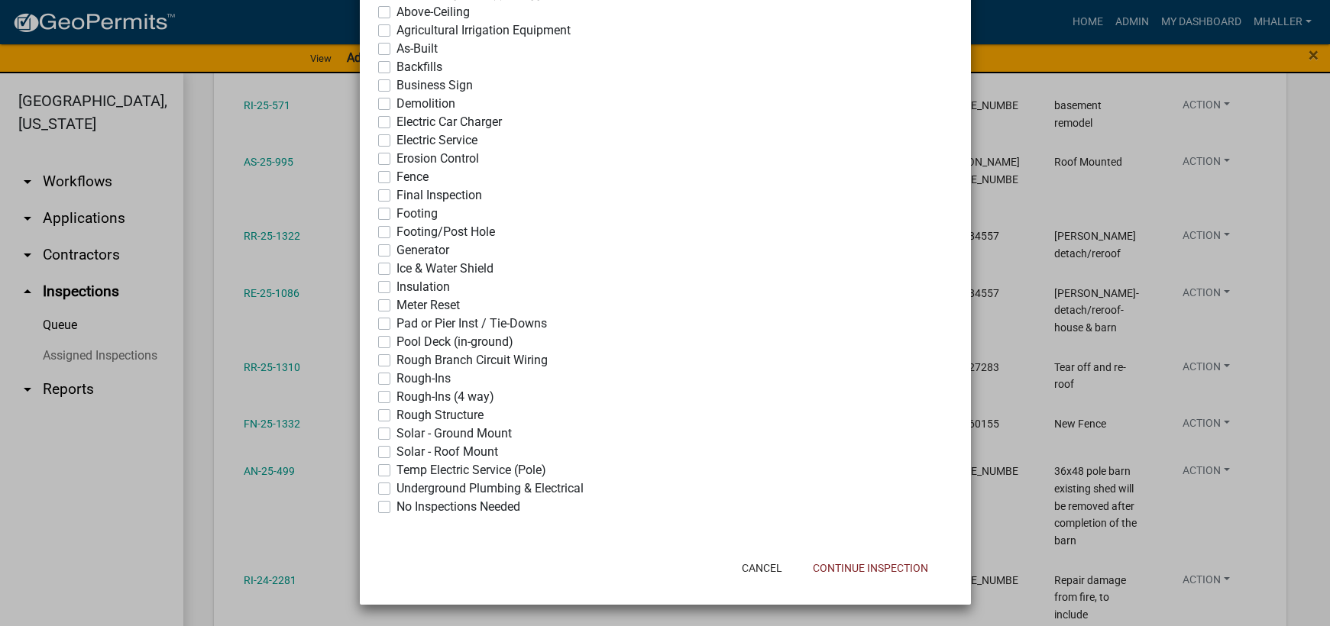
type textarea "complete and occupied"
drag, startPoint x: 377, startPoint y: 506, endPoint x: 602, endPoint y: 565, distance: 233.1
click at [396, 505] on label "No Inspections Needed" at bounding box center [458, 507] width 124 height 18
click at [396, 505] on input "No Inspections Needed" at bounding box center [401, 503] width 10 height 10
checkbox input "true"
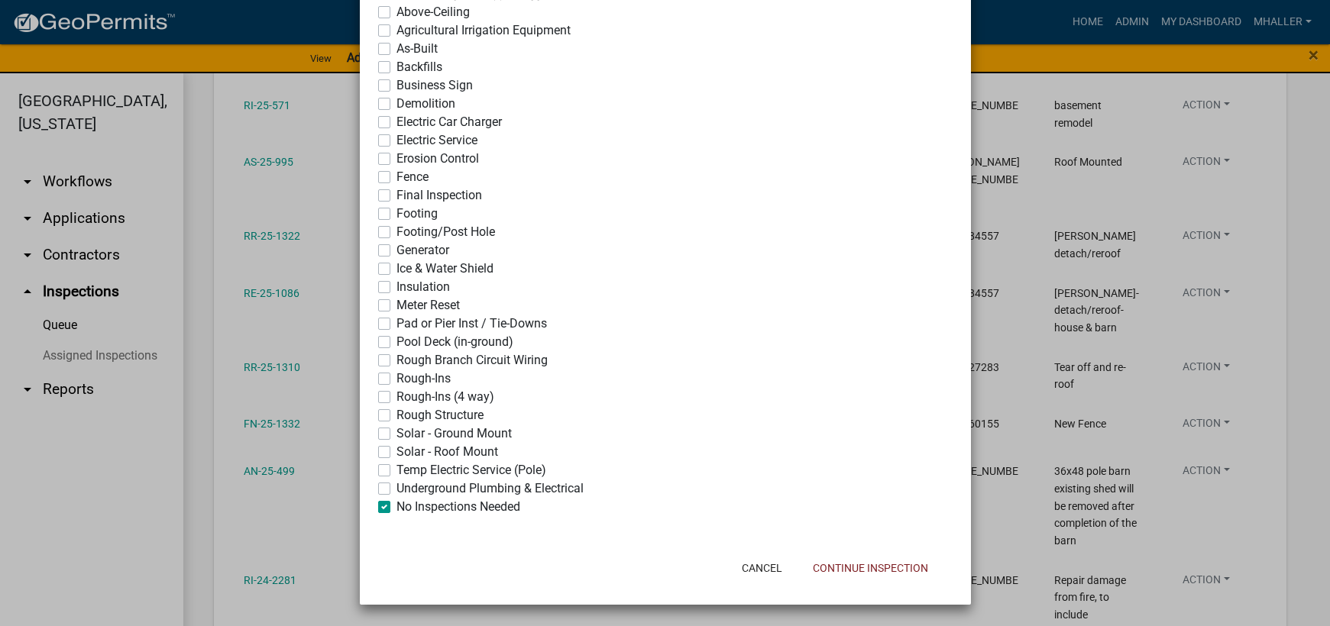
checkbox input "false"
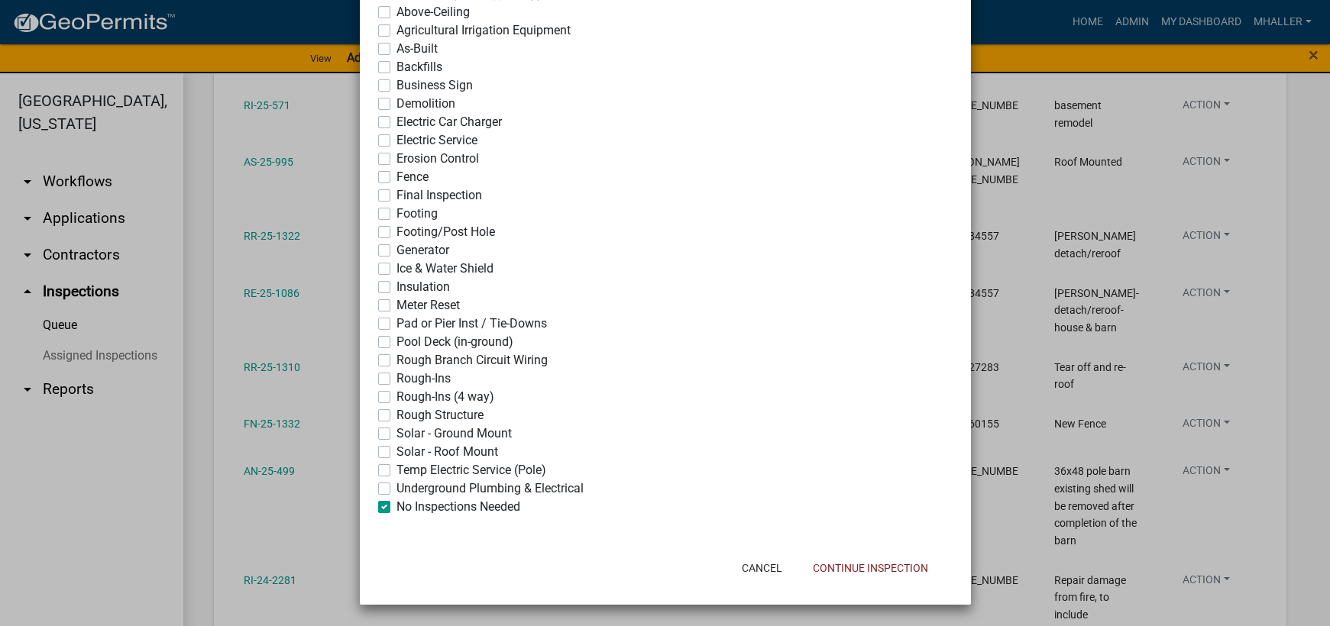
checkbox input "false"
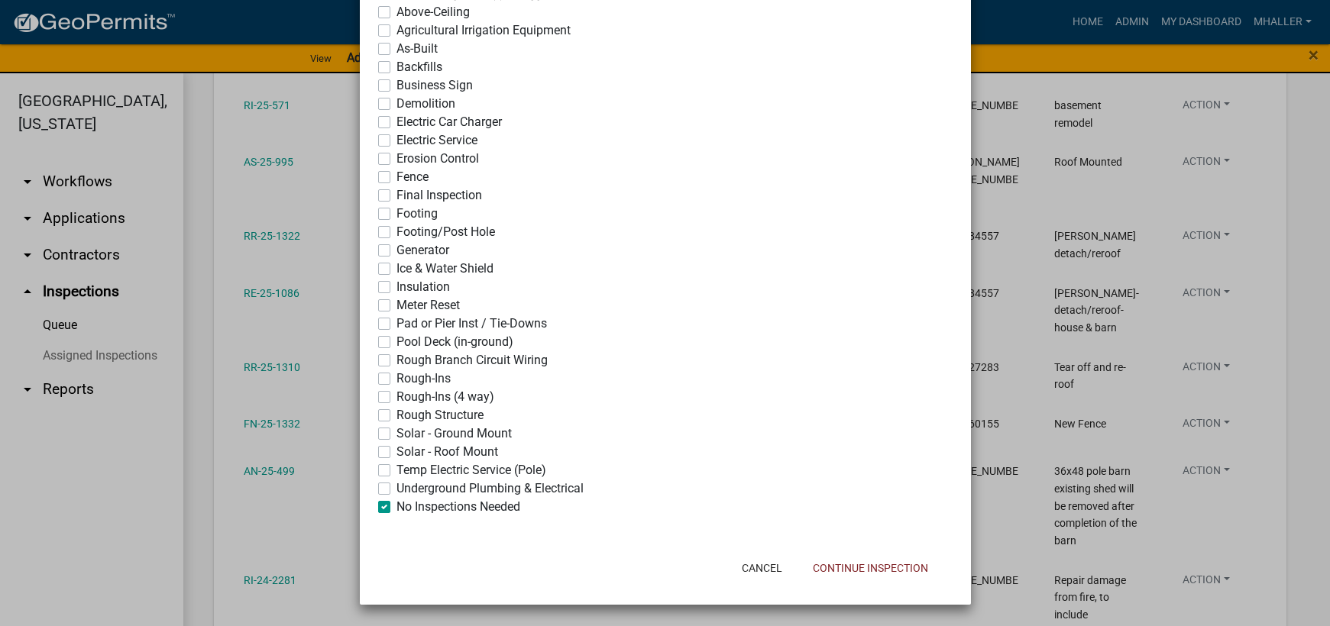
checkbox input "false"
click at [878, 569] on button "Continue Inspection" at bounding box center [871, 568] width 140 height 27
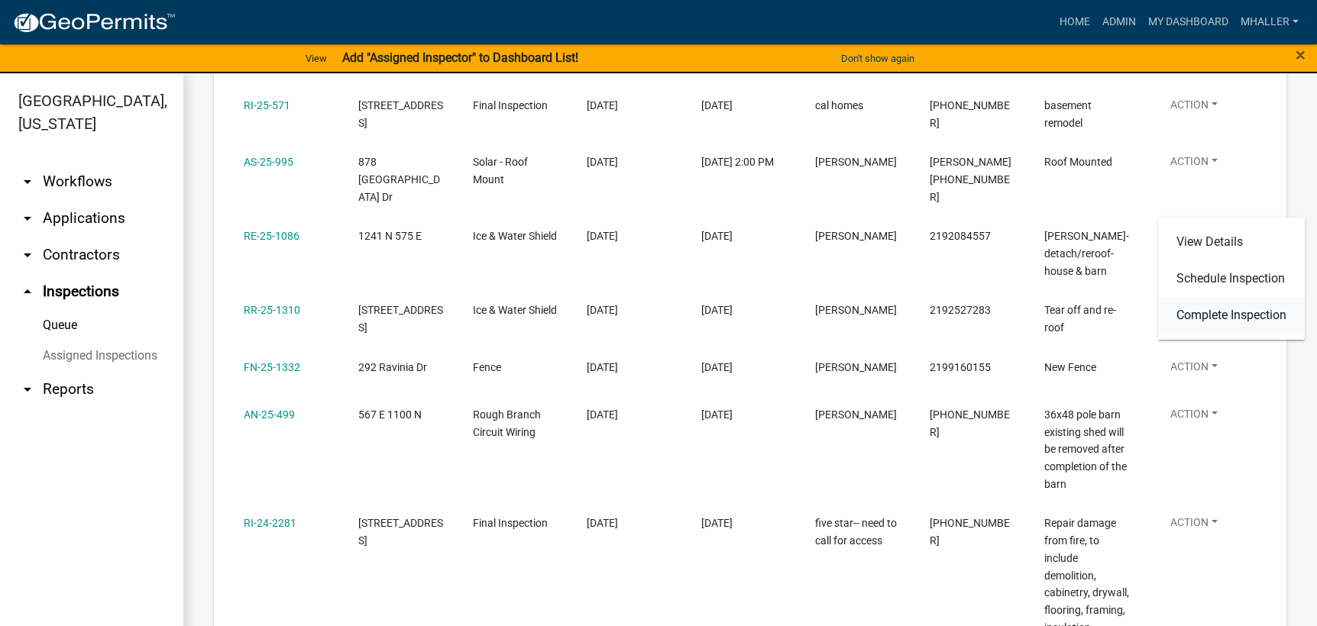
click at [1225, 315] on link "Complete Inspection" at bounding box center [1231, 315] width 147 height 37
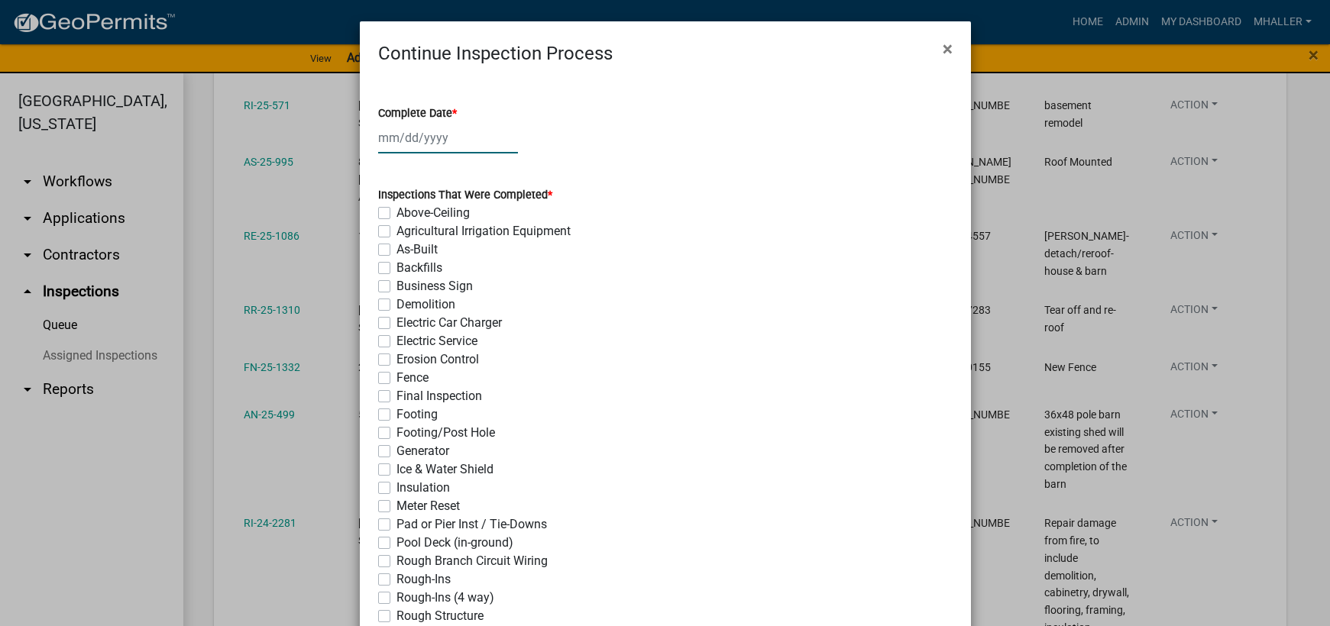
click at [435, 137] on div at bounding box center [448, 137] width 140 height 31
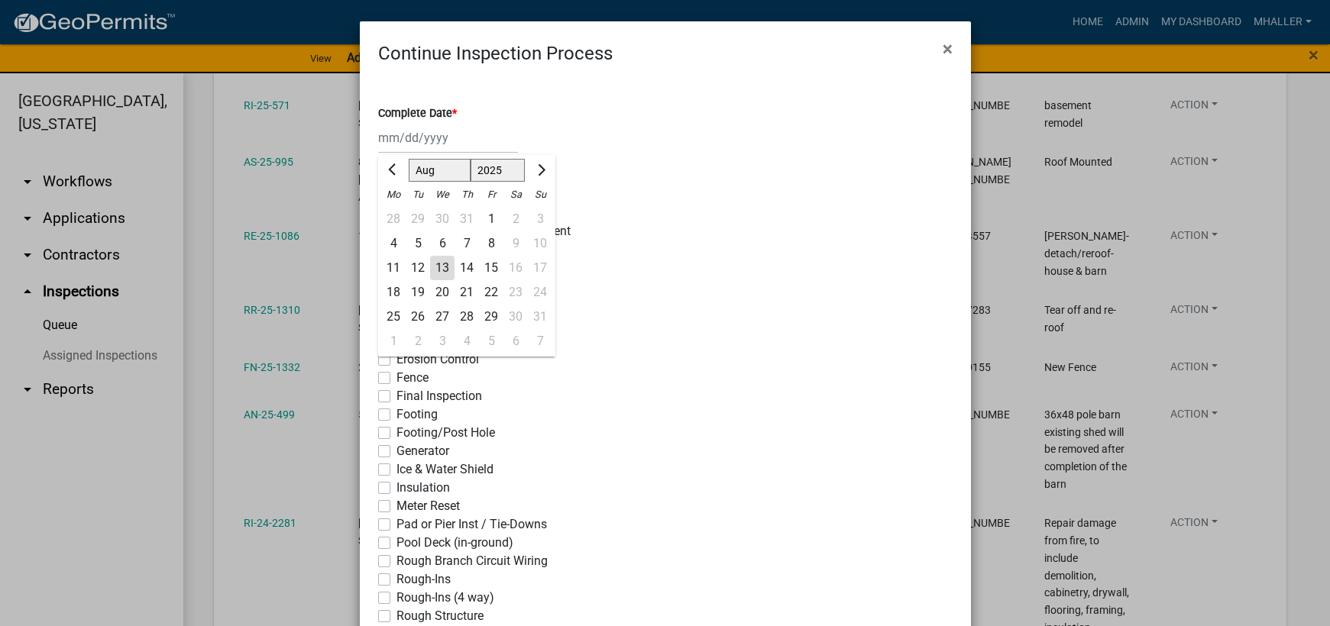
click at [435, 270] on div "13" at bounding box center [442, 268] width 24 height 24
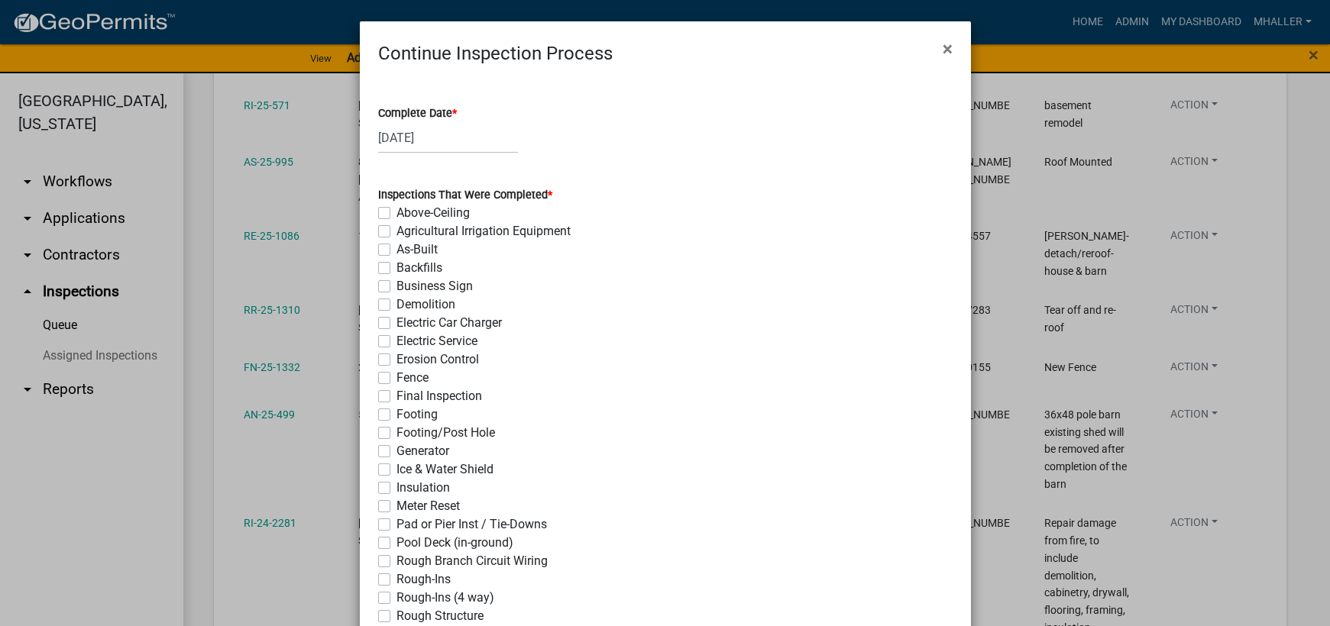
click at [396, 469] on label "Ice & Water Shield" at bounding box center [444, 470] width 97 height 18
click at [396, 469] on input "Ice & Water Shield" at bounding box center [401, 466] width 10 height 10
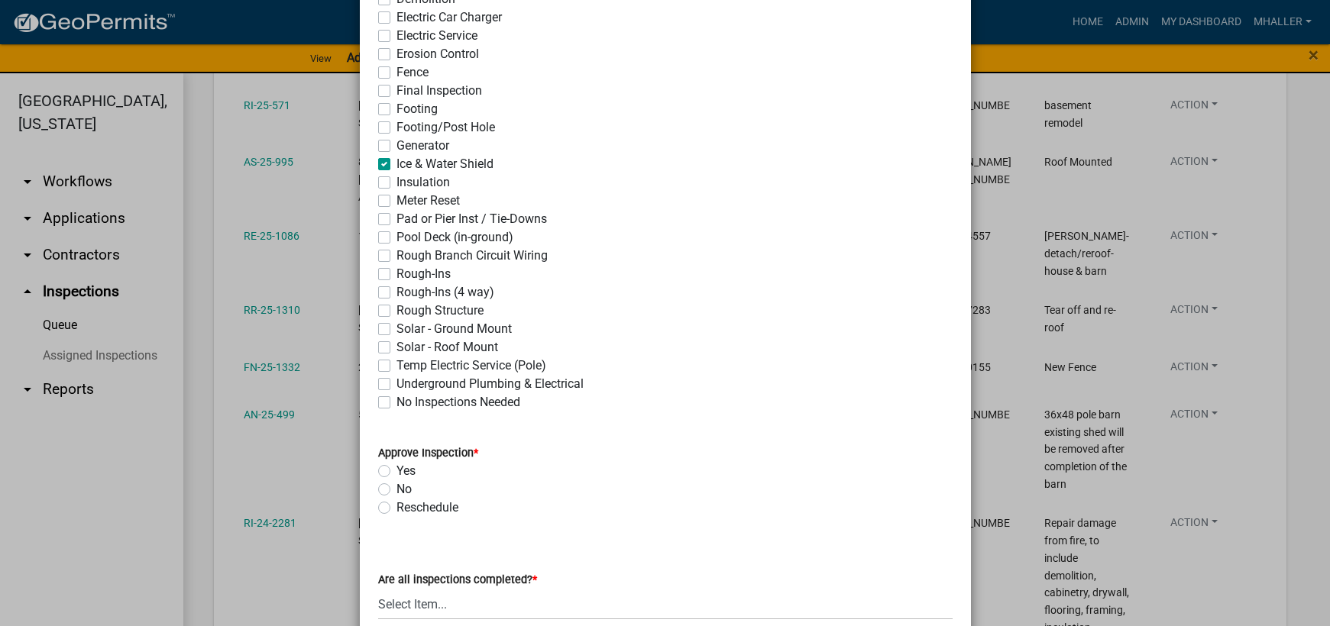
scroll to position [611, 0]
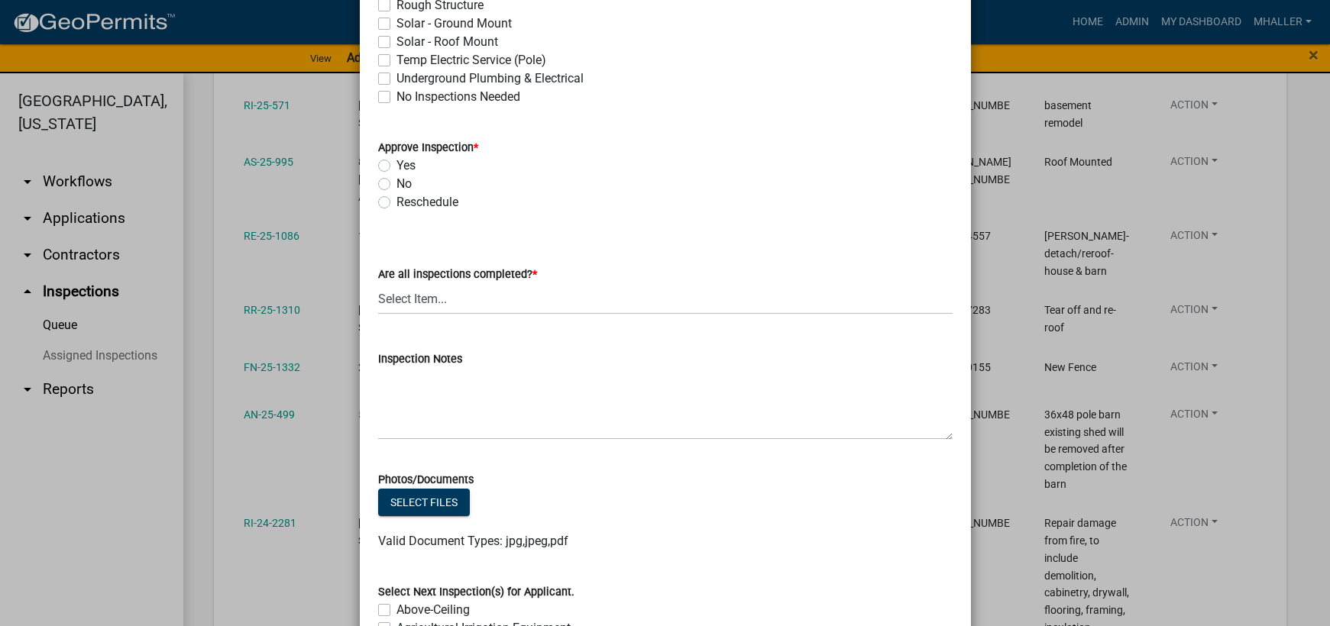
click at [396, 163] on label "Yes" at bounding box center [405, 166] width 19 height 18
click at [396, 163] on input "Yes" at bounding box center [401, 162] width 10 height 10
click at [448, 302] on select "Select Item... Yes - All Inspections Have Been Completed No - More Inspections …" at bounding box center [665, 298] width 574 height 31
click at [378, 283] on select "Select Item... Yes - All Inspections Have Been Completed No - More Inspections …" at bounding box center [665, 298] width 574 height 31
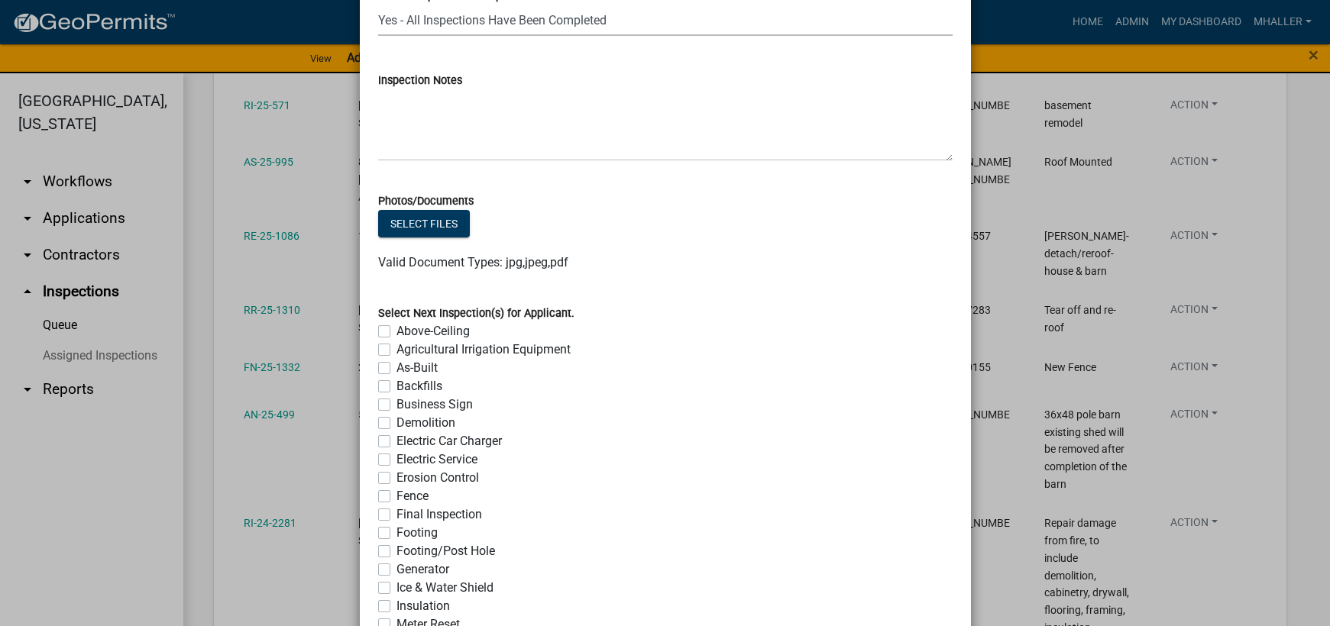
scroll to position [827, 0]
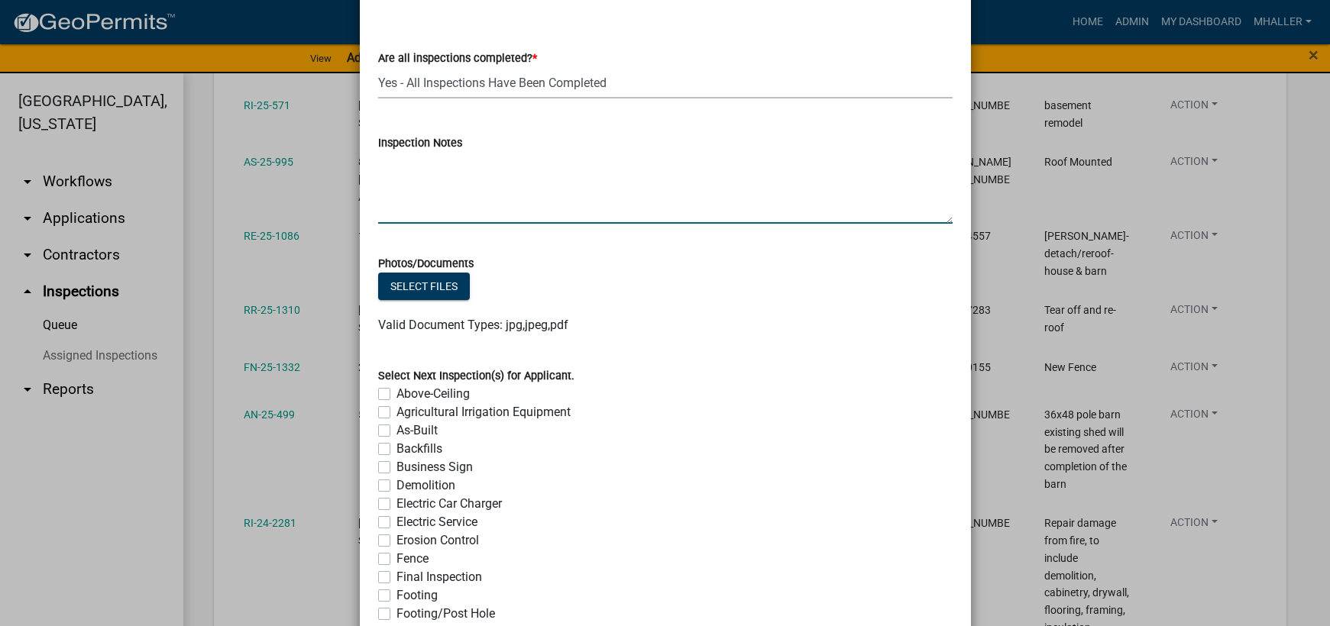
click at [394, 202] on textarea "Inspection Notes" at bounding box center [665, 188] width 574 height 72
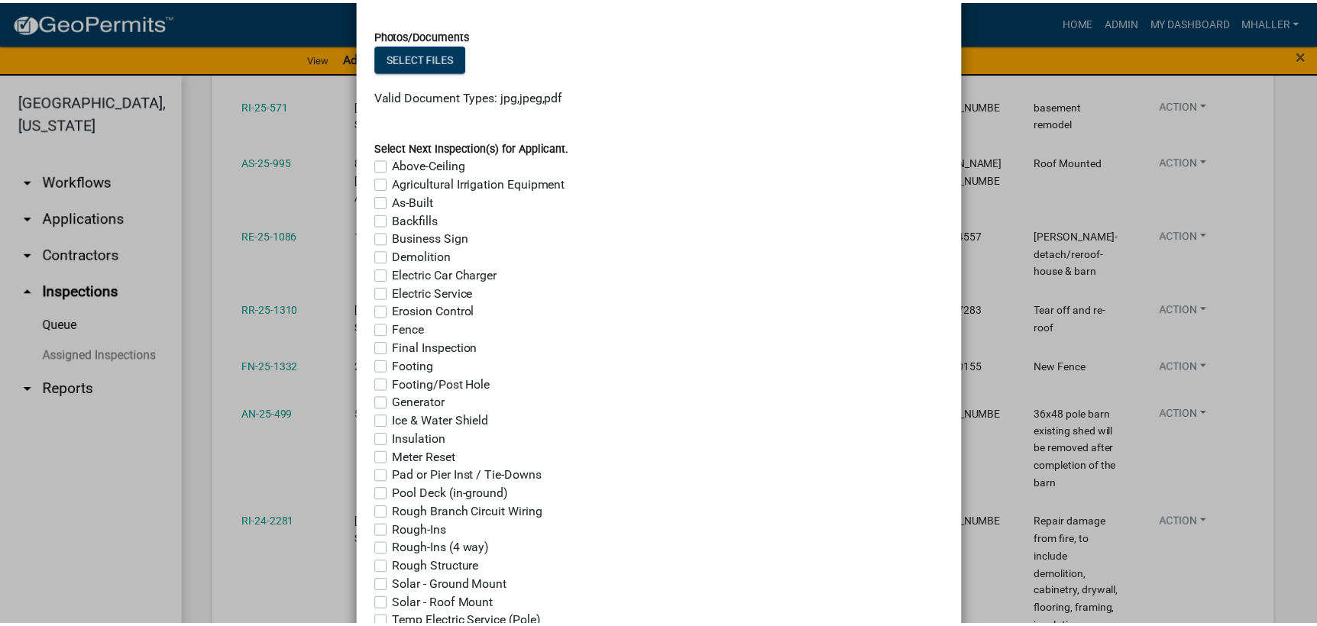
scroll to position [1209, 0]
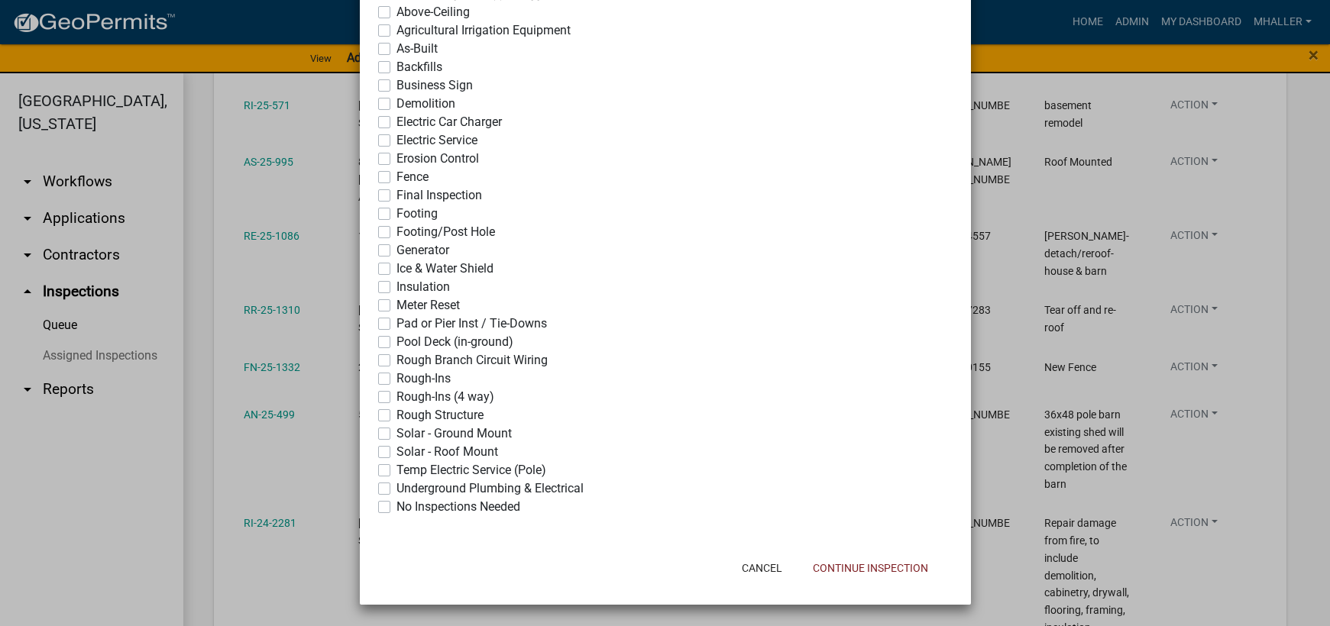
drag, startPoint x: 380, startPoint y: 507, endPoint x: 519, endPoint y: 562, distance: 148.8
click at [396, 508] on label "No Inspections Needed" at bounding box center [458, 507] width 124 height 18
click at [396, 508] on input "No Inspections Needed" at bounding box center [401, 503] width 10 height 10
click at [817, 571] on button "Continue Inspection" at bounding box center [871, 568] width 140 height 27
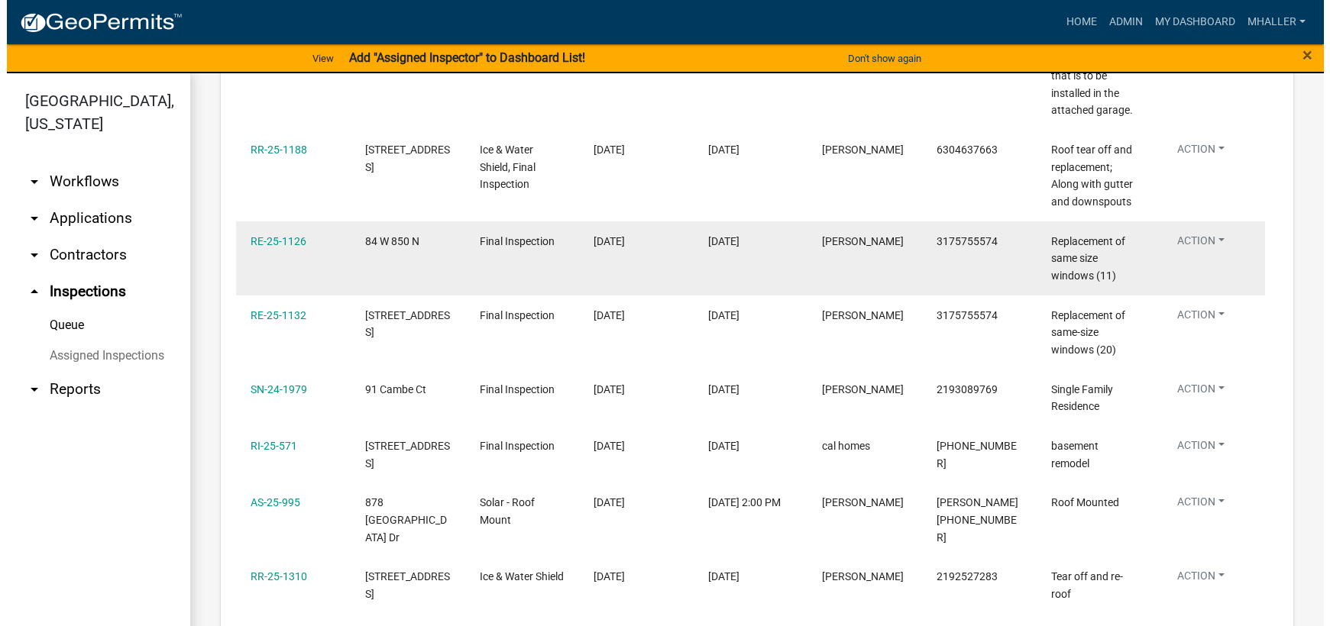
scroll to position [535, 0]
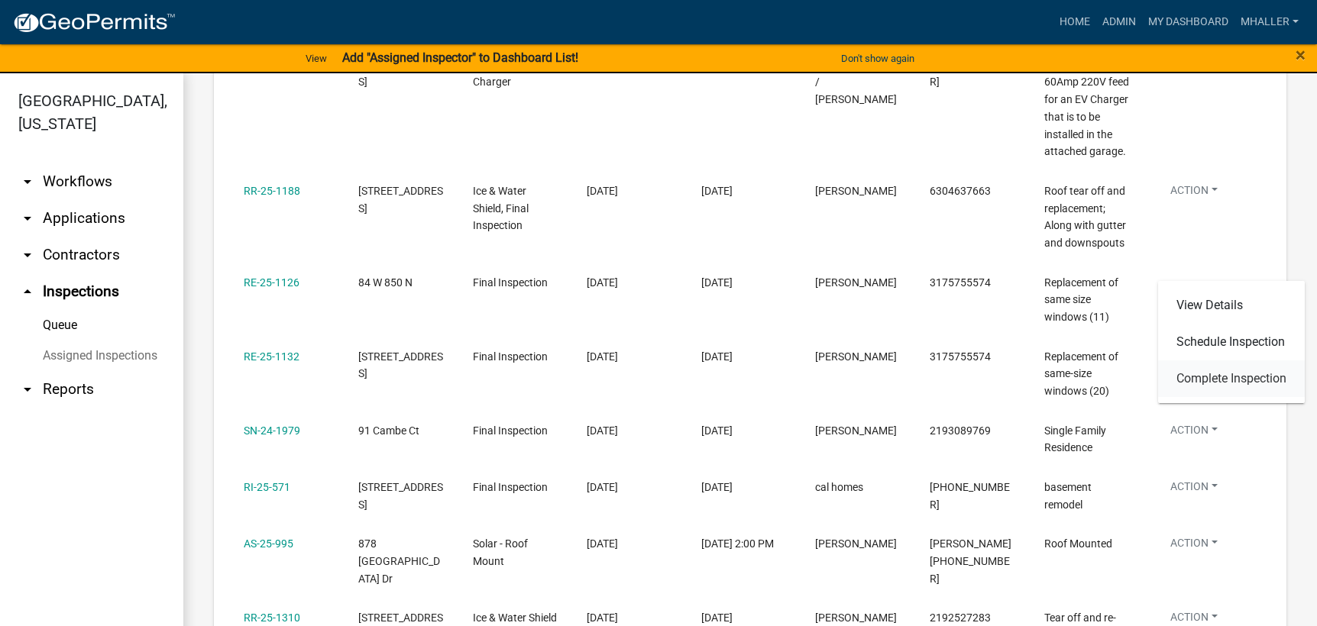
click at [1215, 377] on link "Complete Inspection" at bounding box center [1231, 379] width 147 height 37
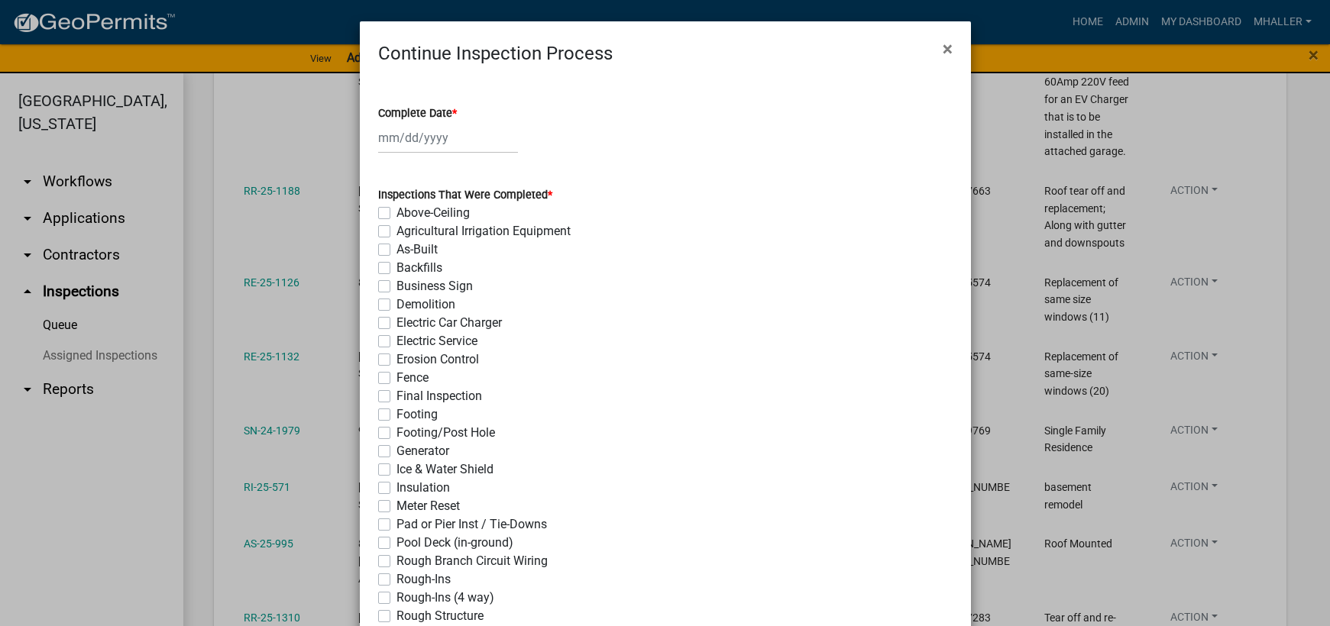
click at [436, 142] on div at bounding box center [448, 137] width 140 height 31
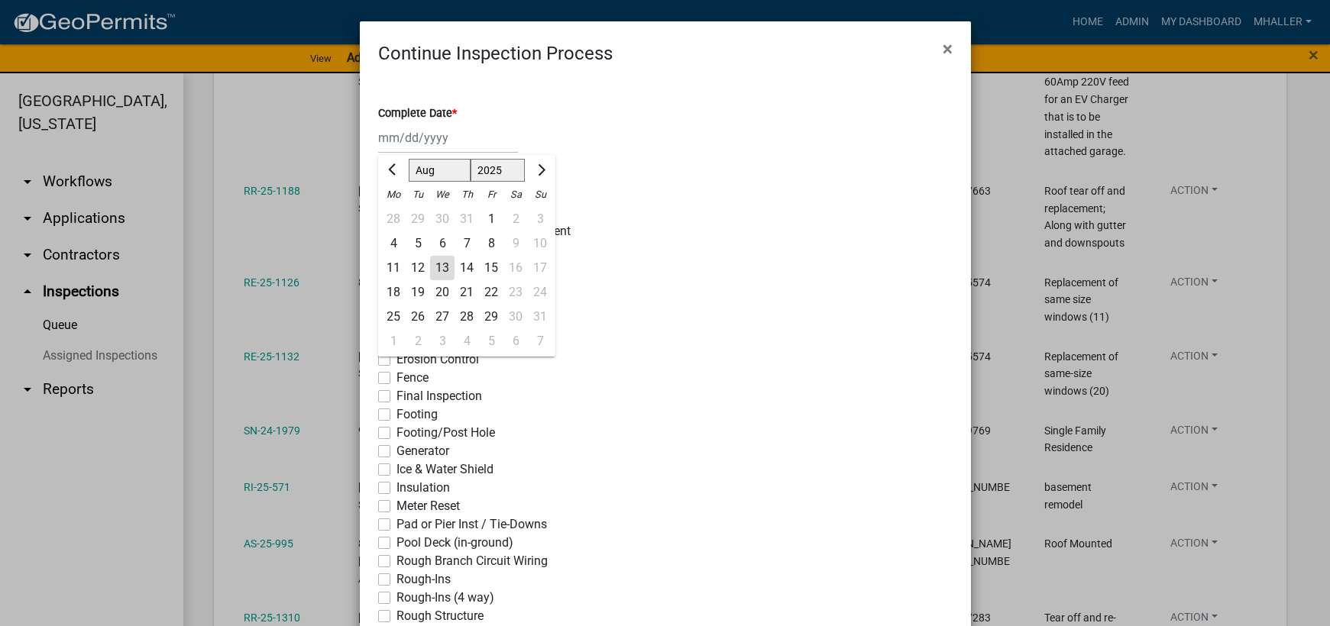
click at [434, 260] on div "13" at bounding box center [442, 268] width 24 height 24
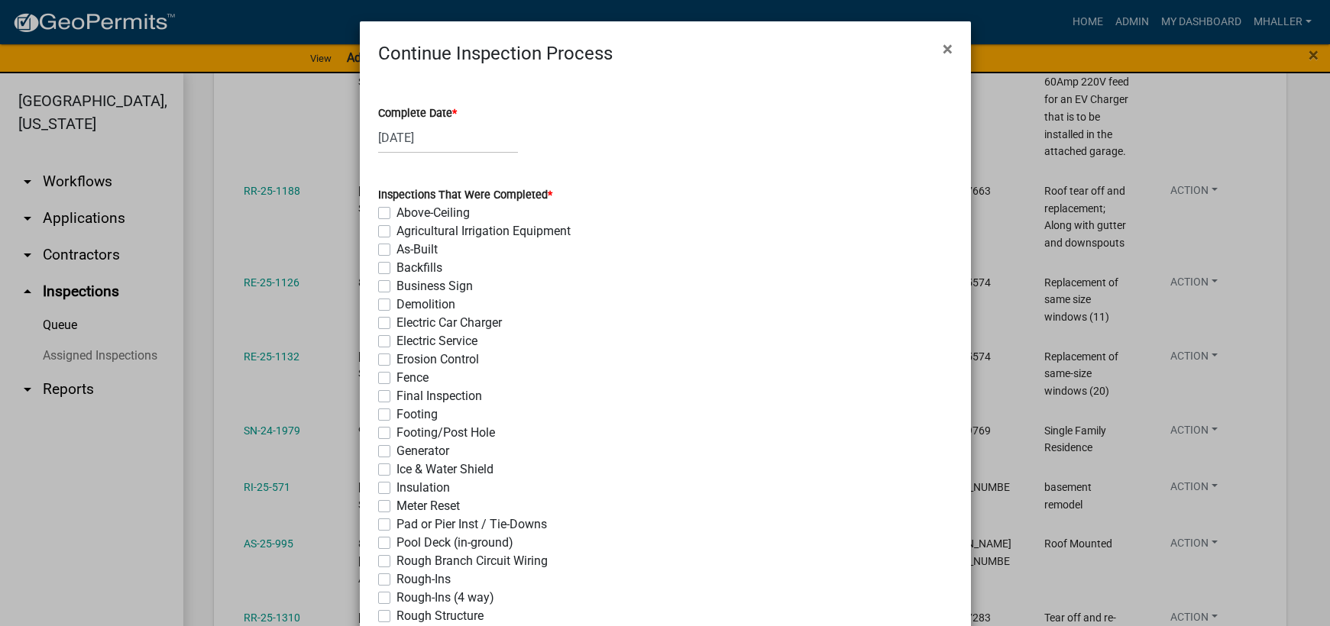
click at [396, 395] on label "Final Inspection" at bounding box center [439, 396] width 86 height 18
click at [396, 395] on input "Final Inspection" at bounding box center [401, 392] width 10 height 10
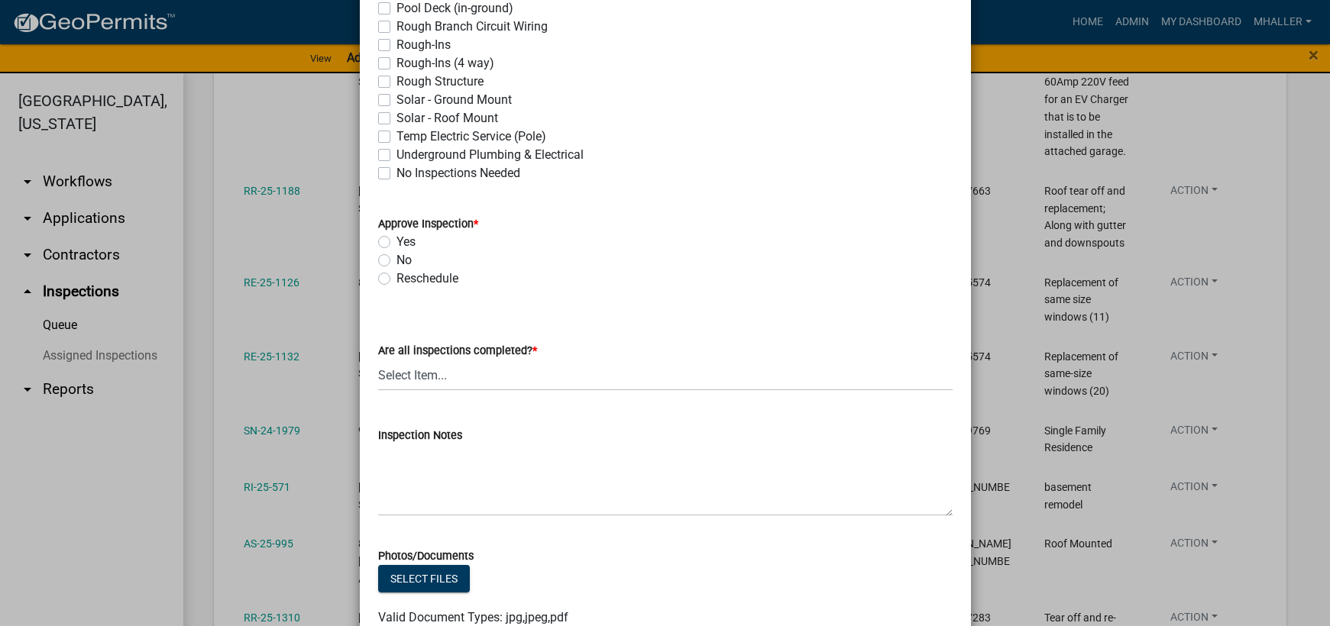
click at [396, 243] on label "Yes" at bounding box center [405, 242] width 19 height 18
click at [396, 243] on input "Yes" at bounding box center [401, 238] width 10 height 10
click at [445, 377] on select "Select Item... Yes - All Inspections Have Been Completed No - More Inspections …" at bounding box center [665, 375] width 574 height 31
click at [378, 360] on select "Select Item... Yes - All Inspections Have Been Completed No - More Inspections …" at bounding box center [665, 375] width 574 height 31
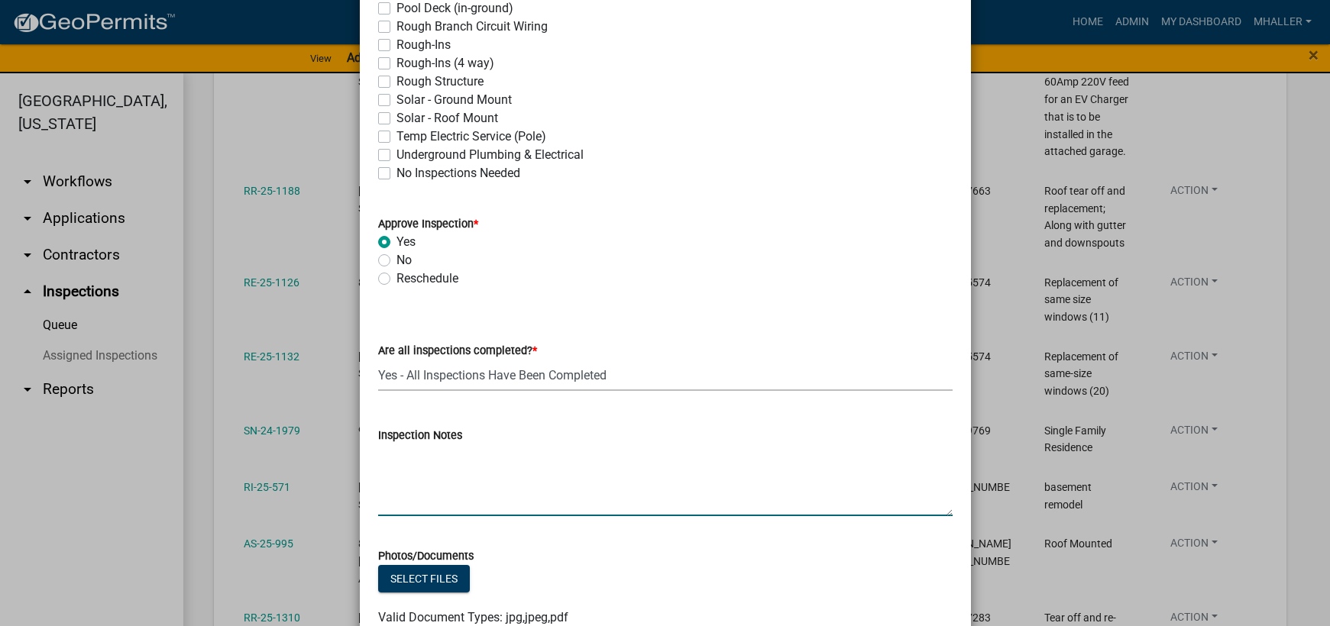
click at [425, 484] on textarea "Inspection Notes" at bounding box center [665, 481] width 574 height 72
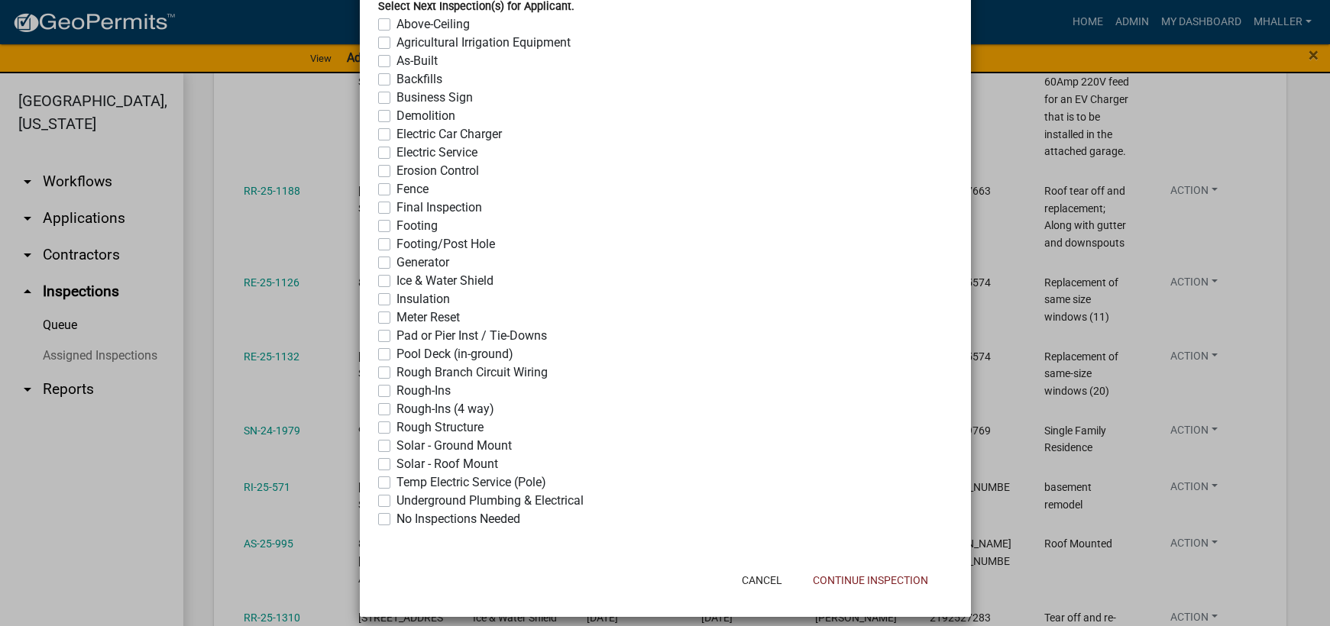
scroll to position [1209, 0]
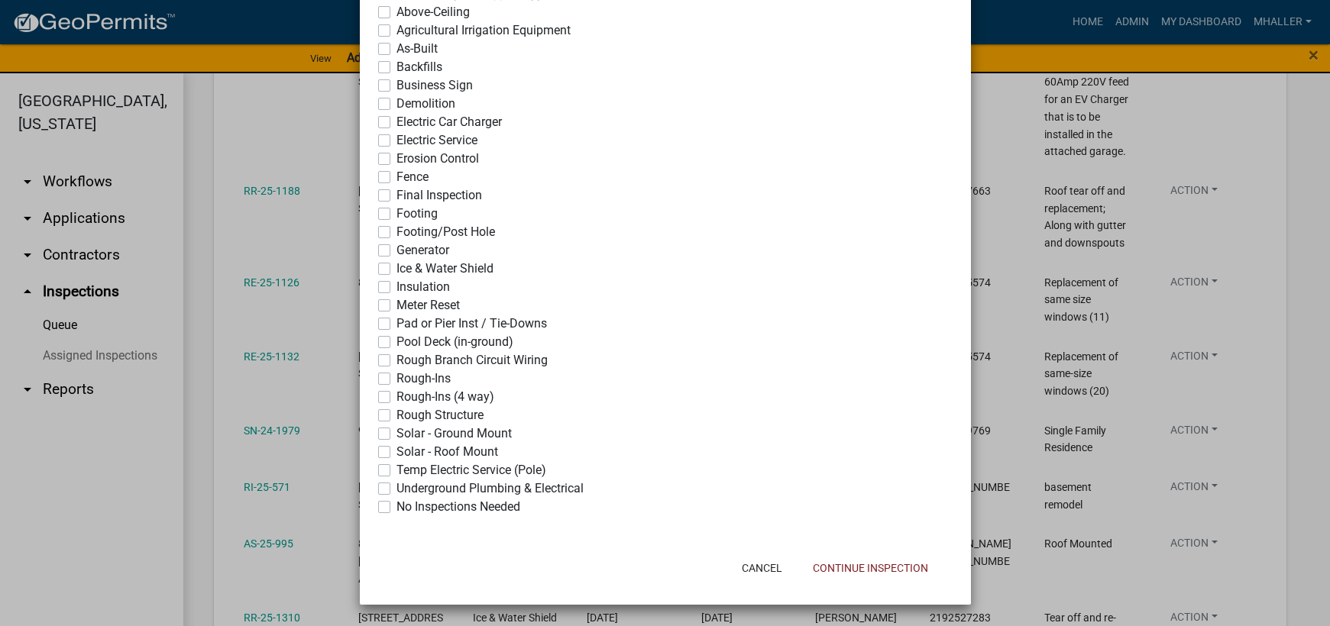
drag, startPoint x: 374, startPoint y: 507, endPoint x: 601, endPoint y: 520, distance: 227.2
click at [396, 508] on label "No Inspections Needed" at bounding box center [458, 507] width 124 height 18
click at [396, 508] on input "No Inspections Needed" at bounding box center [401, 503] width 10 height 10
click at [872, 565] on button "Continue Inspection" at bounding box center [871, 568] width 140 height 27
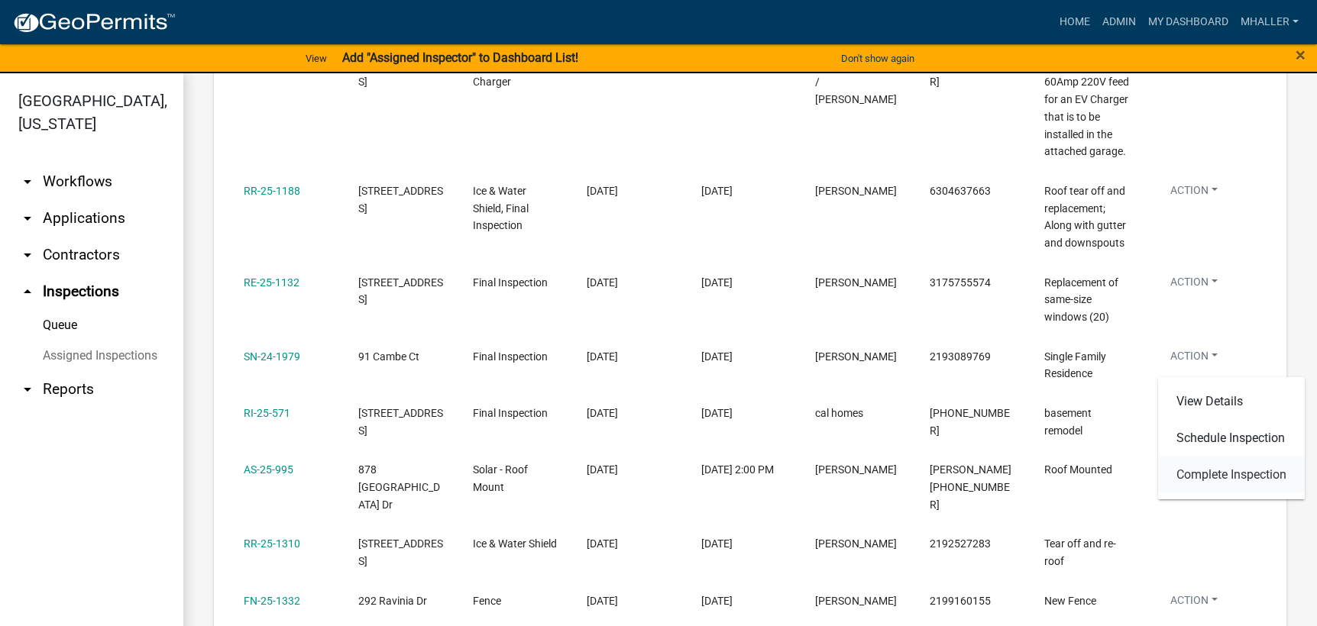
click at [1208, 477] on link "Complete Inspection" at bounding box center [1231, 475] width 147 height 37
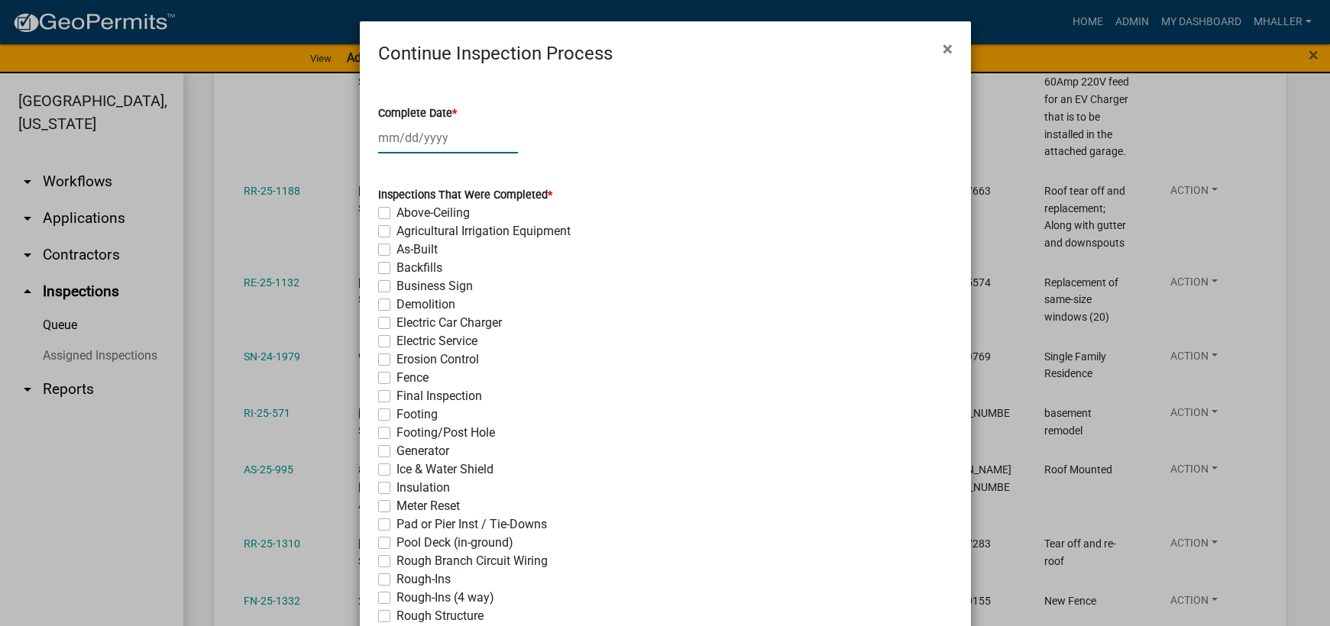
click at [425, 142] on div at bounding box center [448, 137] width 140 height 31
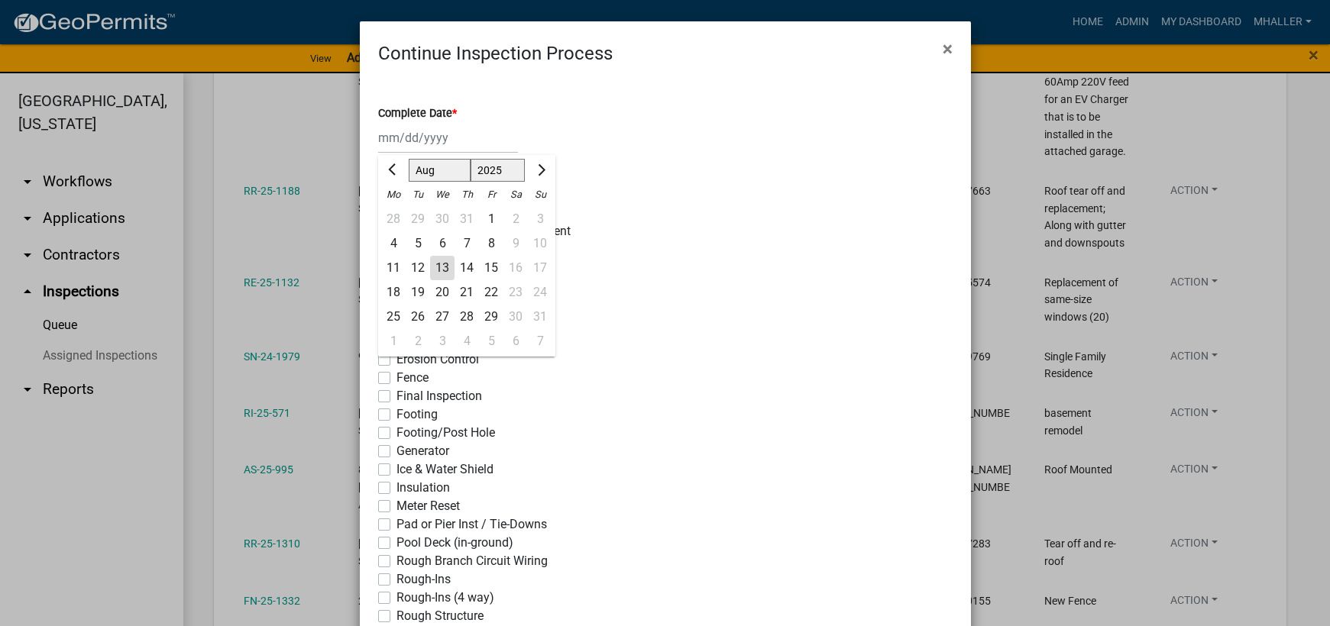
click at [437, 267] on div "13" at bounding box center [442, 268] width 24 height 24
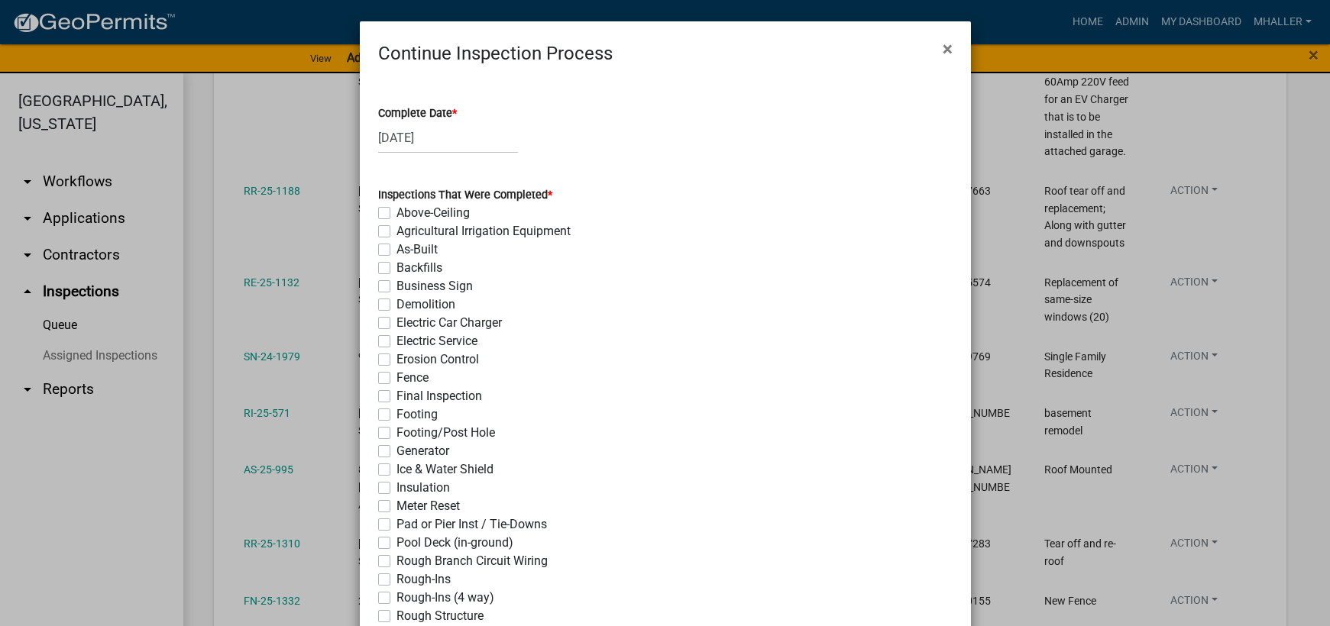
click at [396, 471] on label "Ice & Water Shield" at bounding box center [444, 470] width 97 height 18
click at [396, 471] on input "Ice & Water Shield" at bounding box center [401, 466] width 10 height 10
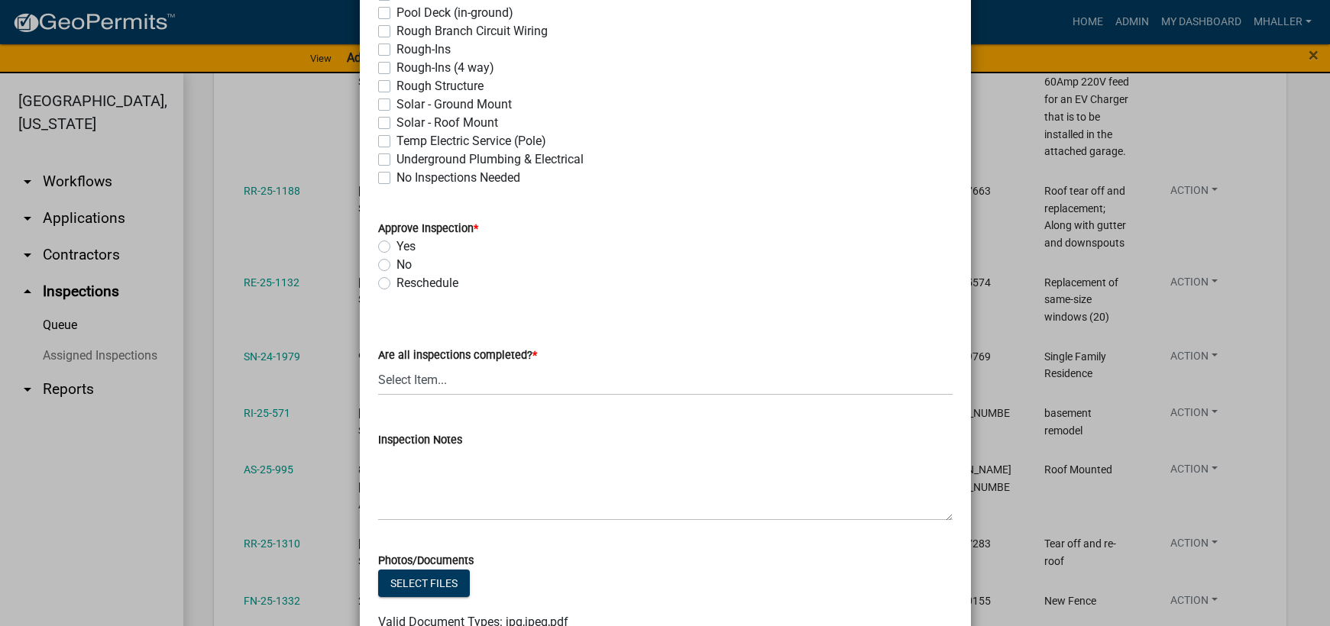
scroll to position [535, 0]
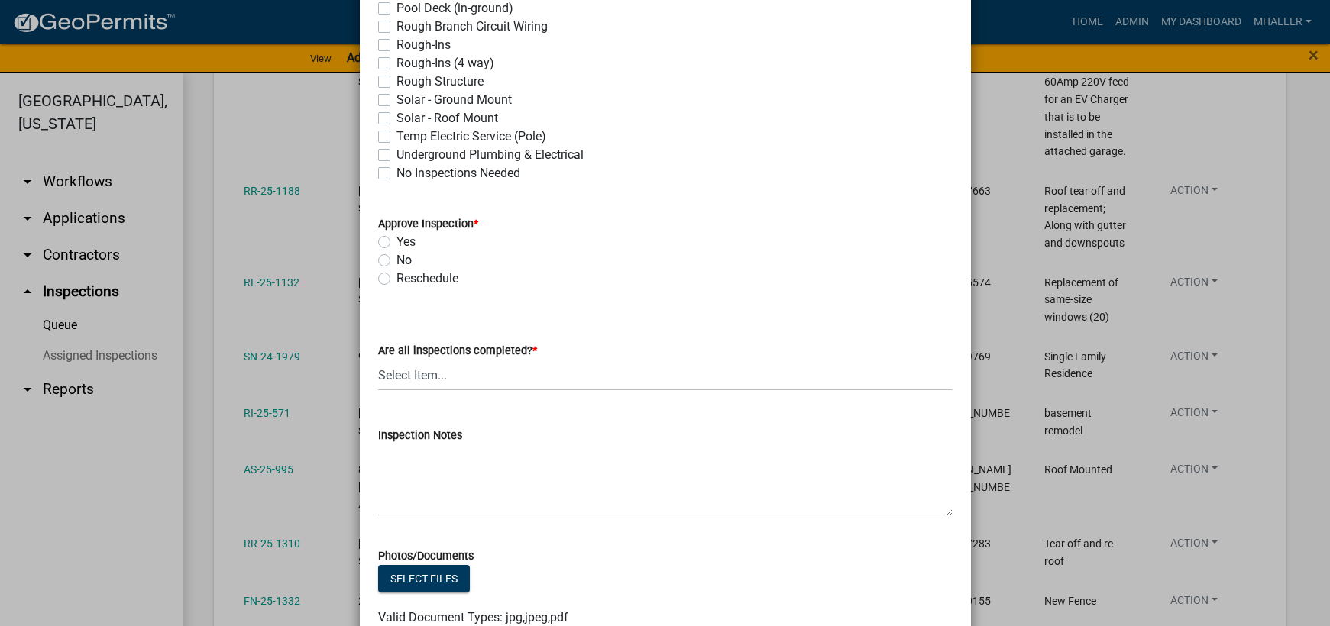
click at [396, 243] on label "Yes" at bounding box center [405, 242] width 19 height 18
click at [396, 243] on input "Yes" at bounding box center [401, 238] width 10 height 10
click at [486, 384] on select "Select Item... Yes - All Inspections Have Been Completed No - More Inspections …" at bounding box center [665, 375] width 574 height 31
click at [378, 360] on select "Select Item... Yes - All Inspections Have Been Completed No - More Inspections …" at bounding box center [665, 375] width 574 height 31
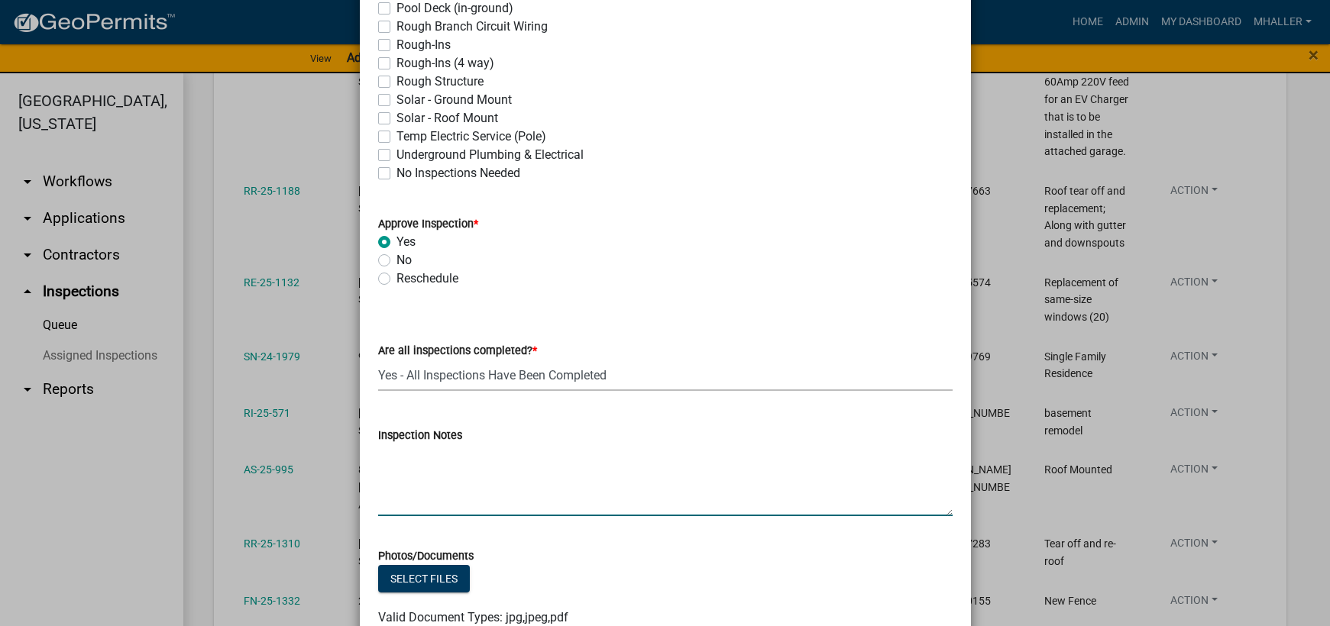
click at [496, 479] on textarea "Inspection Notes" at bounding box center [665, 481] width 574 height 72
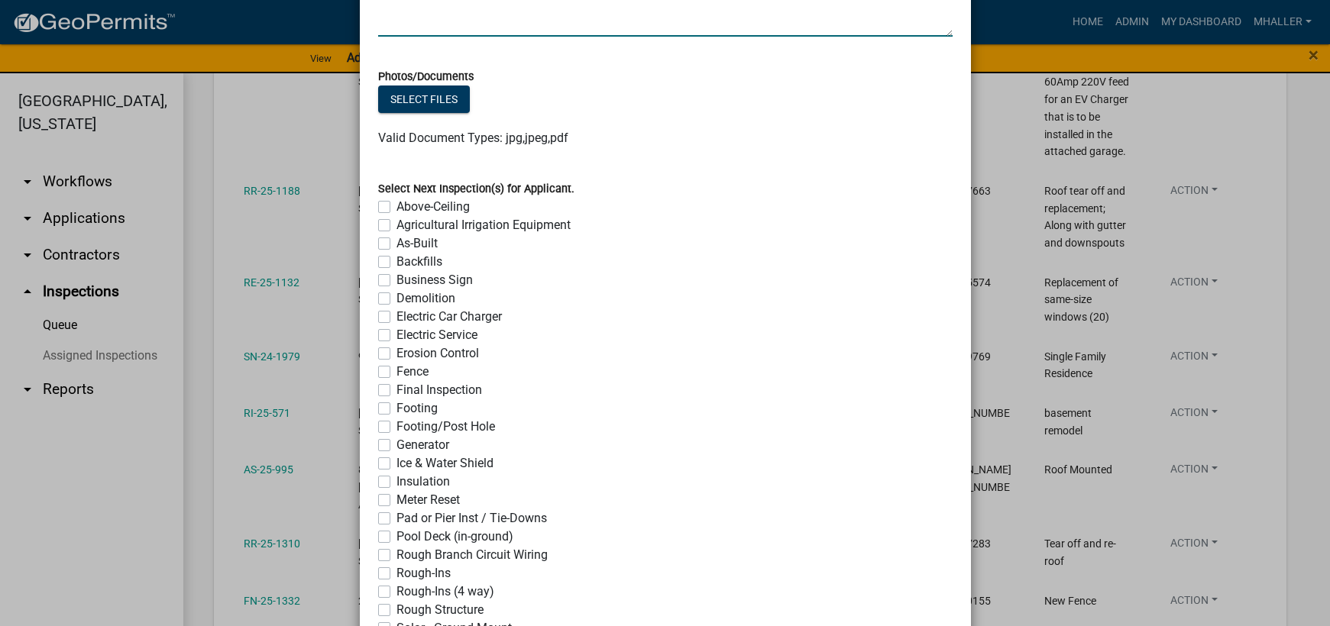
scroll to position [1146, 0]
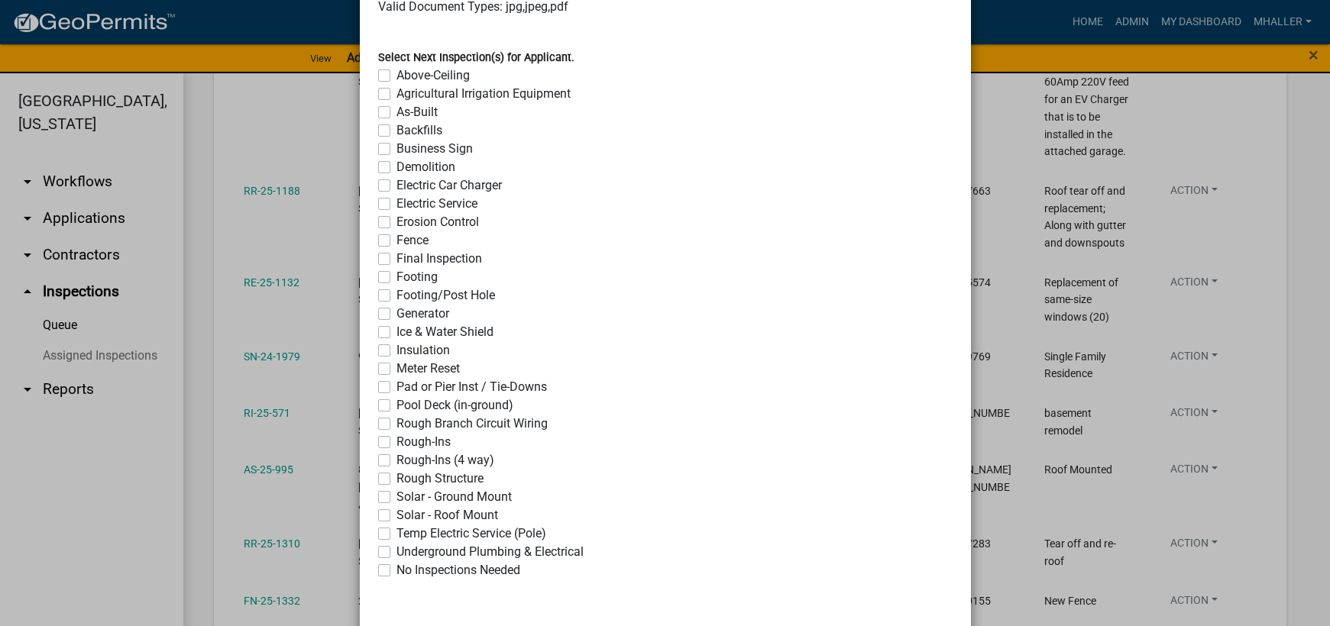
click at [396, 573] on label "No Inspections Needed" at bounding box center [458, 570] width 124 height 18
click at [396, 571] on input "No Inspections Needed" at bounding box center [401, 566] width 10 height 10
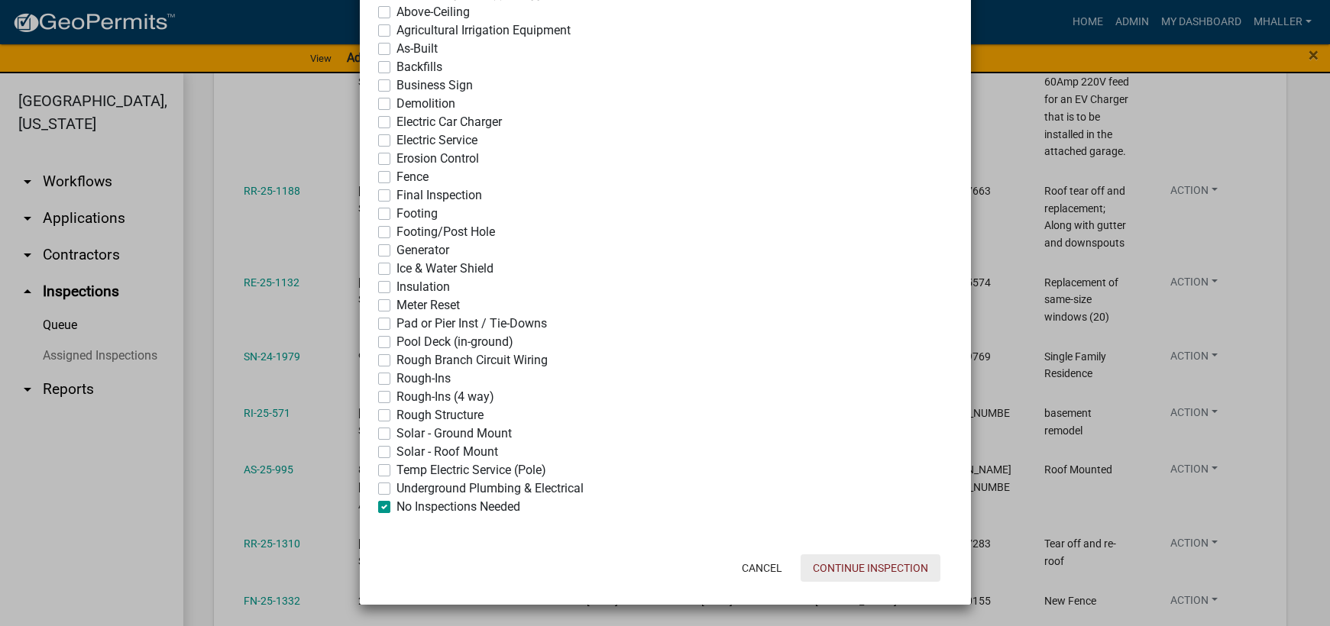
click at [836, 573] on button "Continue Inspection" at bounding box center [871, 568] width 140 height 27
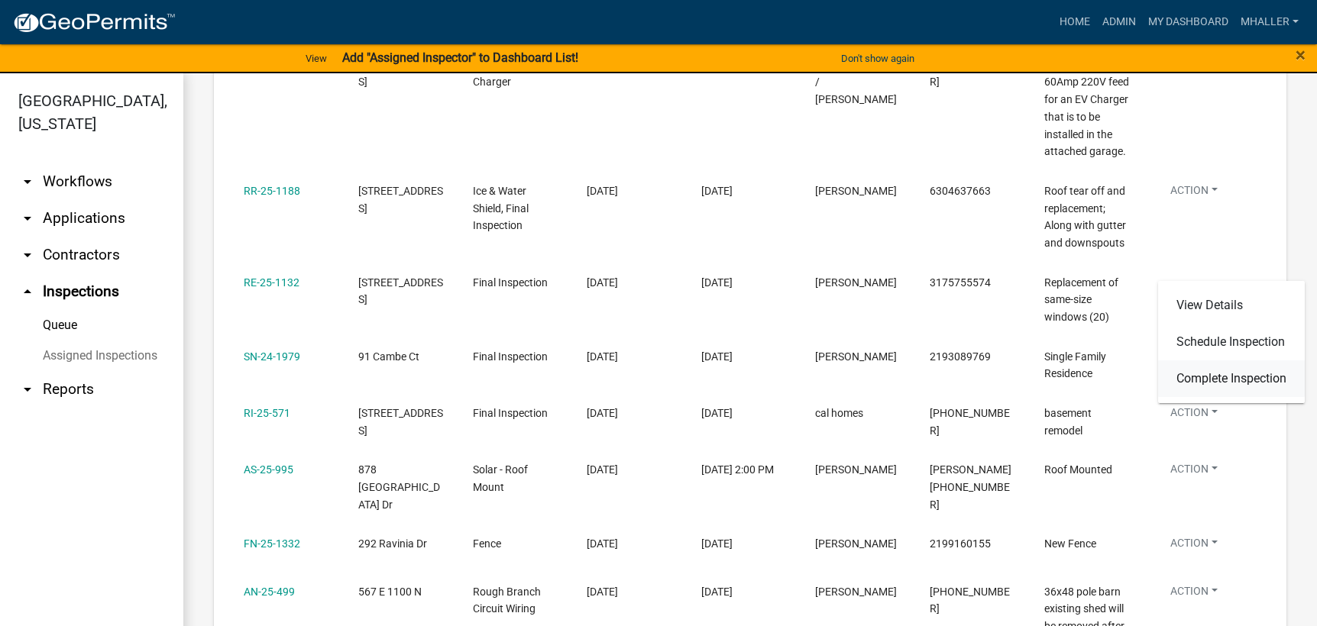
click at [1221, 378] on link "Complete Inspection" at bounding box center [1231, 379] width 147 height 37
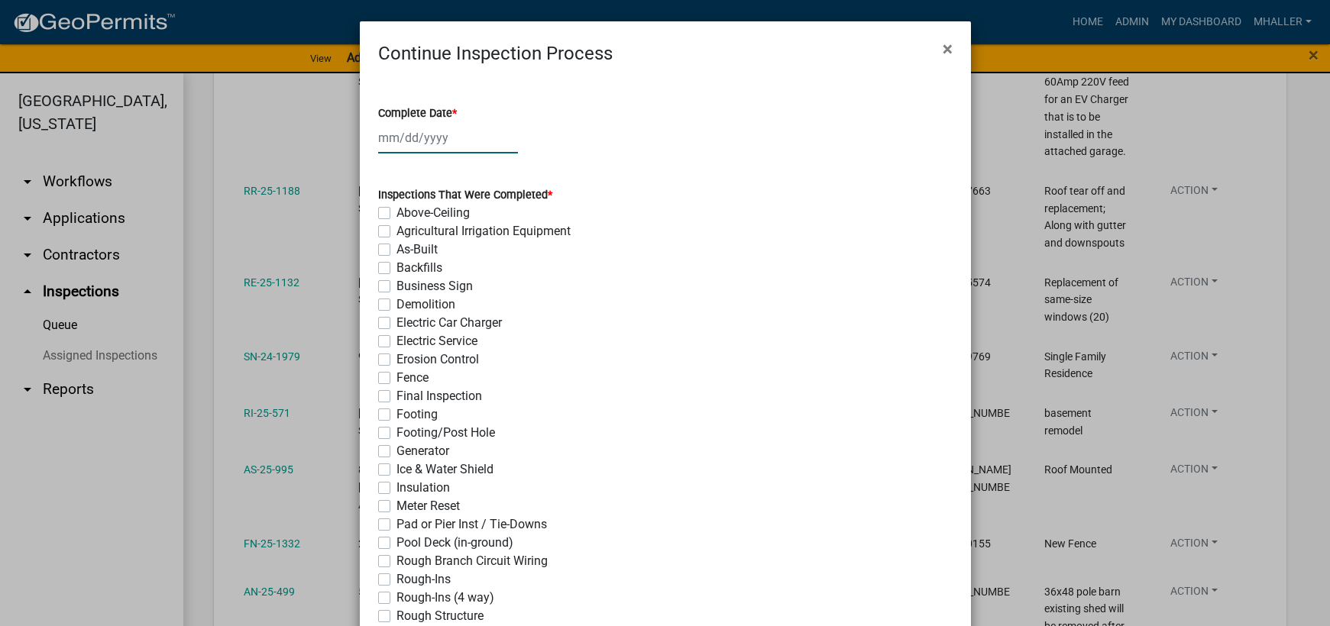
click at [424, 131] on div at bounding box center [448, 137] width 140 height 31
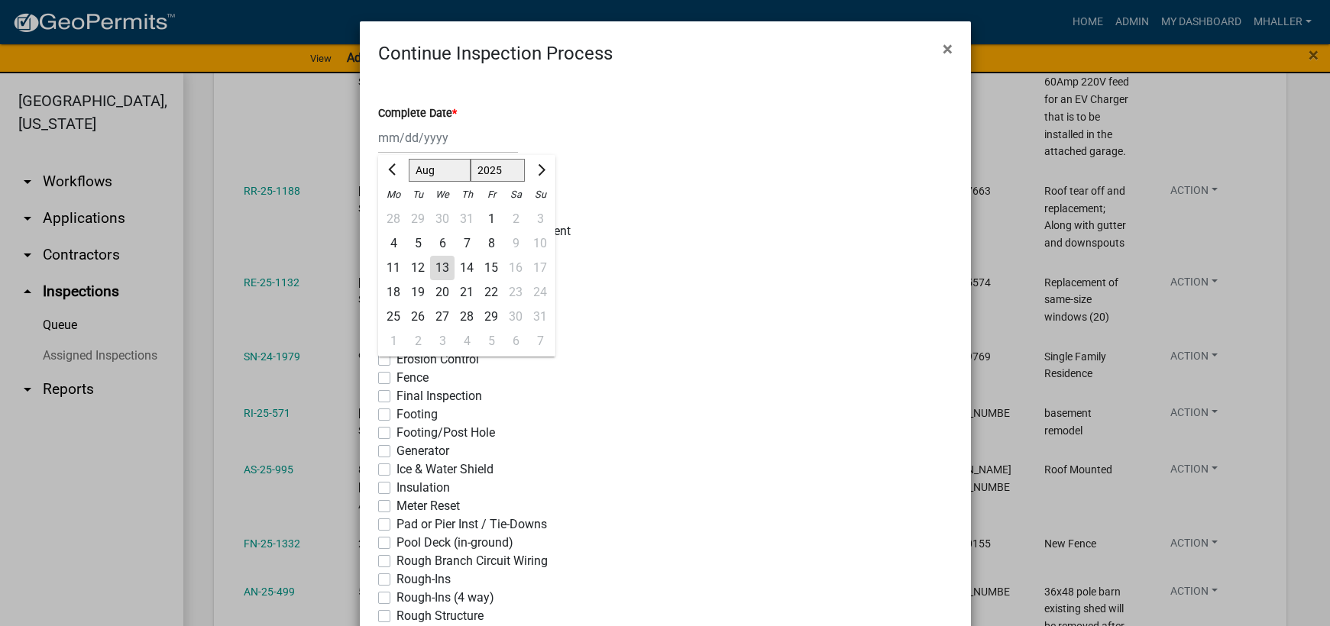
click at [433, 264] on div "13" at bounding box center [442, 268] width 24 height 24
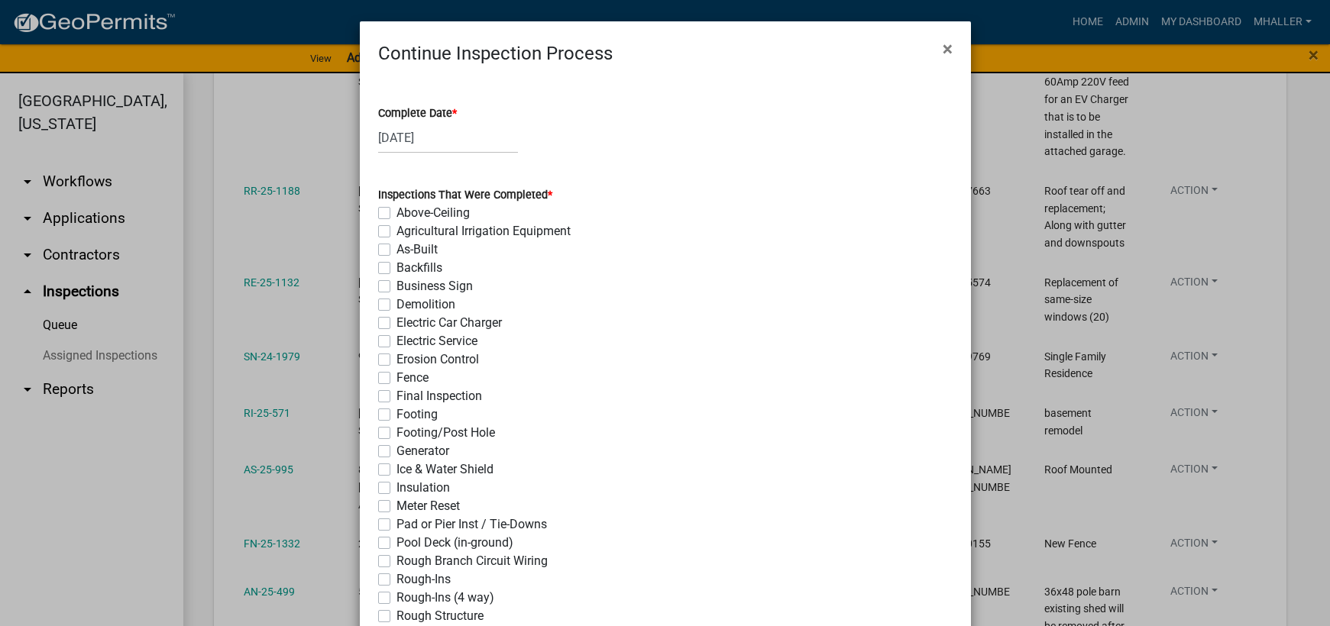
scroll to position [153, 0]
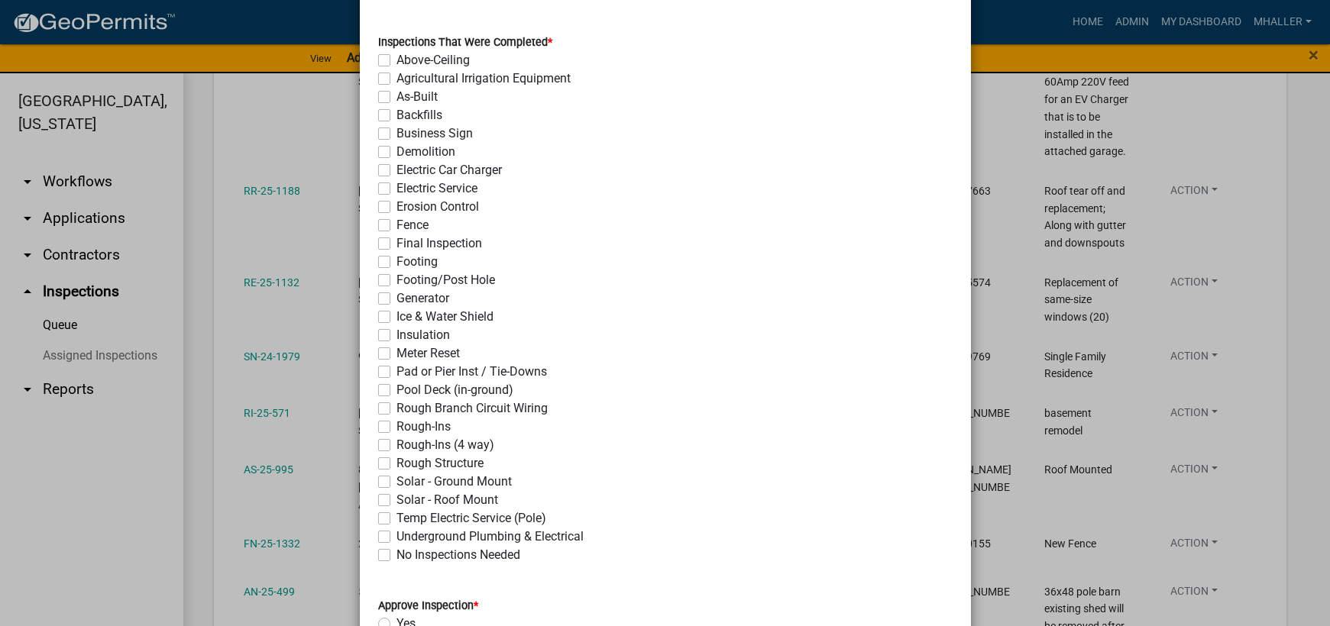
click at [396, 245] on label "Final Inspection" at bounding box center [439, 244] width 86 height 18
click at [396, 244] on input "Final Inspection" at bounding box center [401, 240] width 10 height 10
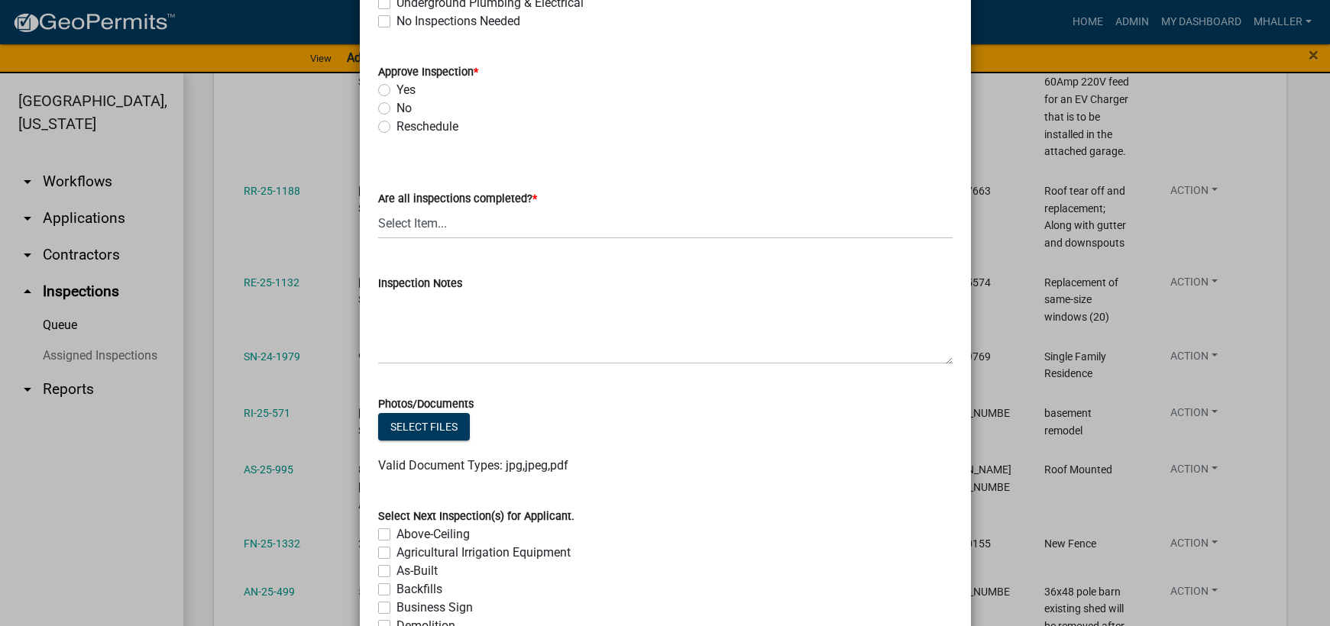
scroll to position [687, 0]
click at [396, 92] on label "Yes" at bounding box center [405, 89] width 19 height 18
click at [396, 90] on input "Yes" at bounding box center [401, 85] width 10 height 10
drag, startPoint x: 422, startPoint y: 222, endPoint x: 423, endPoint y: 234, distance: 12.2
click at [422, 222] on select "Select Item... Yes - All Inspections Have Been Completed No - More Inspections …" at bounding box center [665, 222] width 574 height 31
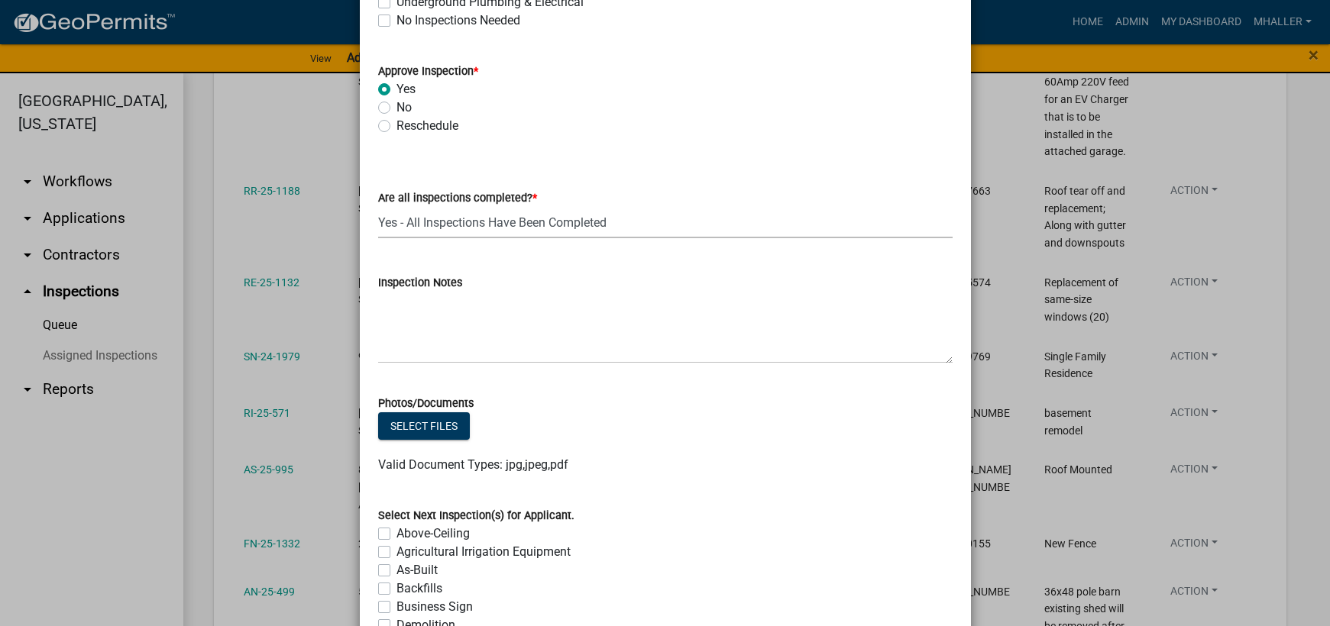
click at [378, 207] on select "Select Item... Yes - All Inspections Have Been Completed No - More Inspections …" at bounding box center [665, 222] width 574 height 31
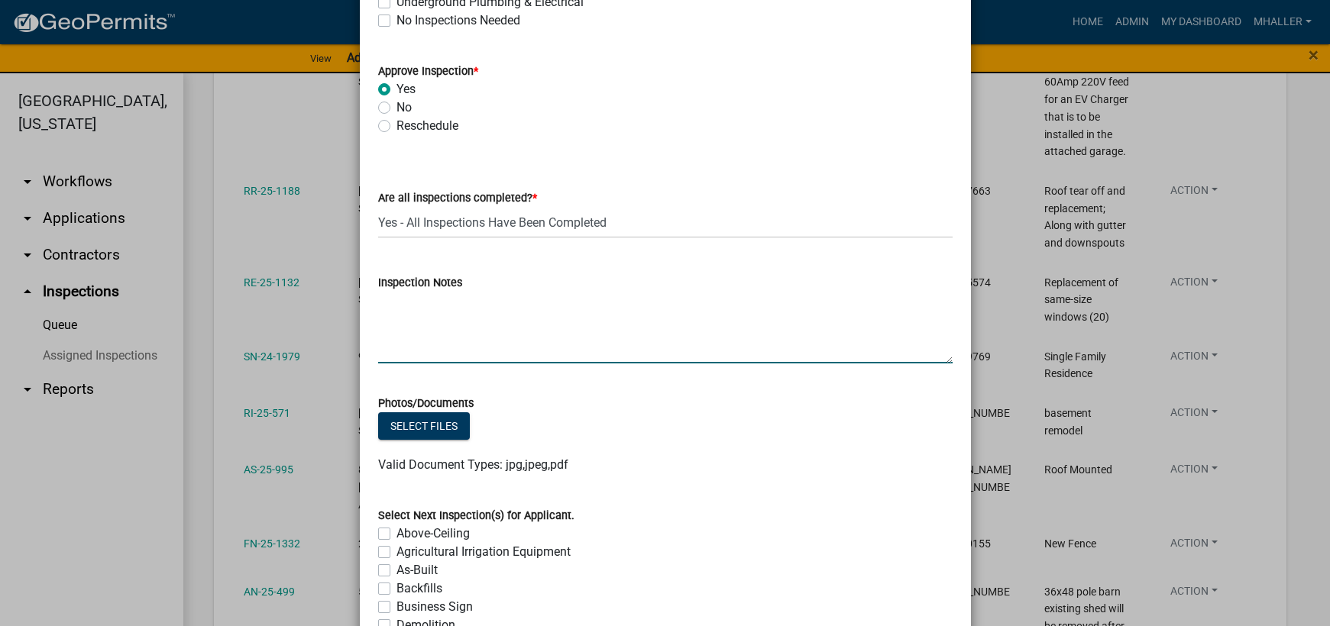
click at [453, 336] on textarea "Inspection Notes" at bounding box center [665, 328] width 574 height 72
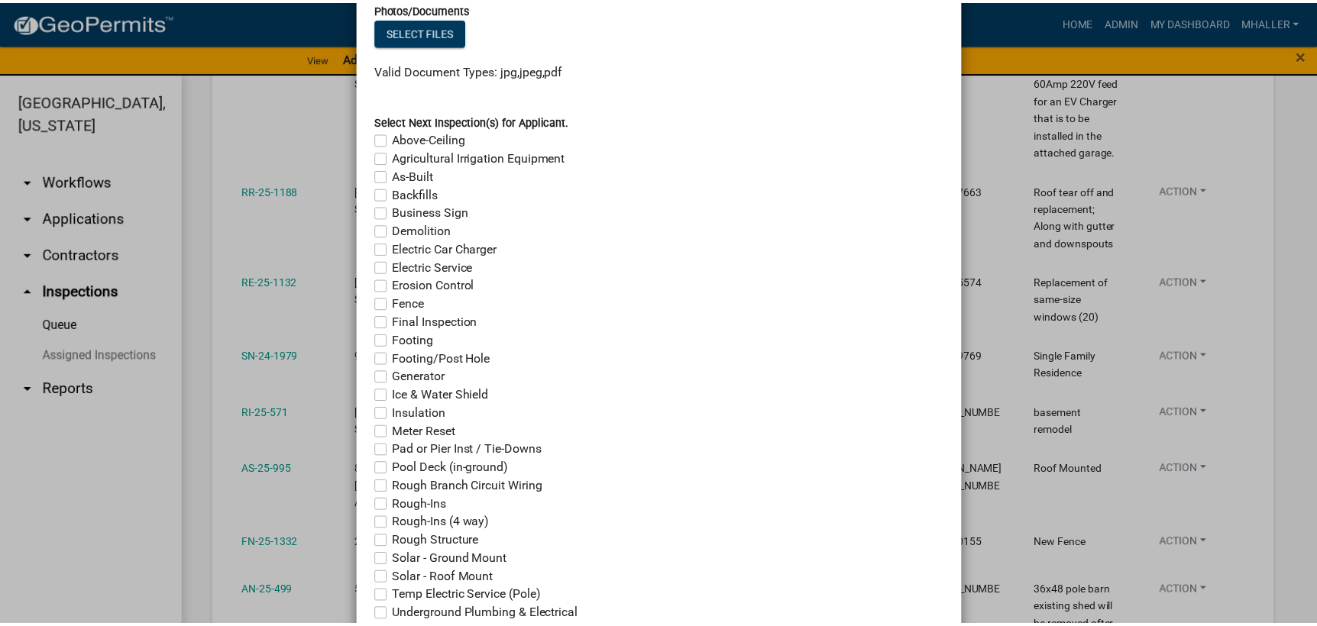
scroll to position [1209, 0]
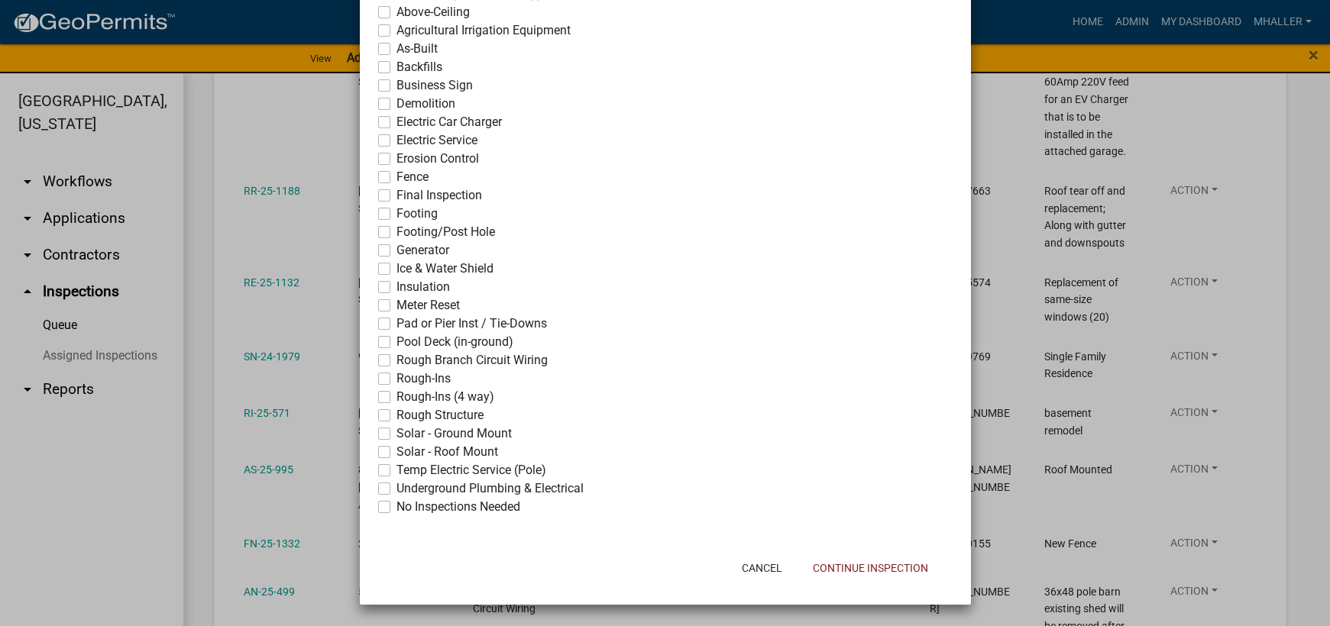
drag, startPoint x: 377, startPoint y: 507, endPoint x: 710, endPoint y: 539, distance: 334.6
click at [396, 509] on label "No Inspections Needed" at bounding box center [458, 507] width 124 height 18
click at [396, 508] on input "No Inspections Needed" at bounding box center [401, 503] width 10 height 10
click at [885, 569] on button "Continue Inspection" at bounding box center [871, 568] width 140 height 27
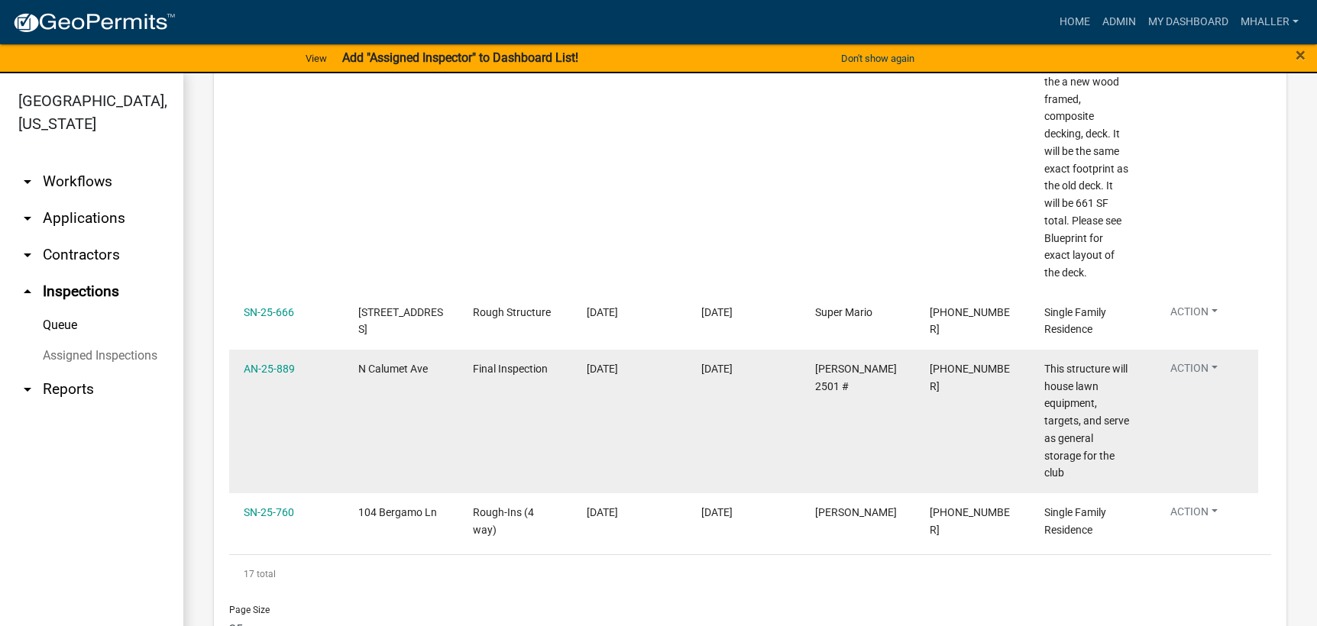
scroll to position [1500, 0]
